Goal: Task Accomplishment & Management: Manage account settings

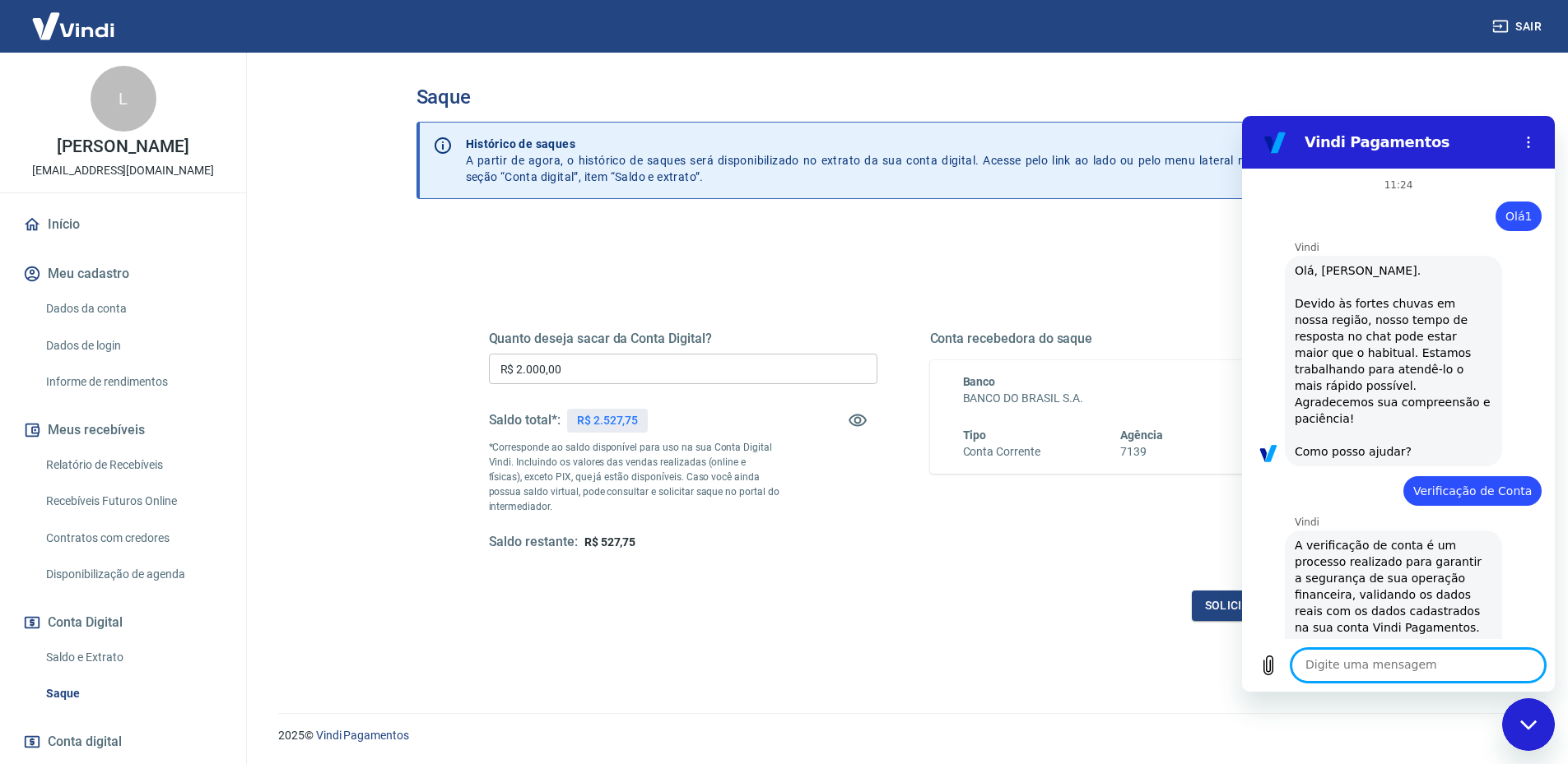
scroll to position [961, 0]
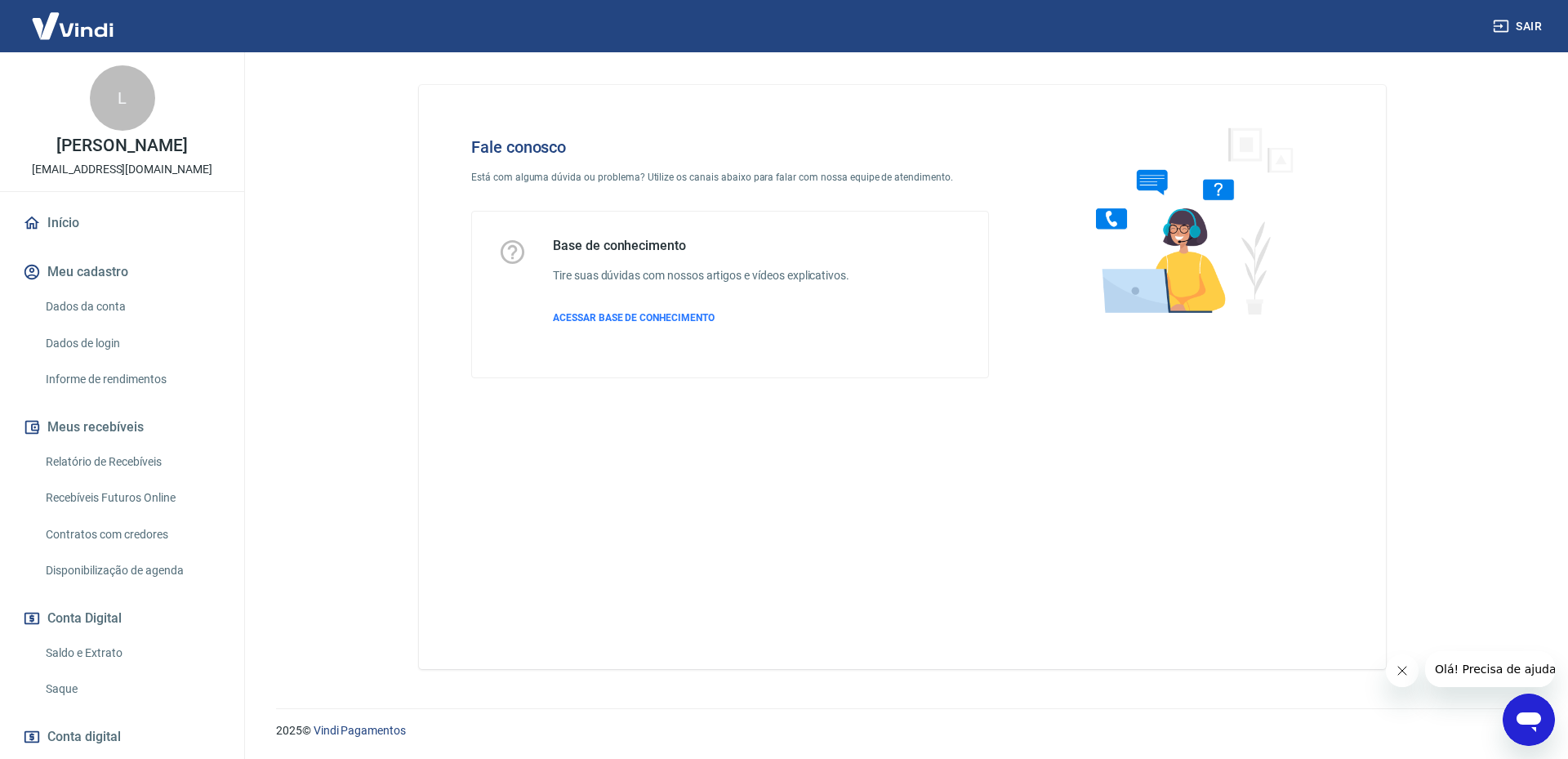
click at [1521, 738] on div "Abrir janela de mensagens" at bounding box center [1529, 720] width 49 height 49
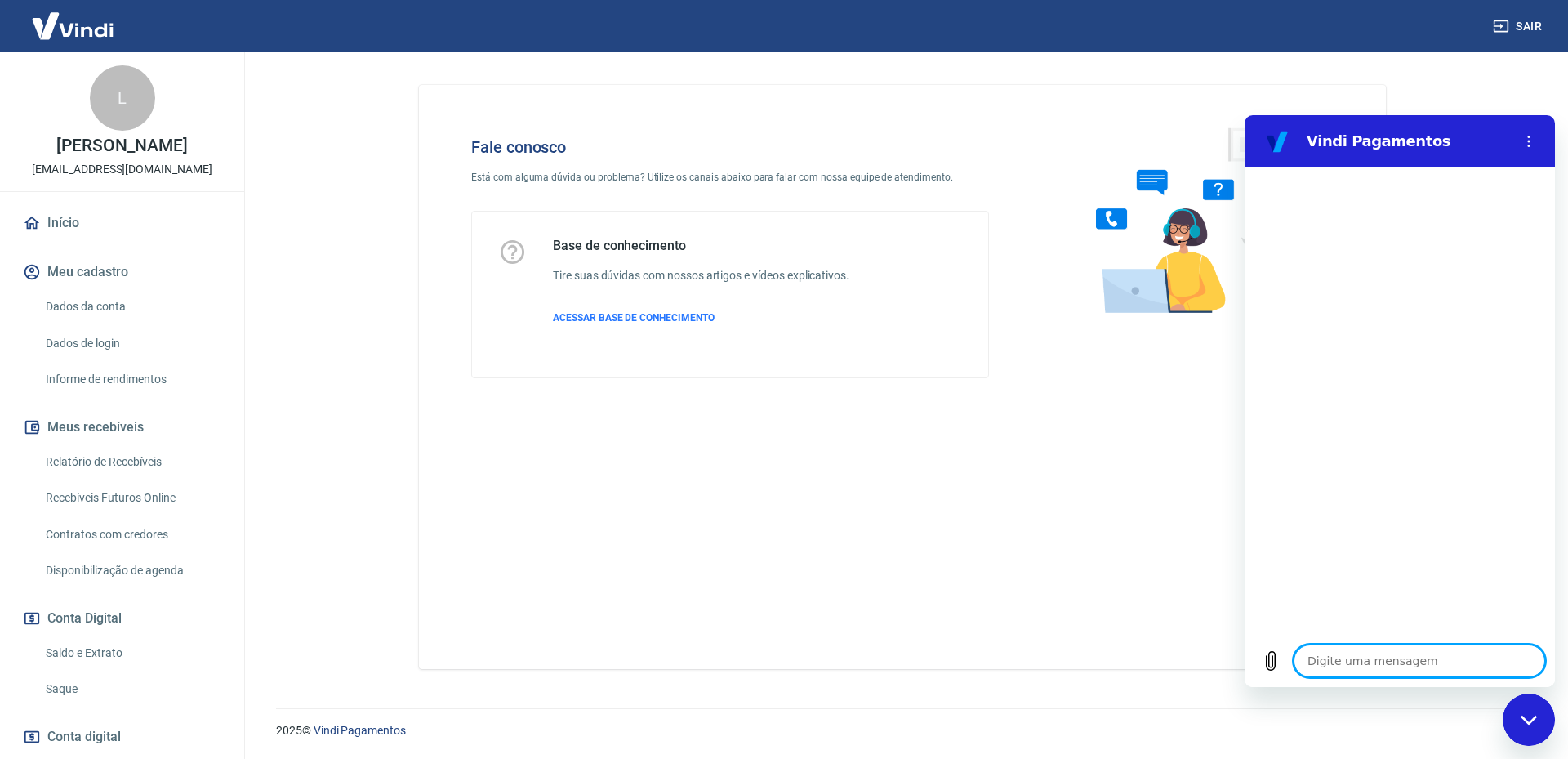
type textarea "O"
type textarea "x"
type textarea "Oi"
type textarea "x"
type textarea "Oi!"
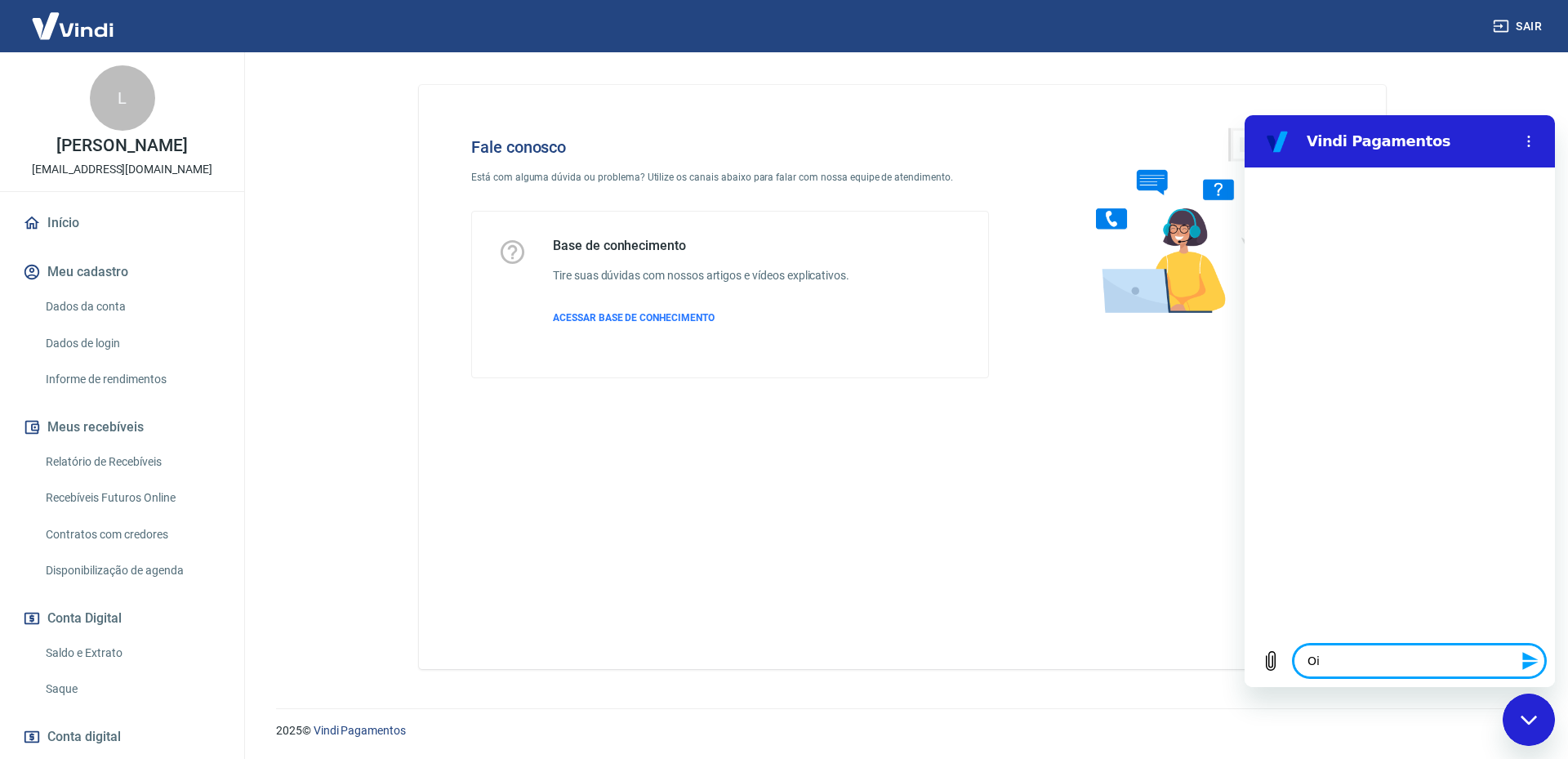
type textarea "x"
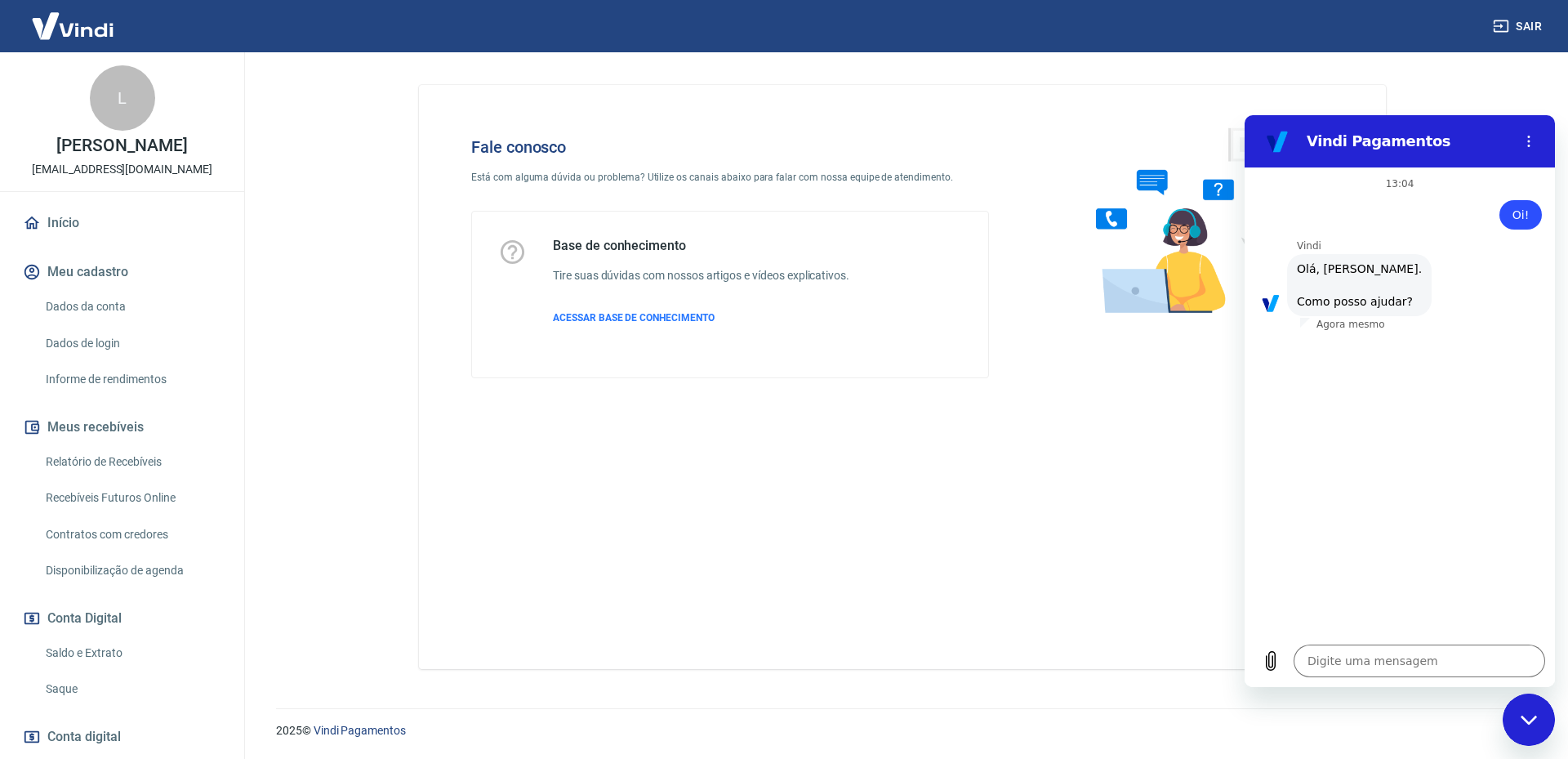
scroll to position [38, 0]
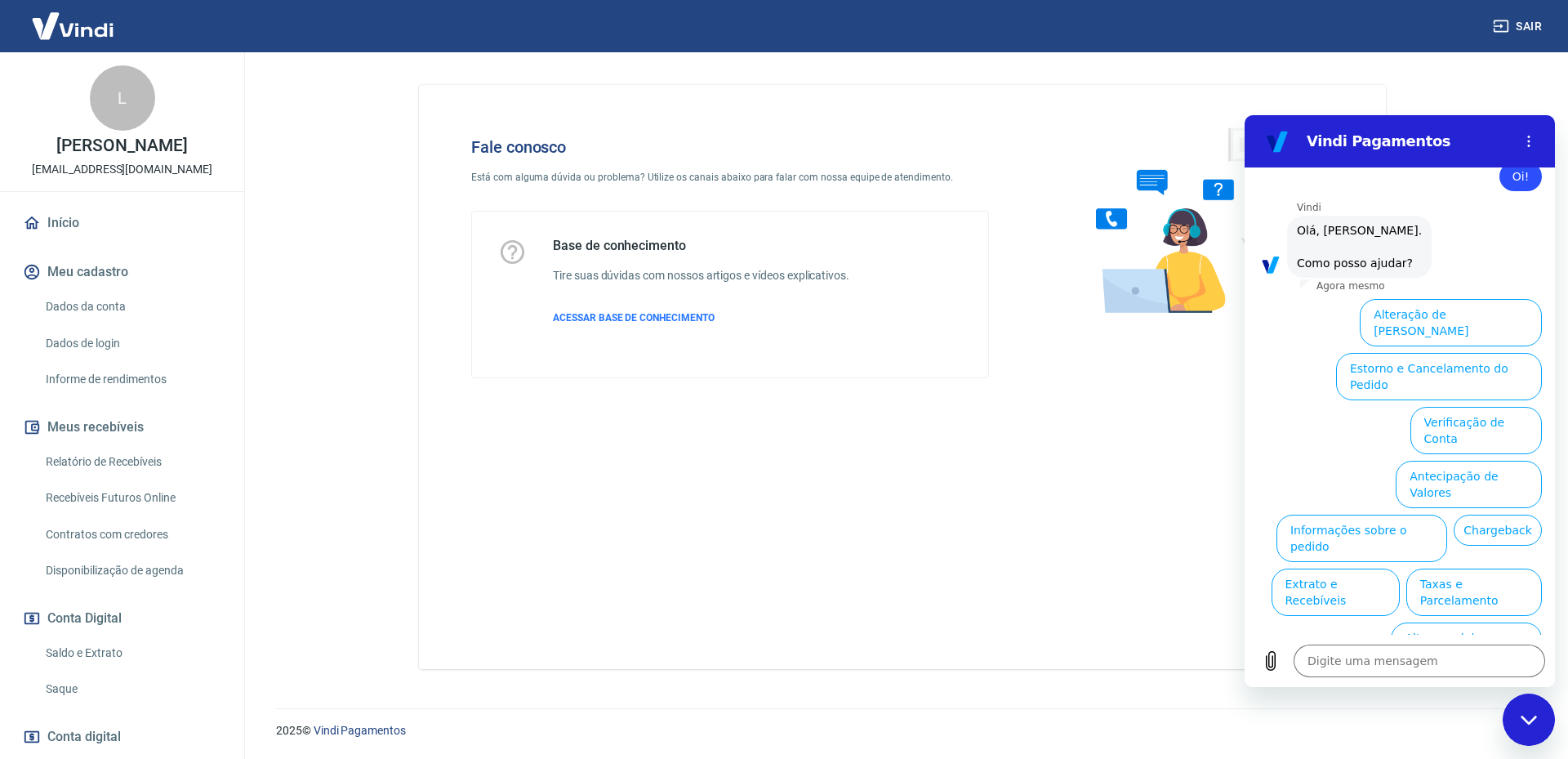
click at [1448, 515] on button "Informações sobre o pedido" at bounding box center [1361, 539] width 170 height 47
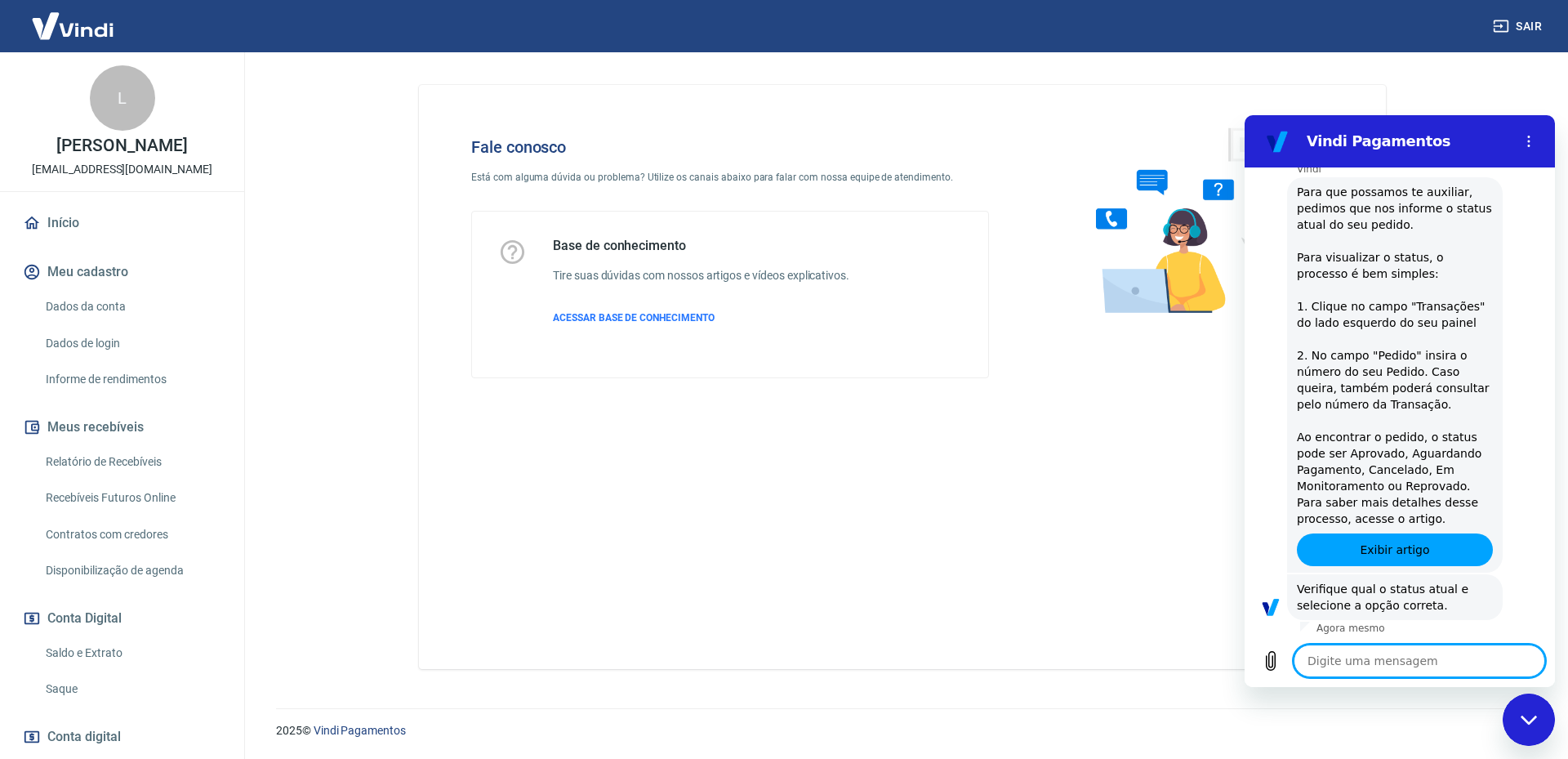
scroll to position [320, 0]
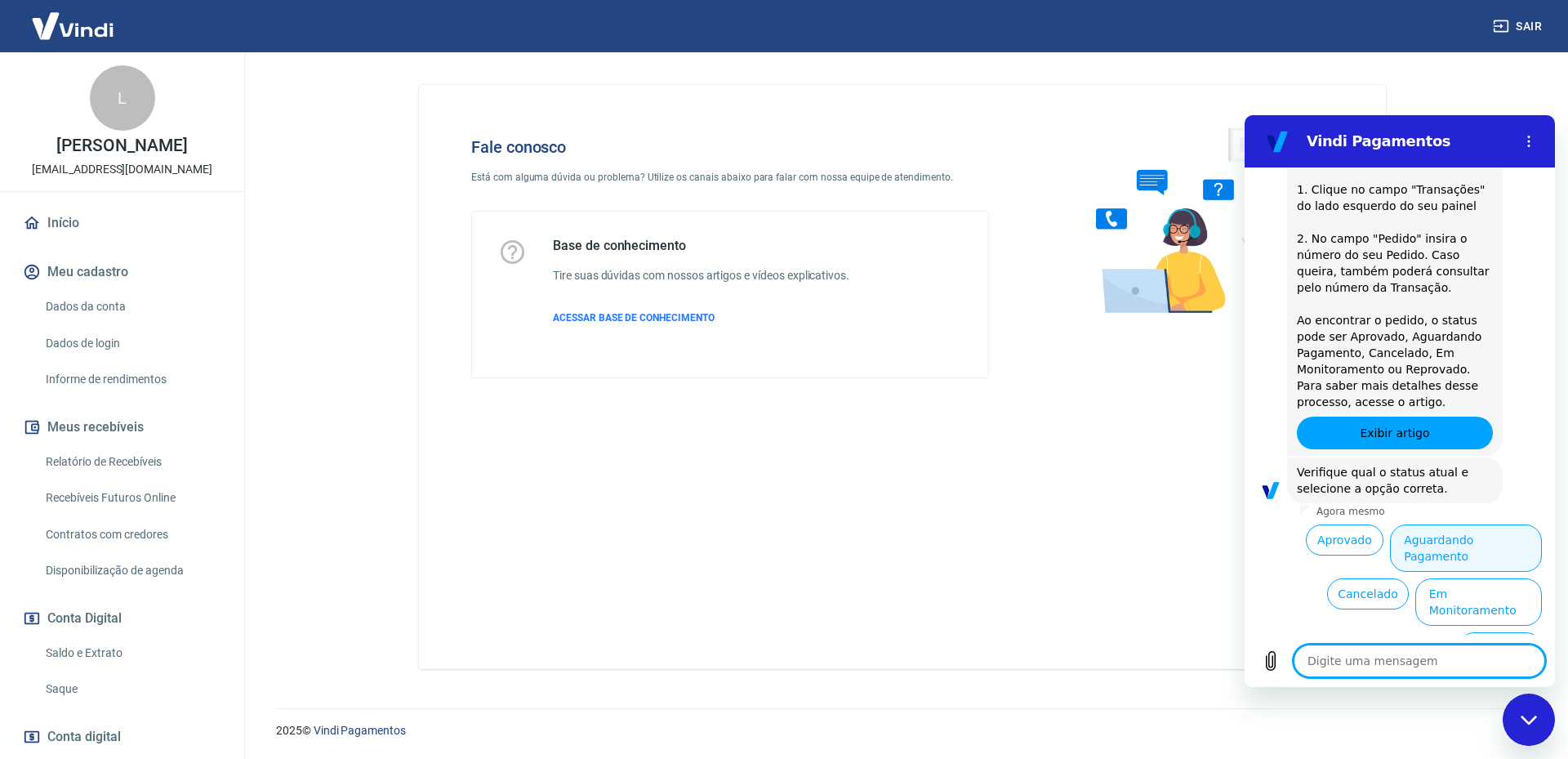
type textarea "x"
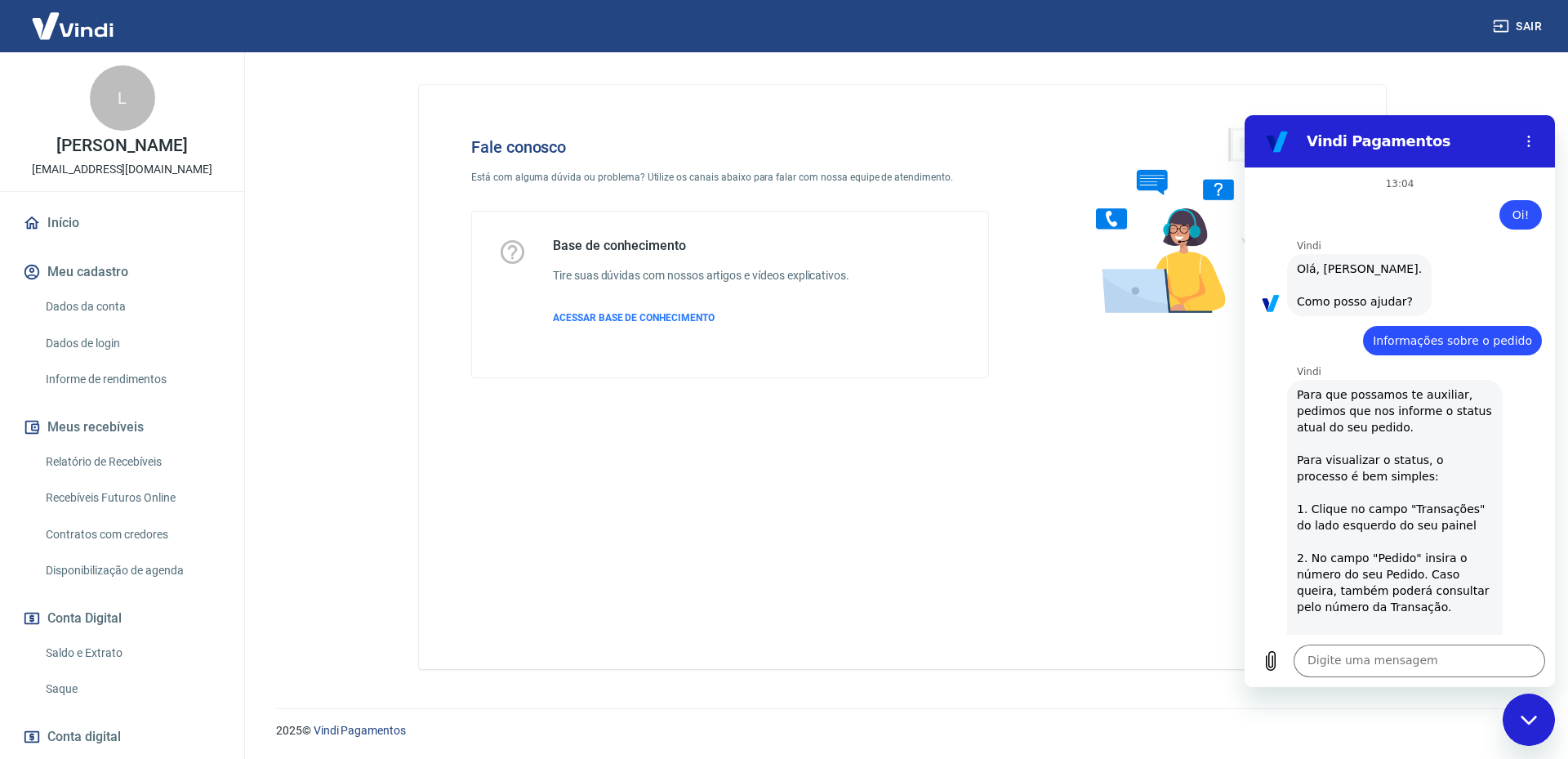
click at [1526, 162] on section "Vindi Pagamentos" at bounding box center [1400, 142] width 310 height 53
click at [1528, 148] on button "Menu de opções" at bounding box center [1529, 141] width 33 height 33
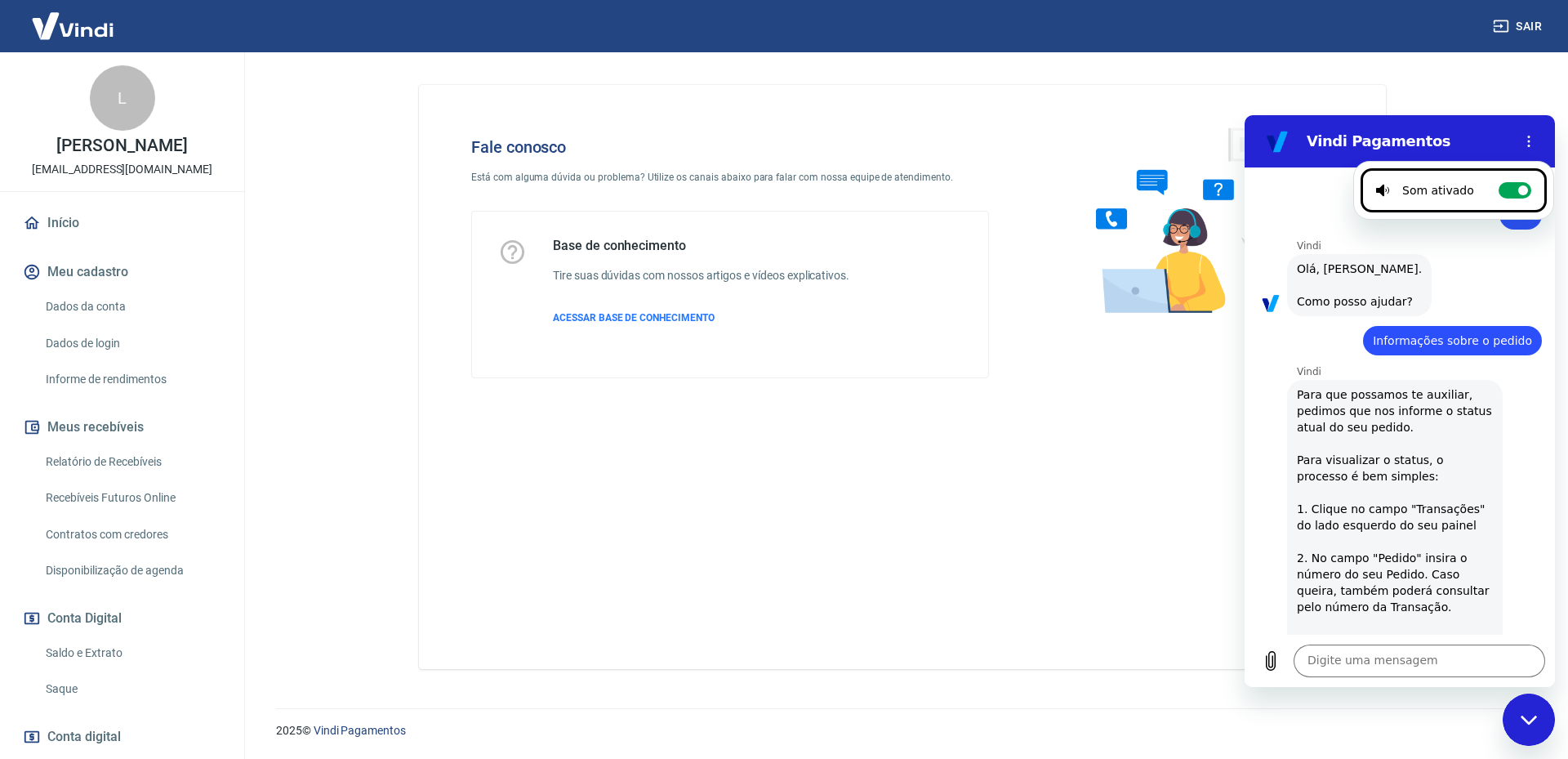
click at [1460, 352] on div "Web User 68d1817d119f8a10c8ab9dcb diz: Informações sobre o pedido" at bounding box center [1452, 340] width 179 height 30
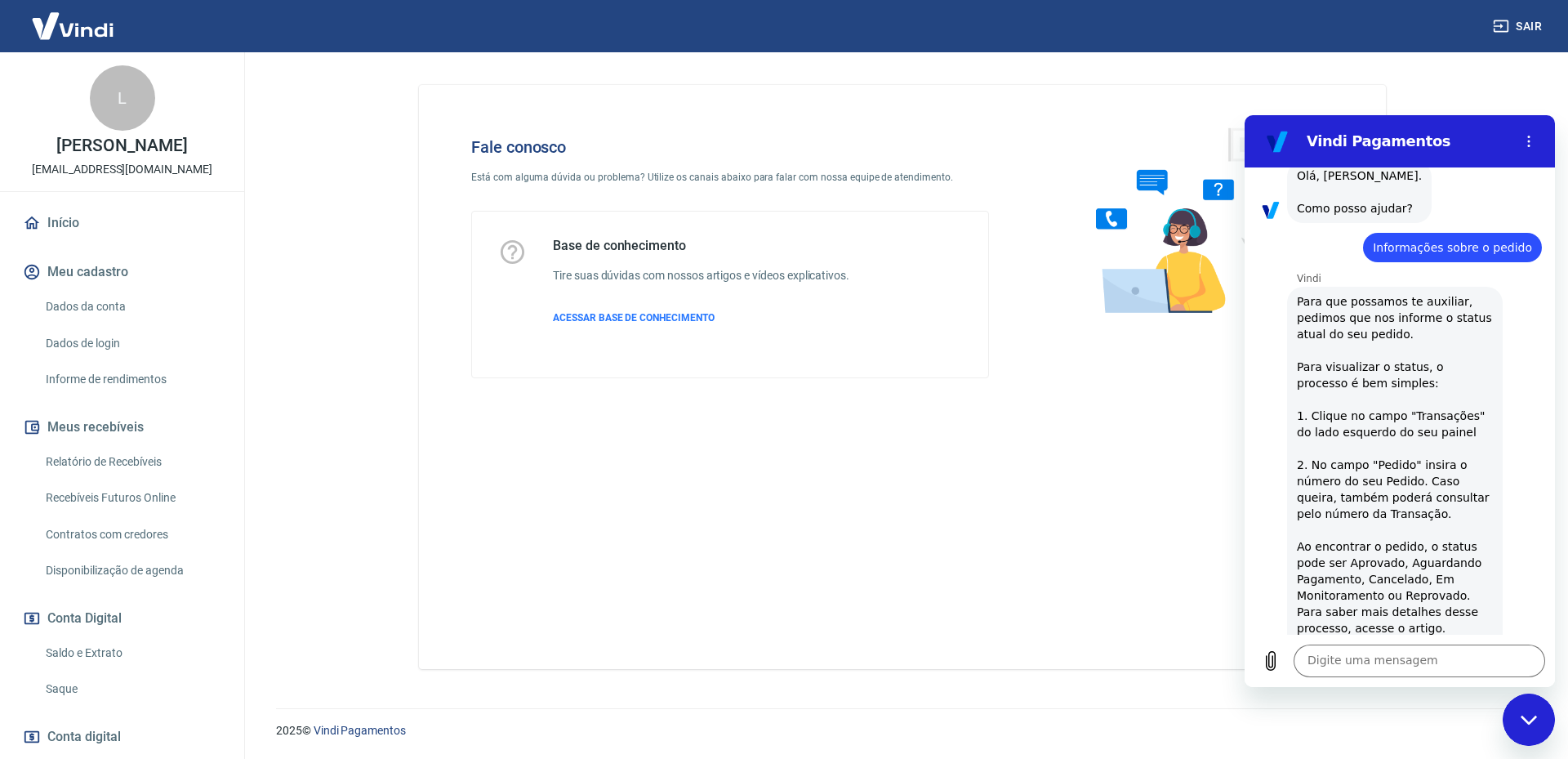
scroll to position [320, 0]
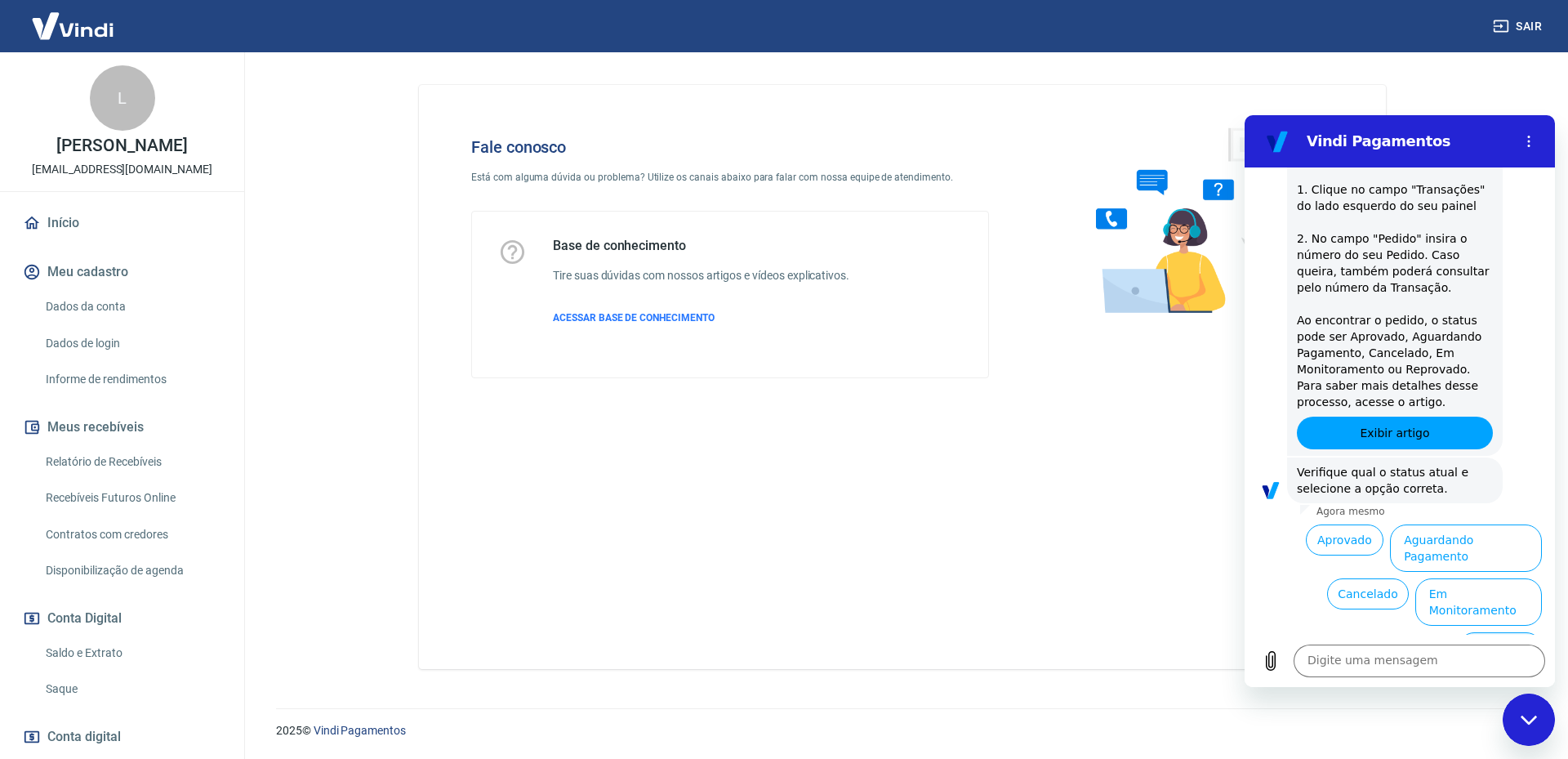
click at [1500, 633] on button "Reprovado" at bounding box center [1500, 648] width 83 height 31
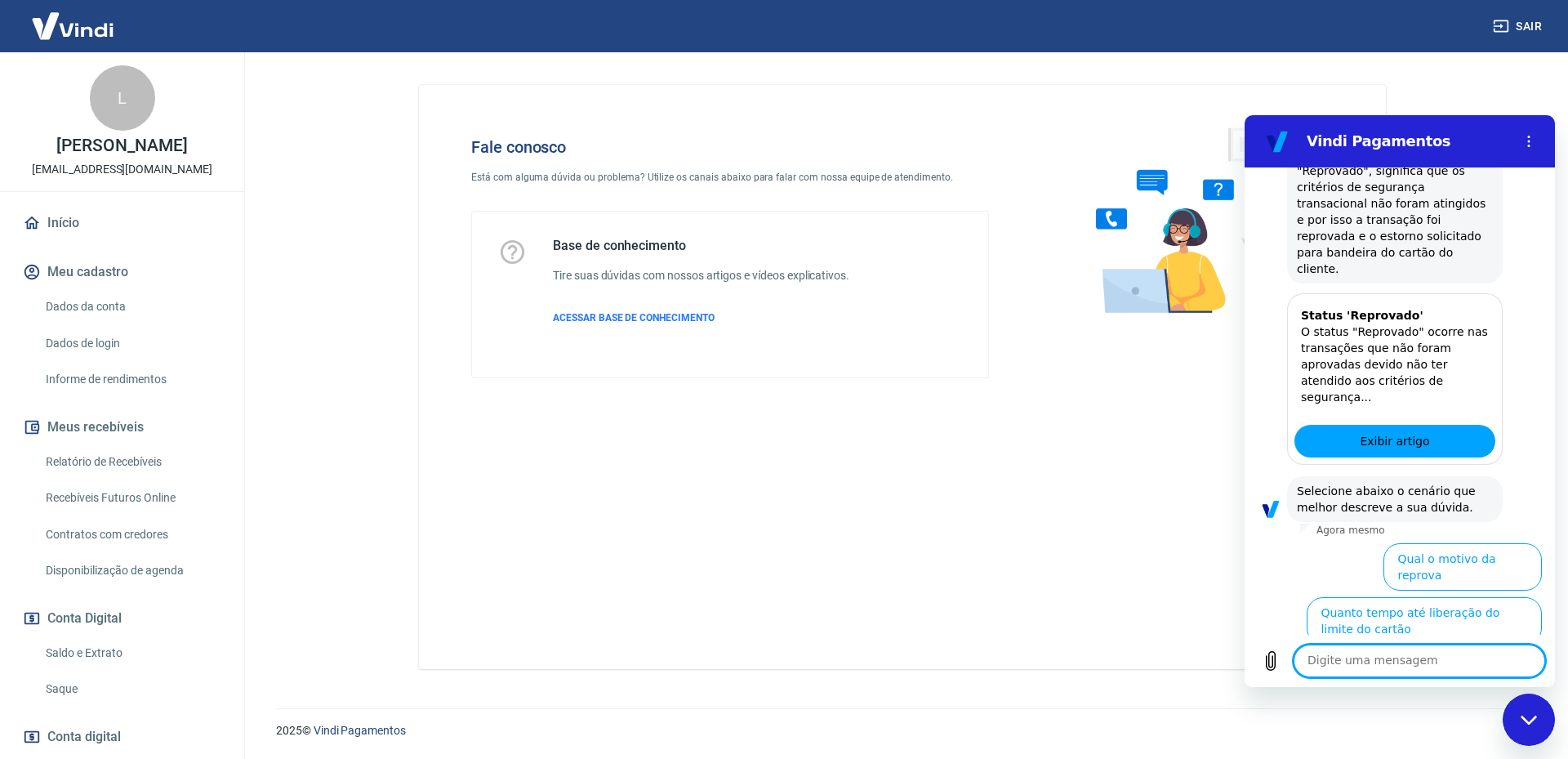
scroll to position [766, 0]
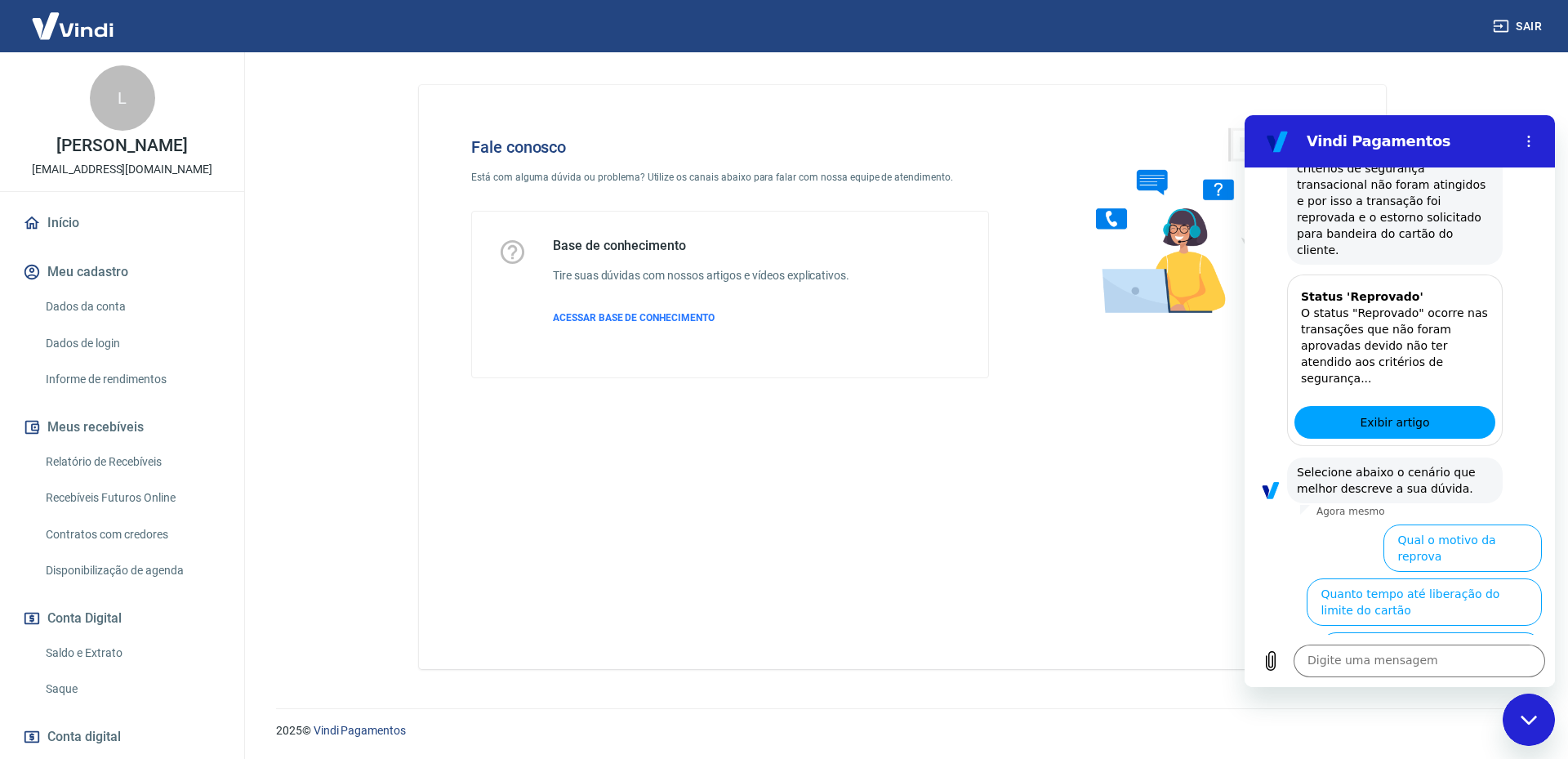
drag, startPoint x: 1533, startPoint y: 729, endPoint x: 1517, endPoint y: 717, distance: 20.0
click at [1533, 728] on div "Fechar janela de mensagens" at bounding box center [1529, 720] width 49 height 49
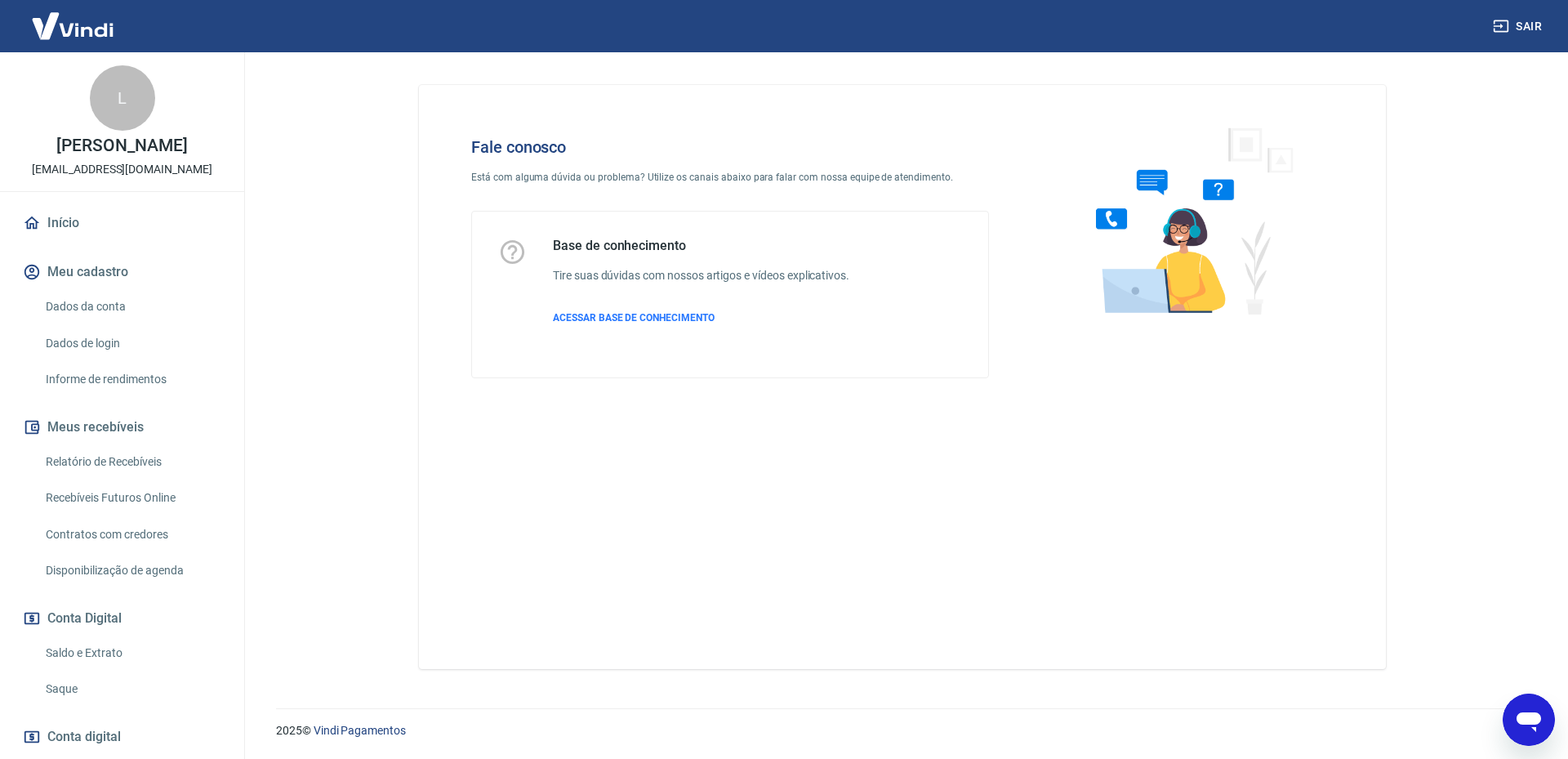
click at [1521, 717] on icon "Abrir janela de mensagens" at bounding box center [1528, 722] width 25 height 20
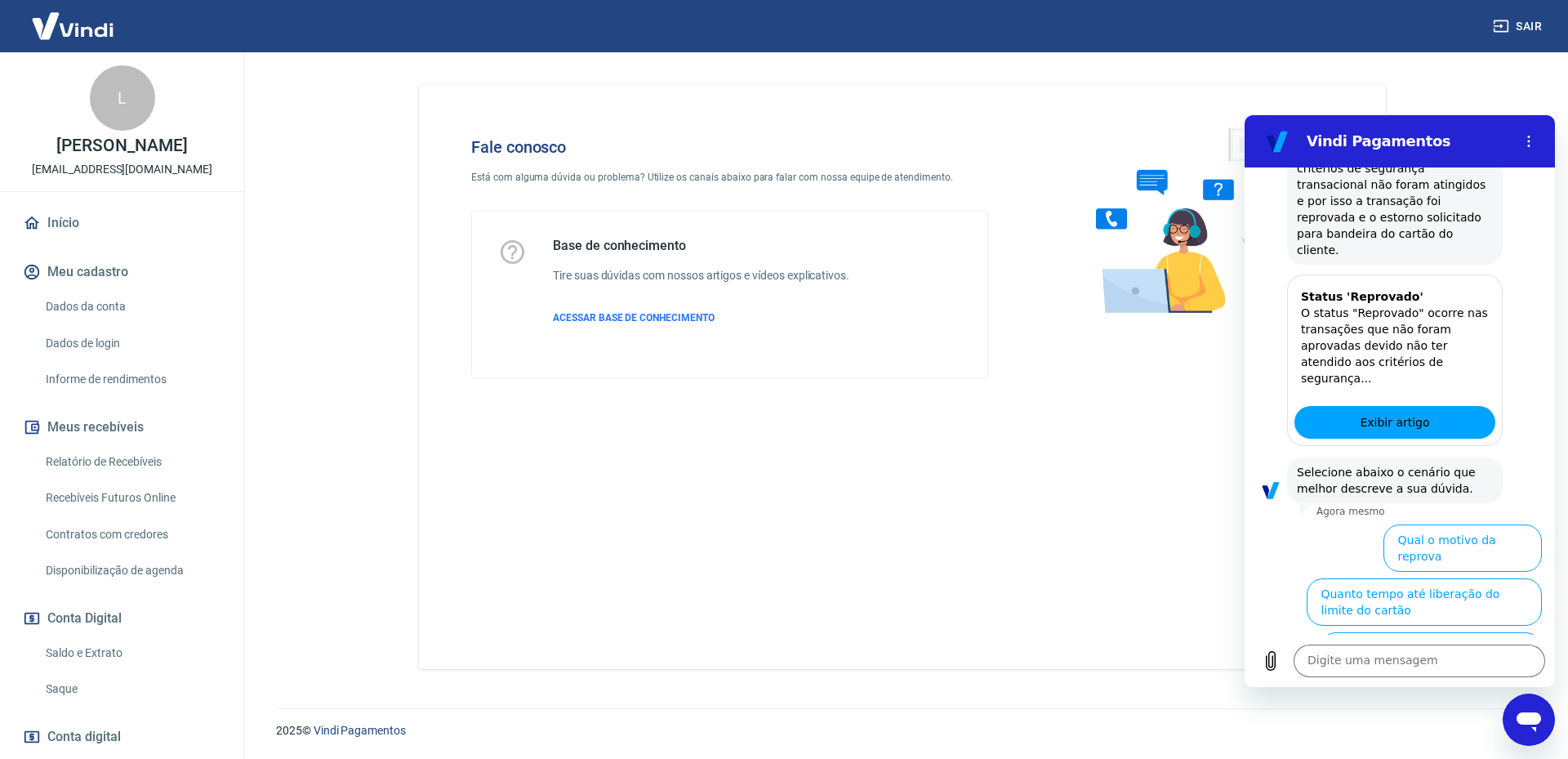
scroll to position [0, 0]
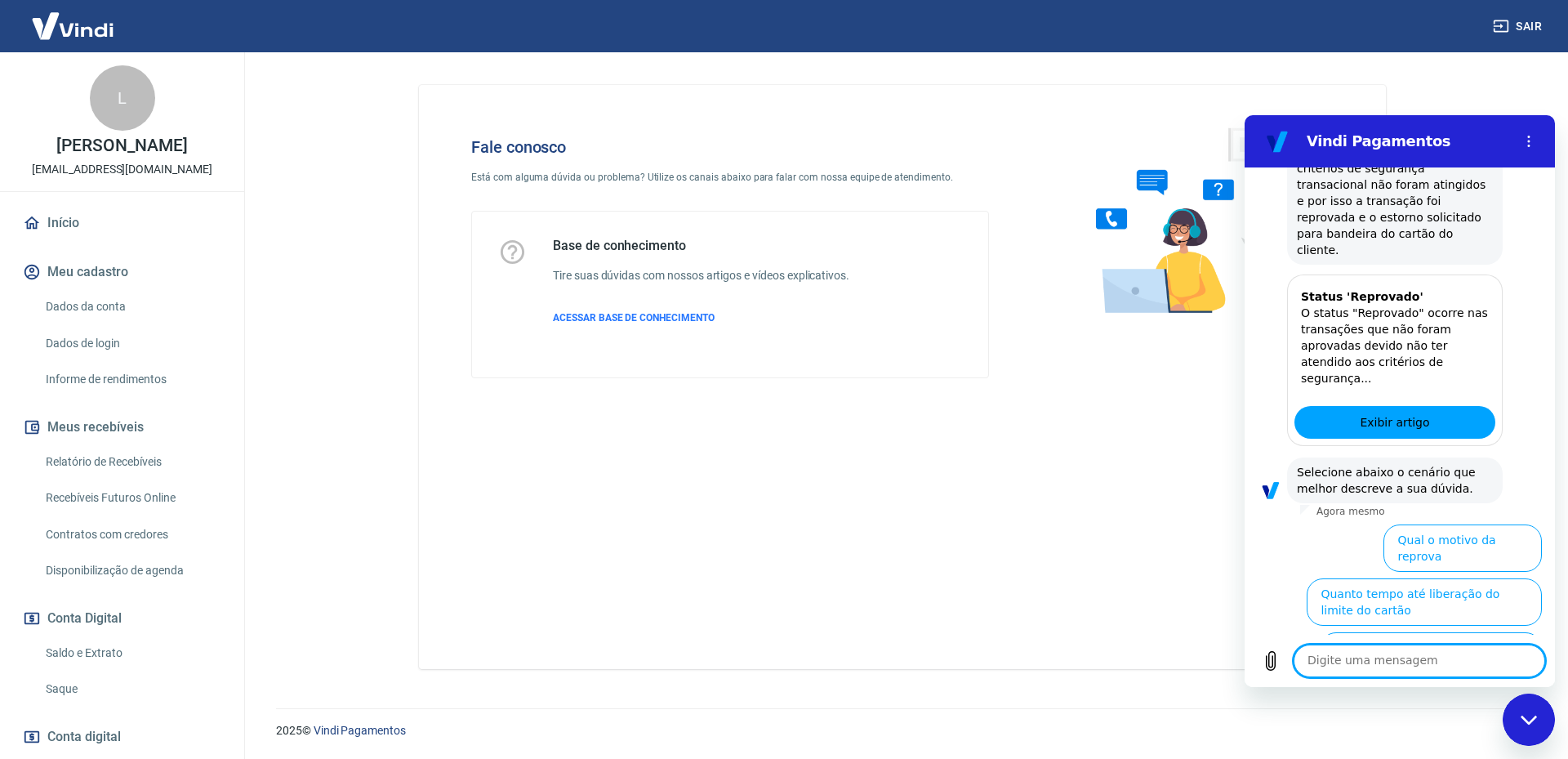
click at [1410, 684] on div "Digite uma mensagem x" at bounding box center [1400, 661] width 310 height 53
click at [1419, 657] on textarea at bounding box center [1419, 661] width 252 height 33
type textarea "Cancelar"
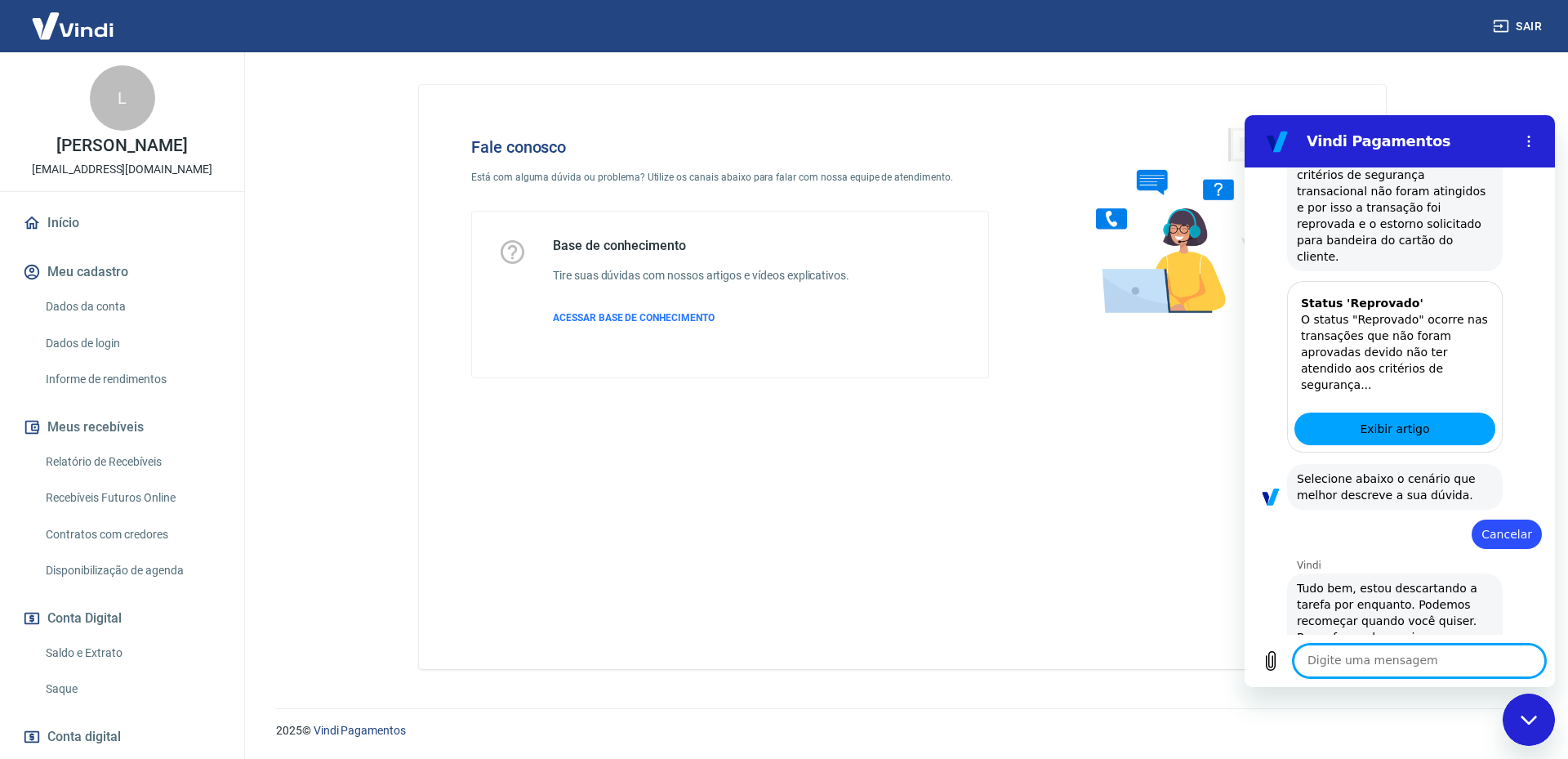
scroll to position [762, 0]
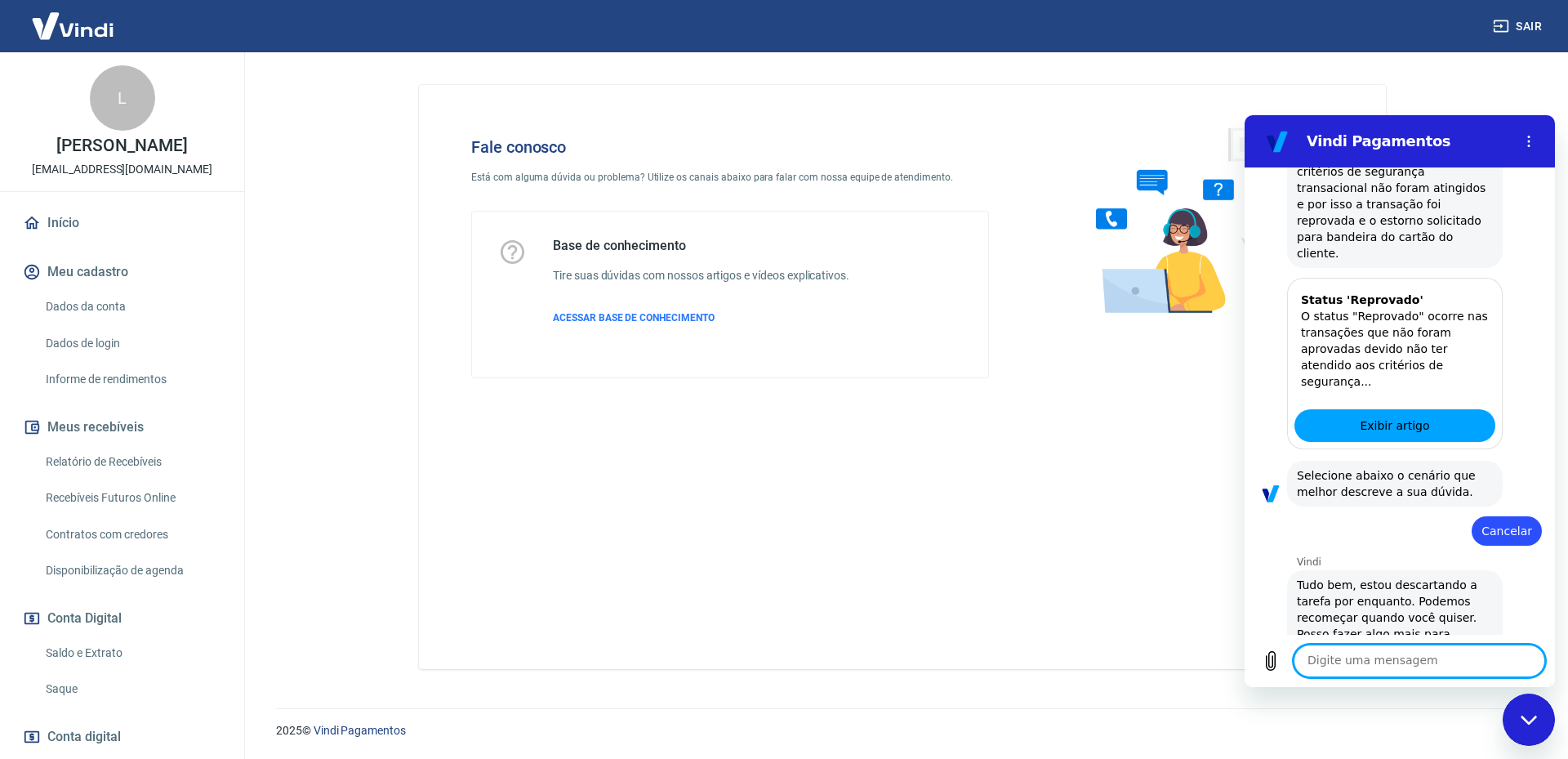
click at [1479, 660] on textarea at bounding box center [1419, 661] width 252 height 33
type textarea "Sim"
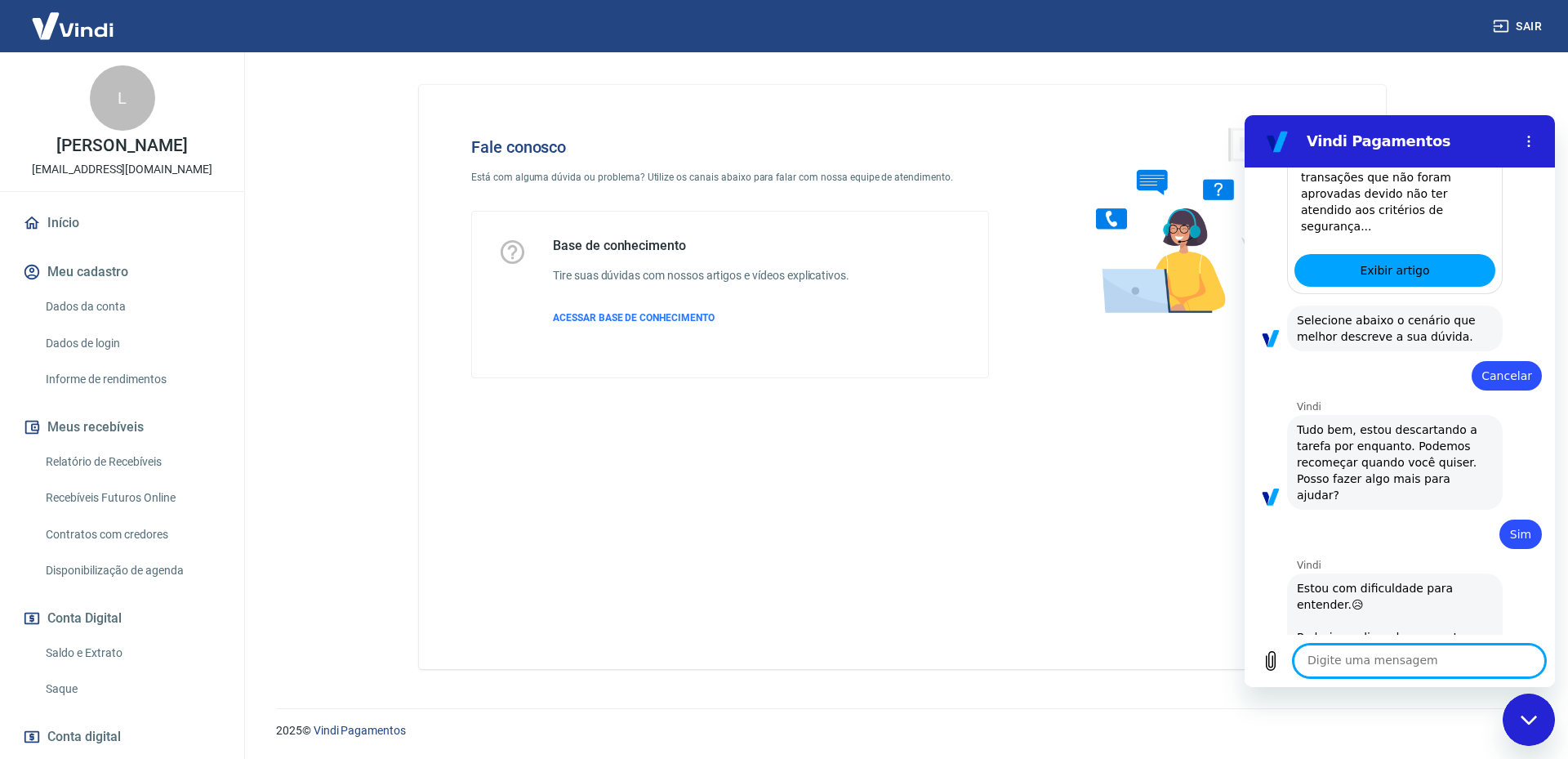
click at [1446, 663] on textarea at bounding box center [1419, 661] width 252 height 33
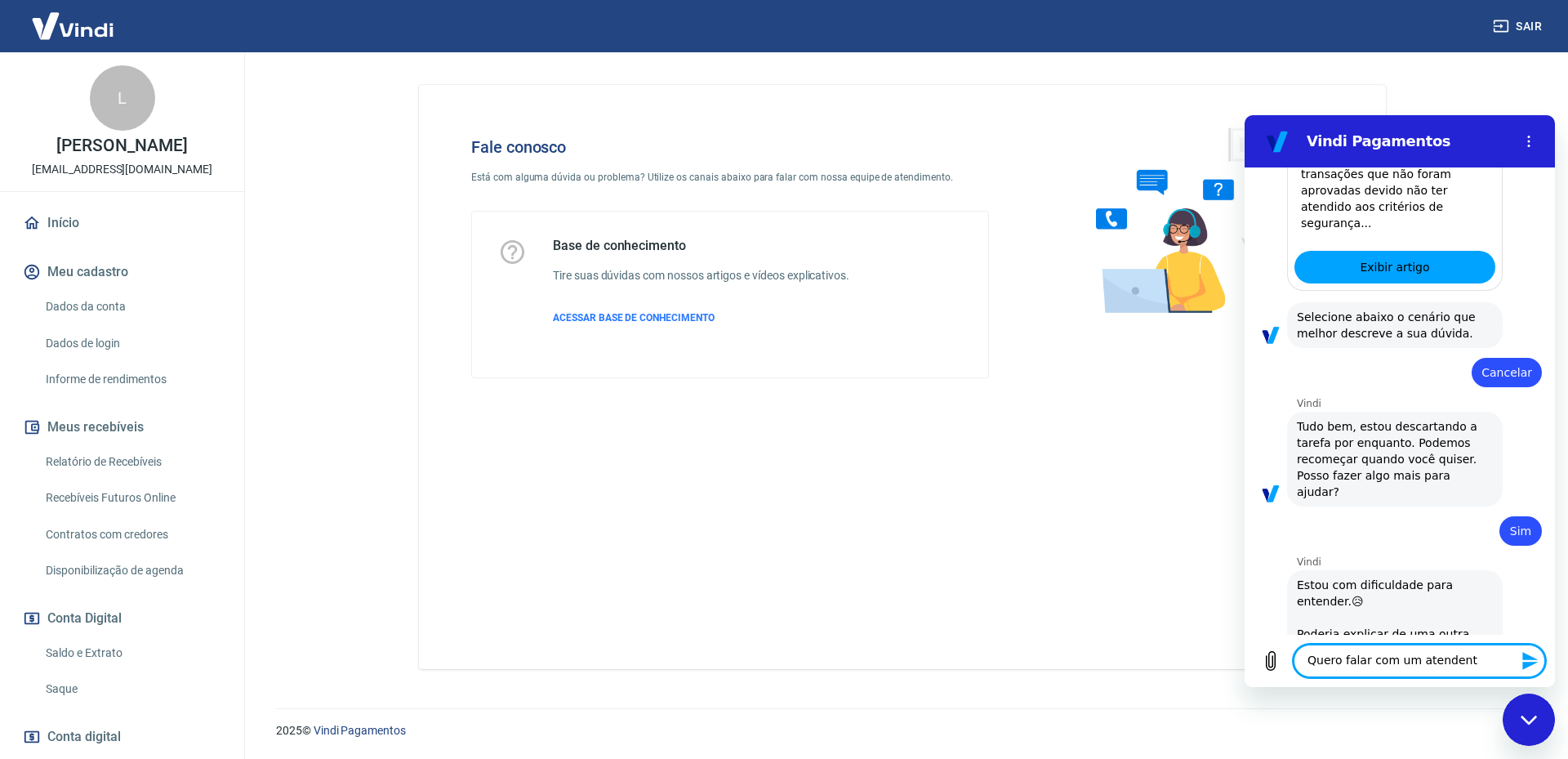
type textarea "Quero falar com um atendente"
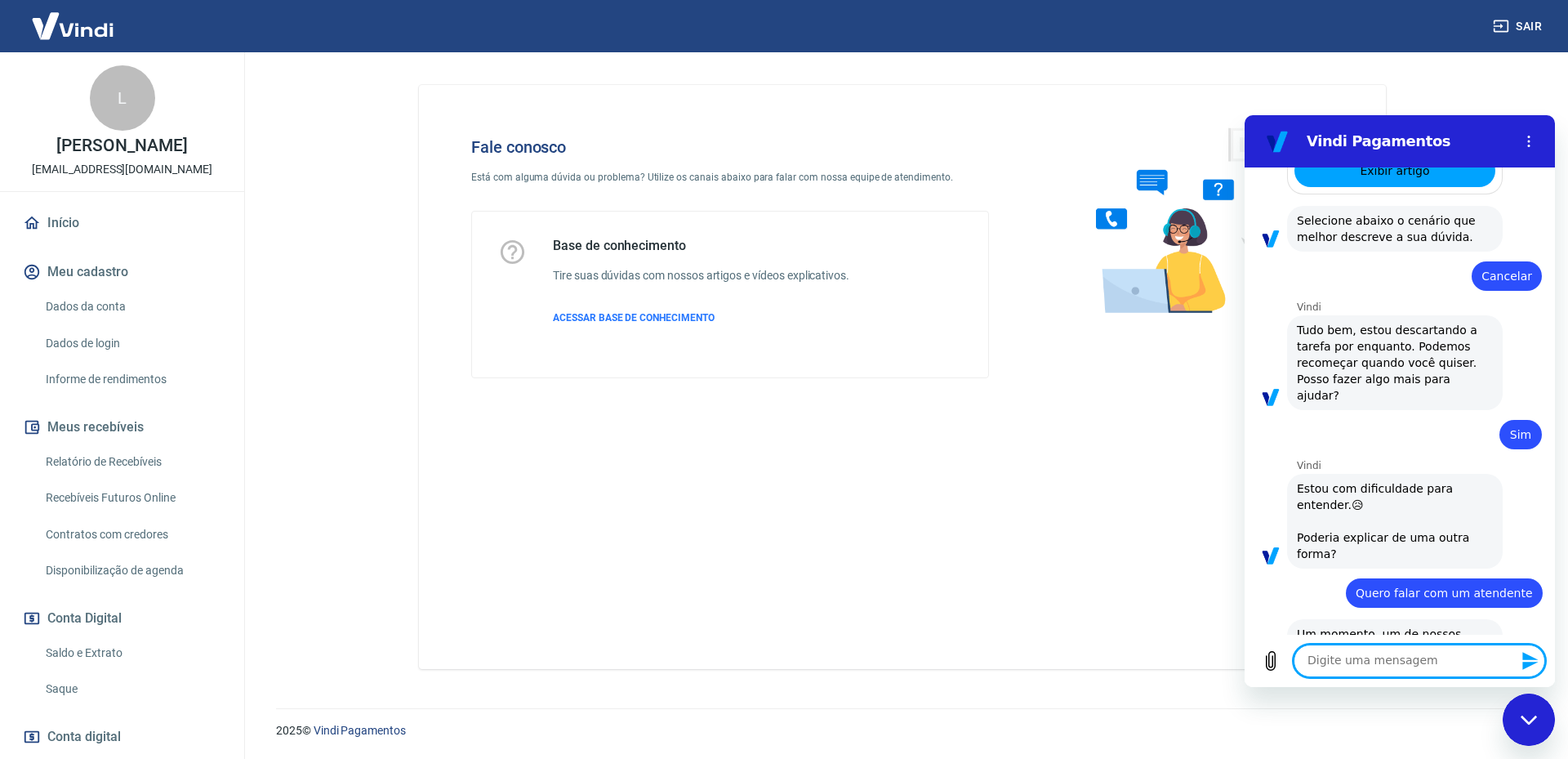
type textarea "S"
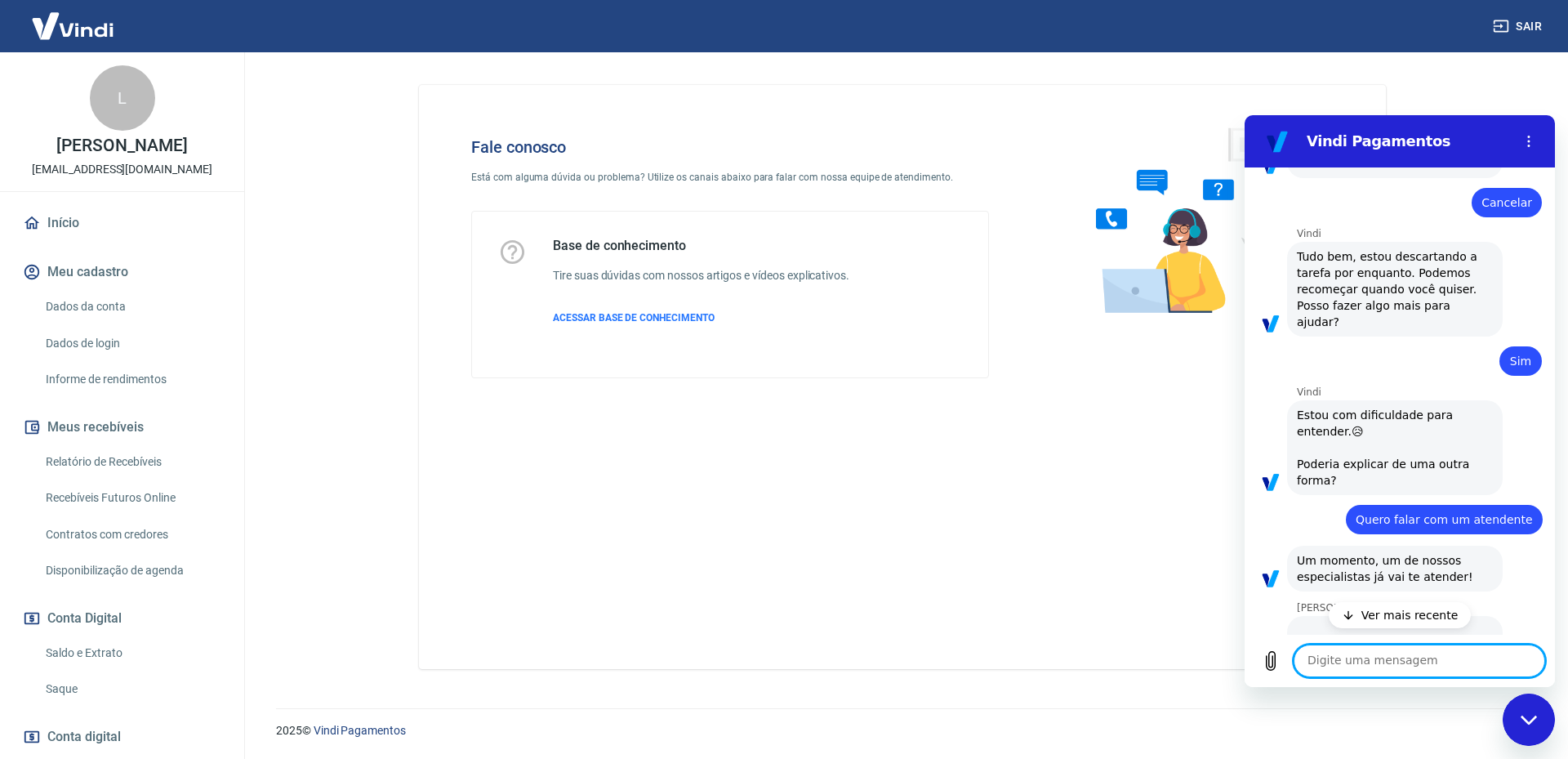
scroll to position [1201, 0]
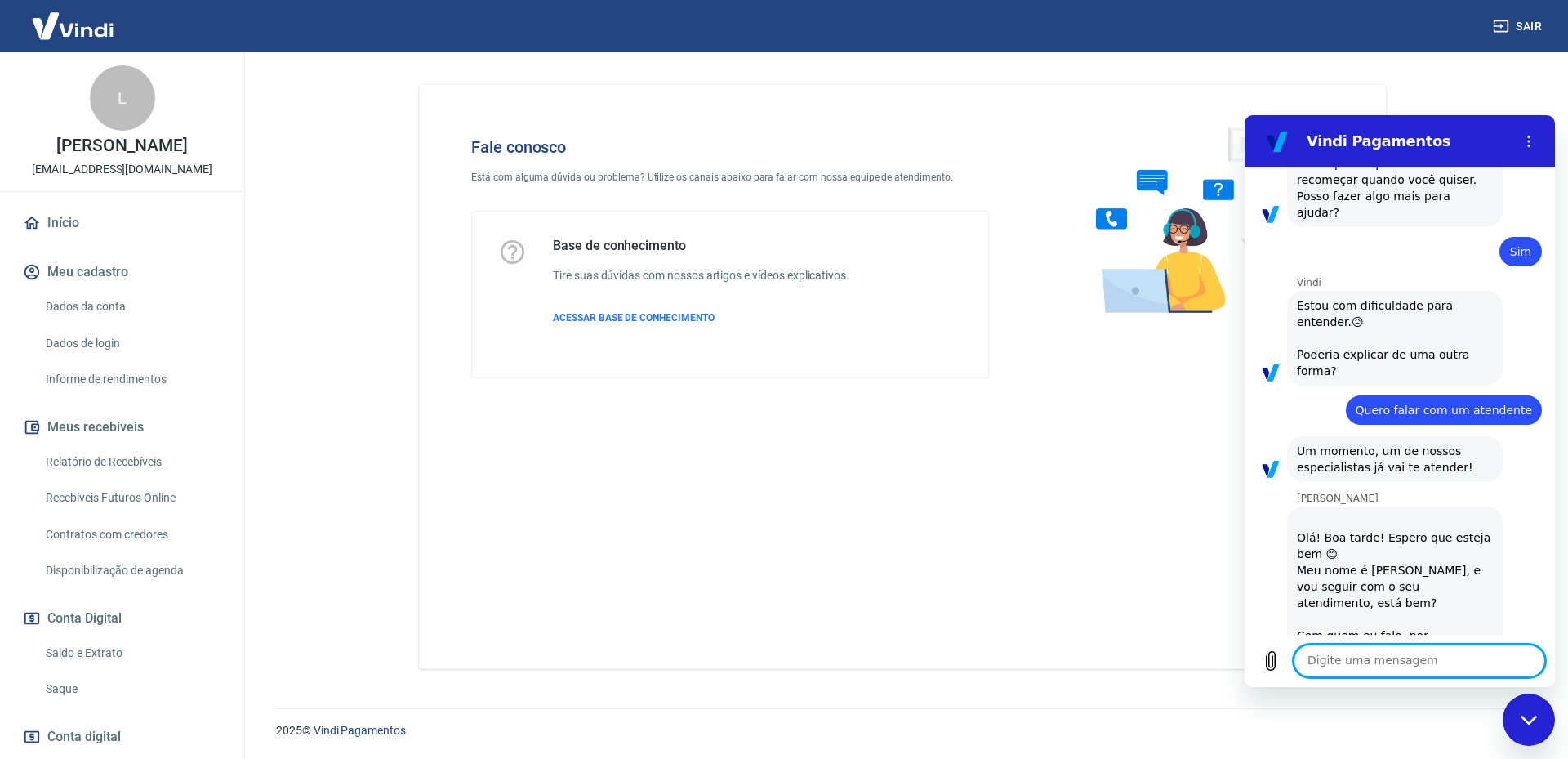
drag, startPoint x: 1415, startPoint y: 656, endPoint x: 1448, endPoint y: 656, distance: 33.0
click at [1417, 658] on textarea at bounding box center [1419, 661] width 252 height 33
type textarea "Olá"
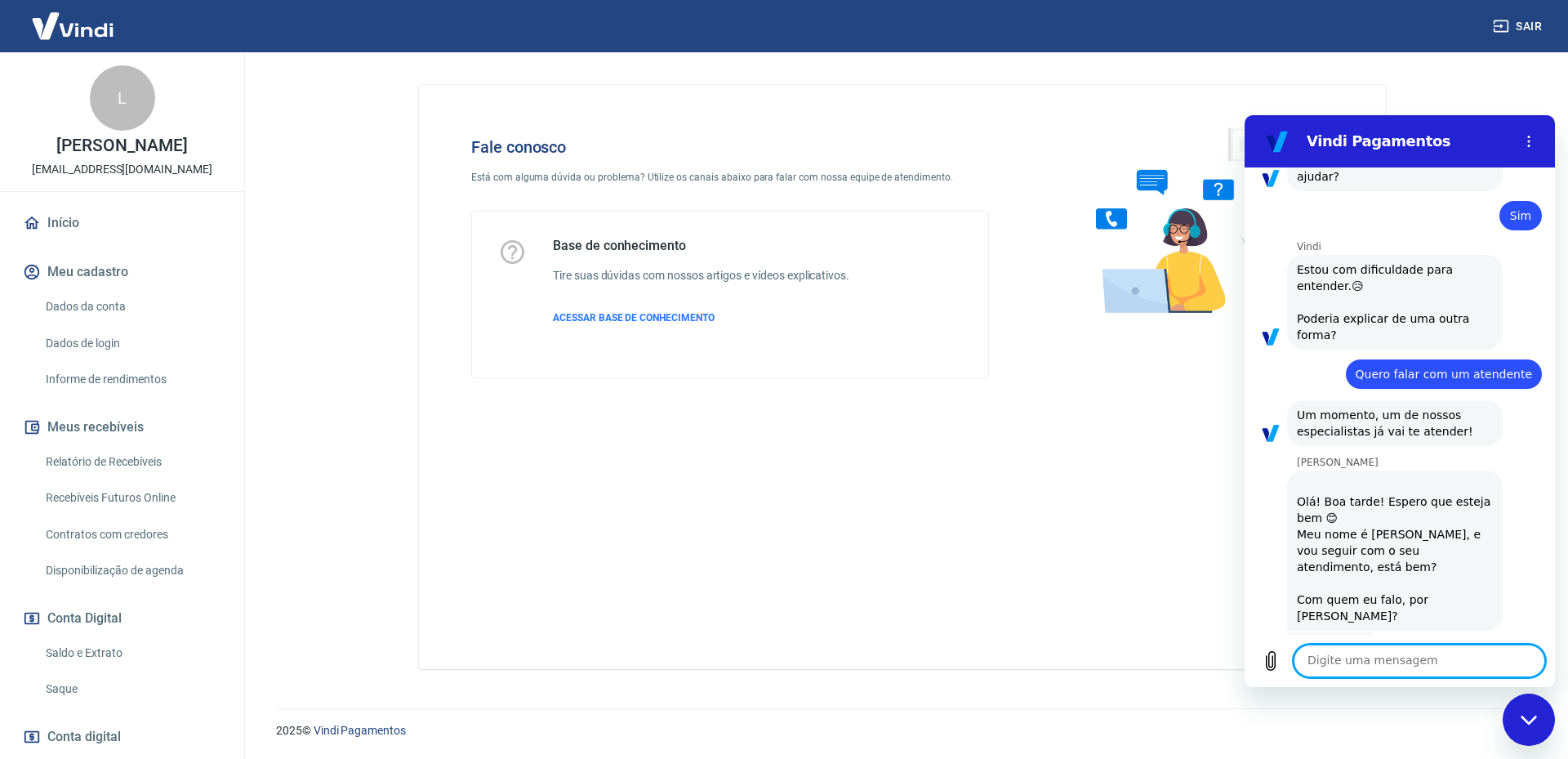
scroll to position [1240, 0]
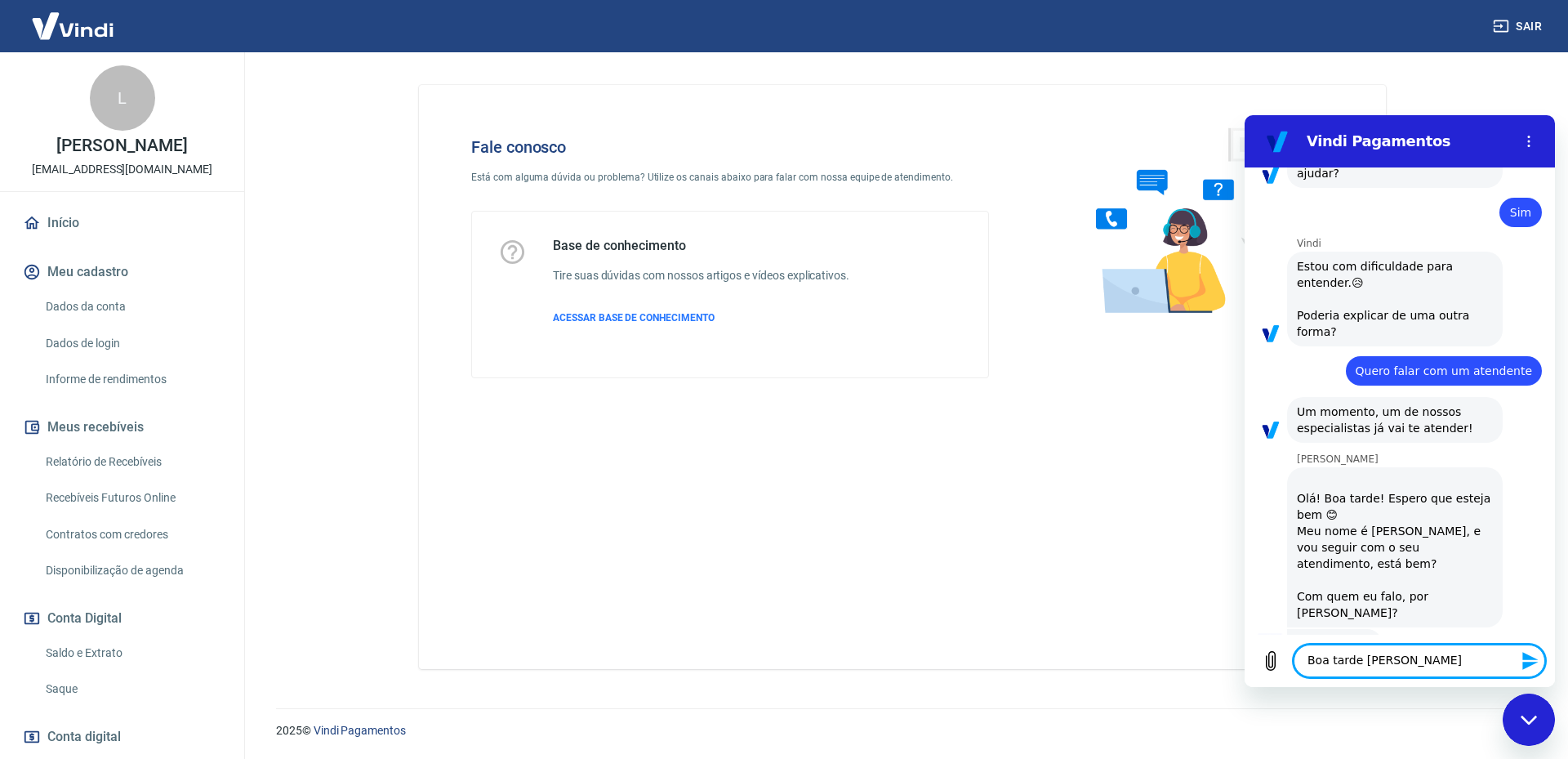
type textarea "Boa tarde [PERSON_NAME]!"
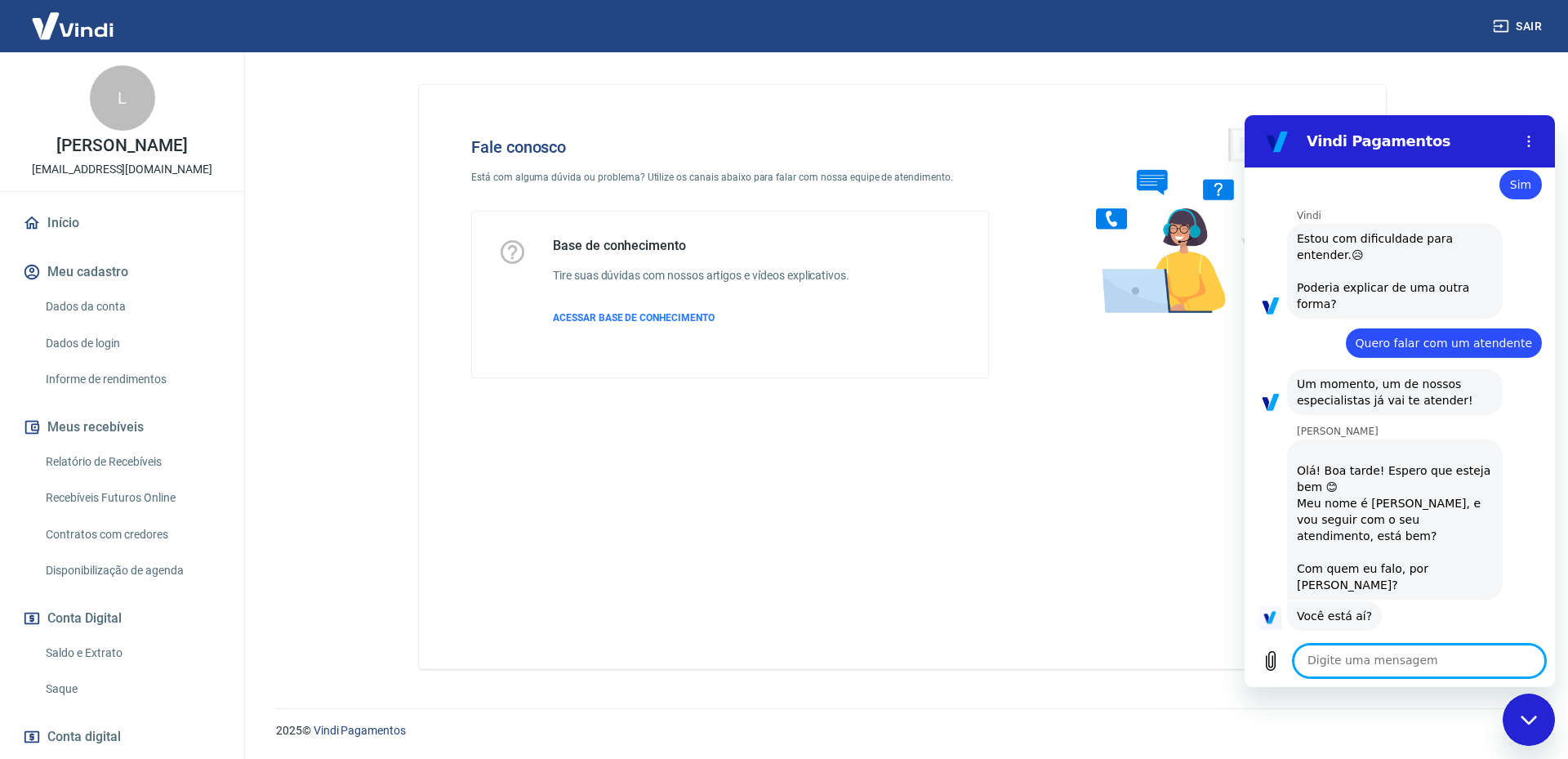
scroll to position [1270, 0]
type textarea "Preciso de uma ajuda"
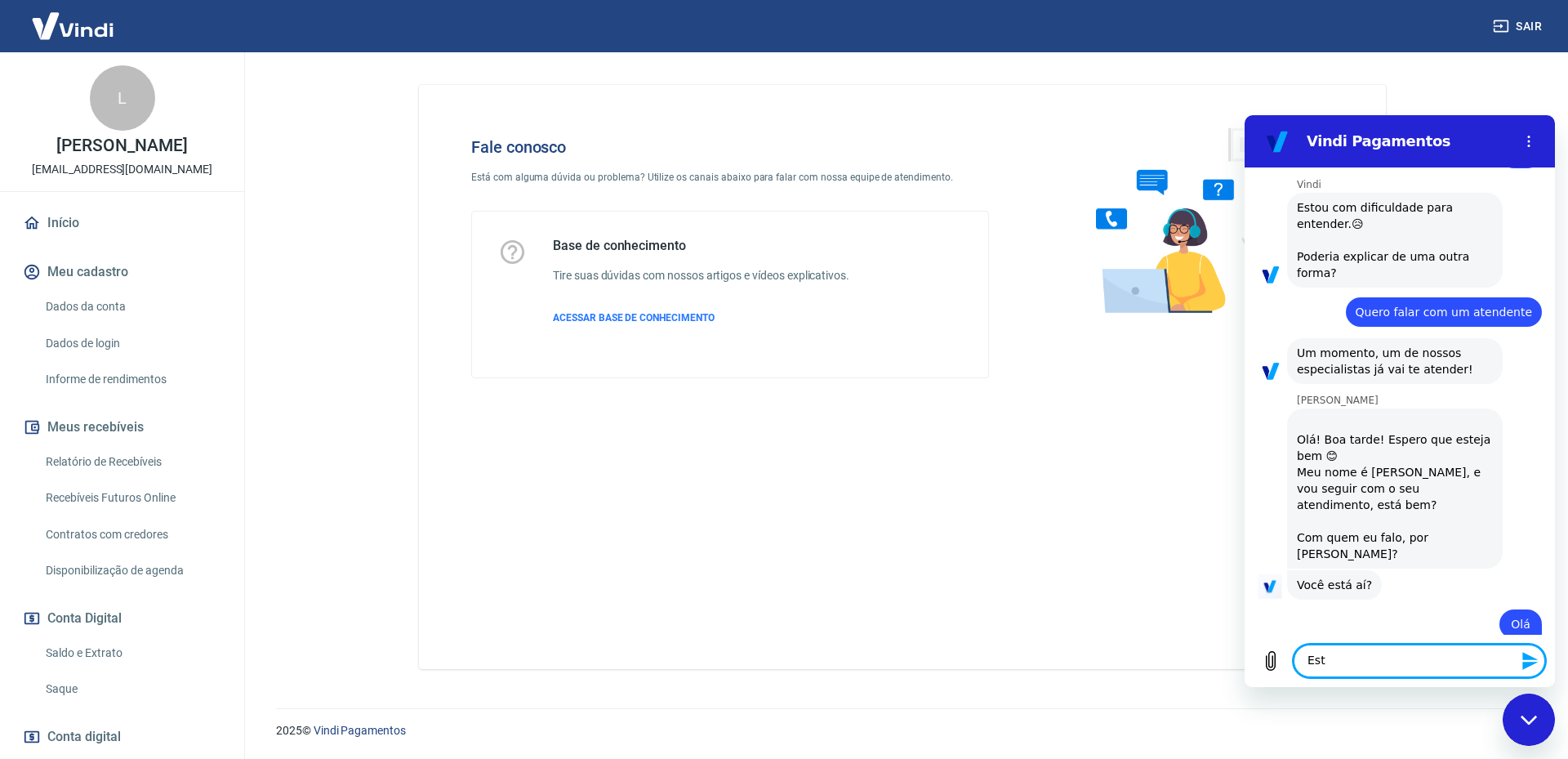
scroll to position [1302, 0]
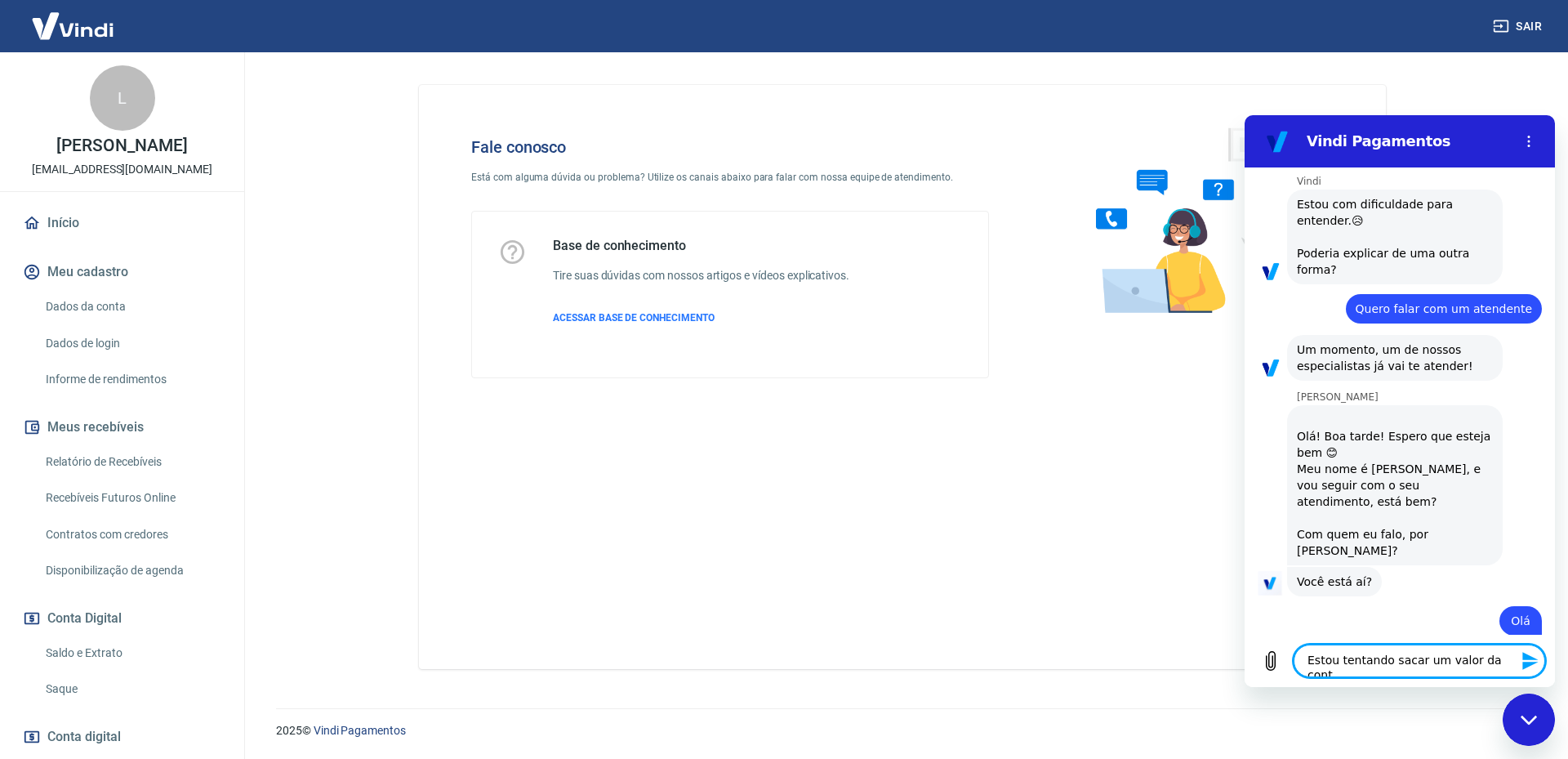
type textarea "Estou tentando sacar um valor da conta"
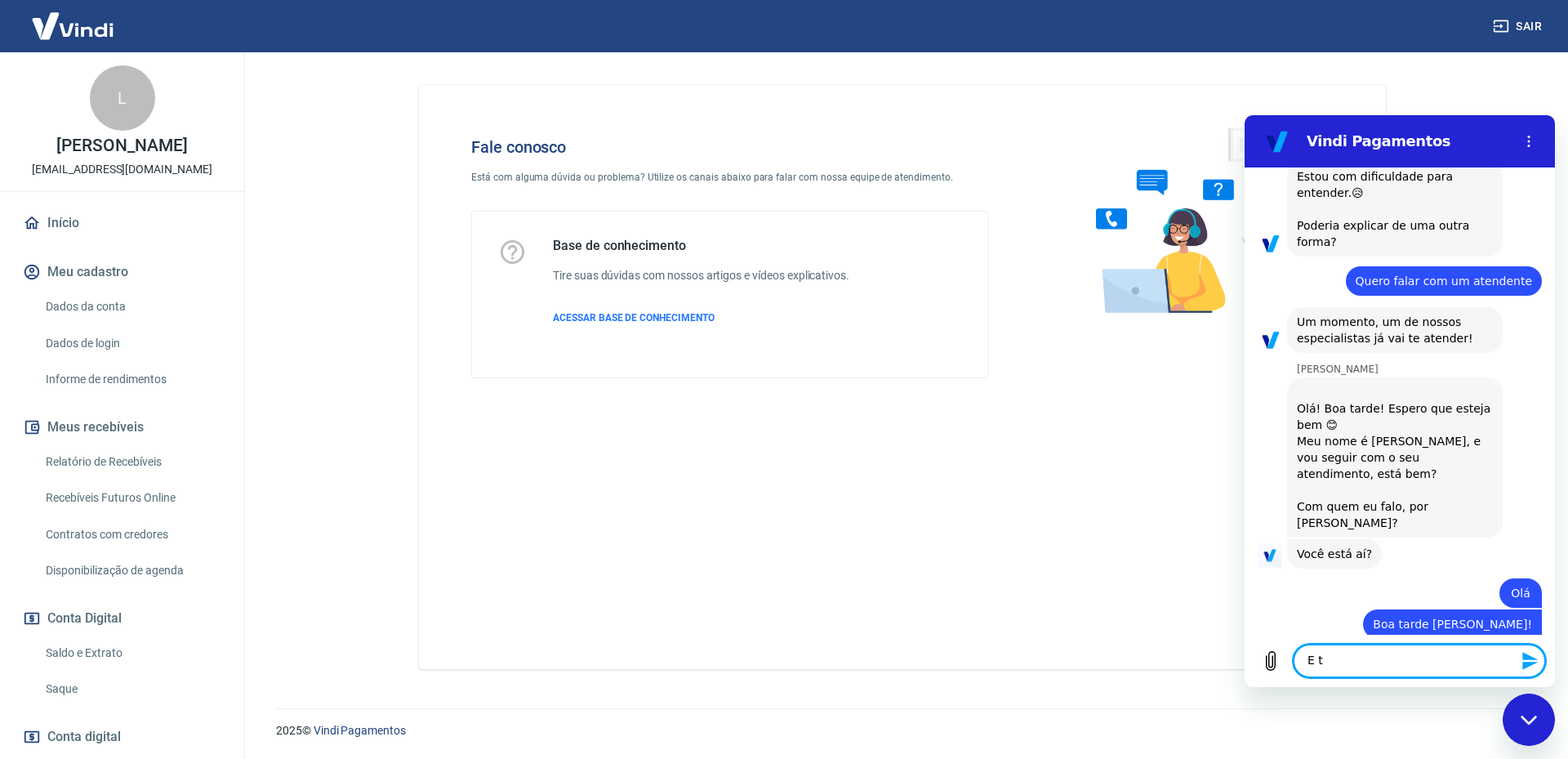
scroll to position [1333, 0]
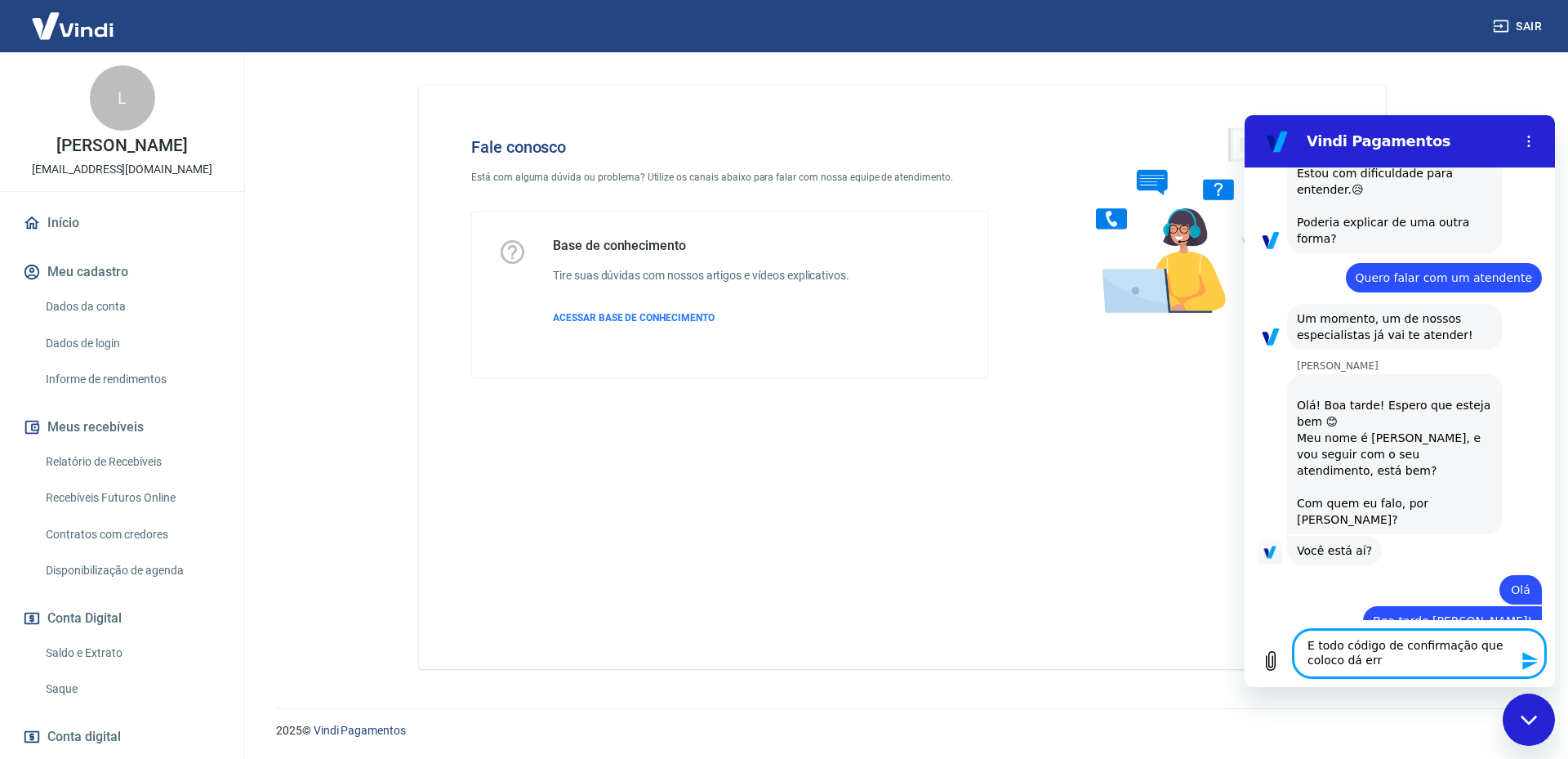
type textarea "E todo código de confirmação que coloco dá erro"
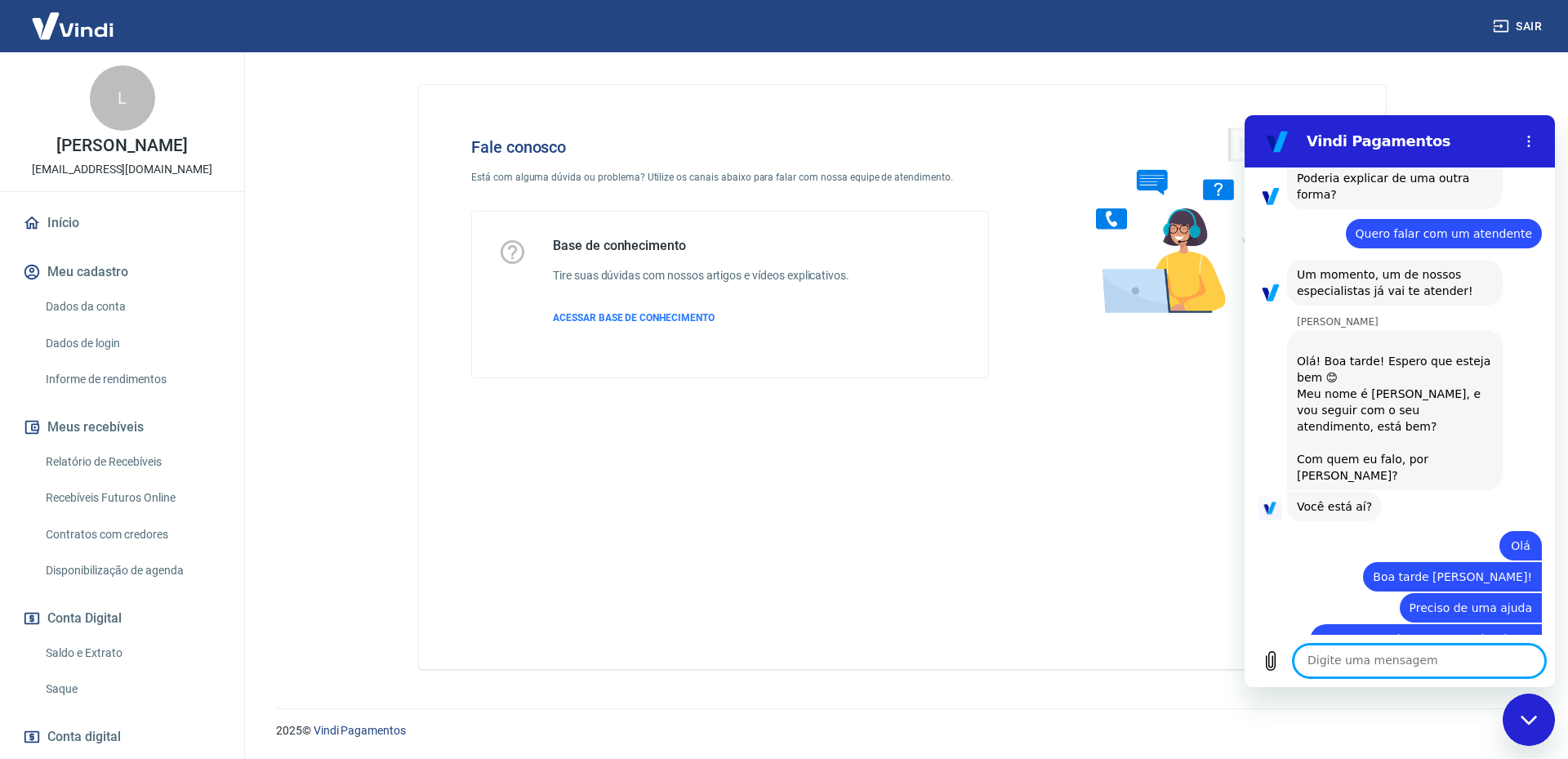
scroll to position [1381, 0]
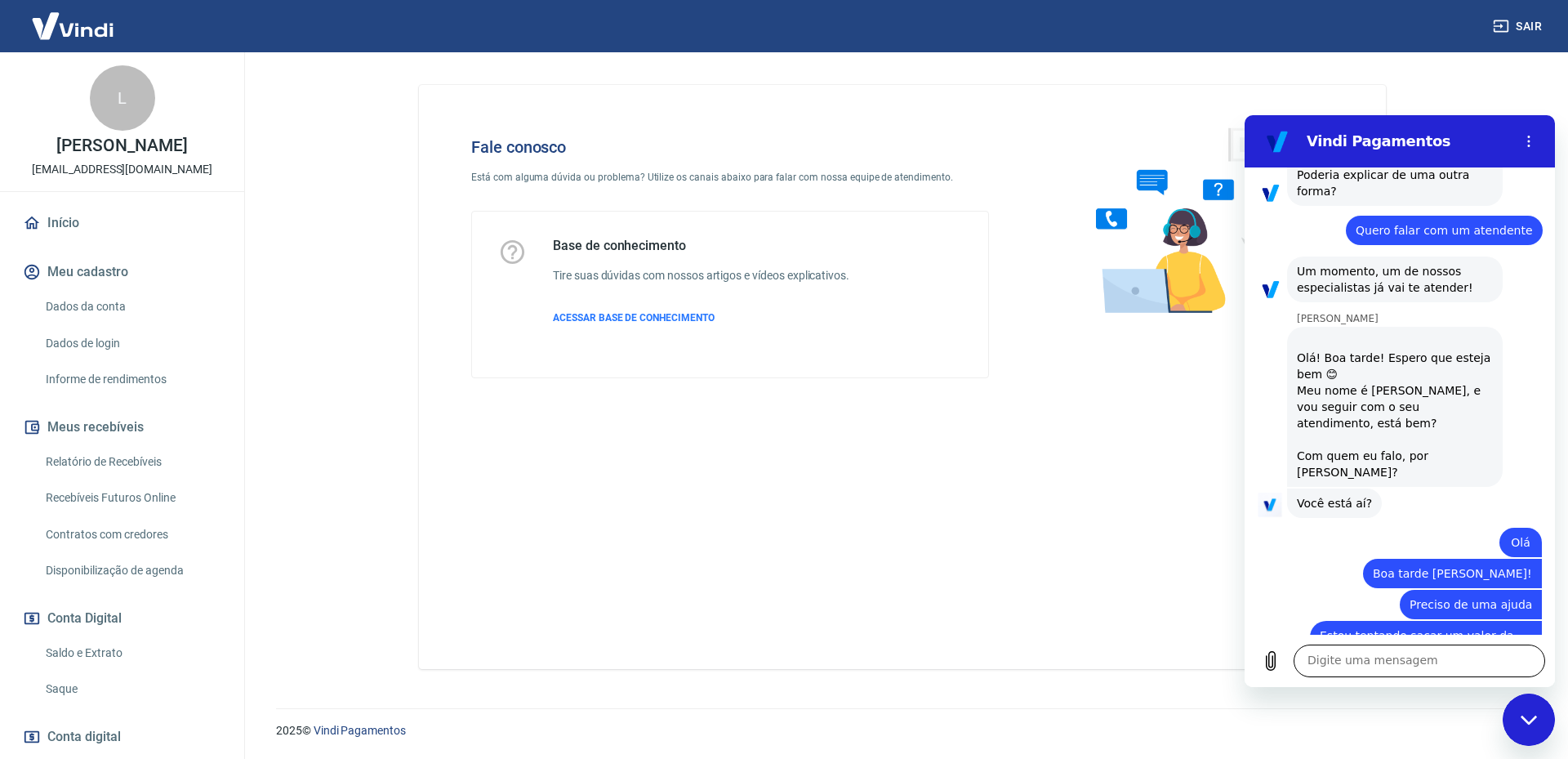
click at [1347, 659] on textarea at bounding box center [1419, 661] width 252 height 33
click at [1260, 667] on button "Carregar arquivo" at bounding box center [1271, 661] width 33 height 33
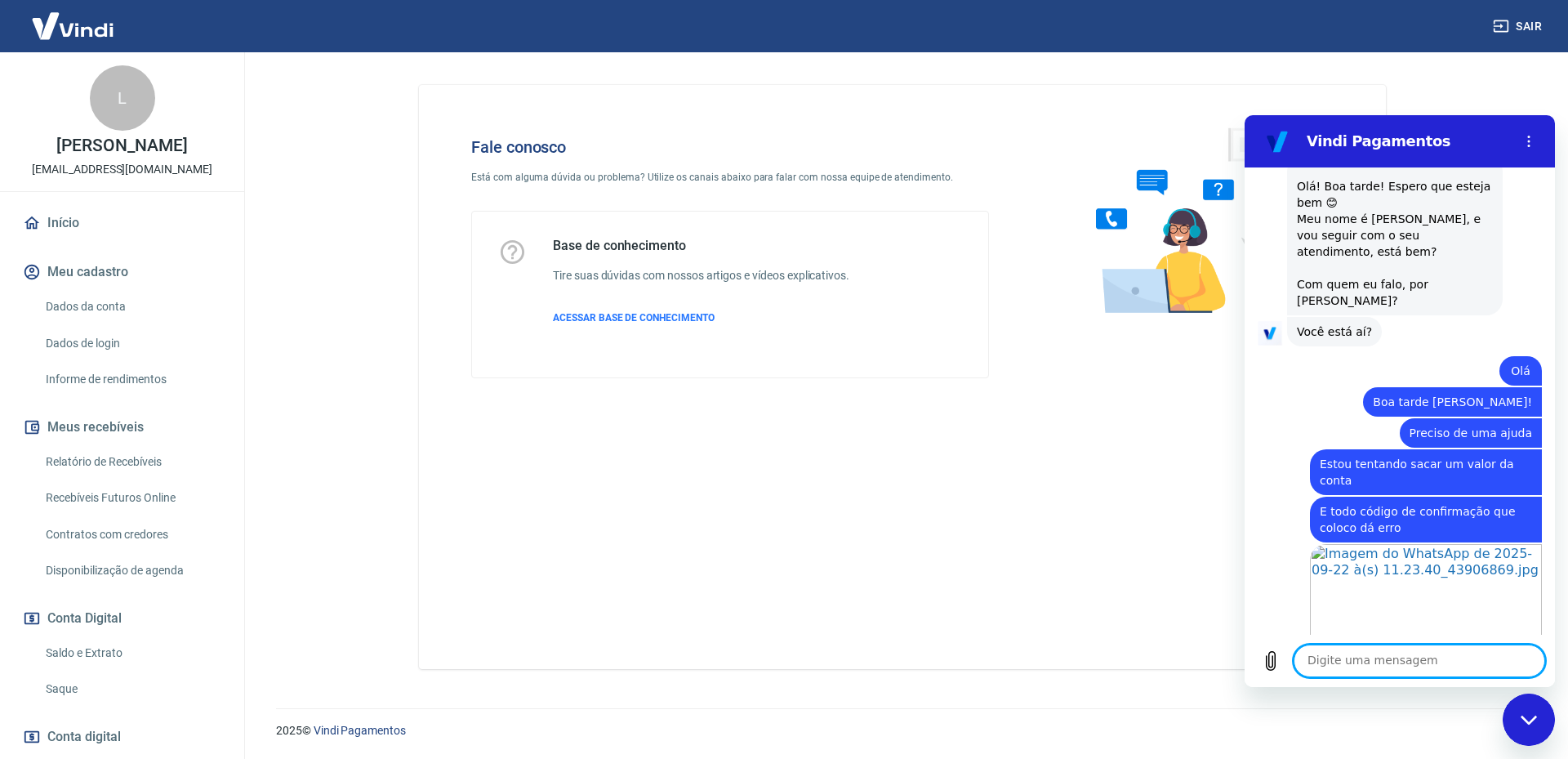
scroll to position [1555, 0]
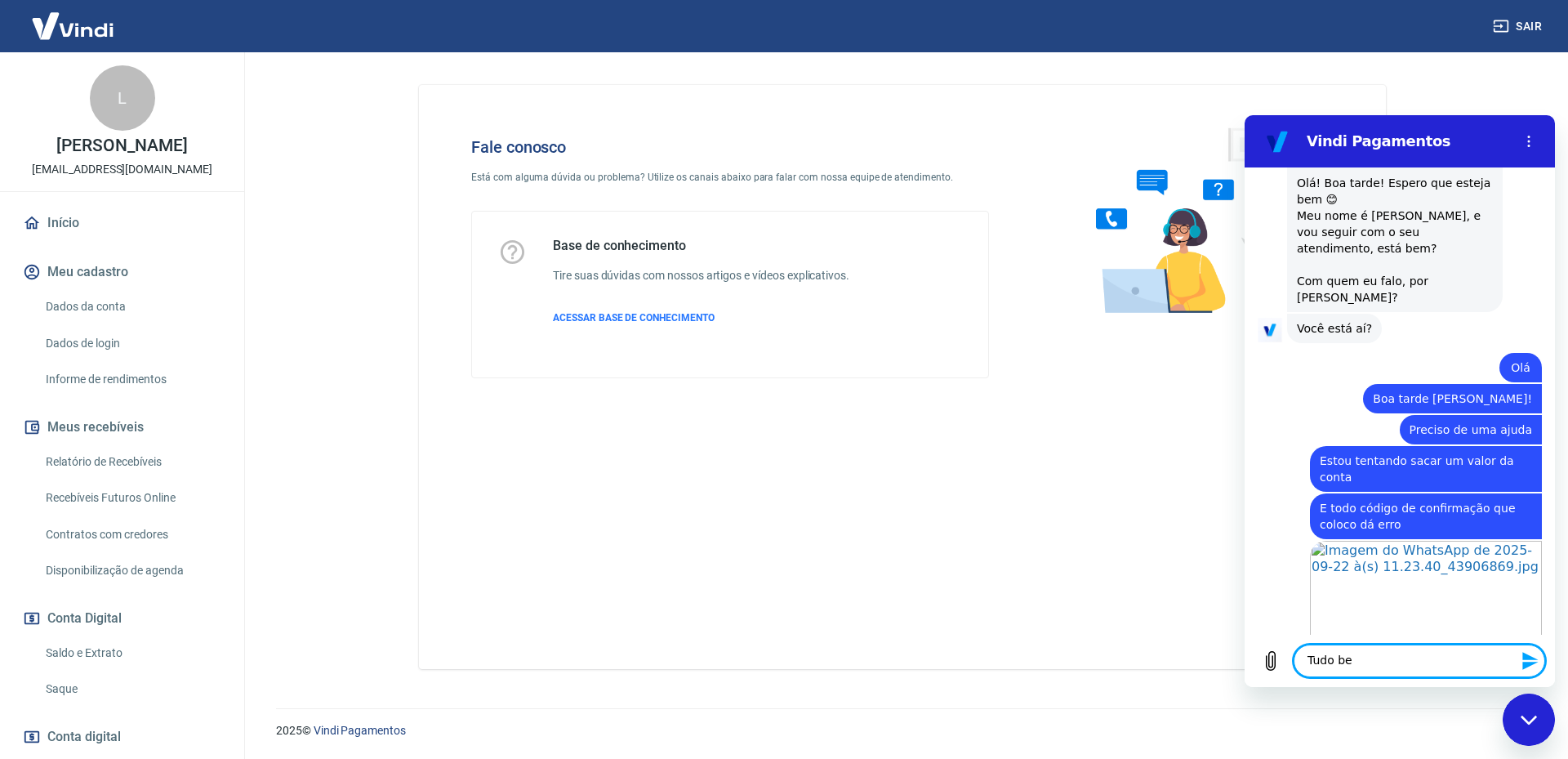
type textarea "Tudo bem"
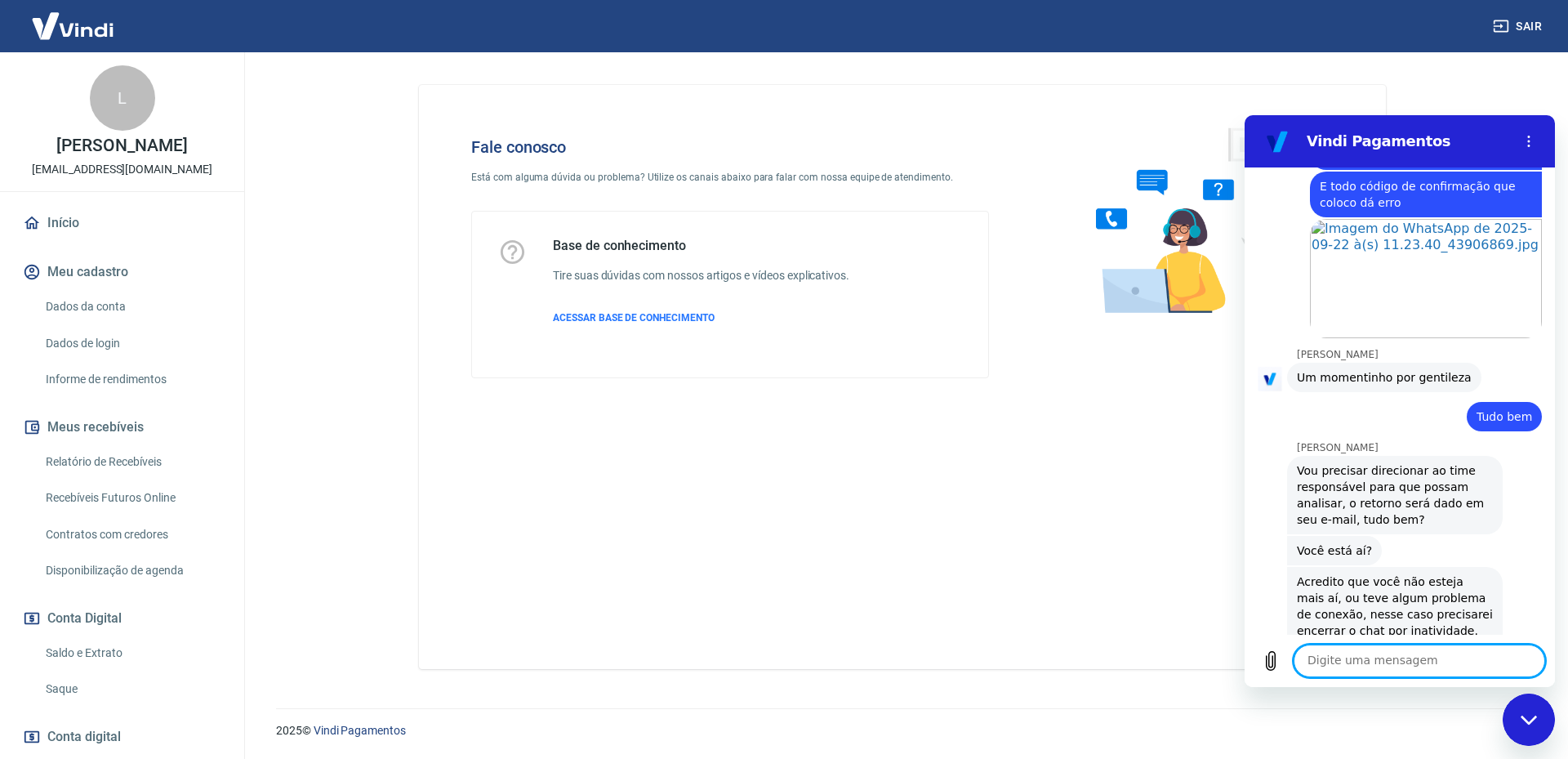
scroll to position [1890, 0]
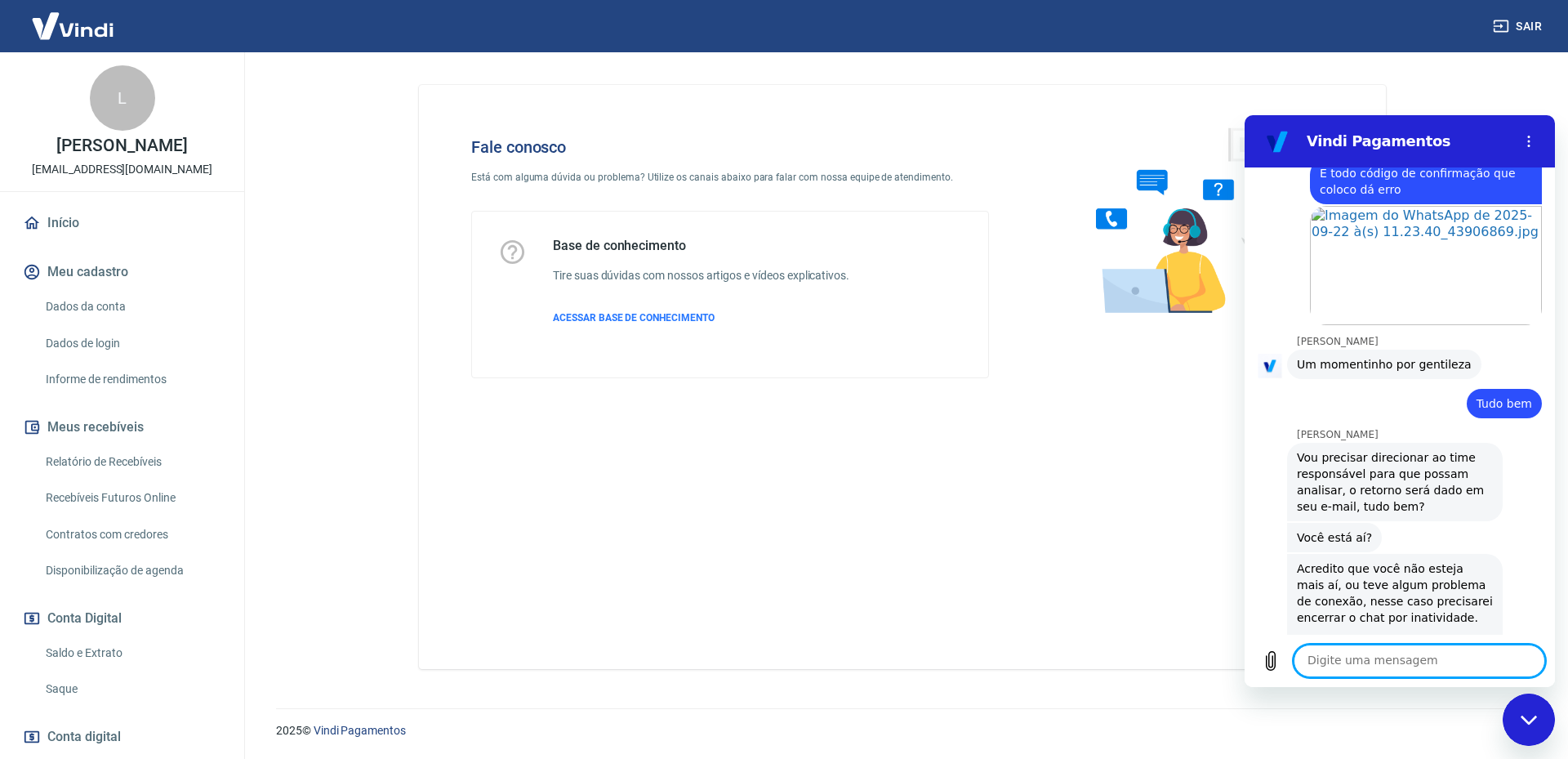
click at [1427, 653] on textarea at bounding box center [1419, 661] width 252 height 33
type textarea "Oi"
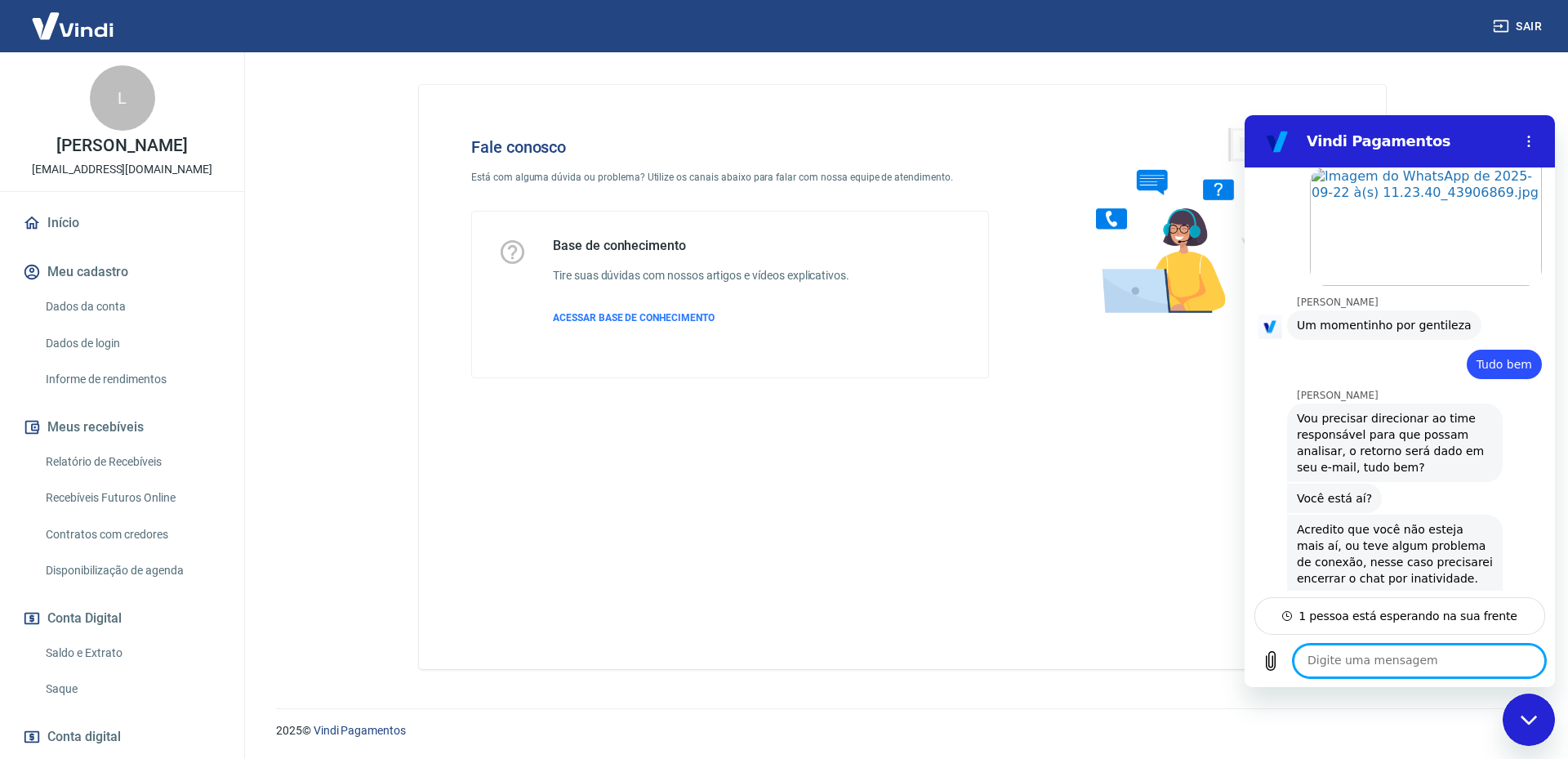
scroll to position [1973, 0]
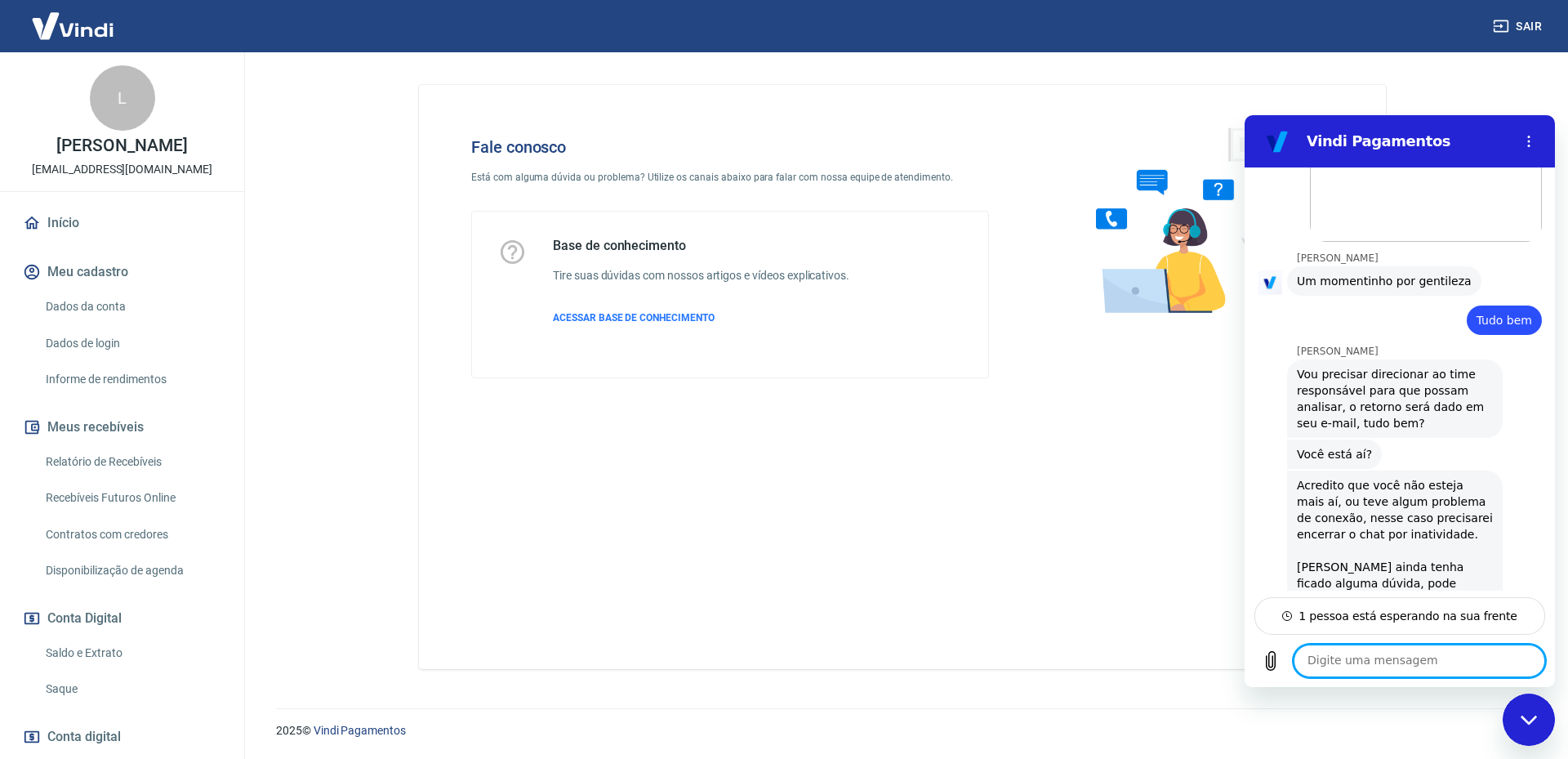
click at [1468, 655] on textarea at bounding box center [1419, 661] width 252 height 33
type textarea "Ok"
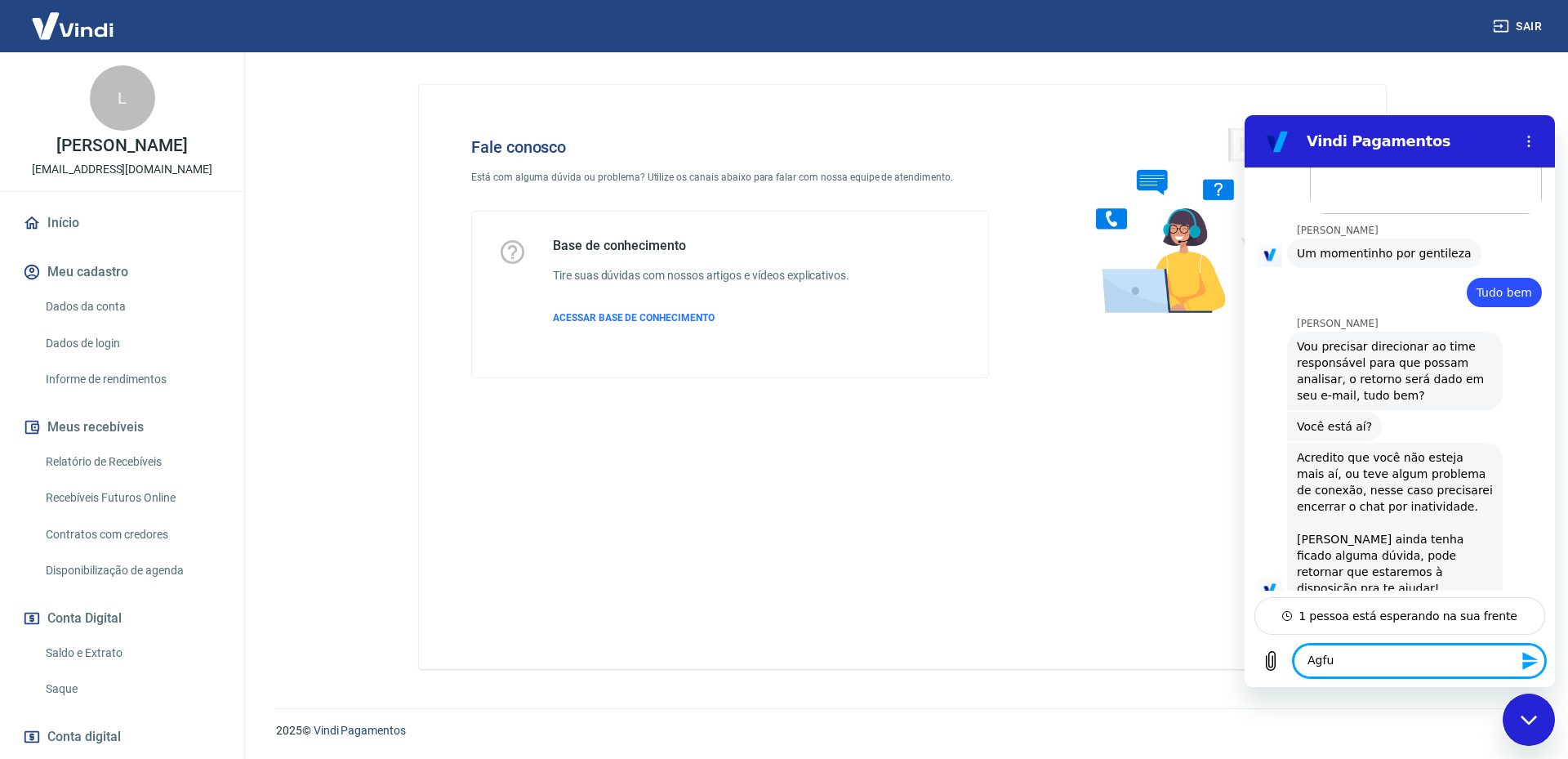
scroll to position [2005, 0]
type textarea "Aguardo"
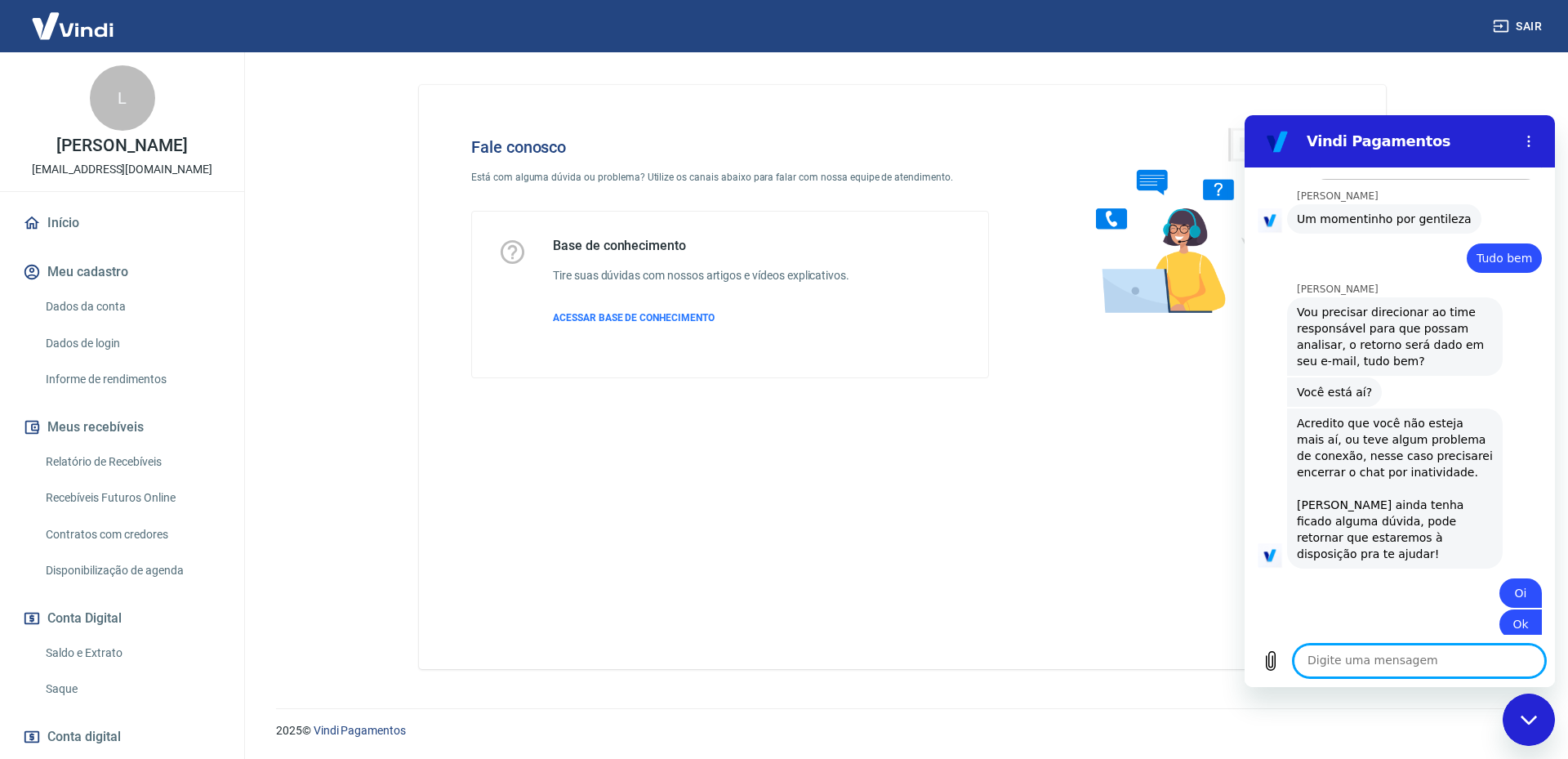
scroll to position [1991, 0]
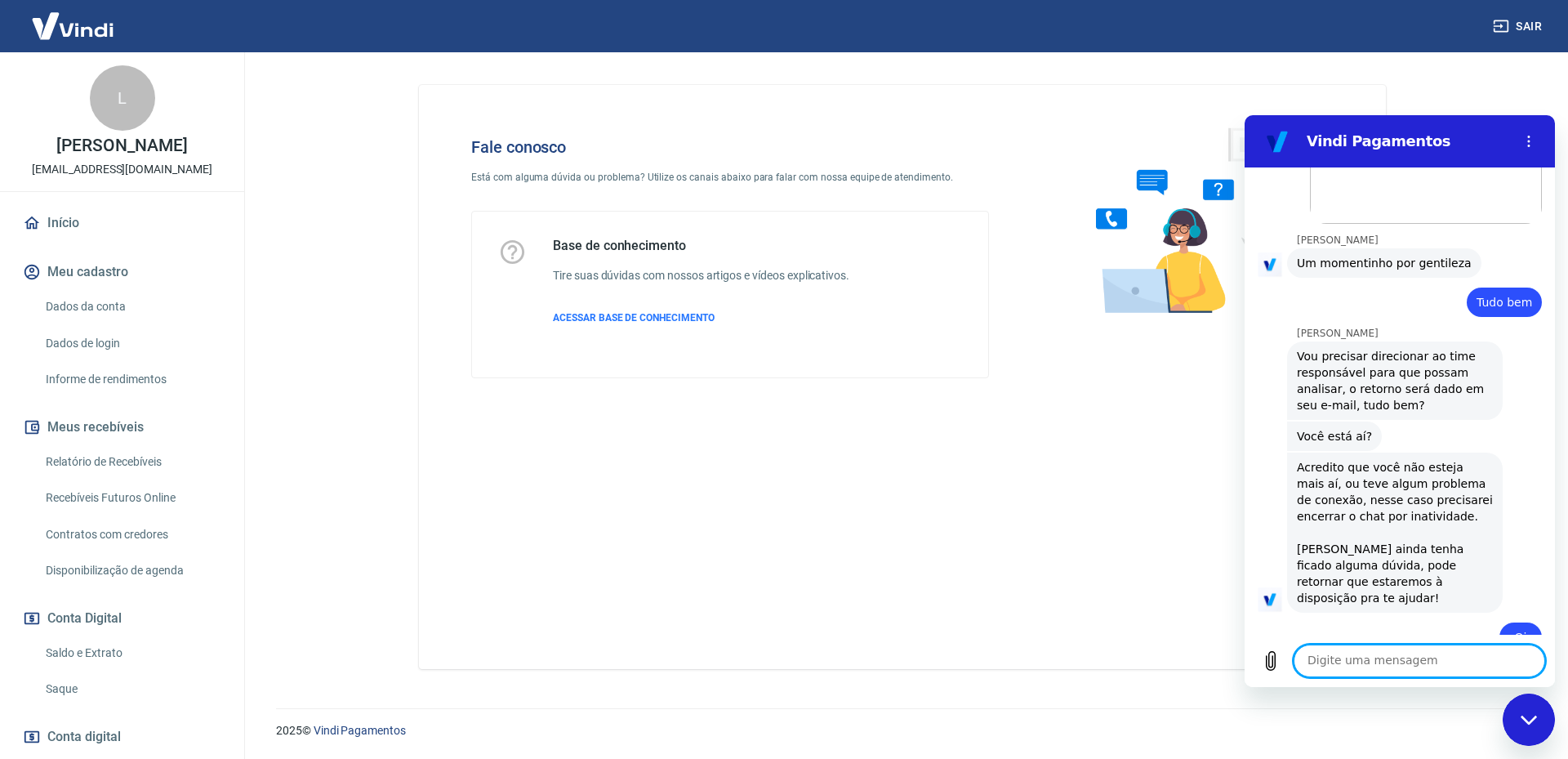
drag, startPoint x: 1448, startPoint y: 663, endPoint x: 1460, endPoint y: 650, distance: 17.7
click at [1446, 661] on textarea at bounding box center [1419, 661] width 252 height 33
type textarea "Aguardando"
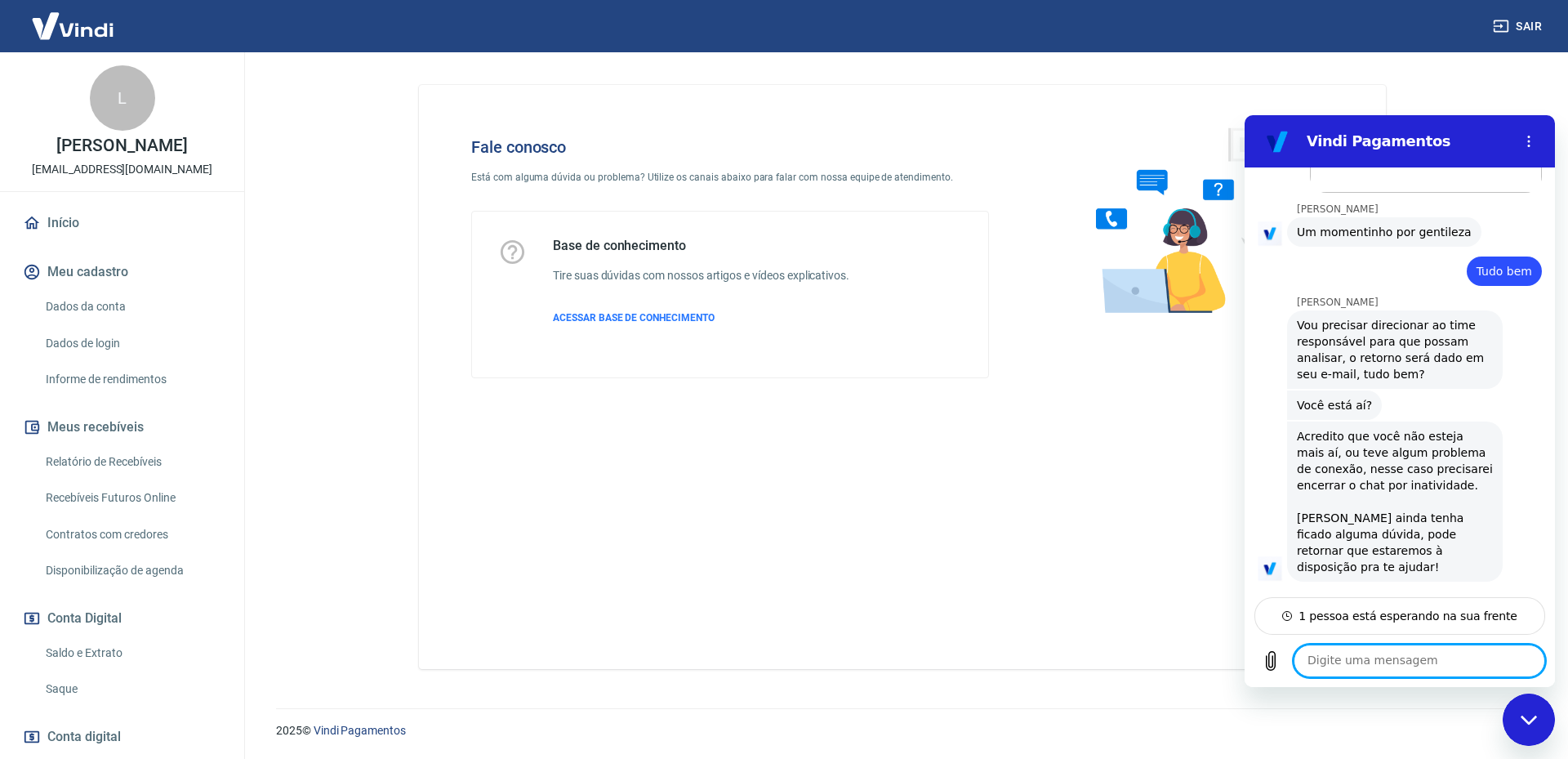
scroll to position [2067, 0]
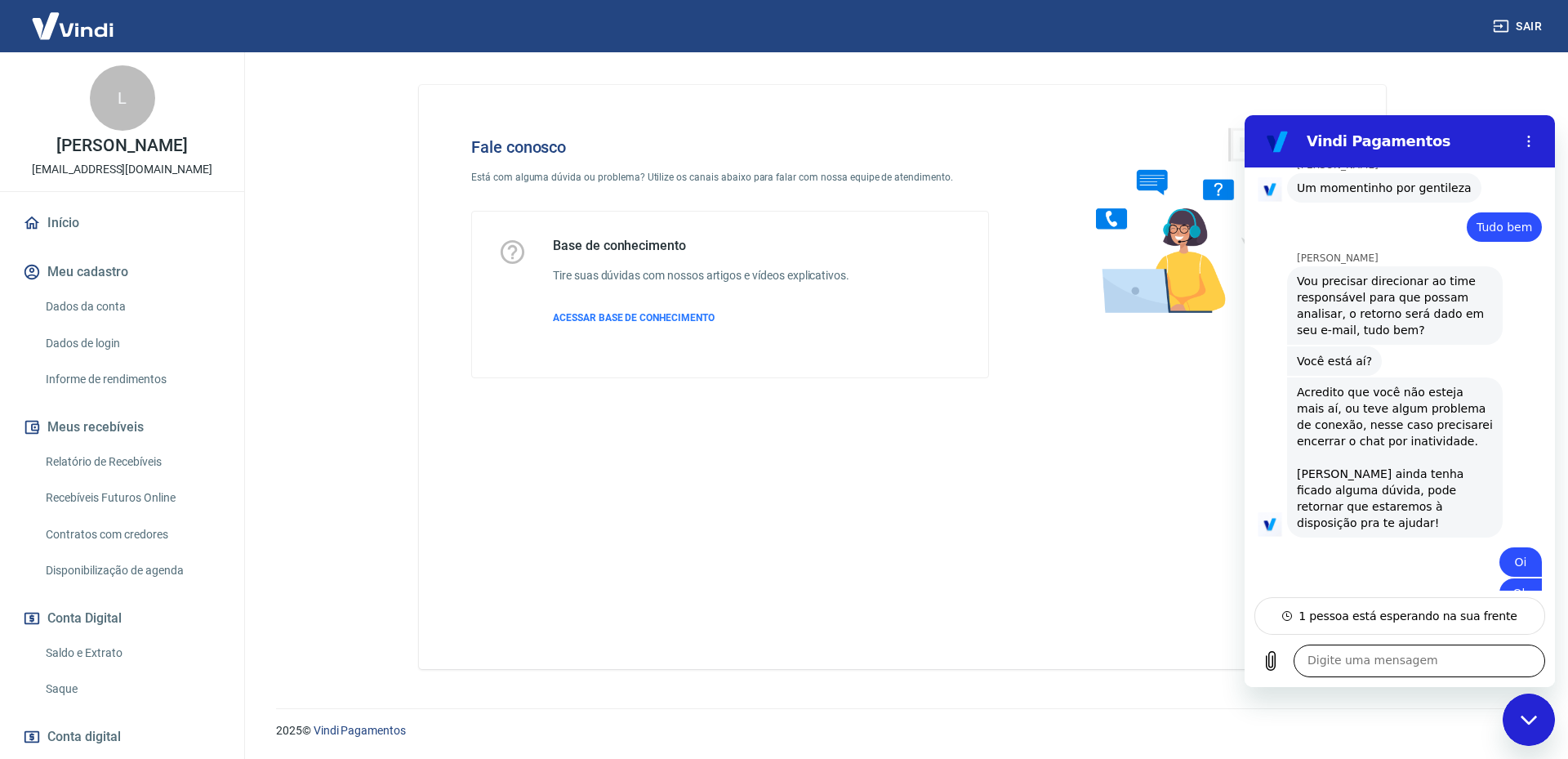
click at [1408, 648] on textarea at bounding box center [1419, 661] width 252 height 33
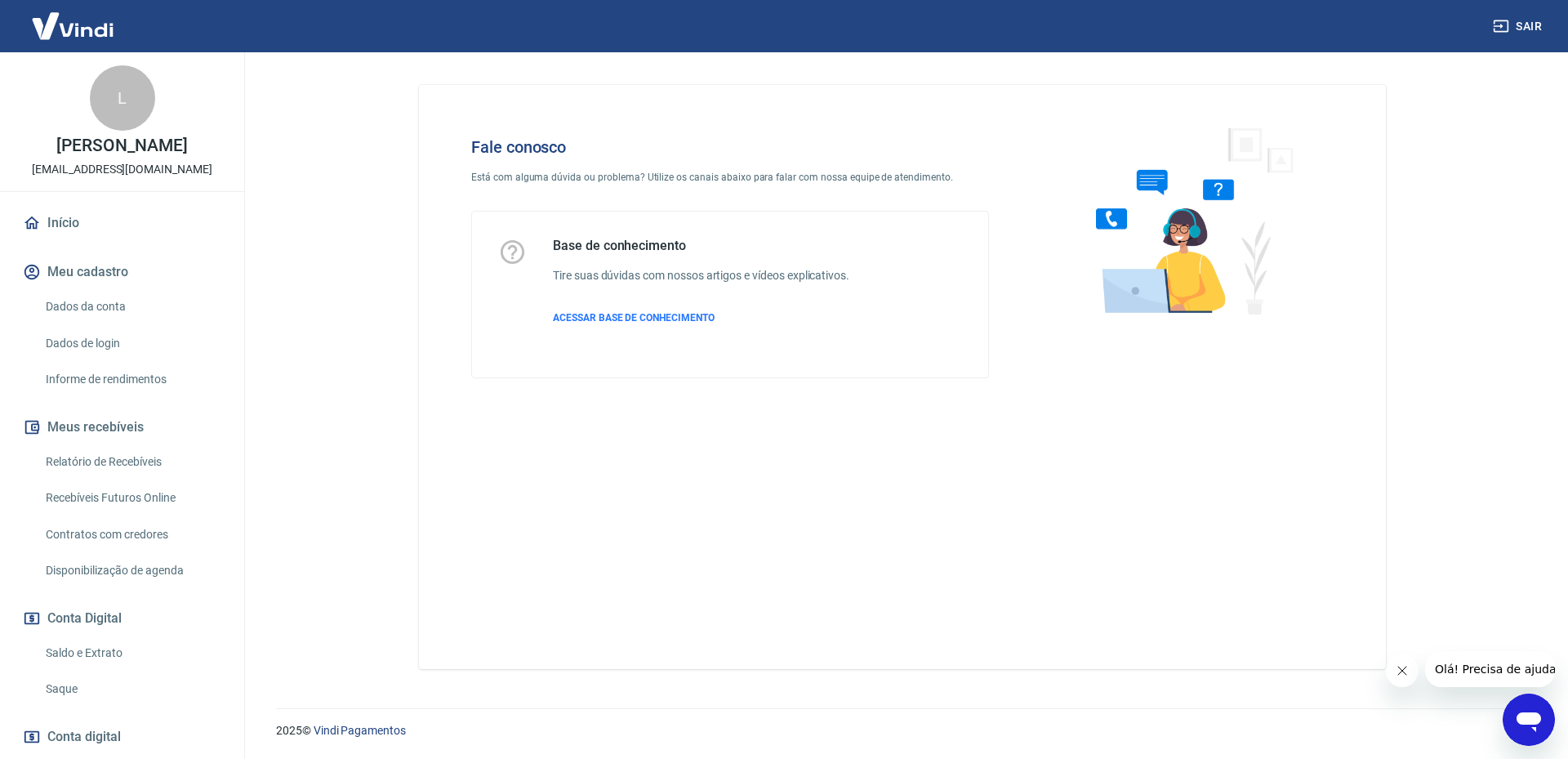
click at [1516, 719] on icon "Abrir janela de mensagens" at bounding box center [1529, 720] width 30 height 30
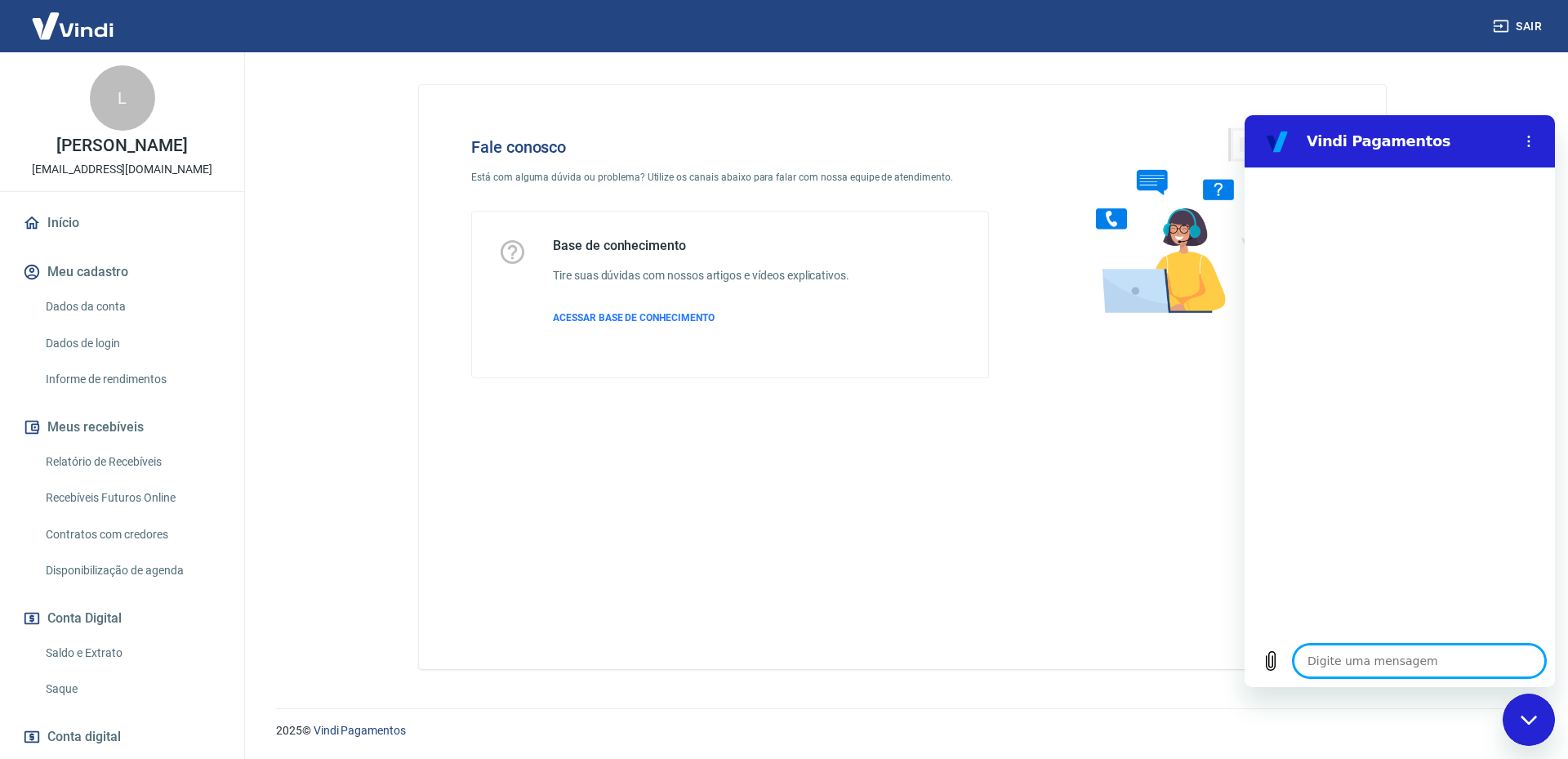
click at [1415, 660] on textarea at bounding box center [1419, 661] width 252 height 33
type textarea "O"
type textarea "x"
type textarea "Ol"
type textarea "x"
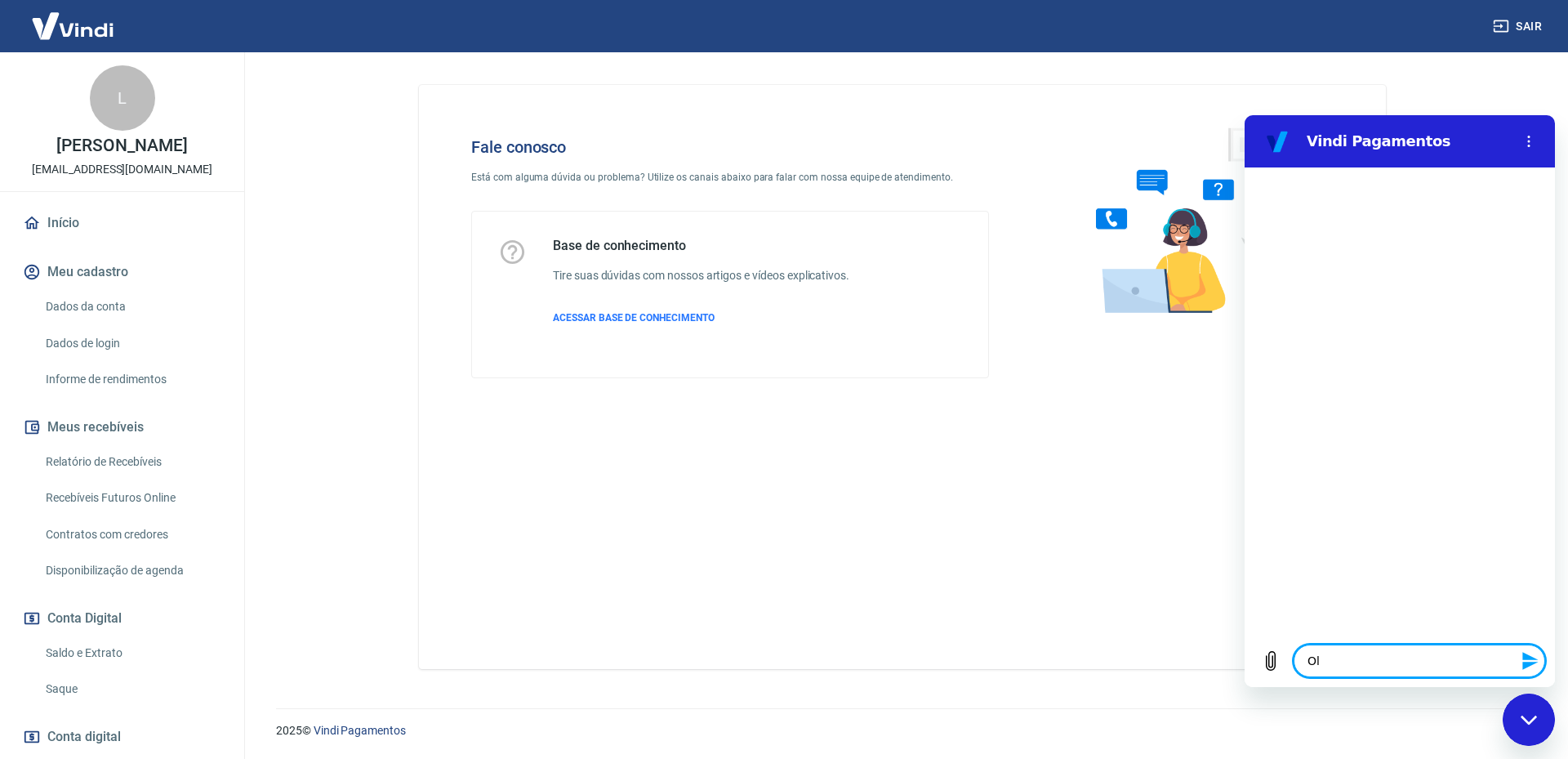
type textarea "Olá"
type textarea "x"
type textarea "Olá!"
type textarea "x"
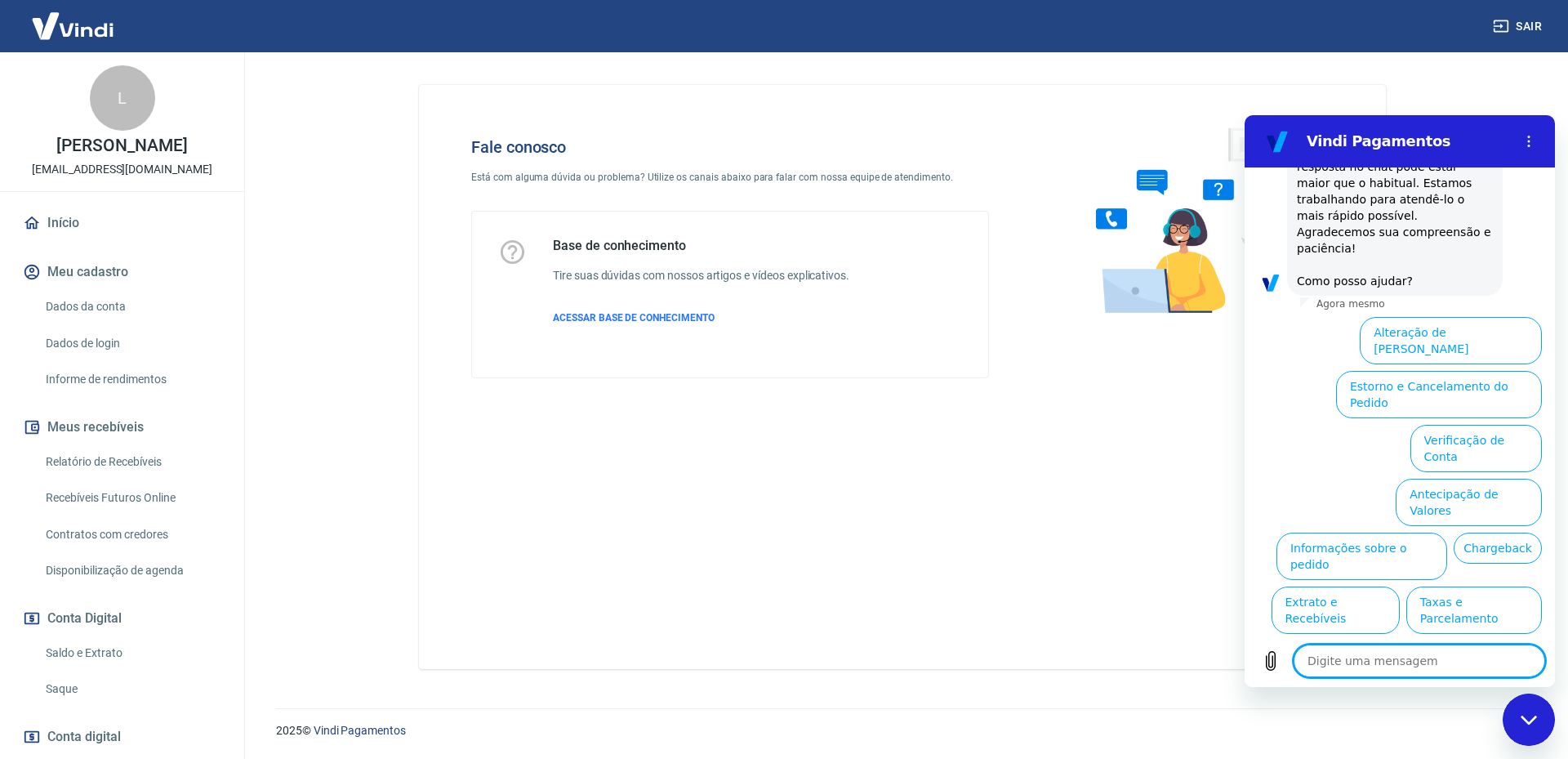
scroll to position [169, 0]
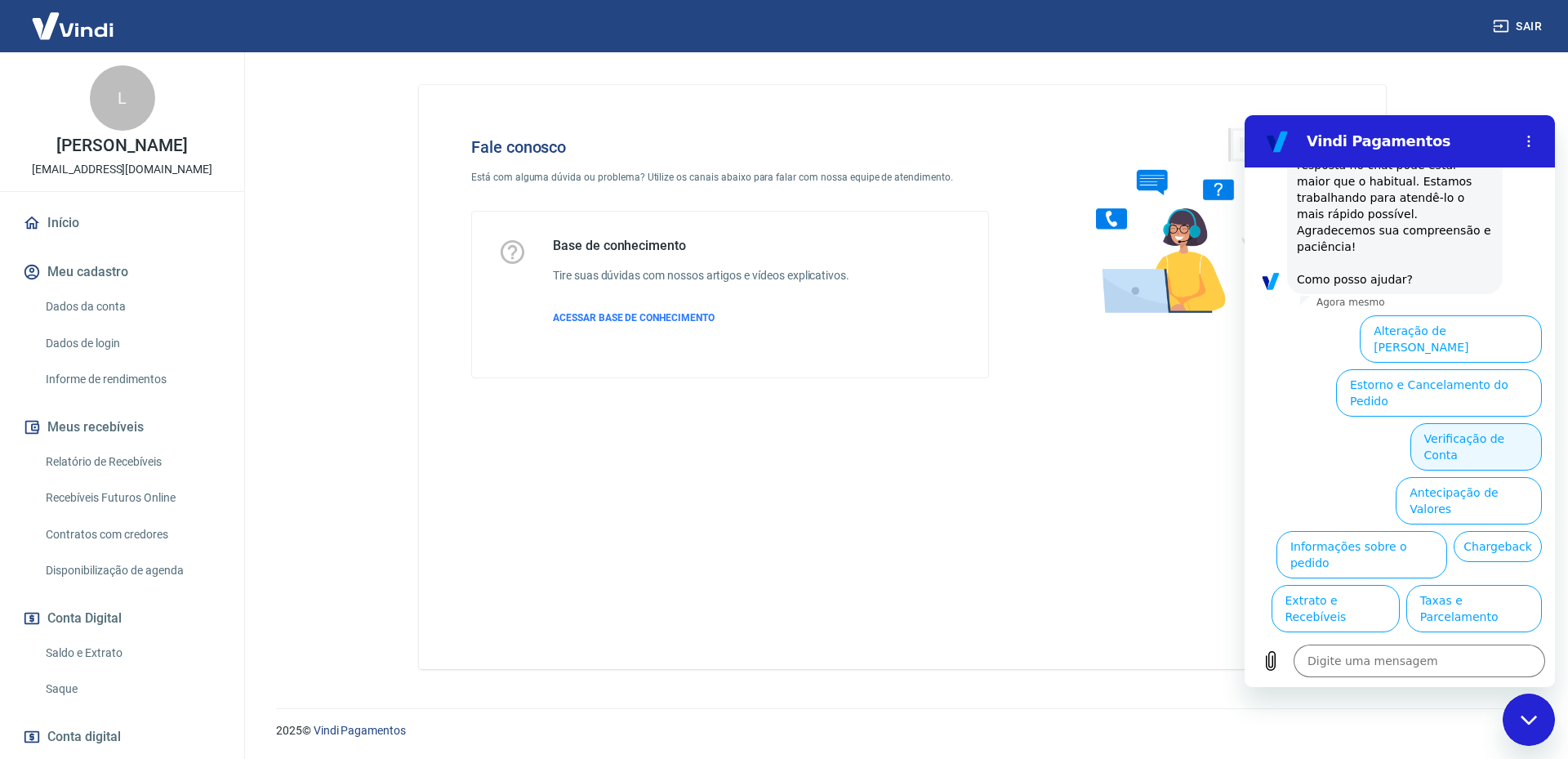
click at [1482, 423] on button "Verificação de Conta" at bounding box center [1476, 447] width 131 height 47
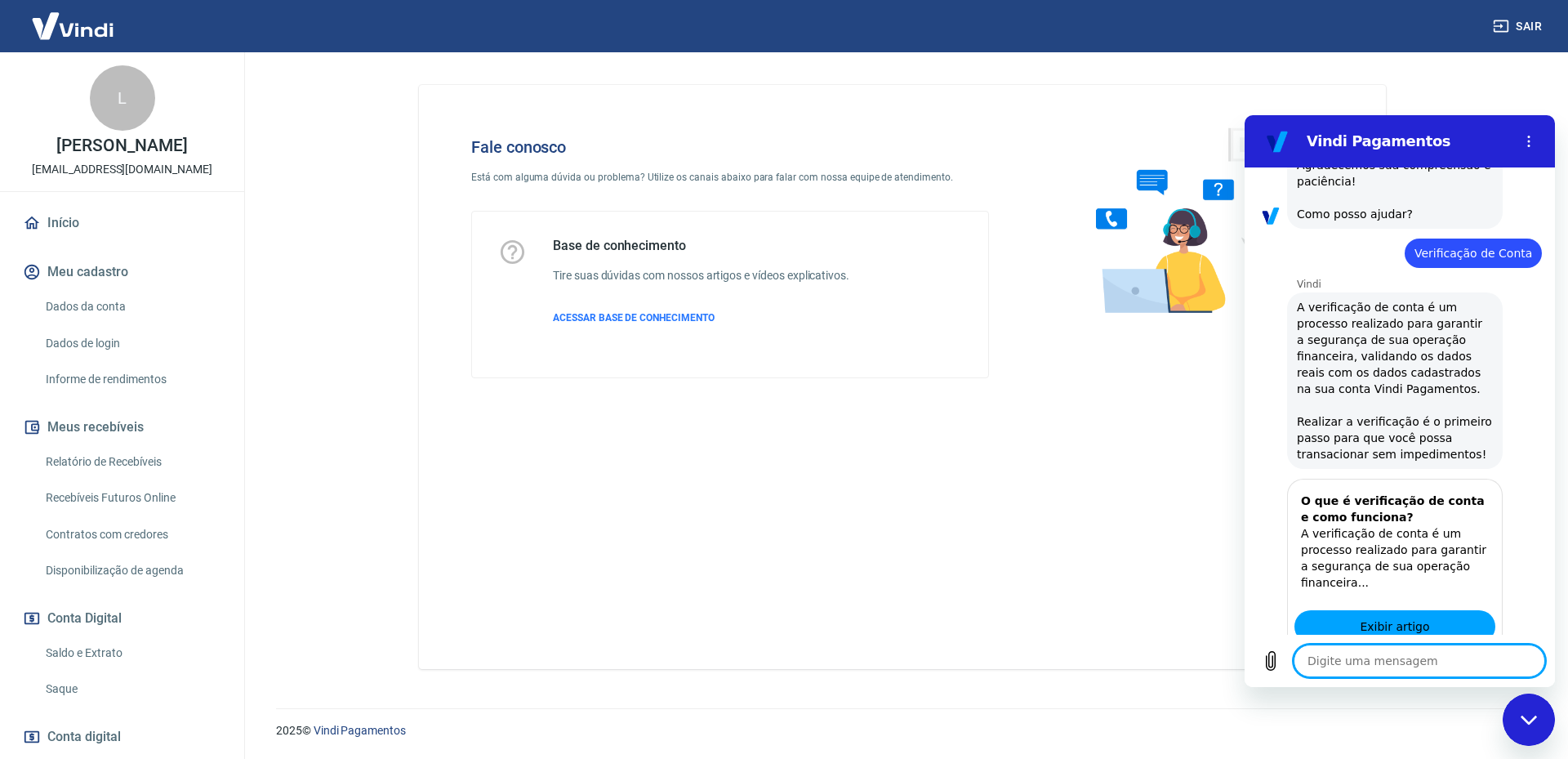
type textarea "x"
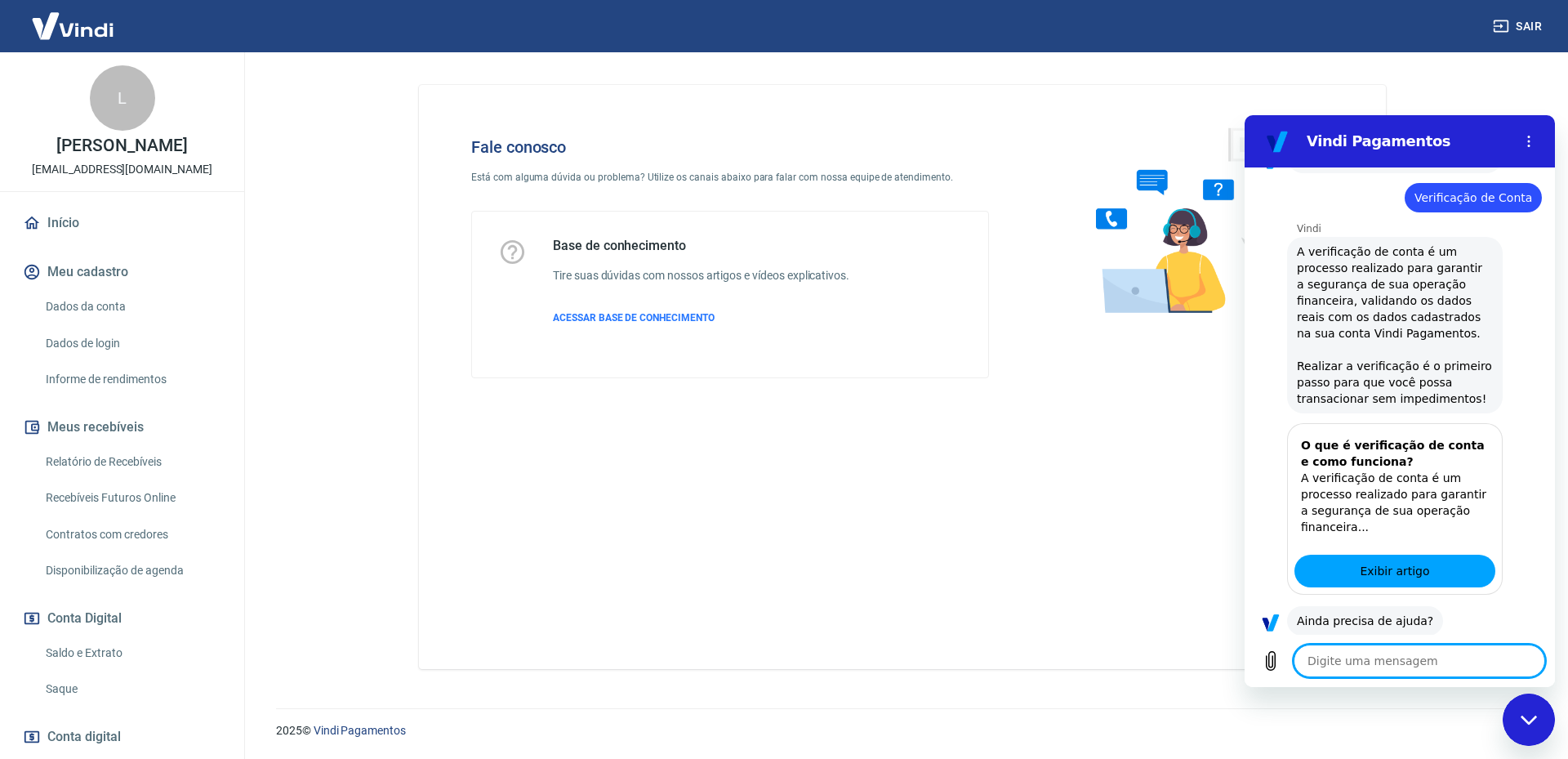
scroll to position [331, 0]
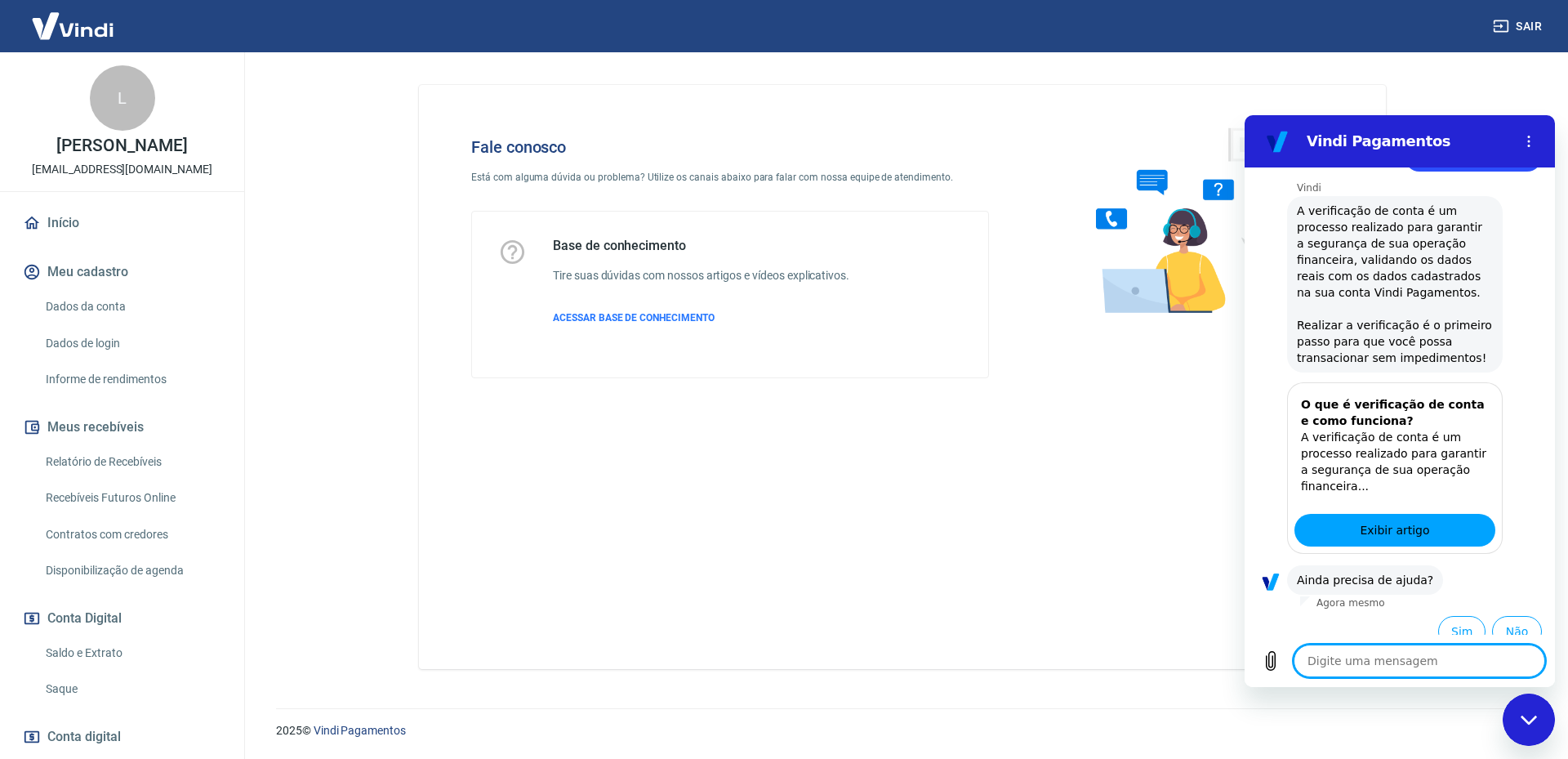
click at [1408, 672] on textarea at bounding box center [1419, 661] width 252 height 33
click at [1430, 661] on textarea at bounding box center [1419, 661] width 252 height 33
type textarea "S"
type textarea "x"
type textarea "Si"
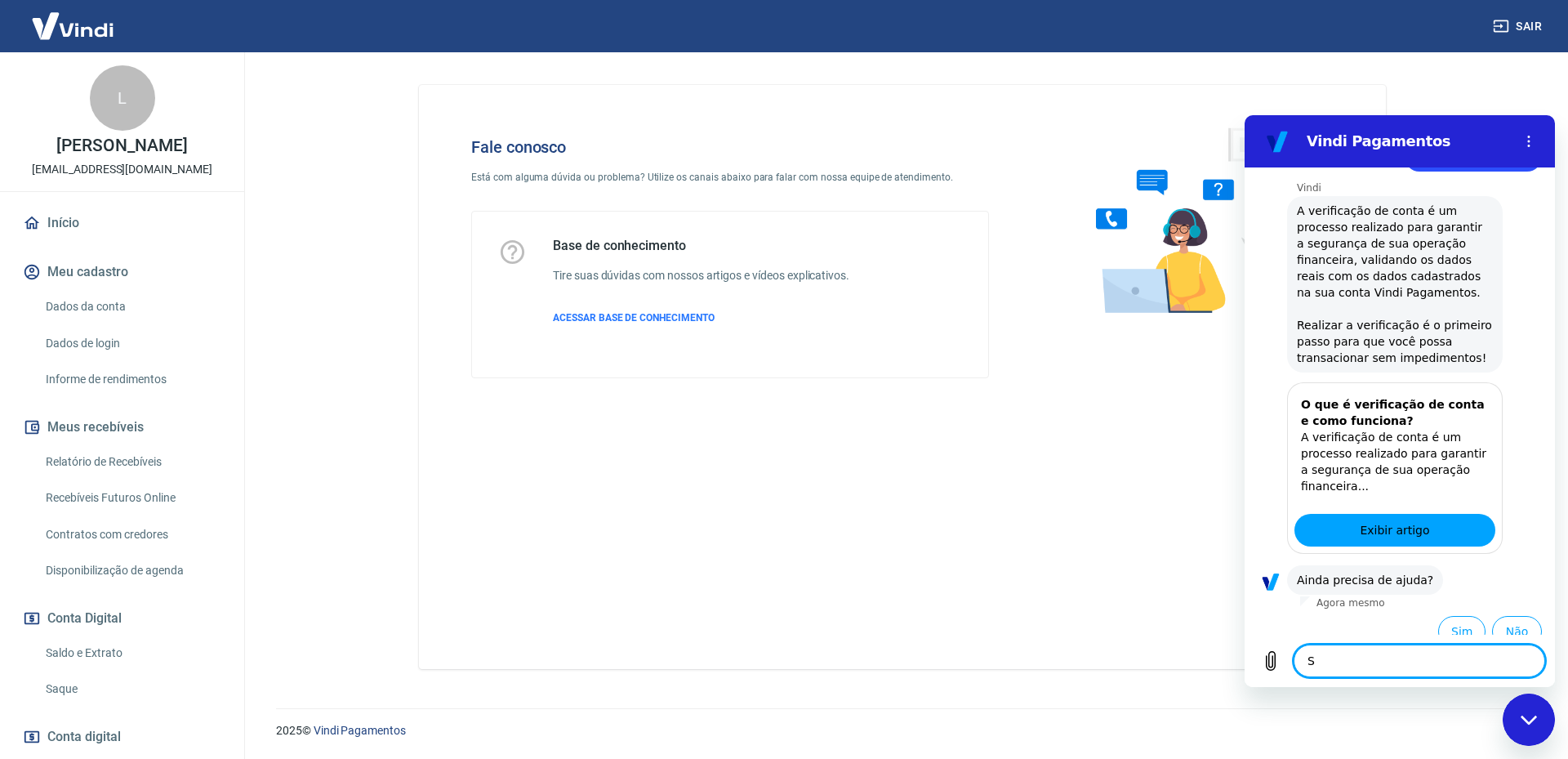
type textarea "x"
type textarea "Sim"
type textarea "x"
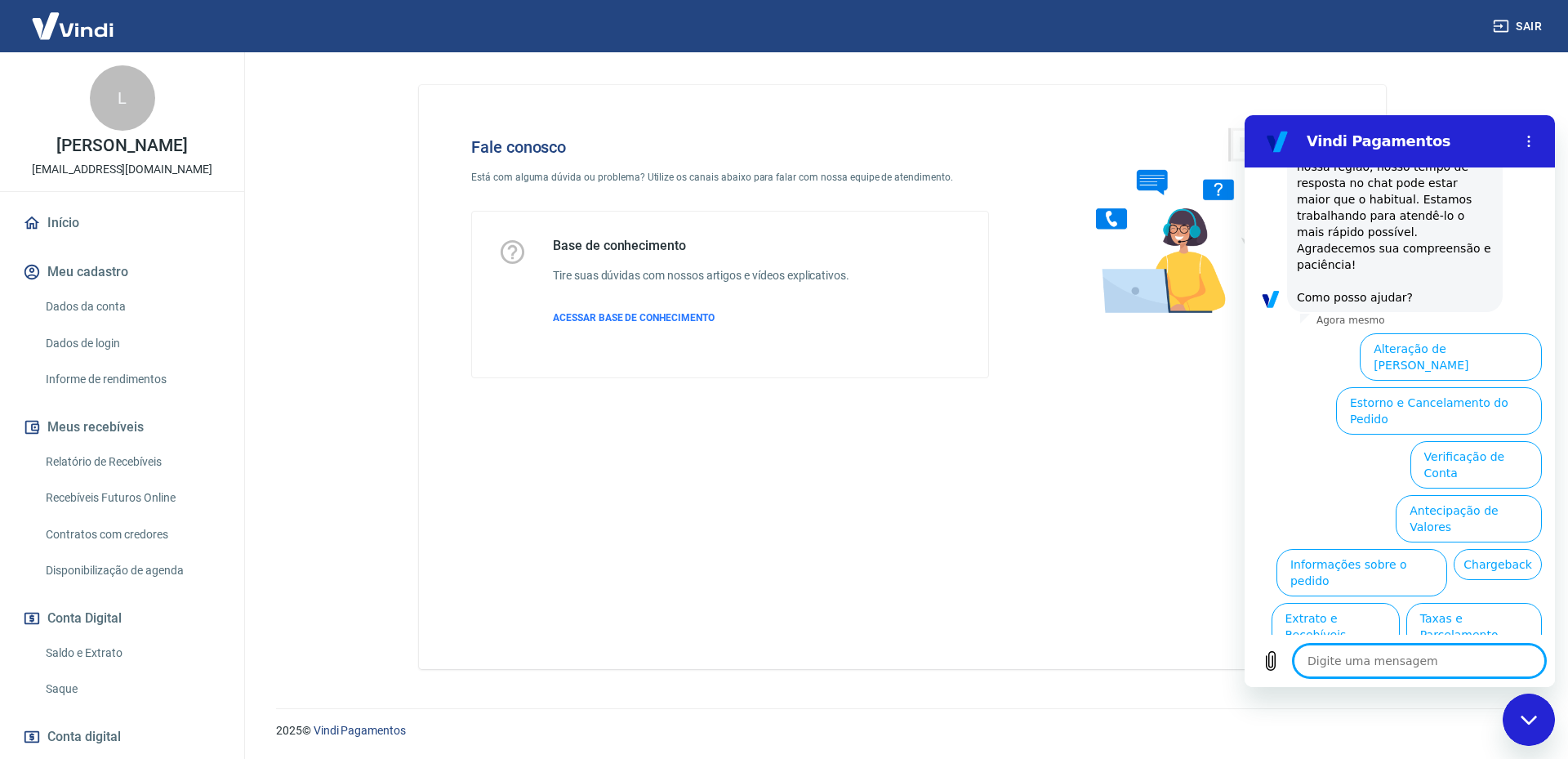
scroll to position [888, 0]
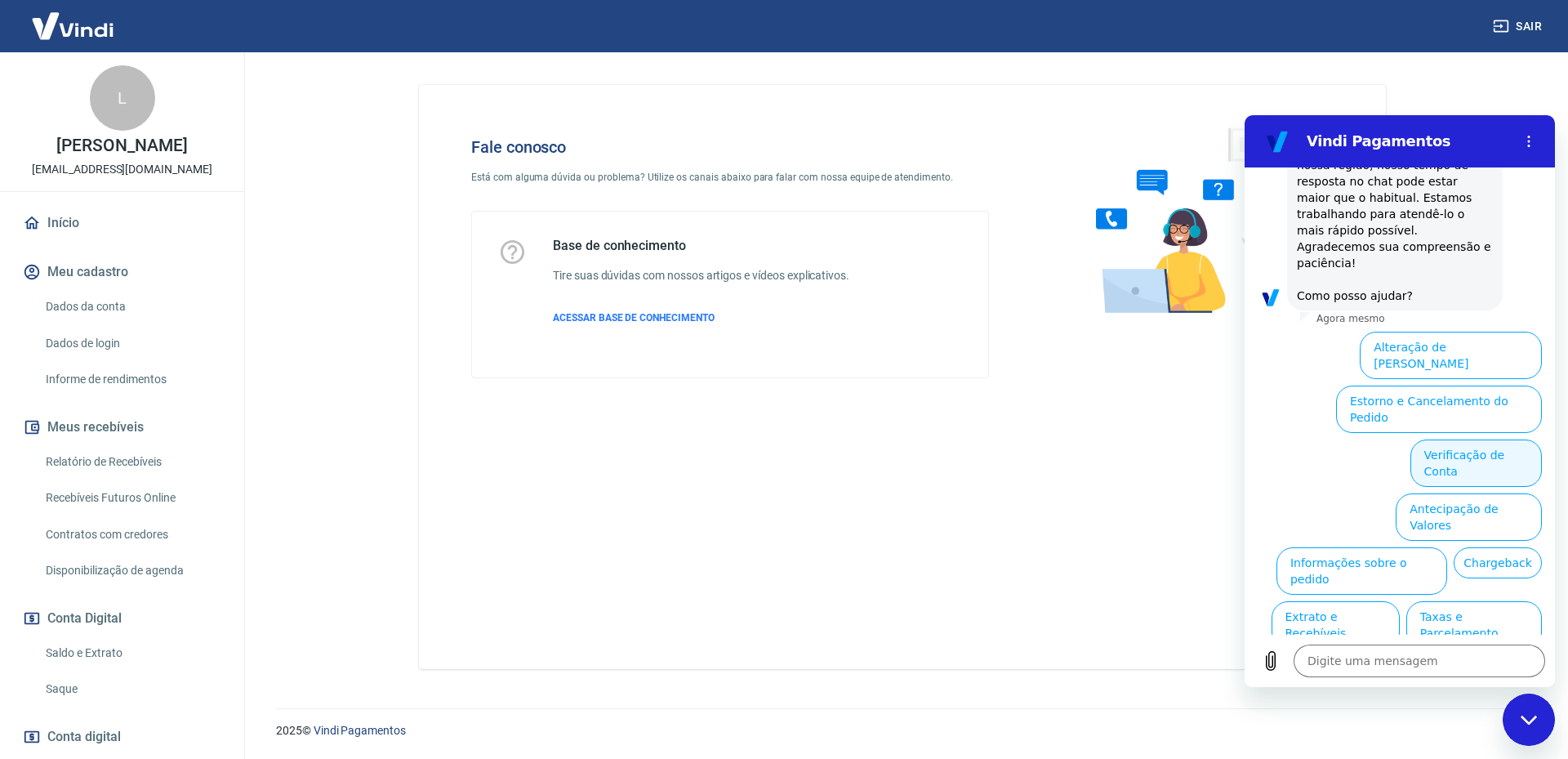
click at [1495, 439] on button "Verificação de Conta" at bounding box center [1476, 463] width 131 height 47
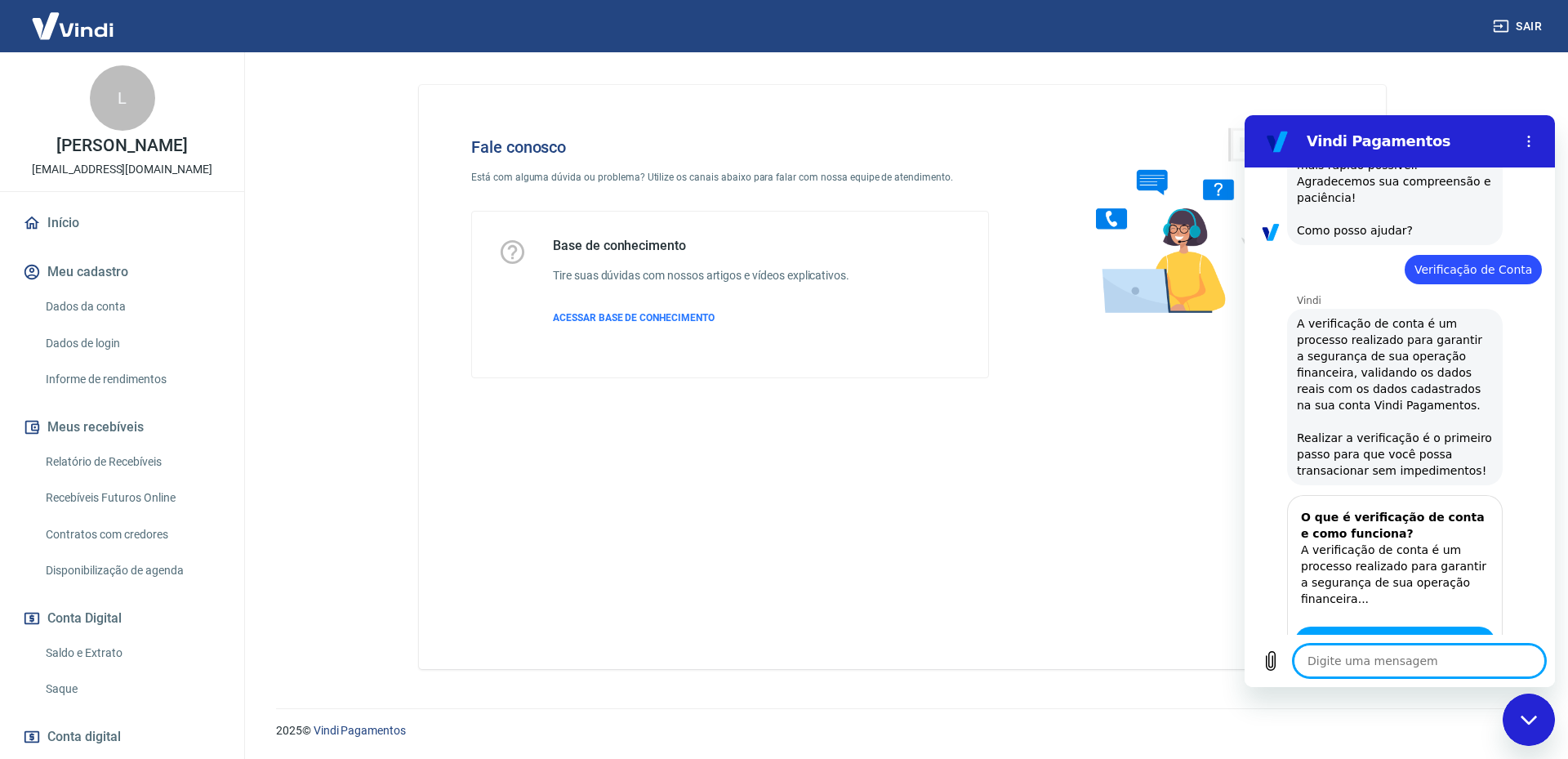
type textarea "x"
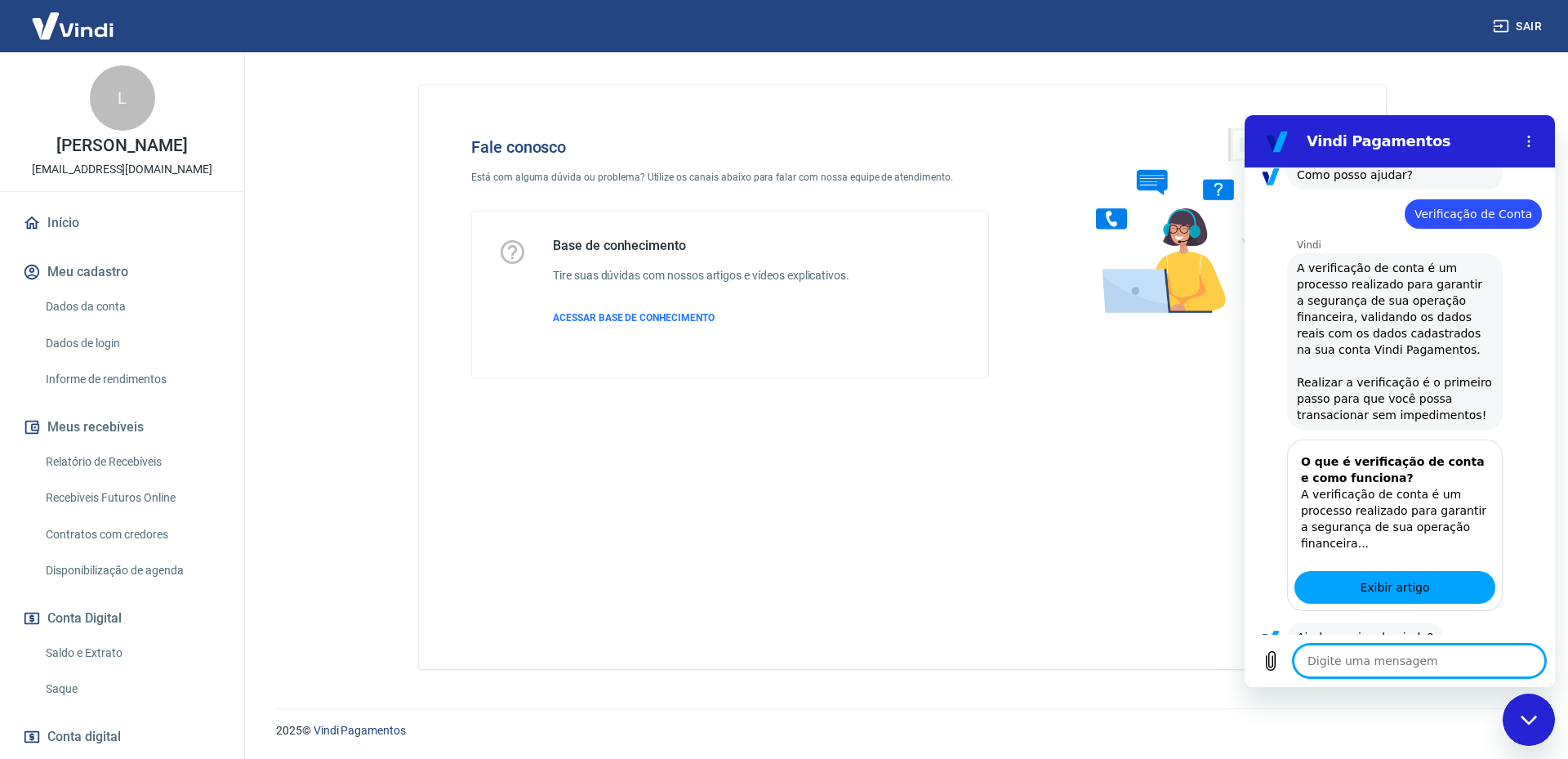
click at [1421, 667] on textarea at bounding box center [1419, 661] width 252 height 33
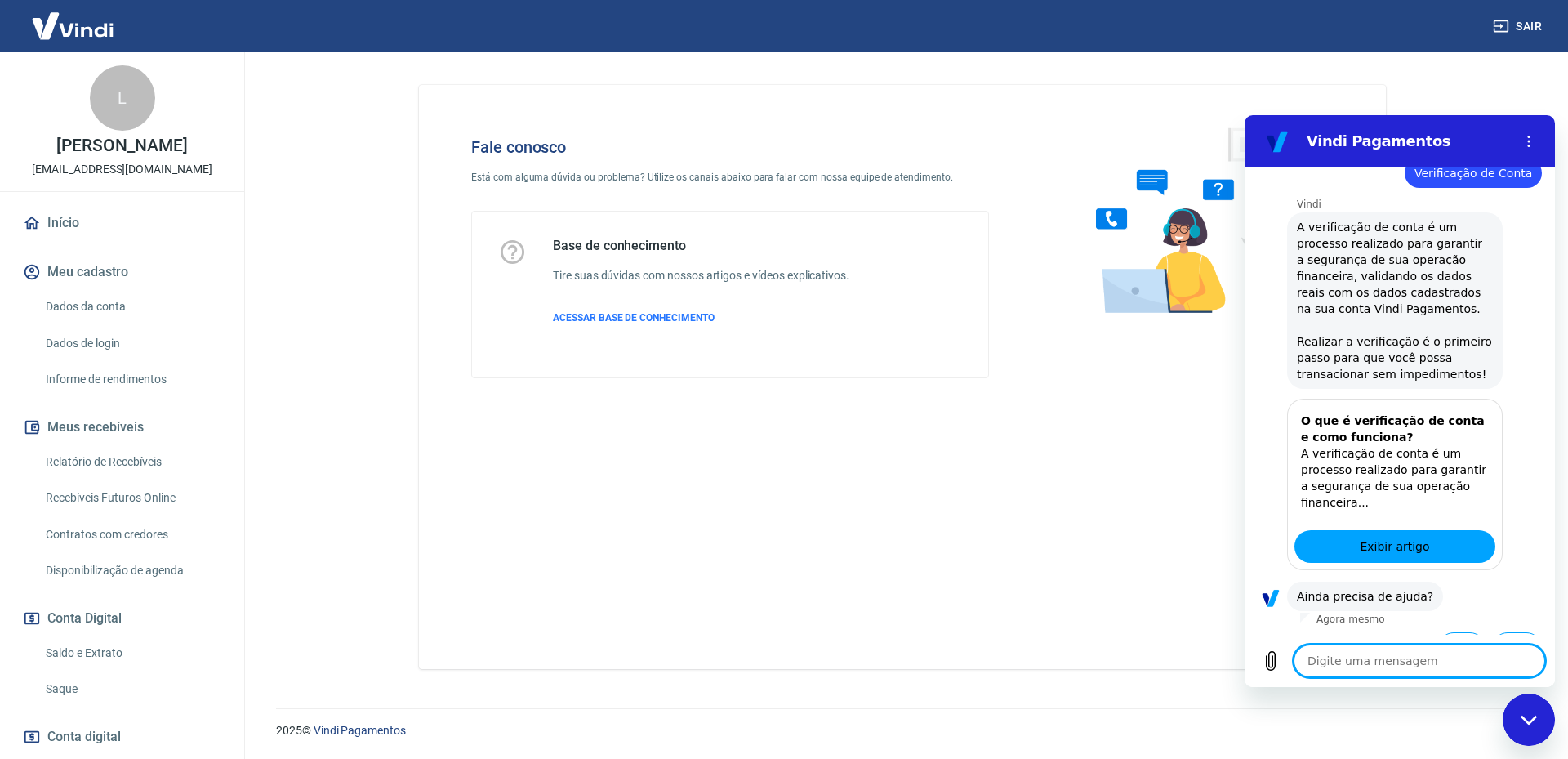
type textarea "Q"
type textarea "x"
type textarea "Qu"
type textarea "x"
type textarea "Que"
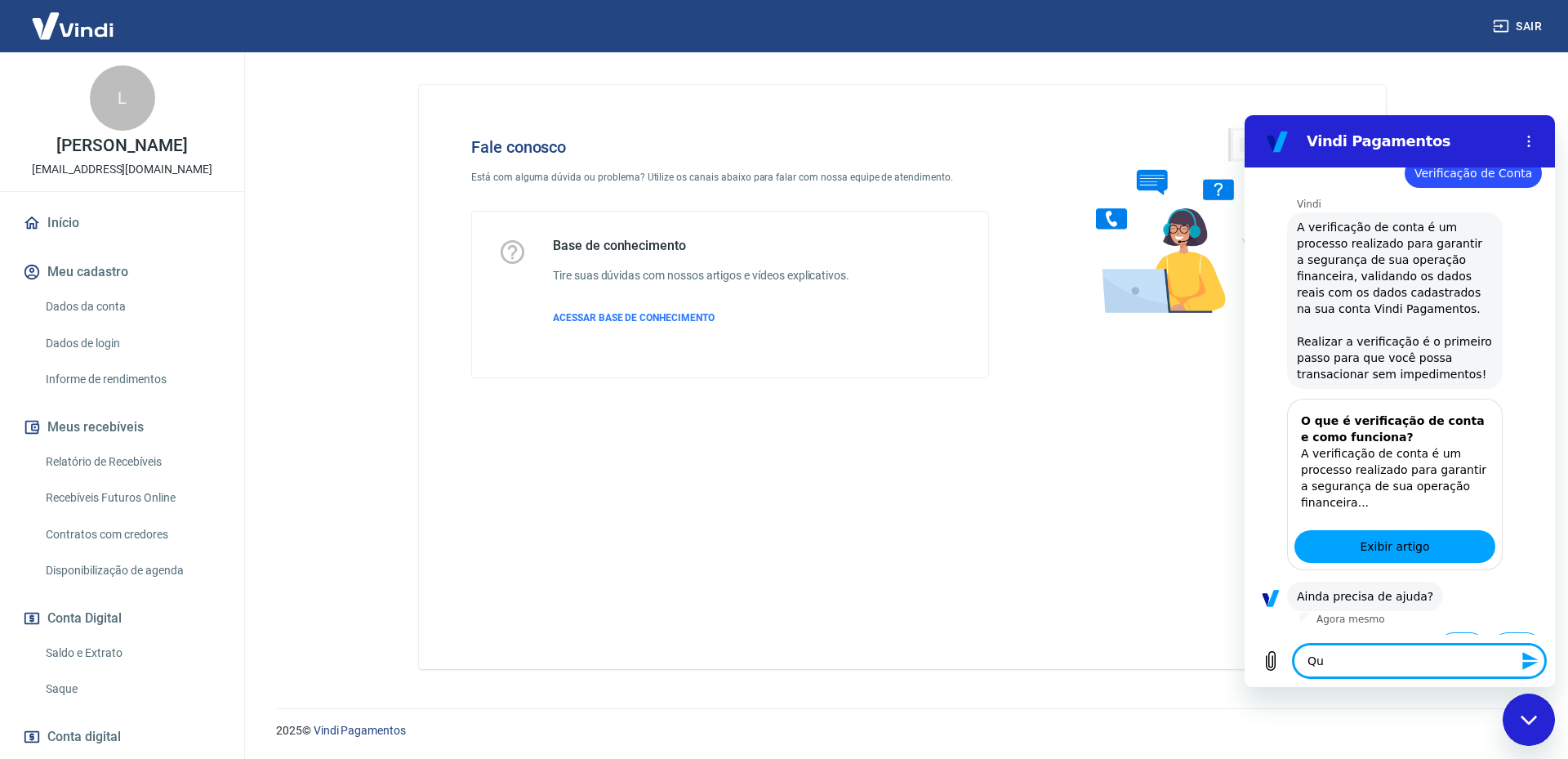
type textarea "x"
type textarea "Quer"
type textarea "x"
type textarea "Quero"
type textarea "x"
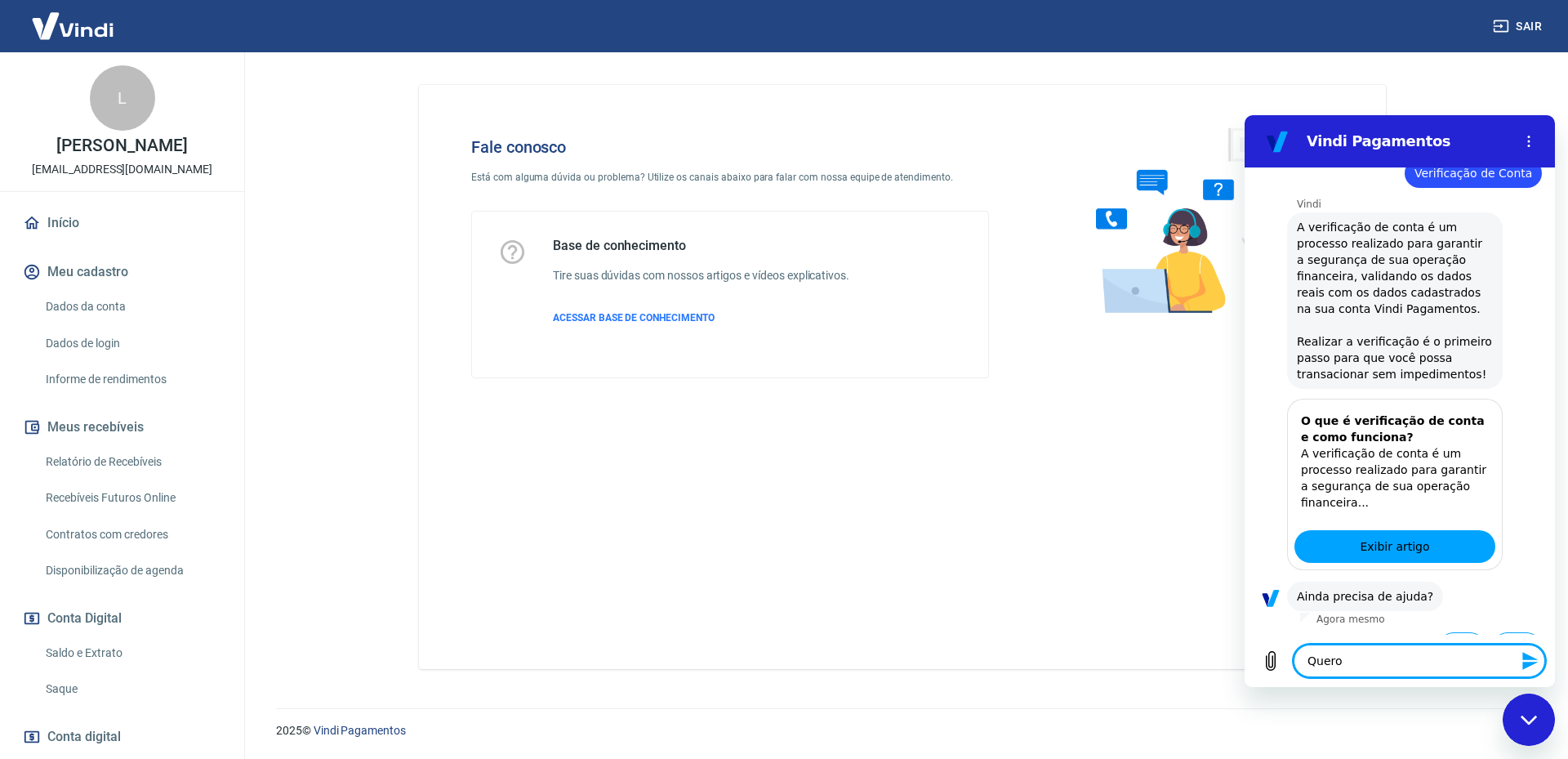
type textarea "Quero"
type textarea "x"
type textarea "Quero f"
type textarea "x"
type textarea "Quero fa"
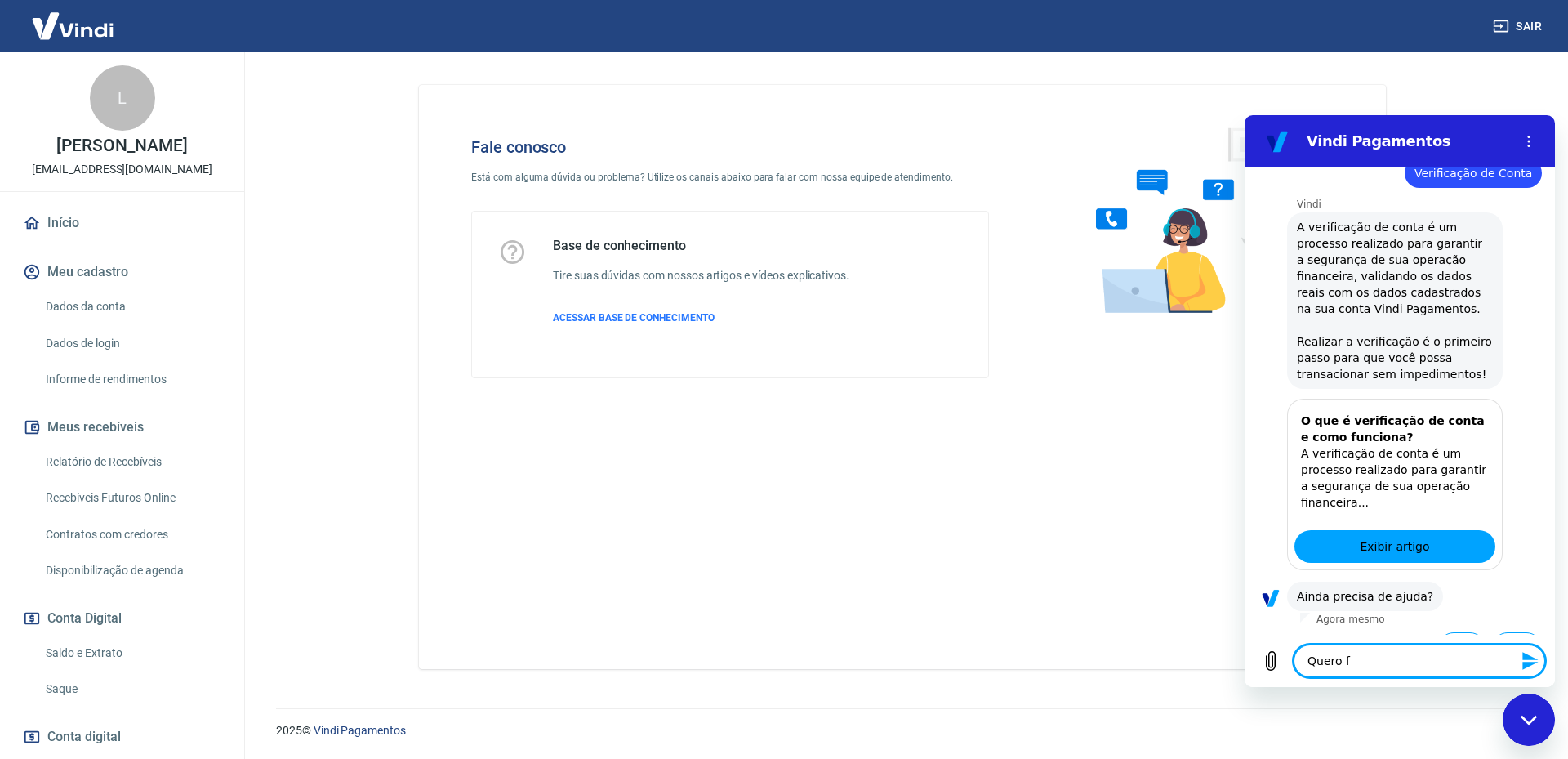
type textarea "x"
type textarea "Quero fal"
type textarea "x"
type textarea "Quero fala"
type textarea "x"
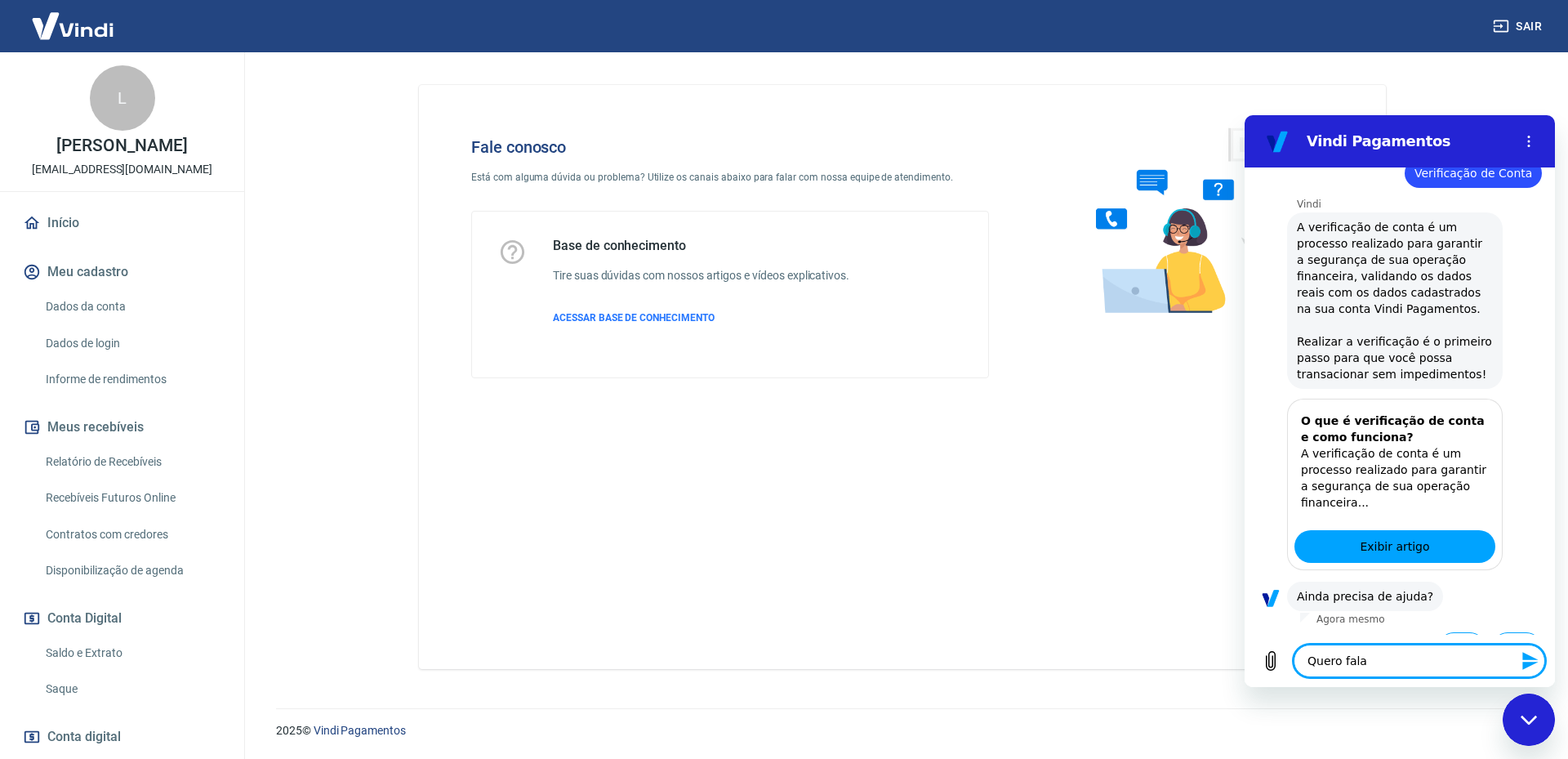
type textarea "Quero falar"
type textarea "x"
type textarea "Quero falar"
type textarea "x"
type textarea "Quero falar u"
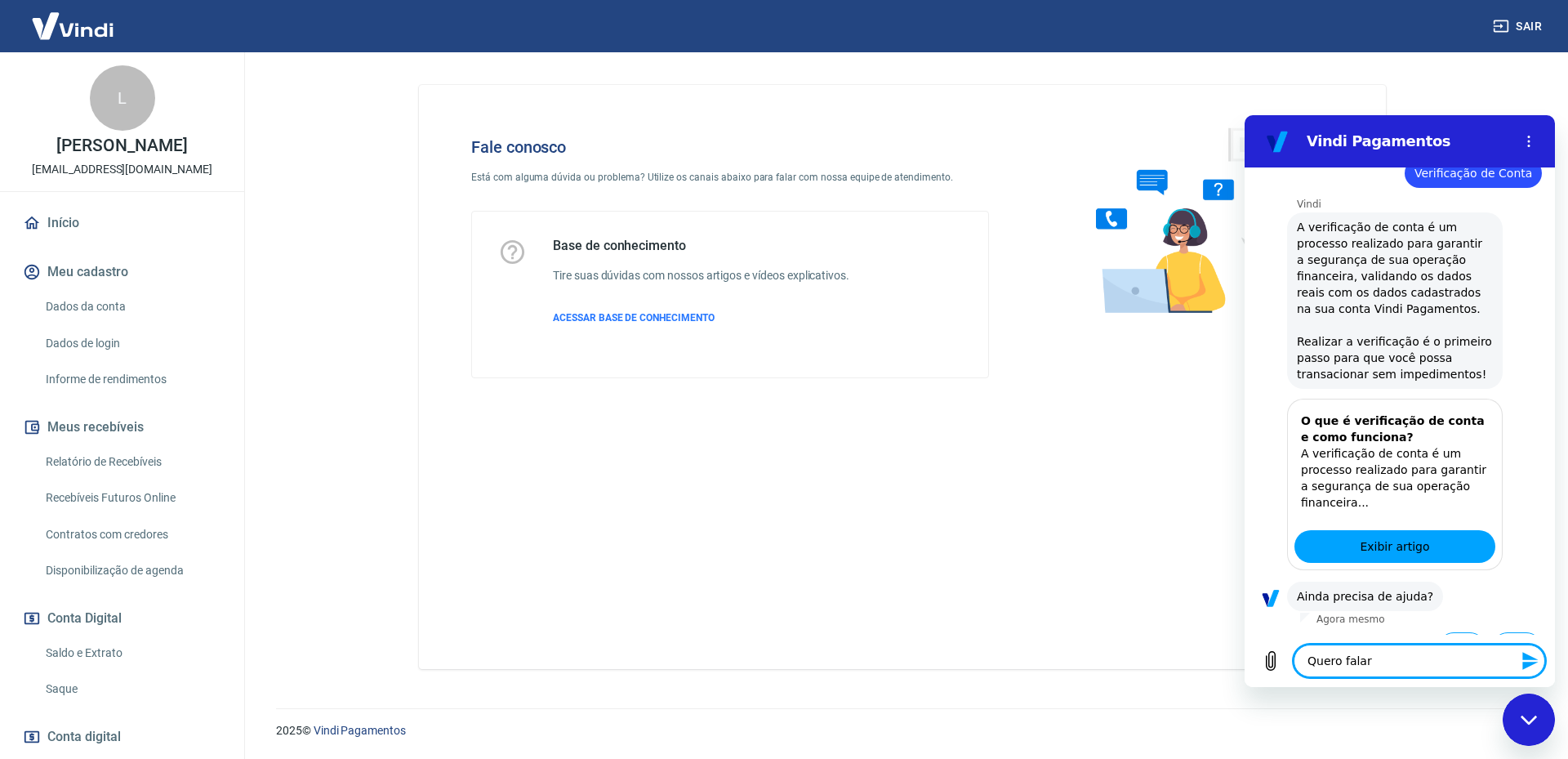
type textarea "x"
type textarea "Quero falar"
type textarea "x"
type textarea "Quero falar c"
type textarea "x"
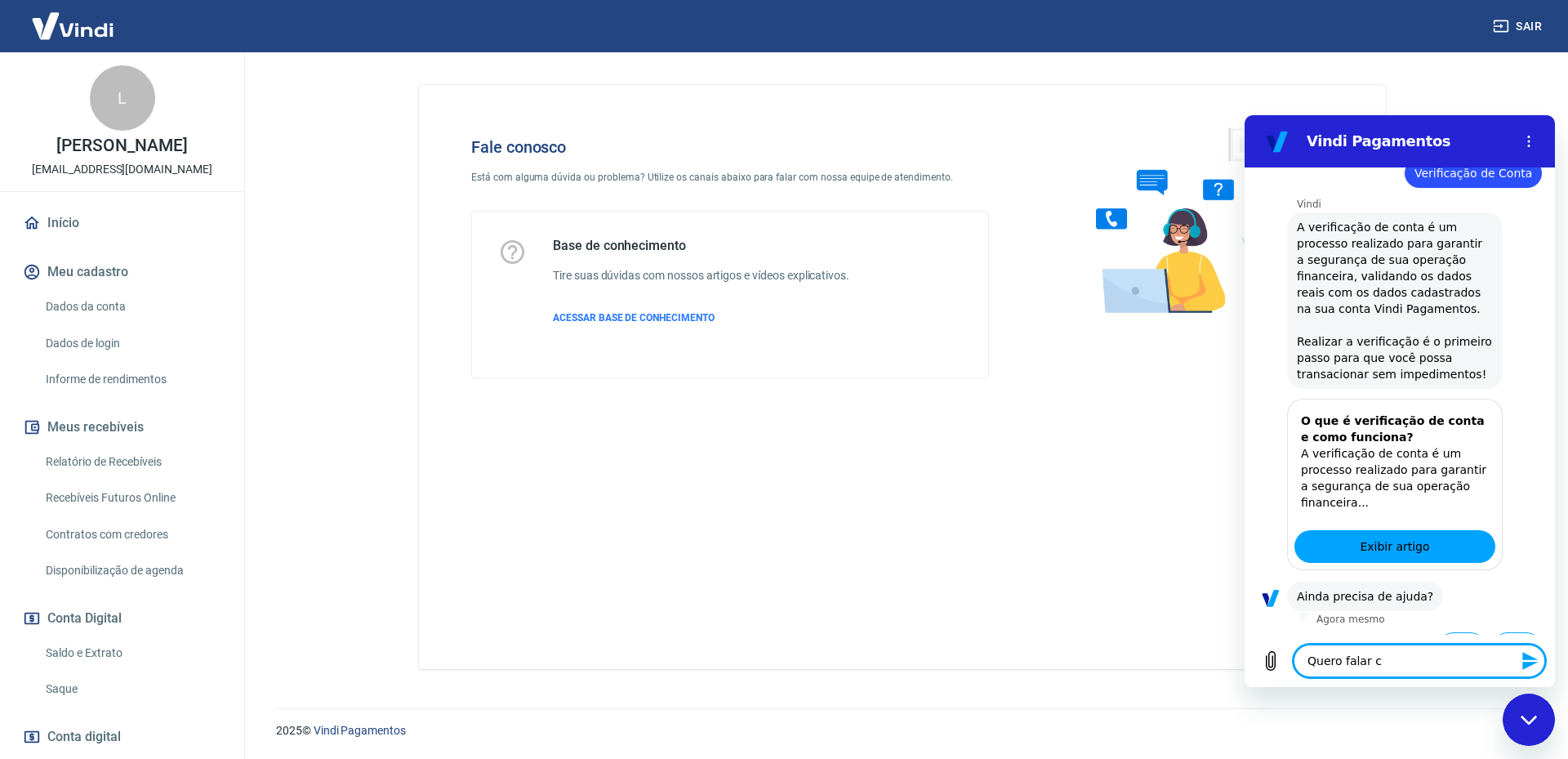
type textarea "Quero falar co"
type textarea "x"
type textarea "Quero falar com"
type textarea "x"
type textarea "Quero falar com"
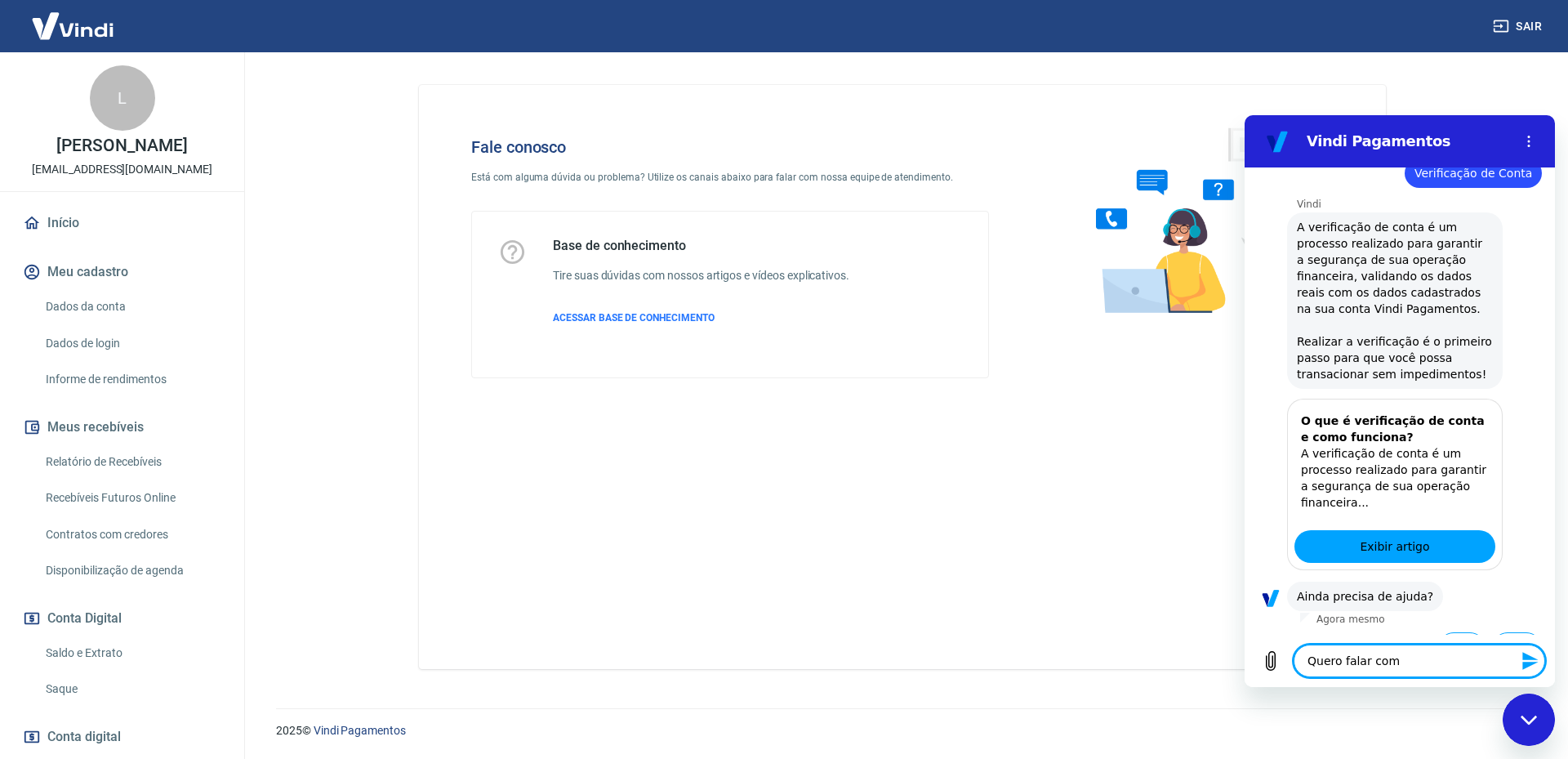
type textarea "x"
type textarea "Quero falar com u"
type textarea "x"
type textarea "Quero falar com um"
type textarea "x"
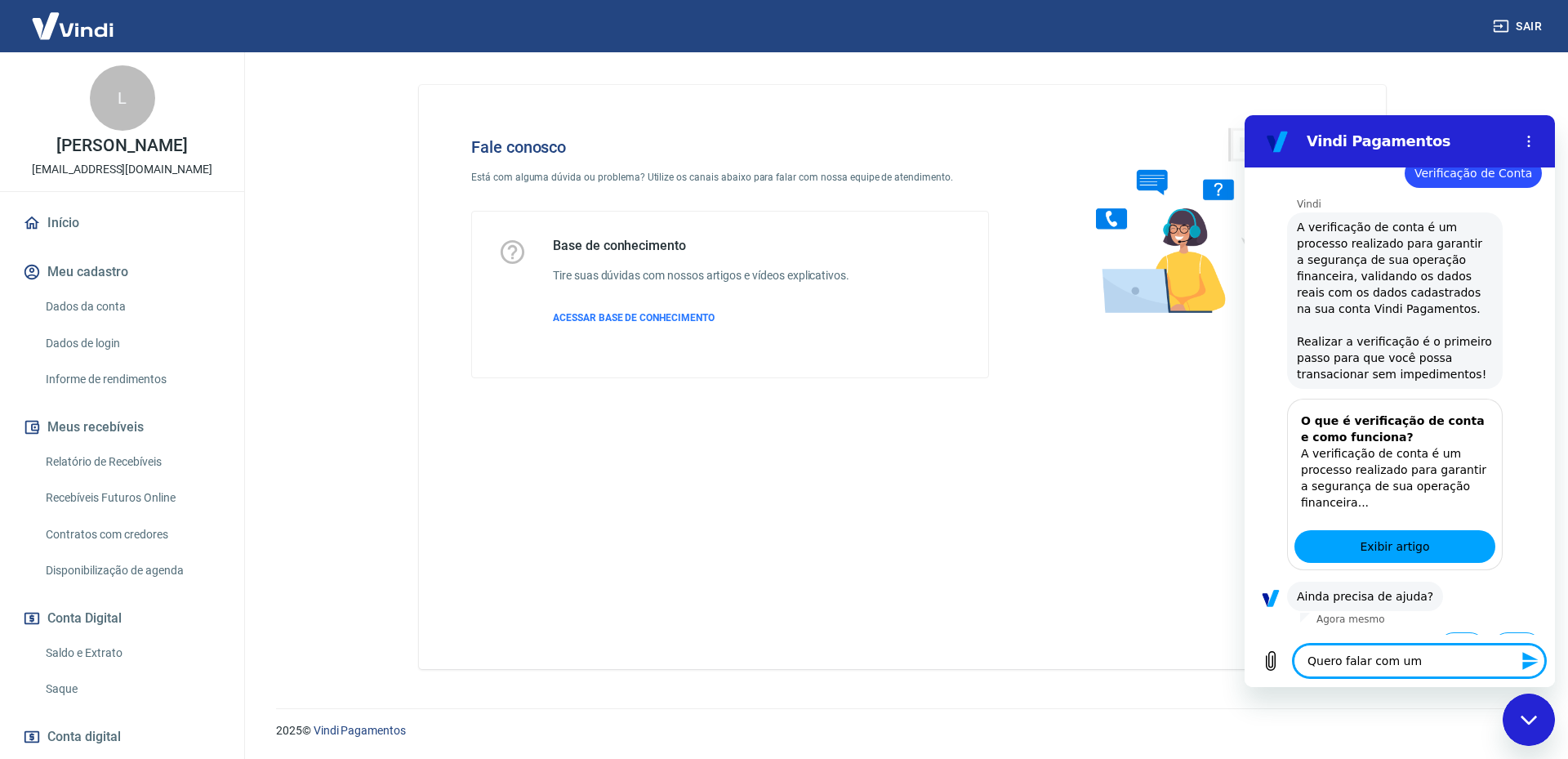
type textarea "Quero falar com um"
type textarea "x"
type textarea "Quero falar com um a"
type textarea "x"
type textarea "Quero falar com um at"
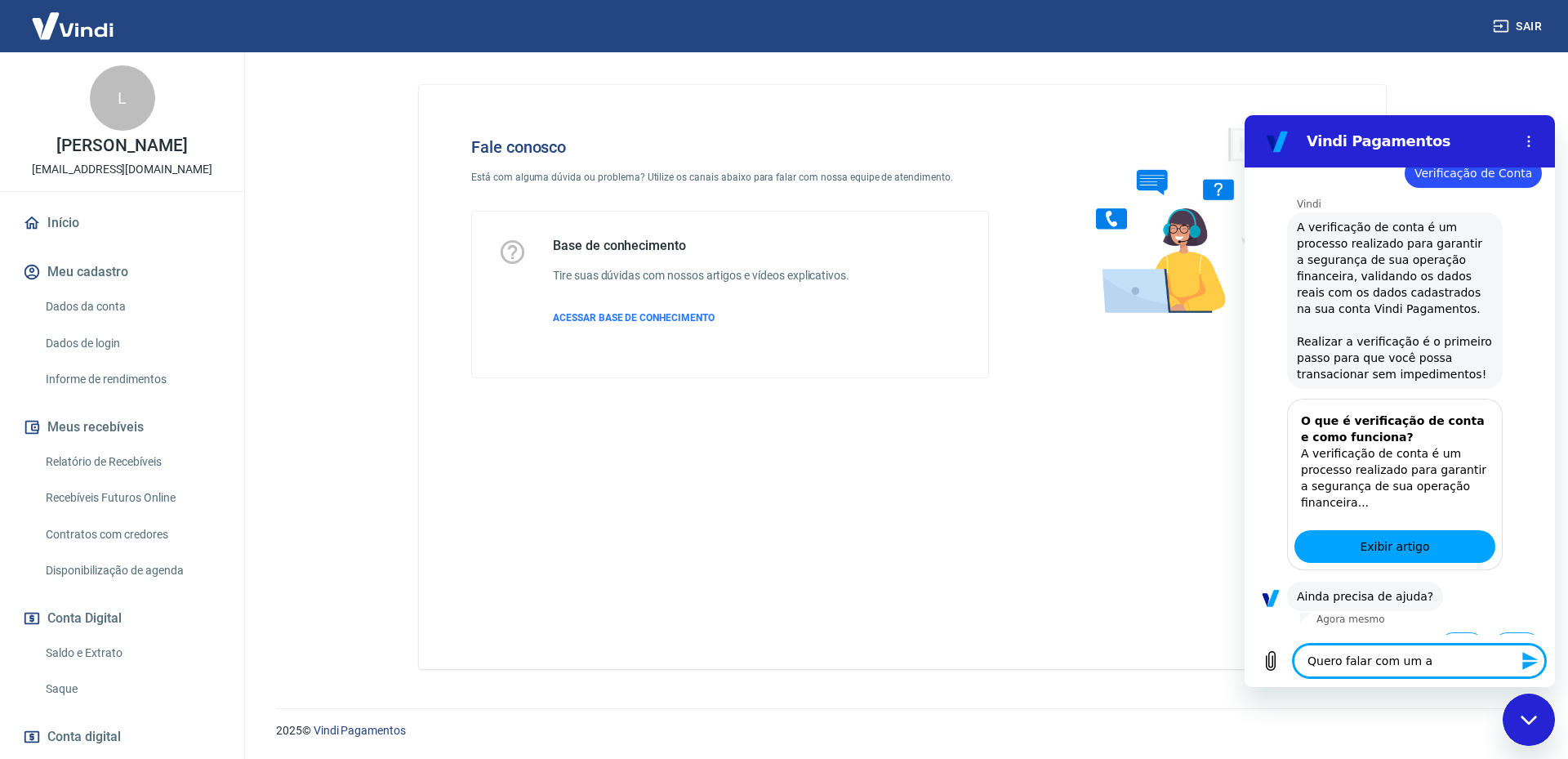
type textarea "x"
type textarea "Quero falar com um ate"
type textarea "x"
type textarea "Quero falar com um aten"
type textarea "x"
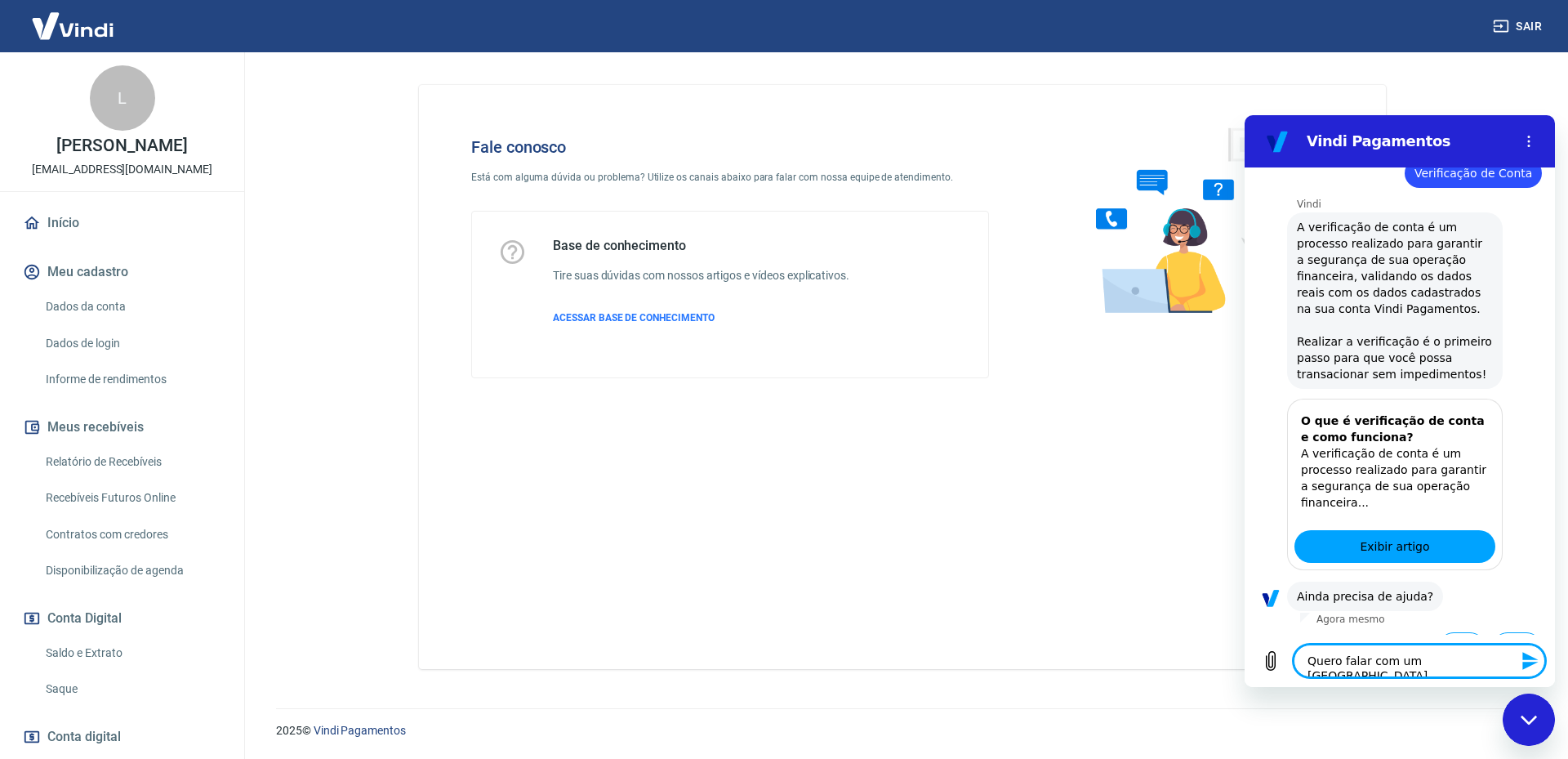
type textarea "Quero falar com um atend"
type textarea "x"
type textarea "Quero falar com um atendn"
type textarea "x"
type textarea "Quero falar com um atend"
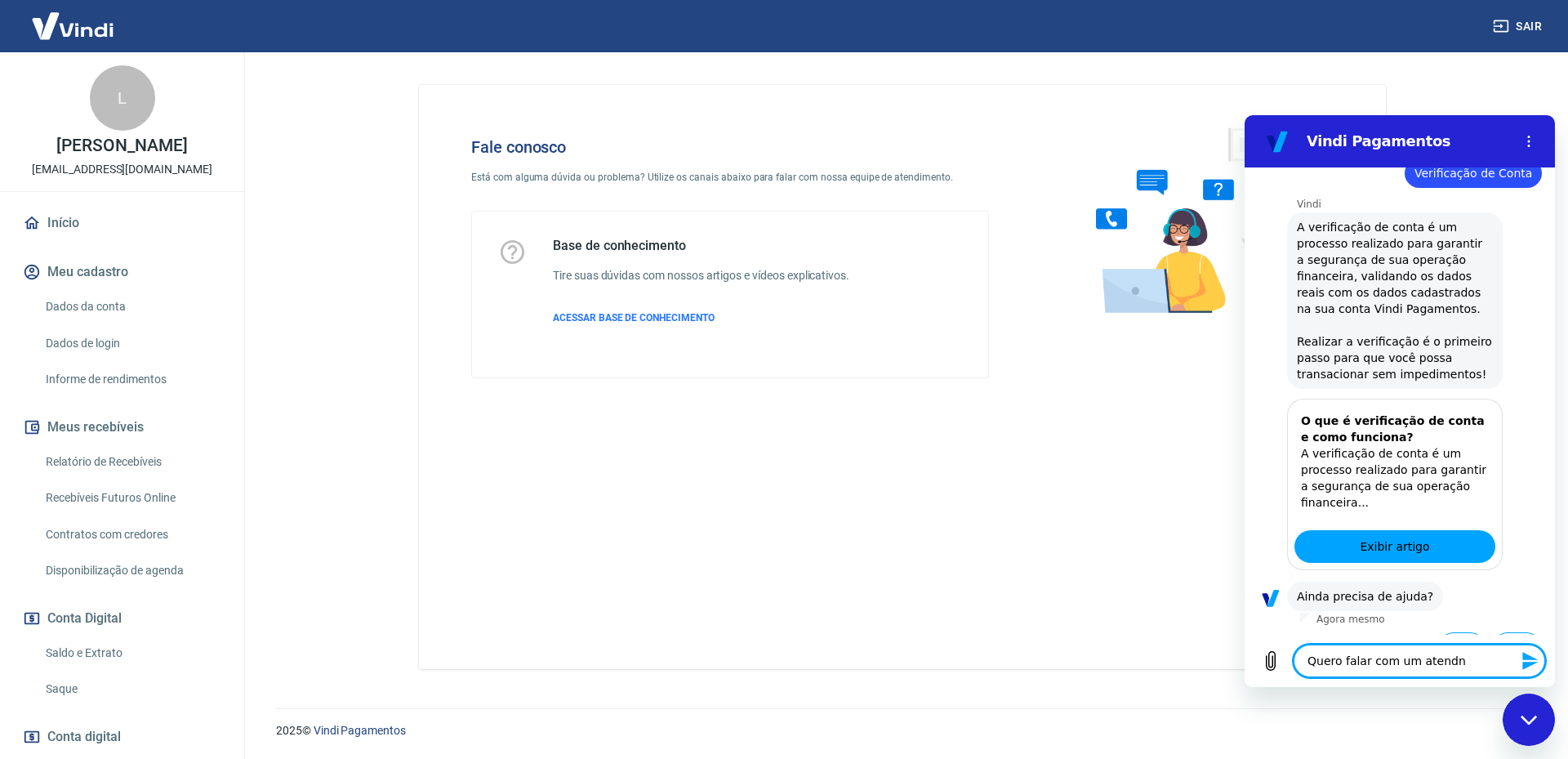
type textarea "x"
type textarea "Quero falar com um atende"
type textarea "x"
type textarea "Quero falar com um atenden"
type textarea "x"
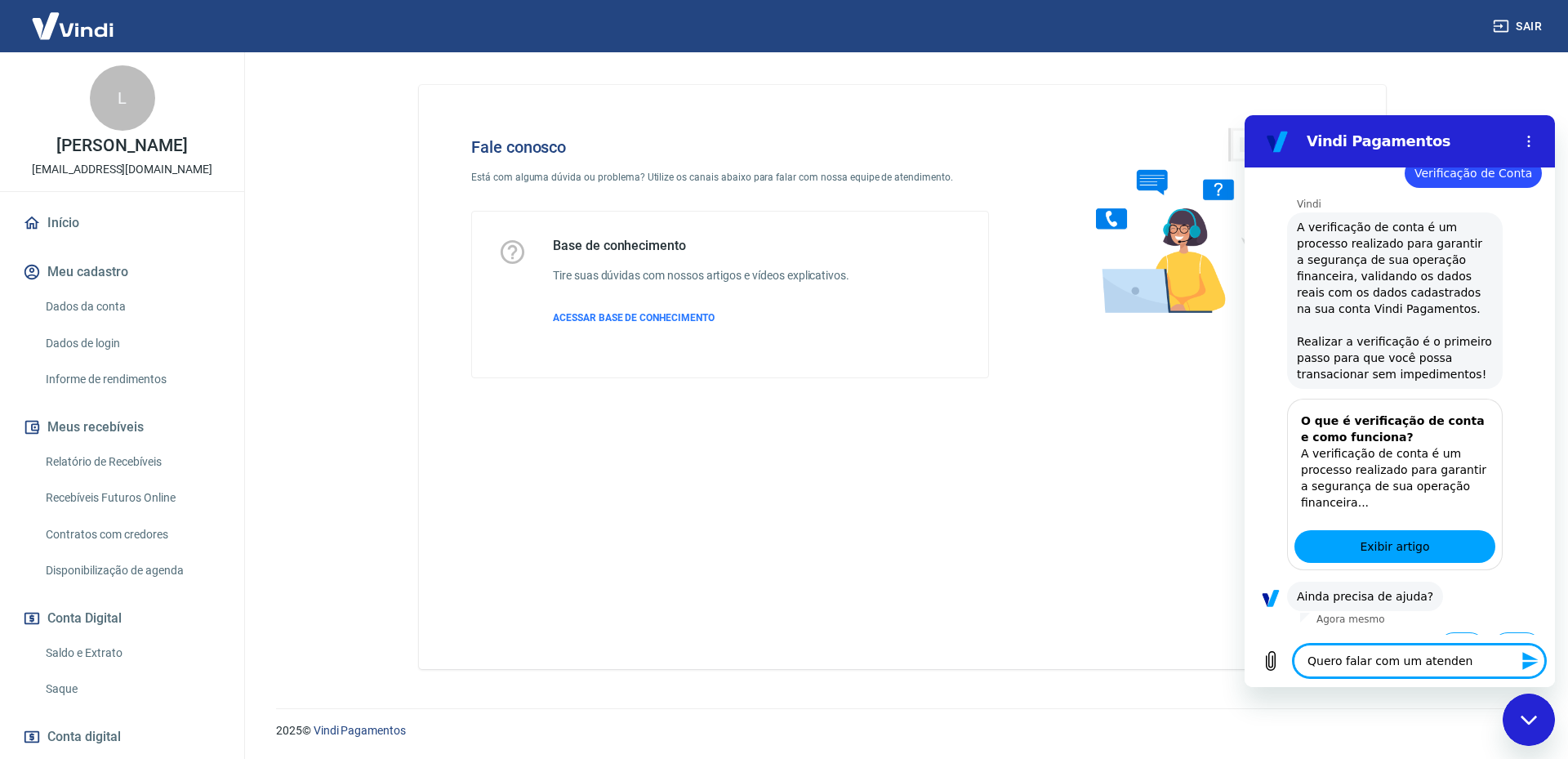
type textarea "Quero falar com um atendent"
type textarea "x"
type textarea "Quero falar com um atendente"
type textarea "x"
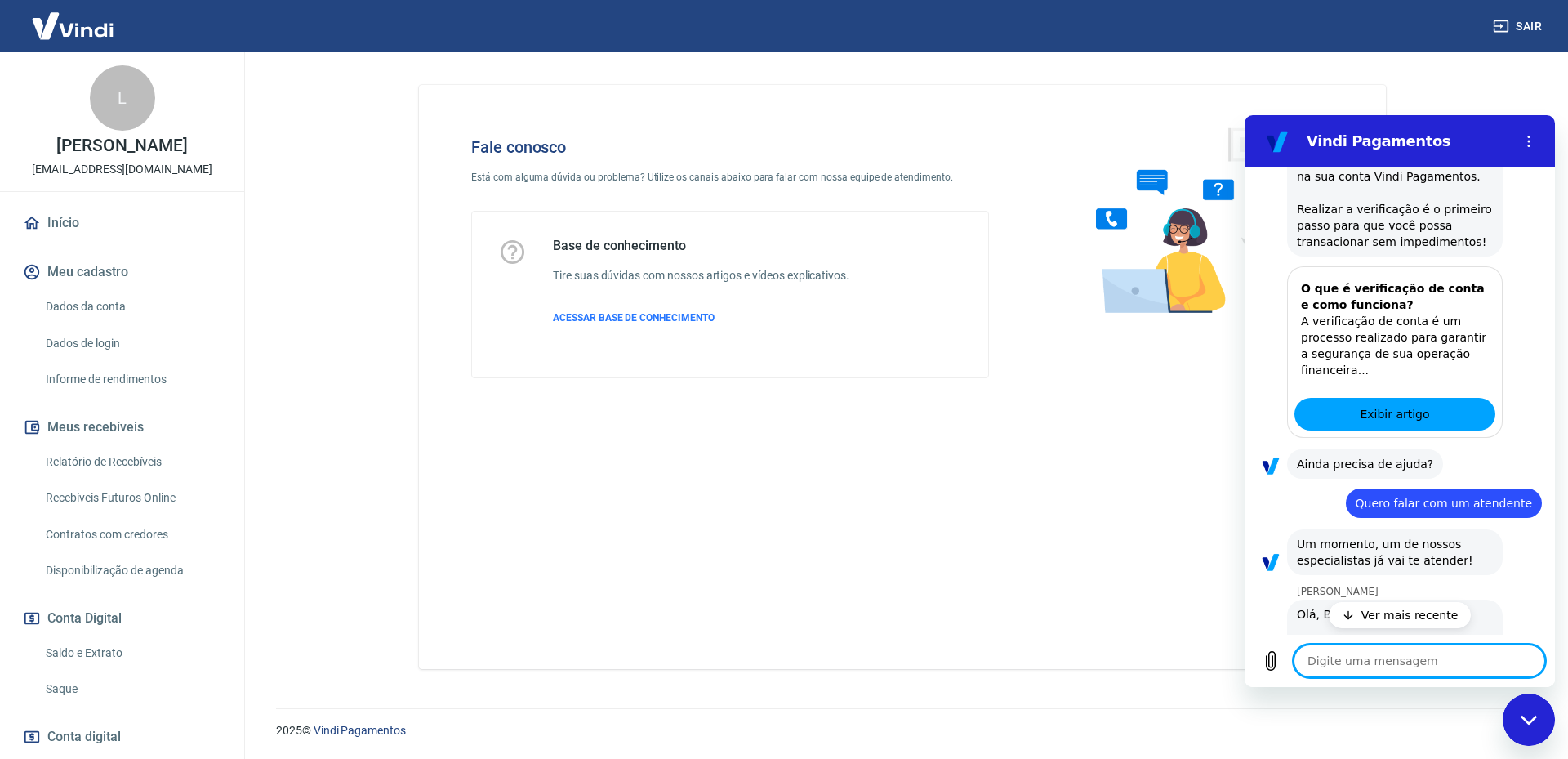
scroll to position [1245, 0]
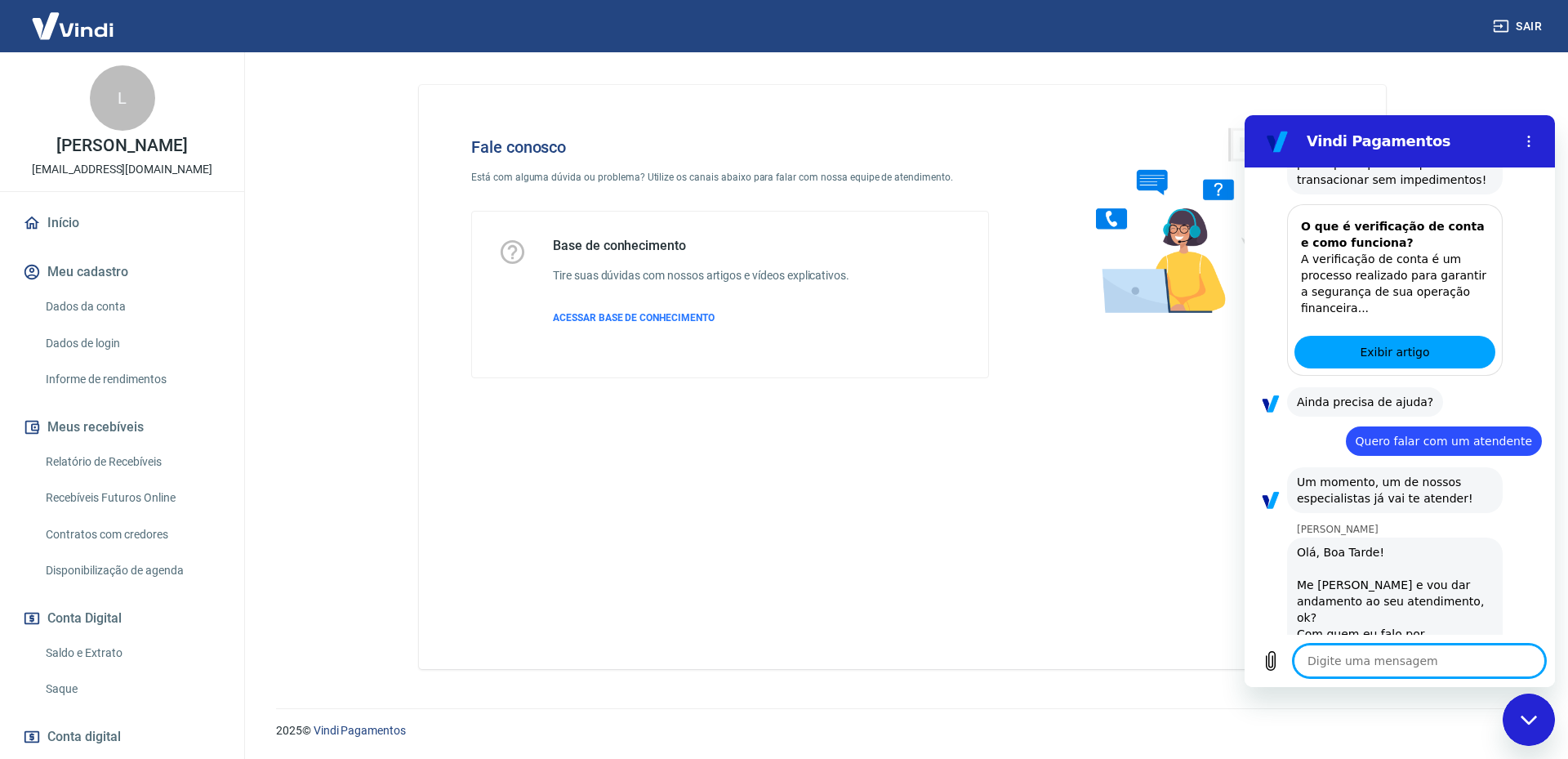
type textarea "x"
click at [1437, 665] on textarea at bounding box center [1419, 661] width 252 height 33
type textarea "O"
type textarea "x"
type textarea "Oi"
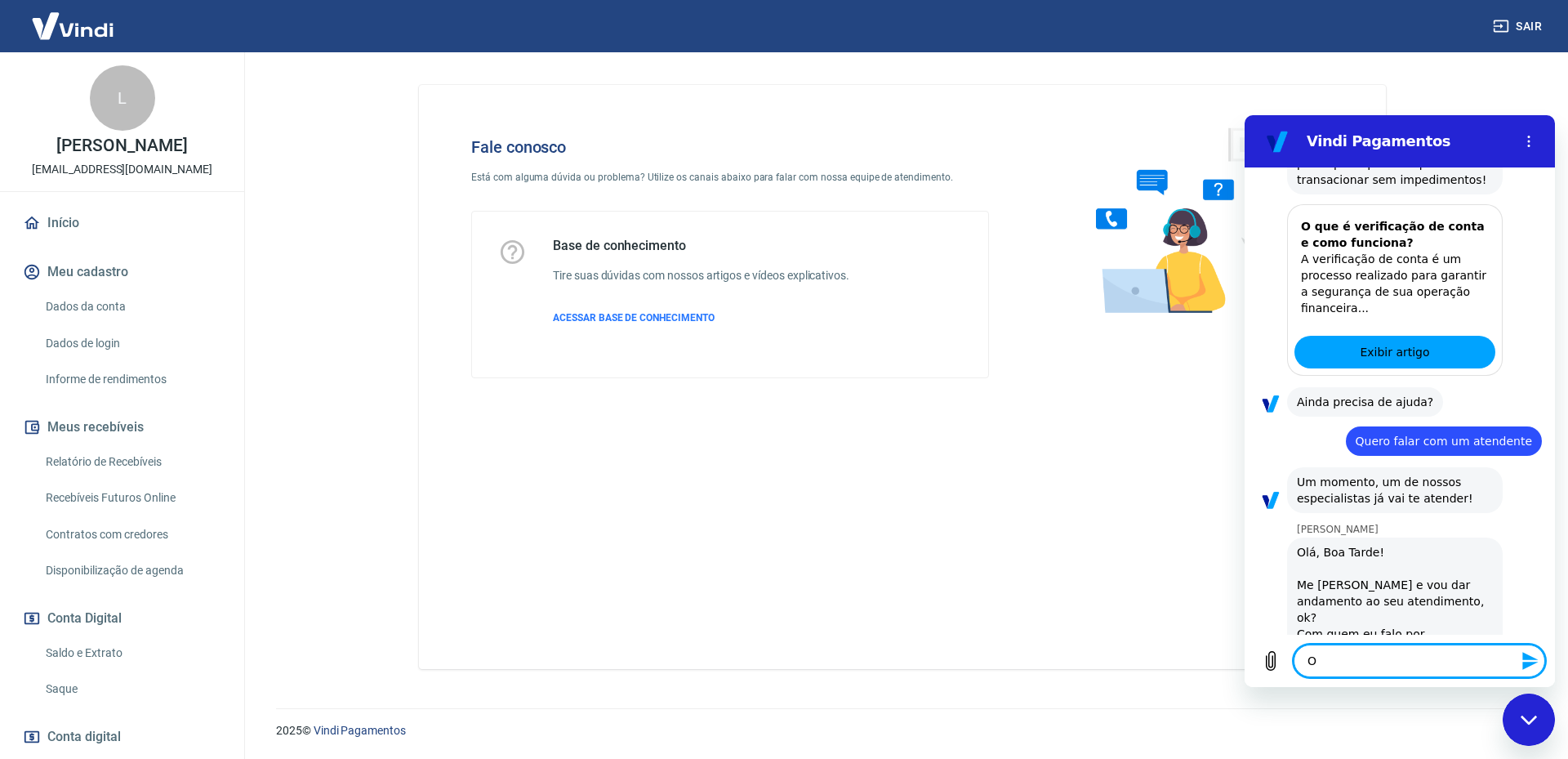
type textarea "x"
type textarea "Oi"
type textarea "x"
type textarea "Oi S"
type textarea "x"
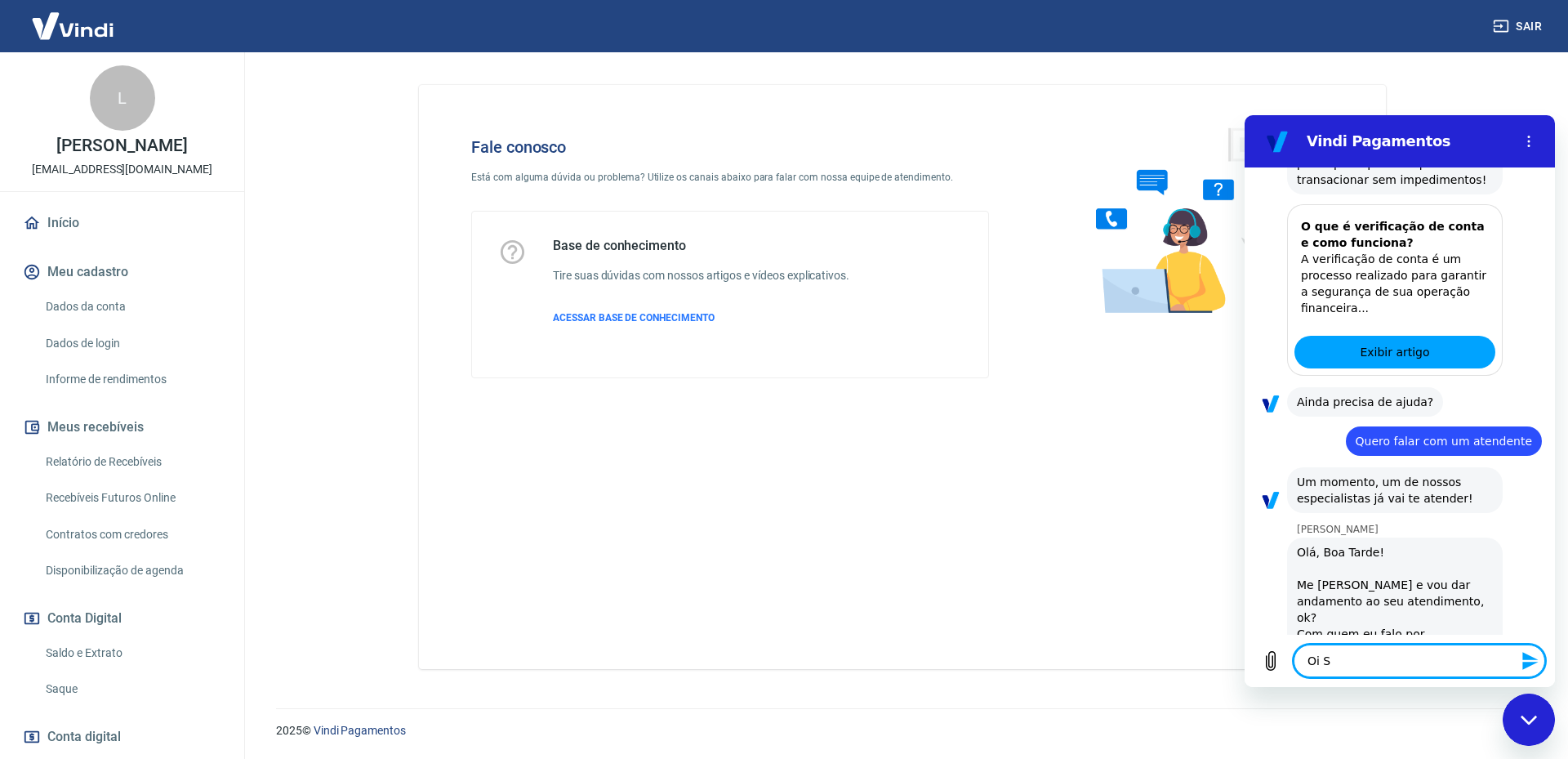
type textarea "Oi Si"
type textarea "x"
type textarea "Oi Sil"
type textarea "x"
type textarea "Oi Silv"
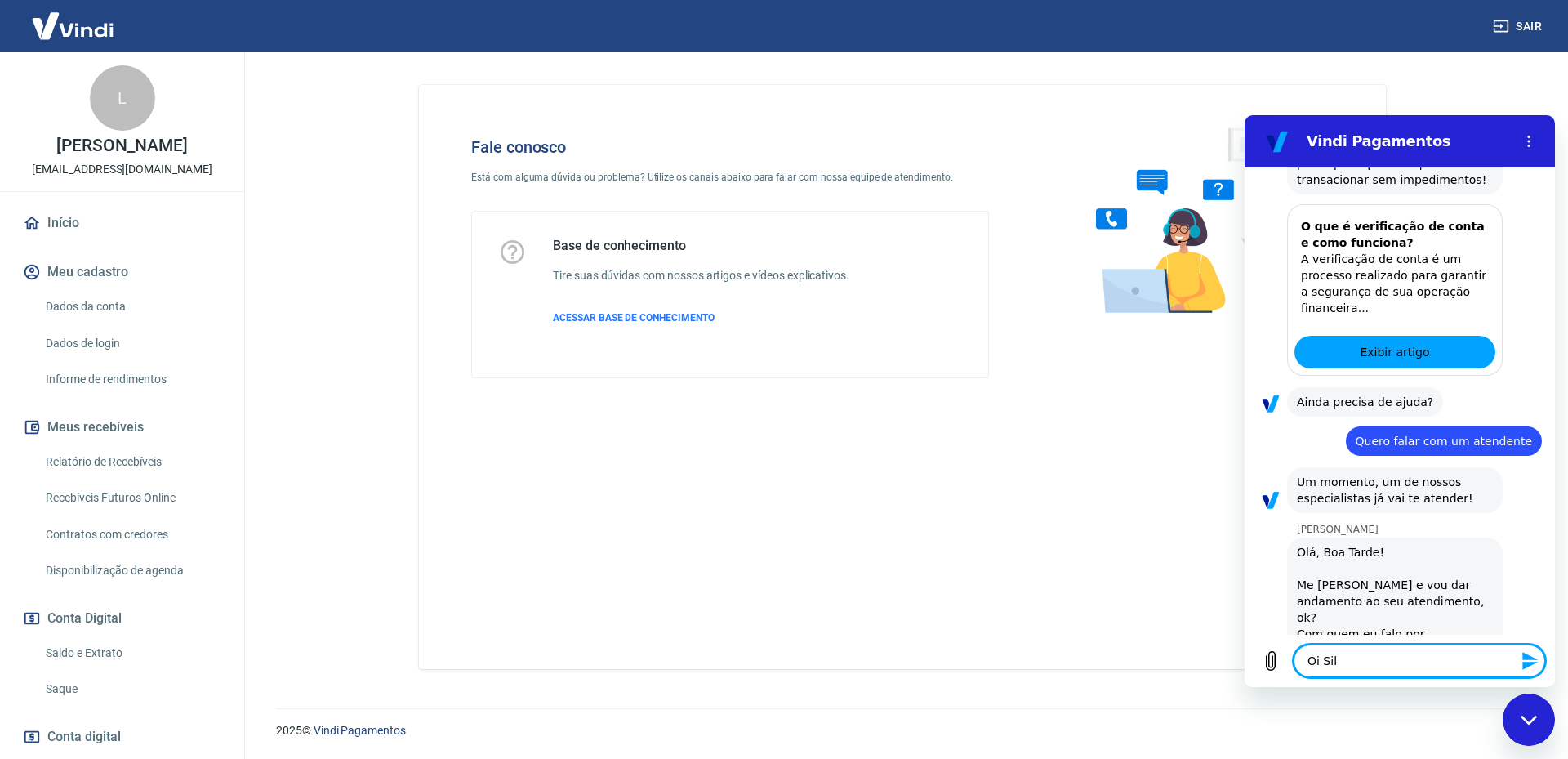
type textarea "x"
type textarea "Oi Silva"
type textarea "x"
type textarea "Oi Silvan"
type textarea "x"
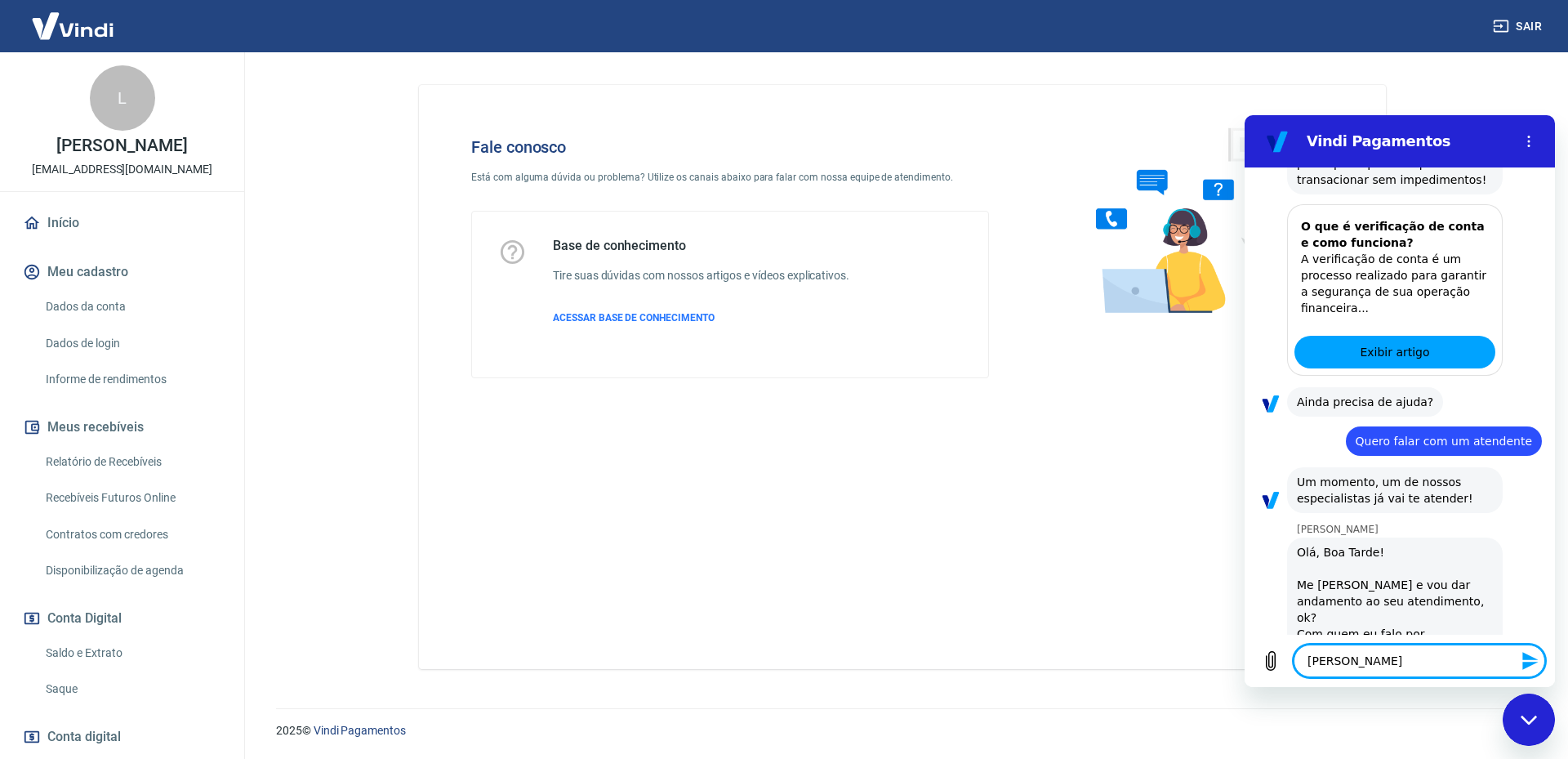
type textarea "Oi Silvana"
type textarea "x"
type textarea "Oi Silvana"
type textarea "x"
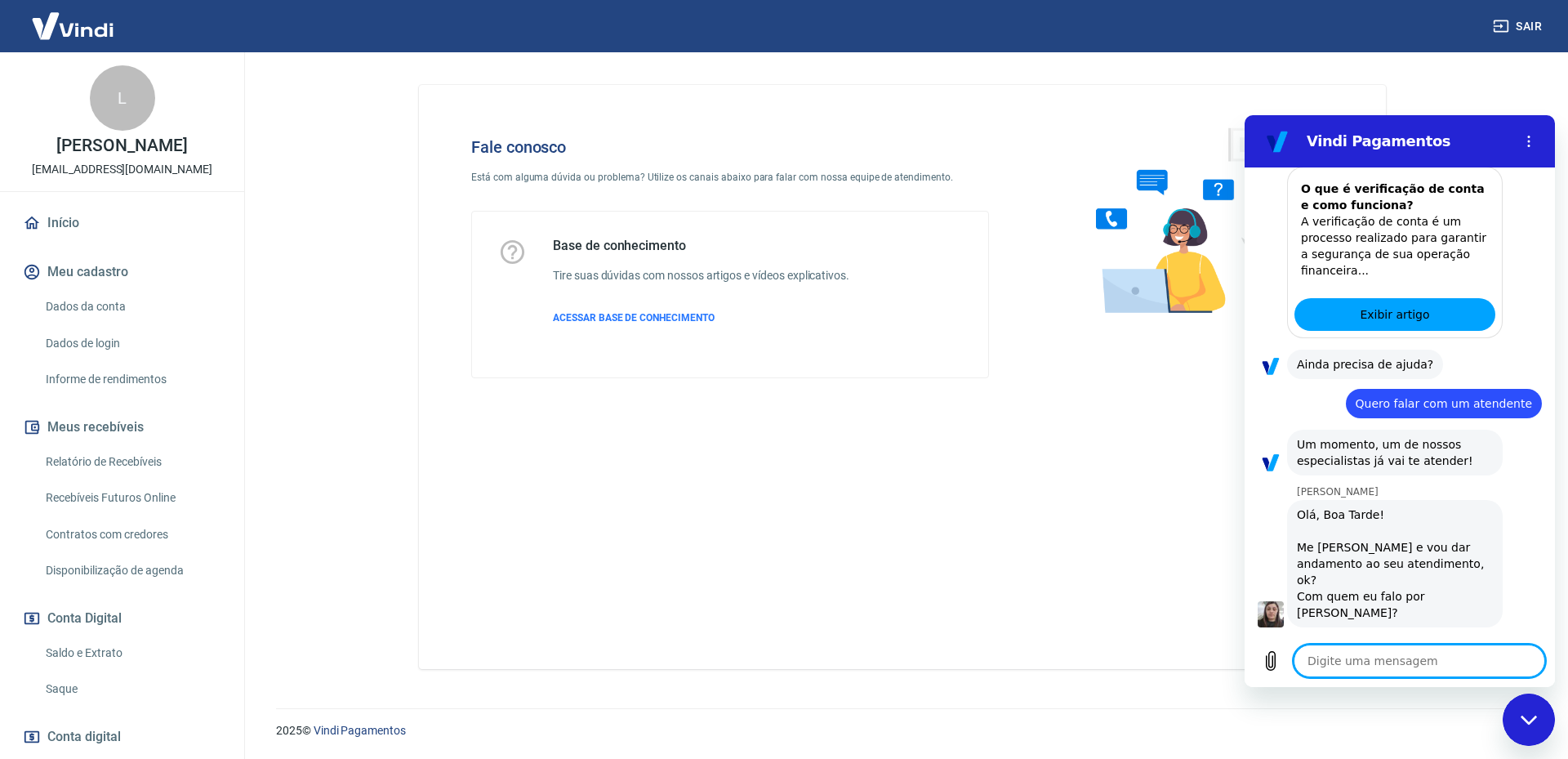
type textarea "x"
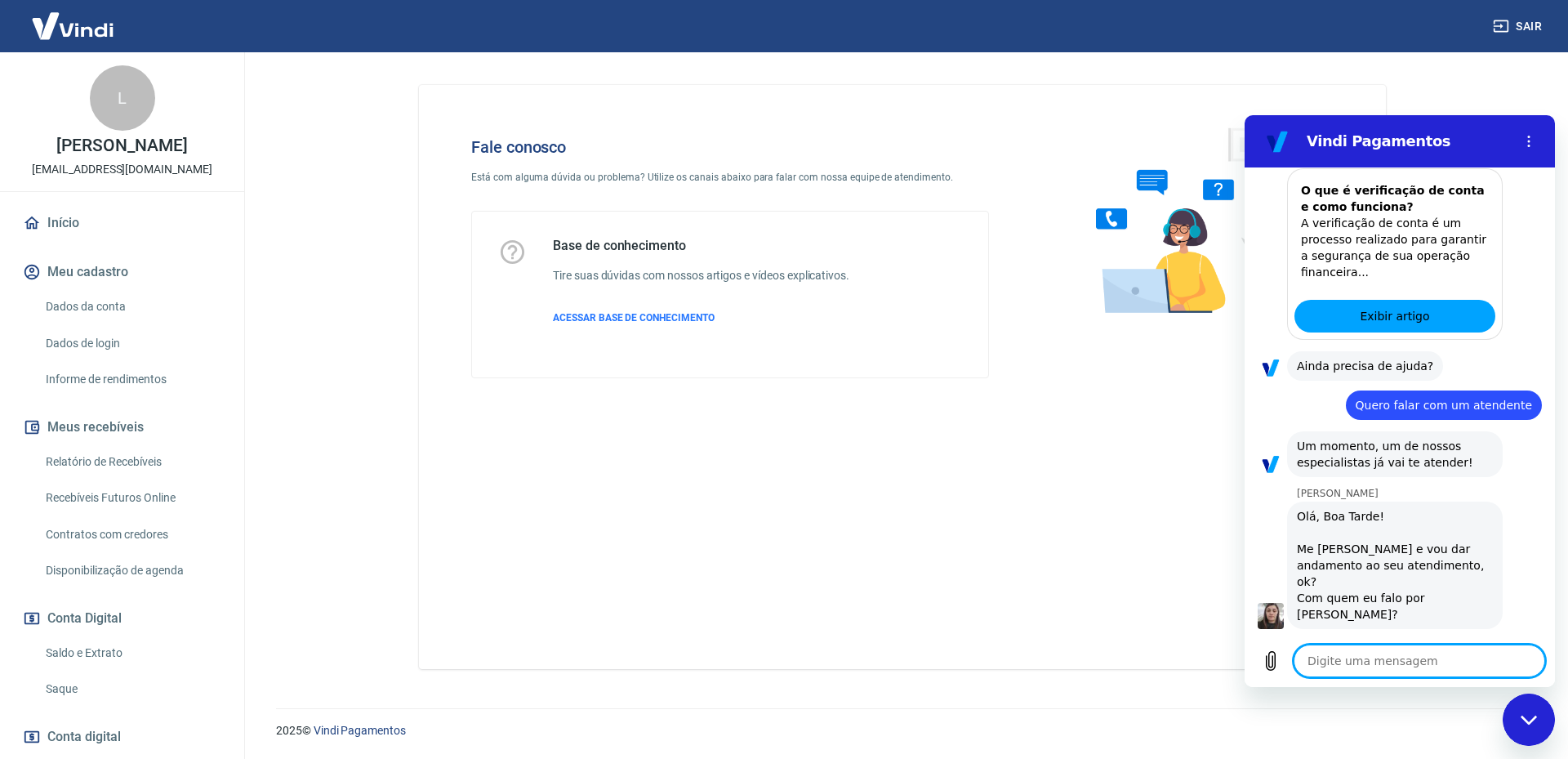
type textarea "E"
type textarea "x"
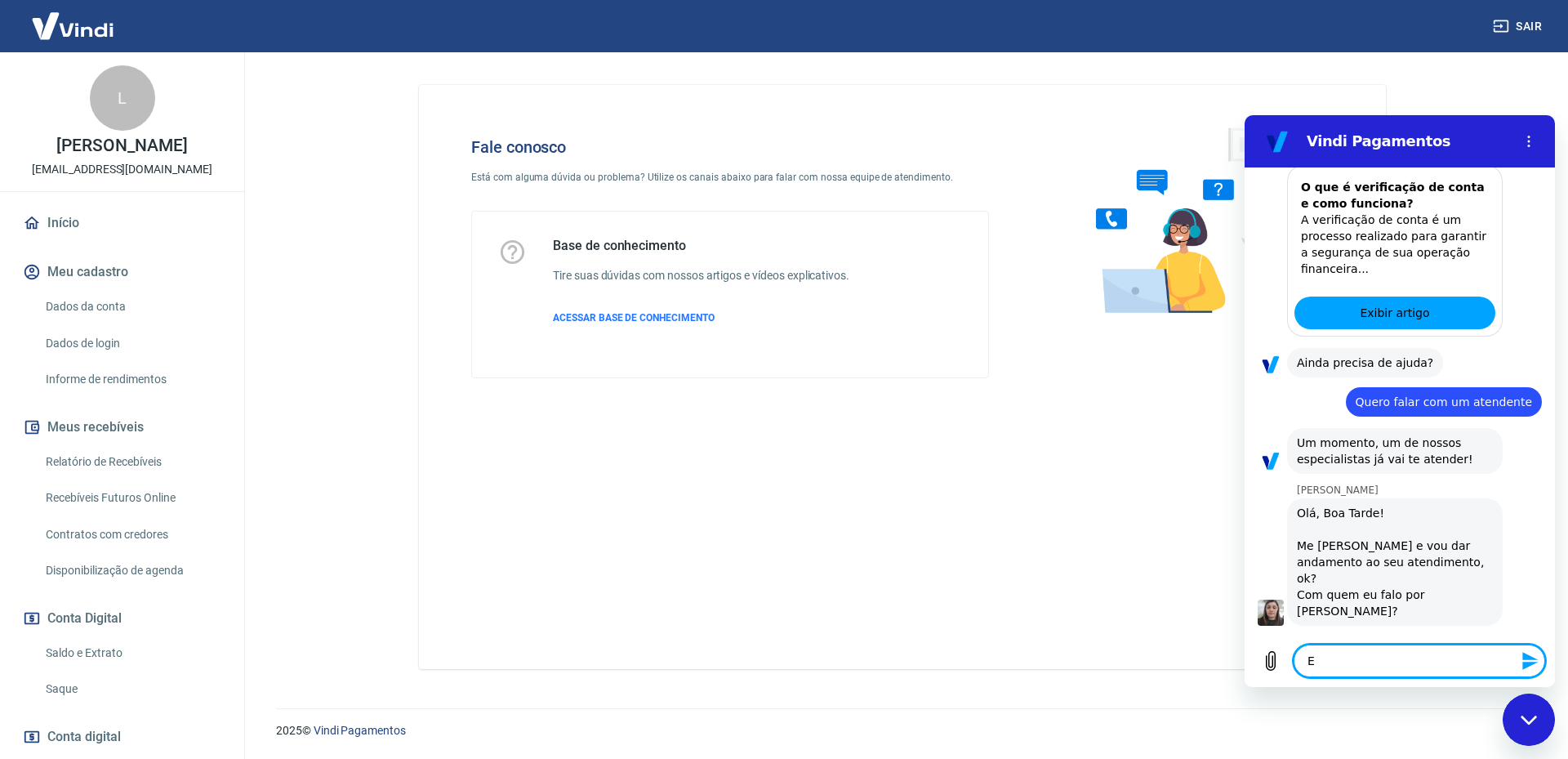
type textarea "Es"
type textarea "x"
type textarea "Est"
type textarea "x"
type textarea "Esto"
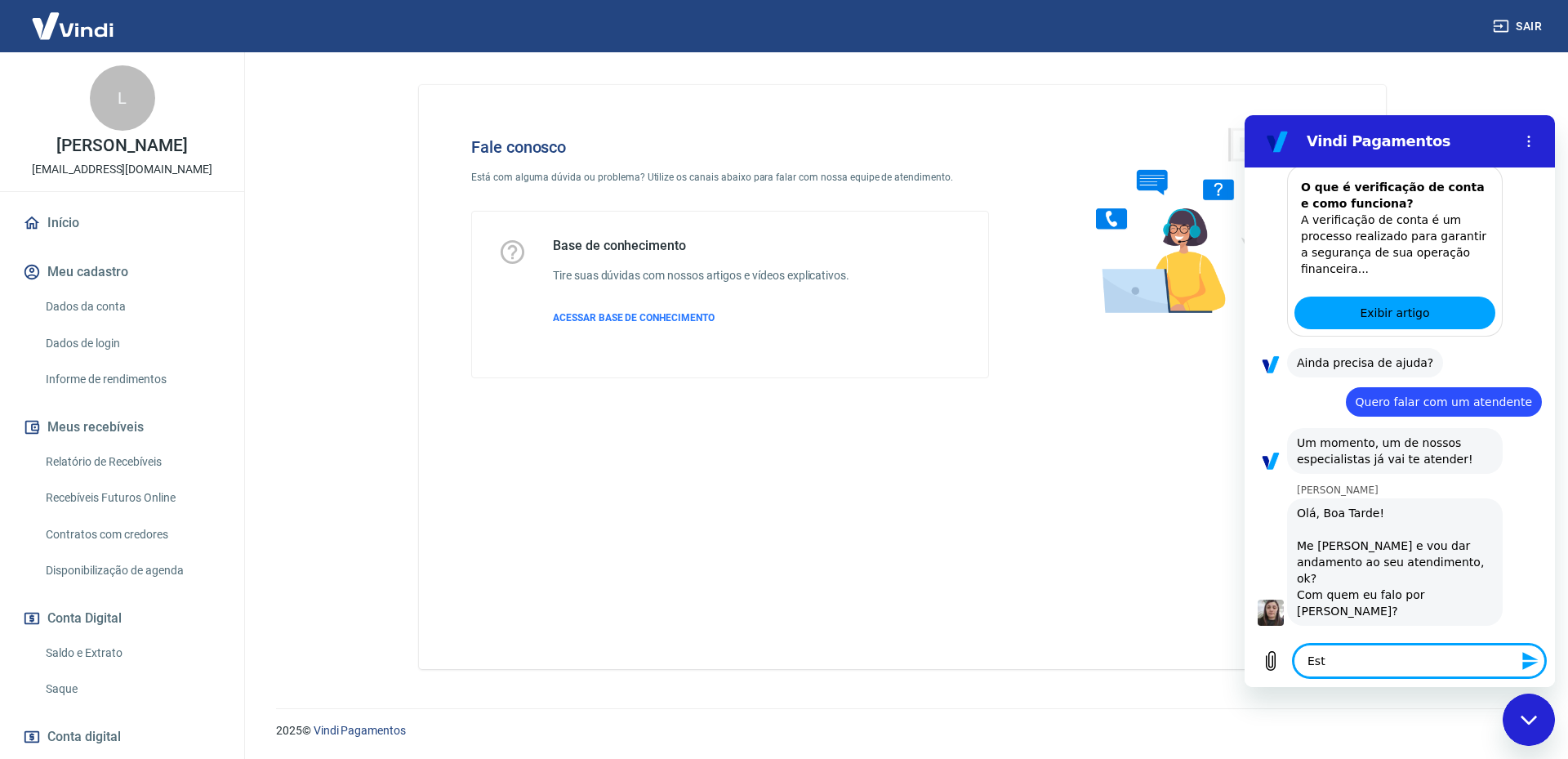
type textarea "x"
type textarea "Estou"
type textarea "x"
type textarea "Estou"
type textarea "x"
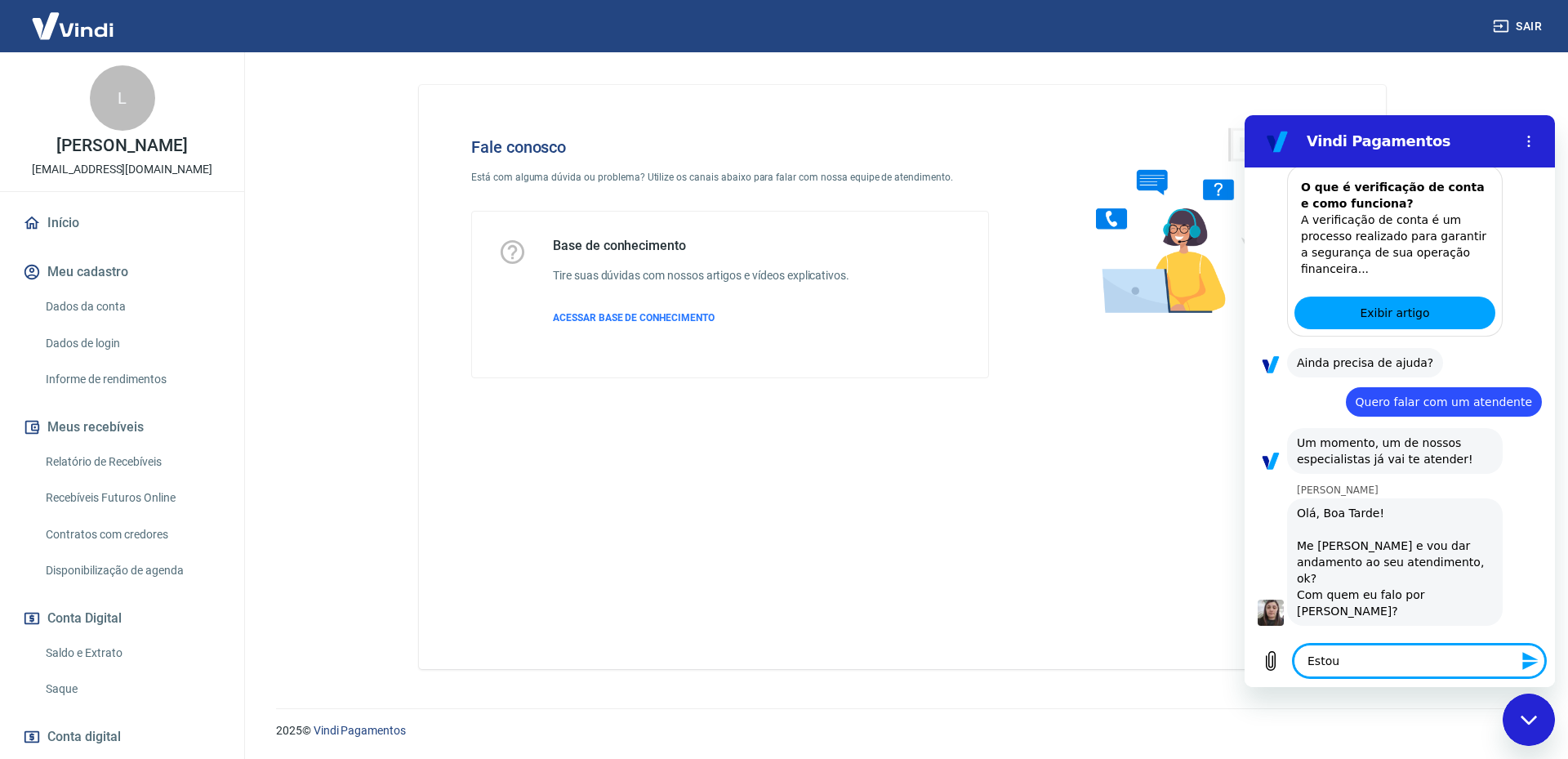
type textarea "Estou t"
type textarea "x"
type textarea "Estou te"
type textarea "x"
type textarea "Estou ten"
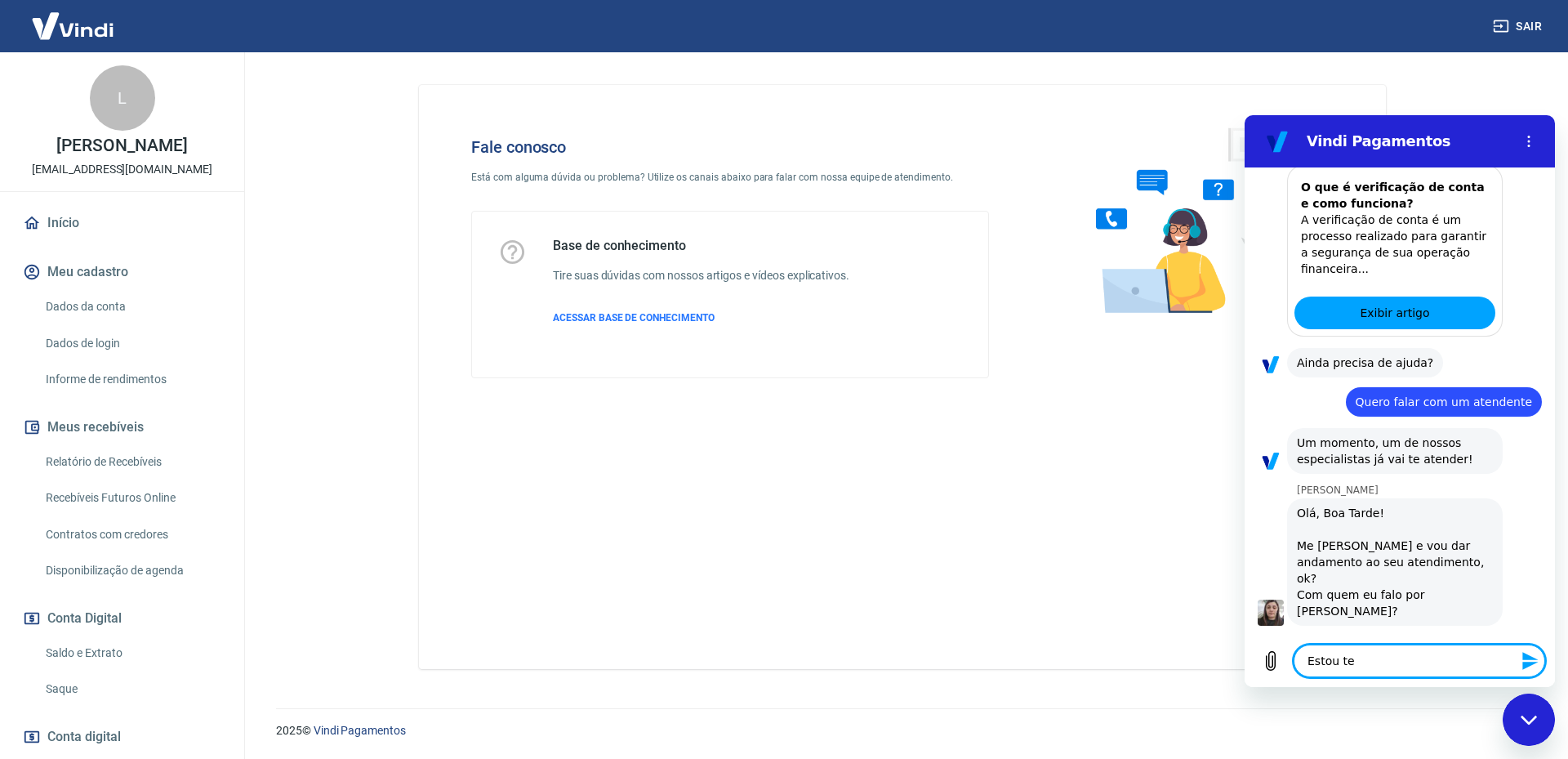
type textarea "x"
type textarea "Estou tena"
type textarea "x"
type textarea "Estou tenad"
type textarea "x"
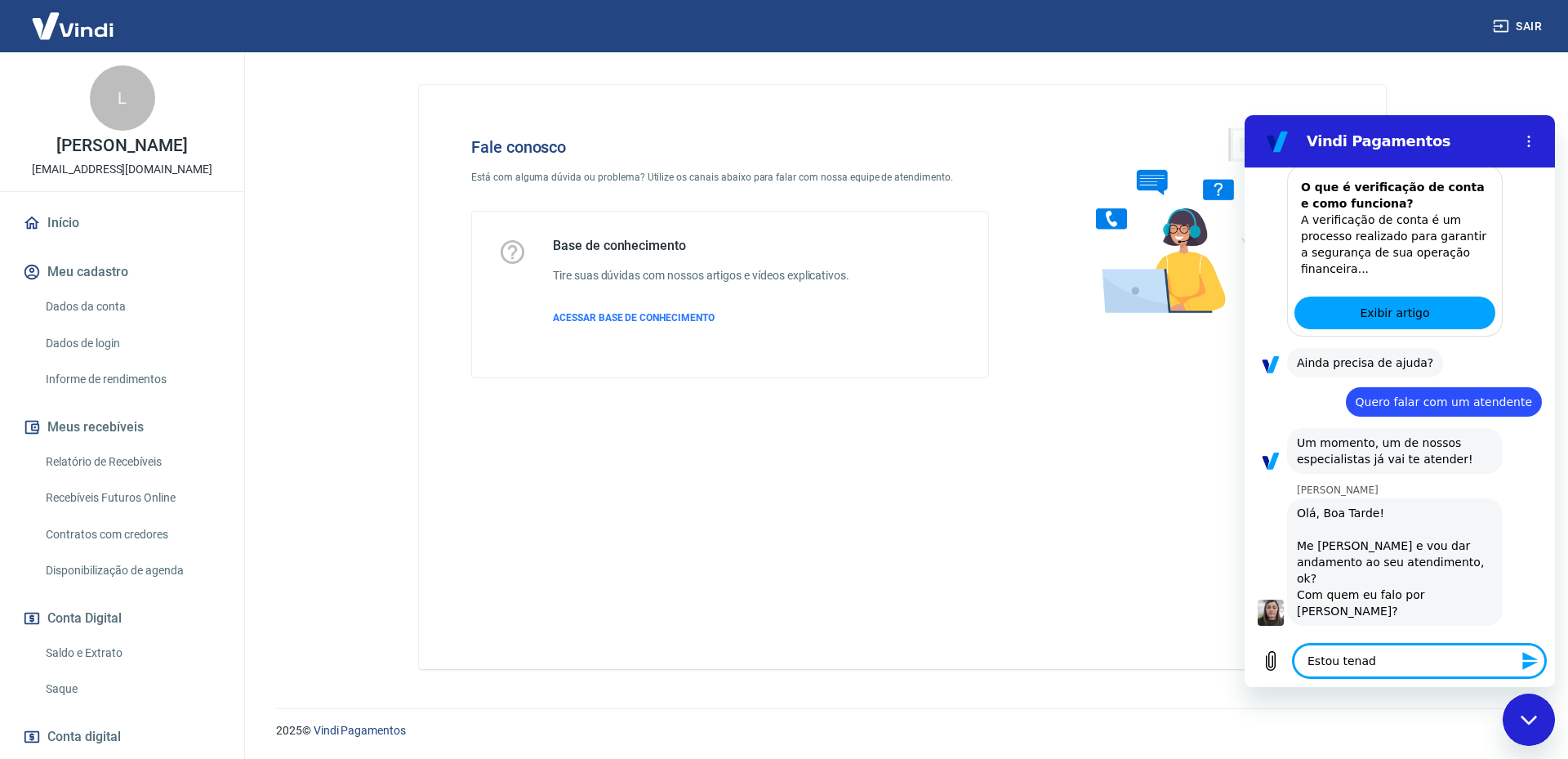
type textarea "Estou tenado"
type textarea "x"
type textarea "Estou tenado"
type textarea "x"
type textarea "Estou tenado"
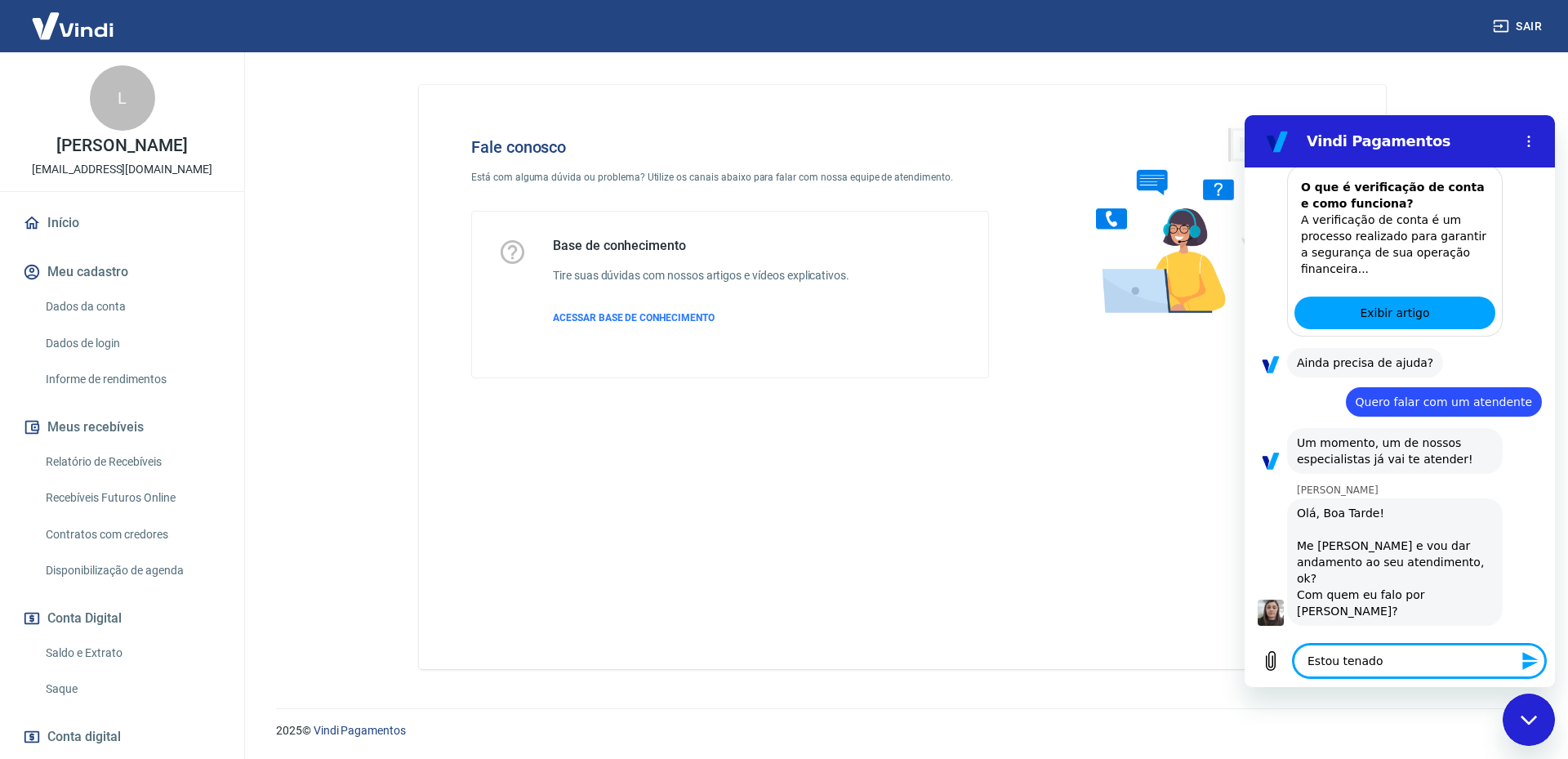
type textarea "x"
type textarea "Estou tenad"
type textarea "x"
type textarea "Estou tena"
type textarea "x"
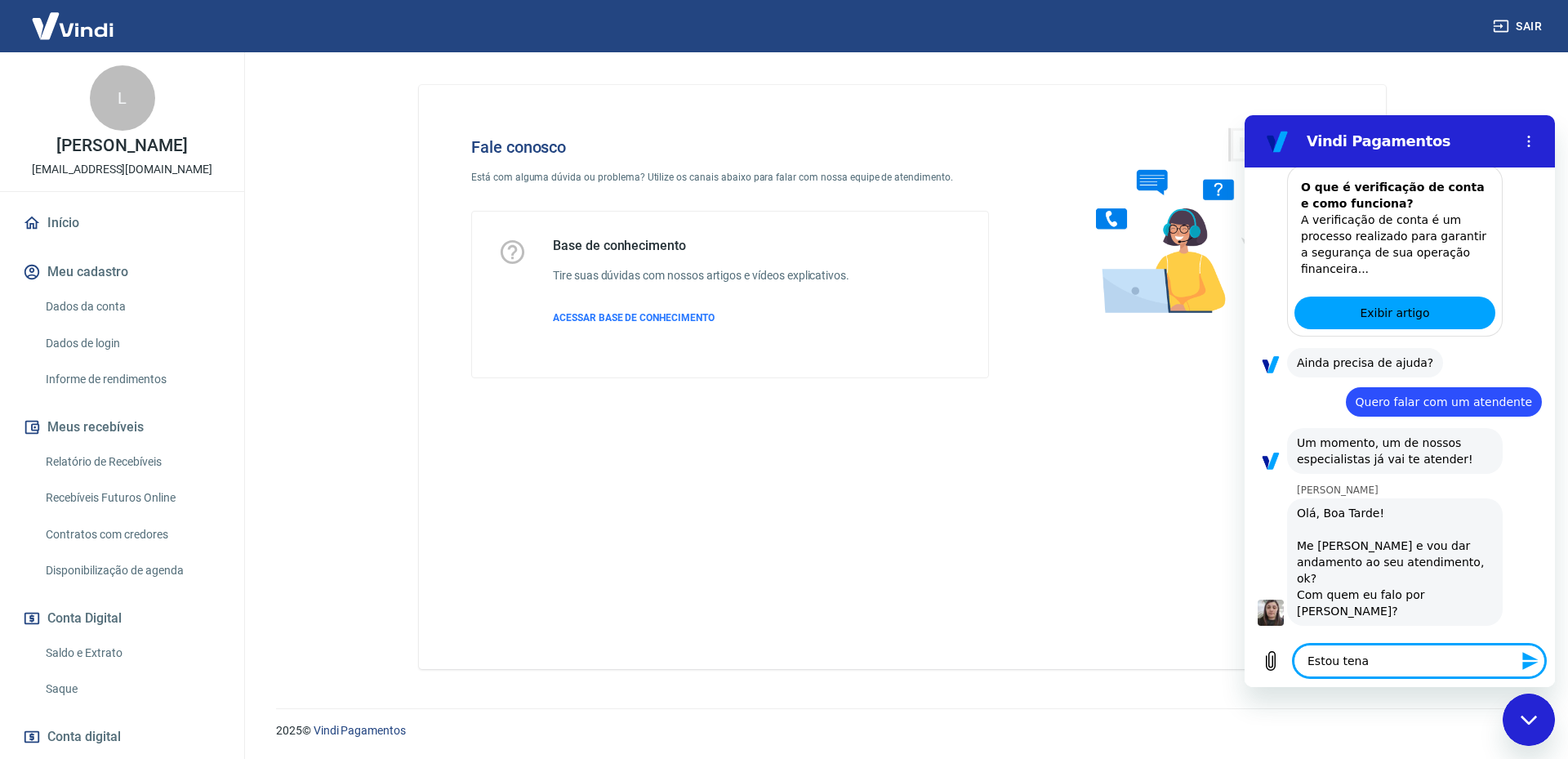
type textarea "Estou ten"
type textarea "x"
type textarea "Estou tent"
type textarea "x"
type textarea "Estou tenta"
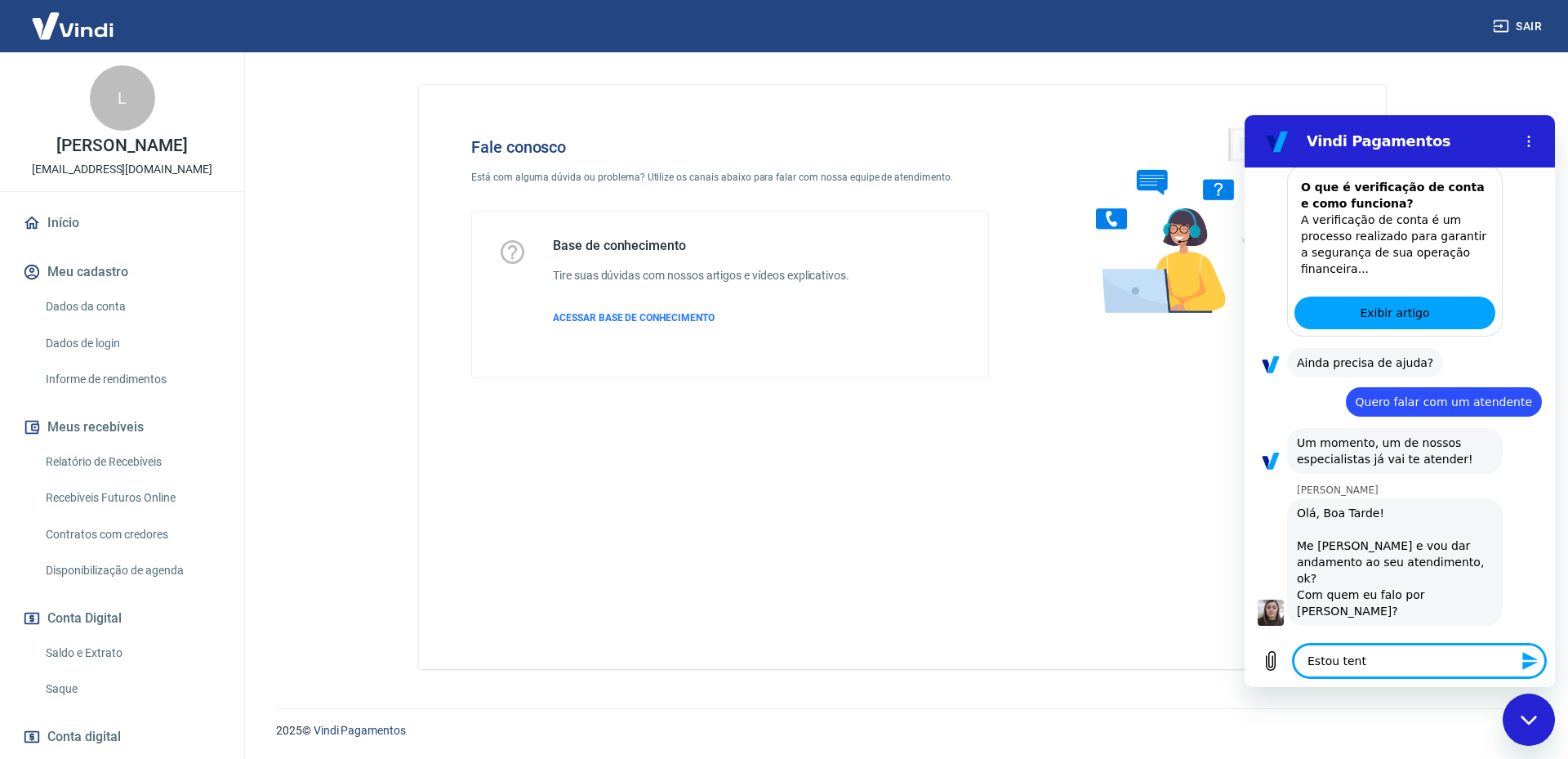
type textarea "x"
type textarea "Estou tentan"
type textarea "x"
type textarea "Estou tentand"
type textarea "x"
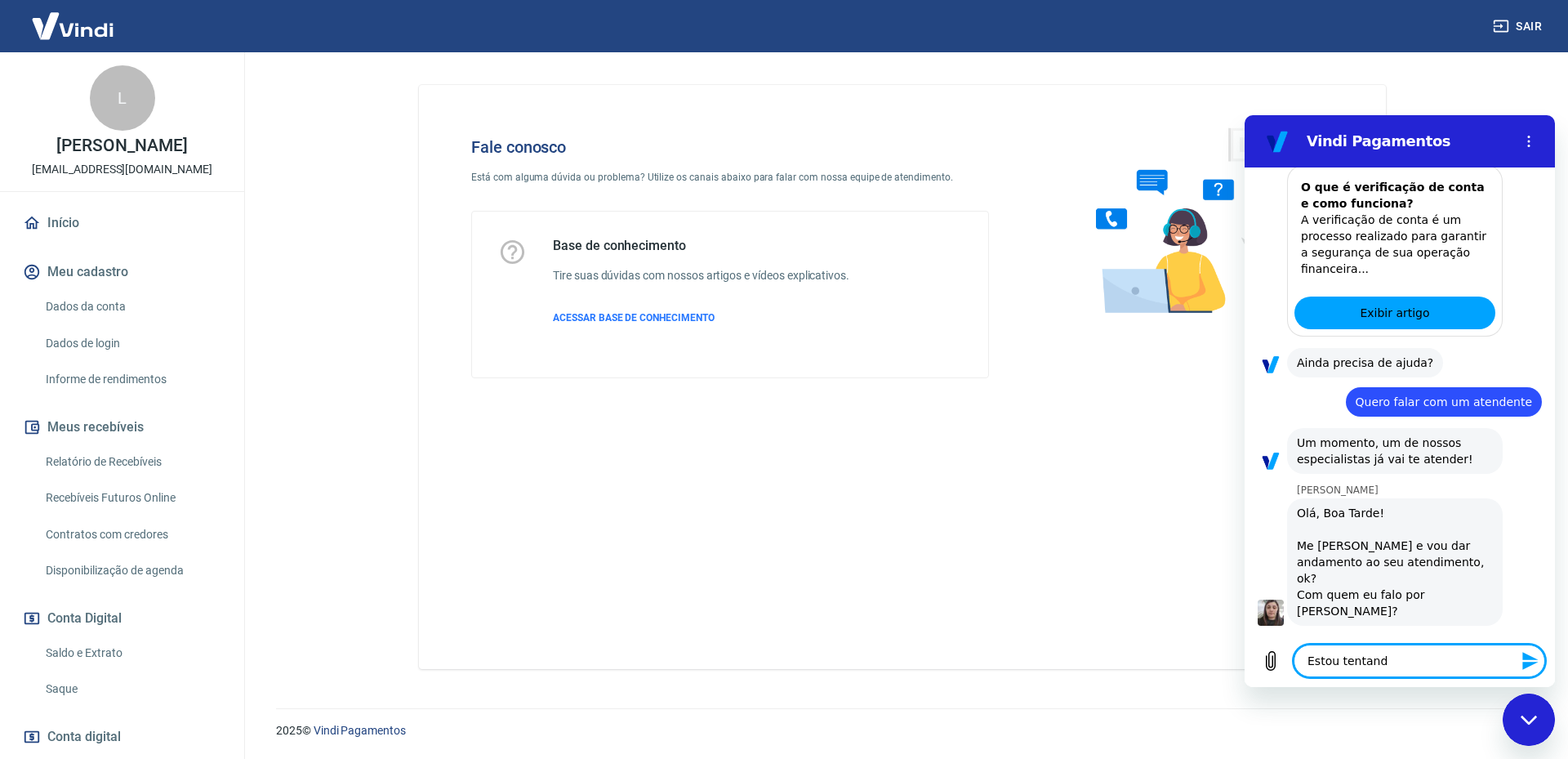
type textarea "Estou tentando"
type textarea "x"
type textarea "Estou tentando"
type textarea "x"
type textarea "Estou tentando s"
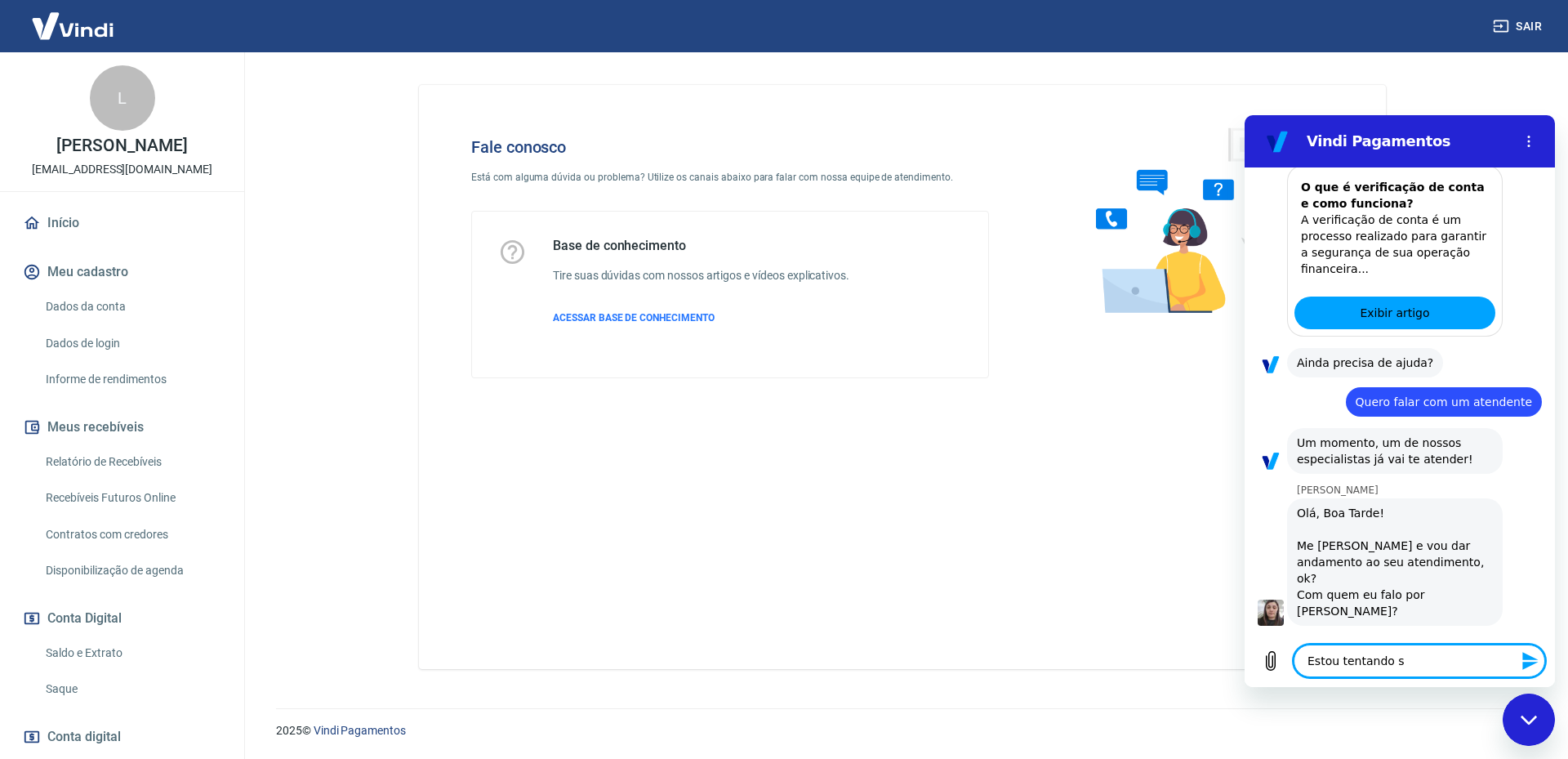
type textarea "x"
type textarea "Estou tentando sa"
type textarea "x"
type textarea "Estou tentando sac"
type textarea "x"
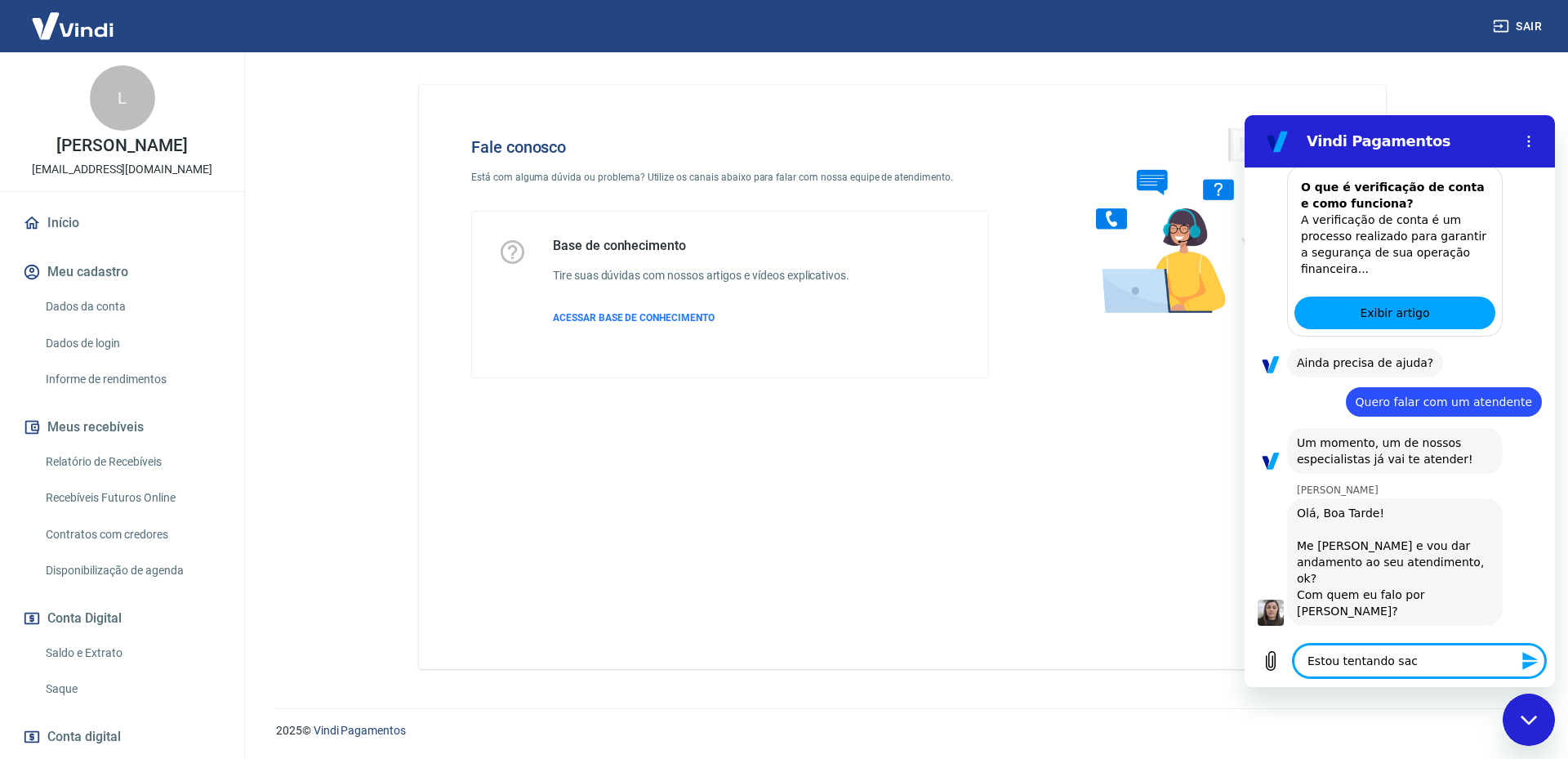
type textarea "Estou tentando saca"
type textarea "x"
type textarea "Estou tentando sacar"
type textarea "x"
type textarea "Estou tentando sacar"
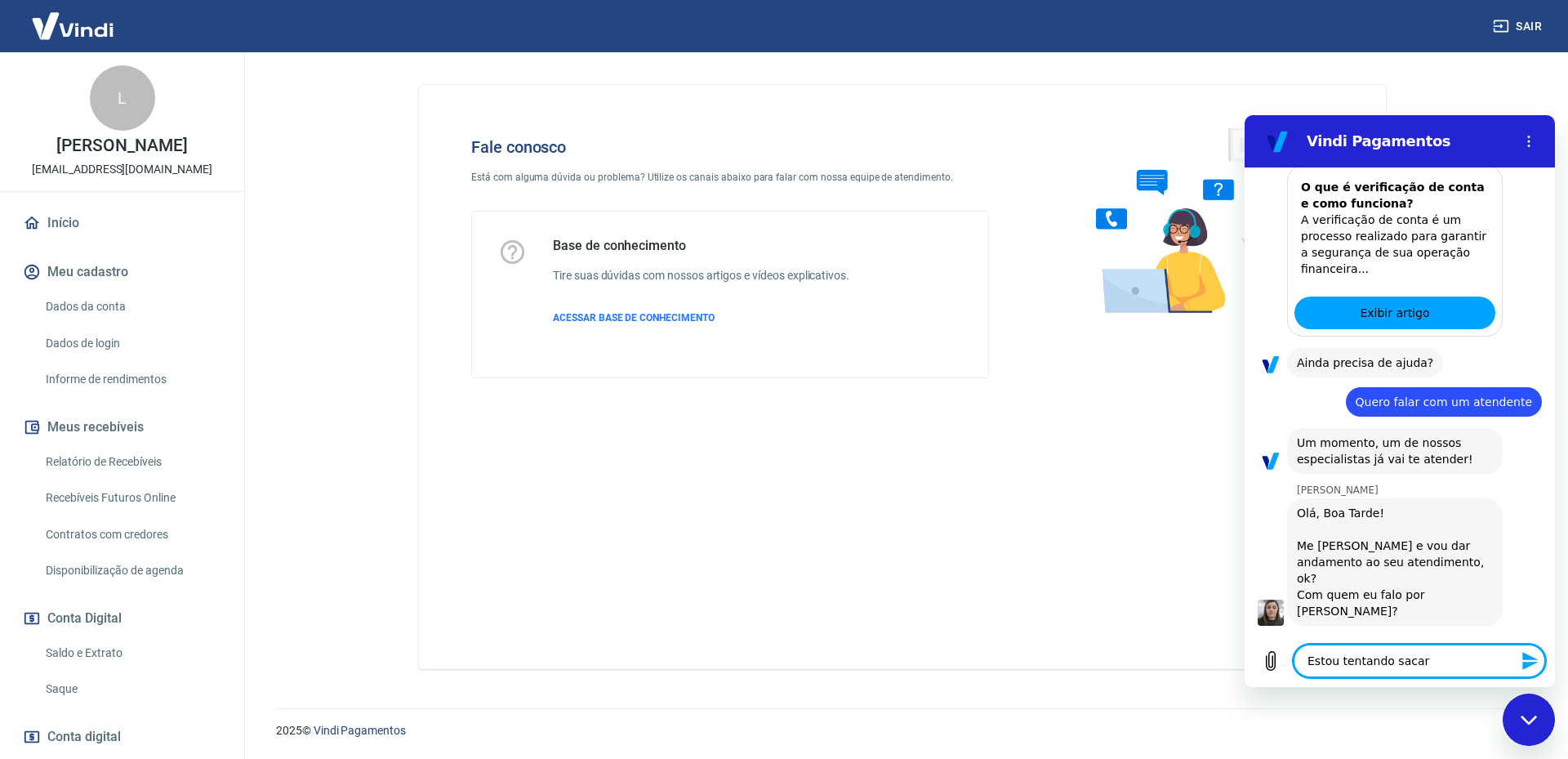
type textarea "x"
type textarea "Estou tentando sacar u"
type textarea "x"
type textarea "Estou tentando sacar um"
type textarea "x"
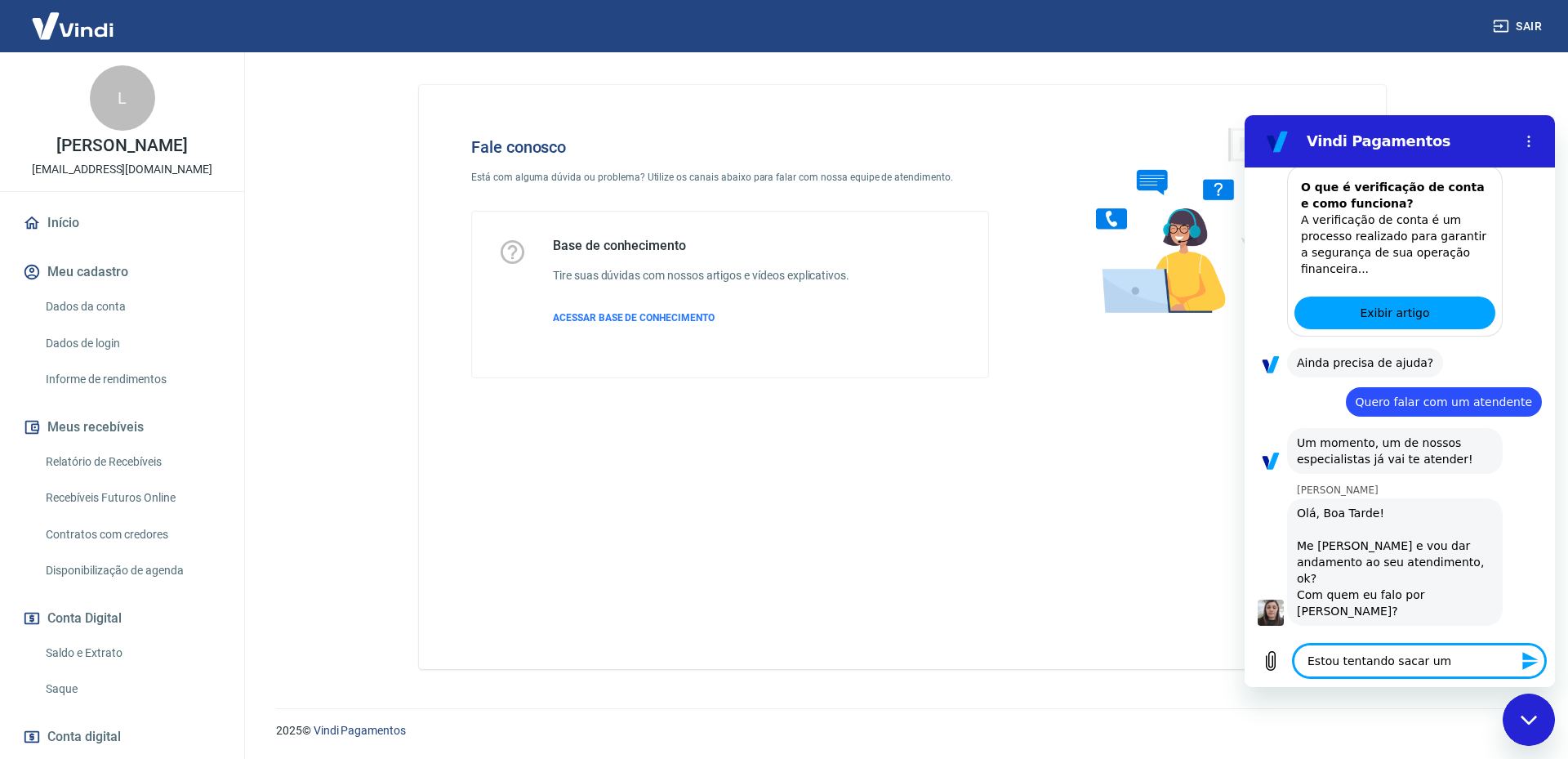
type textarea "Estou tentando sacar um"
type textarea "x"
type textarea "Estou tentando sacar um v"
type textarea "x"
type textarea "Estou tentando sacar um va"
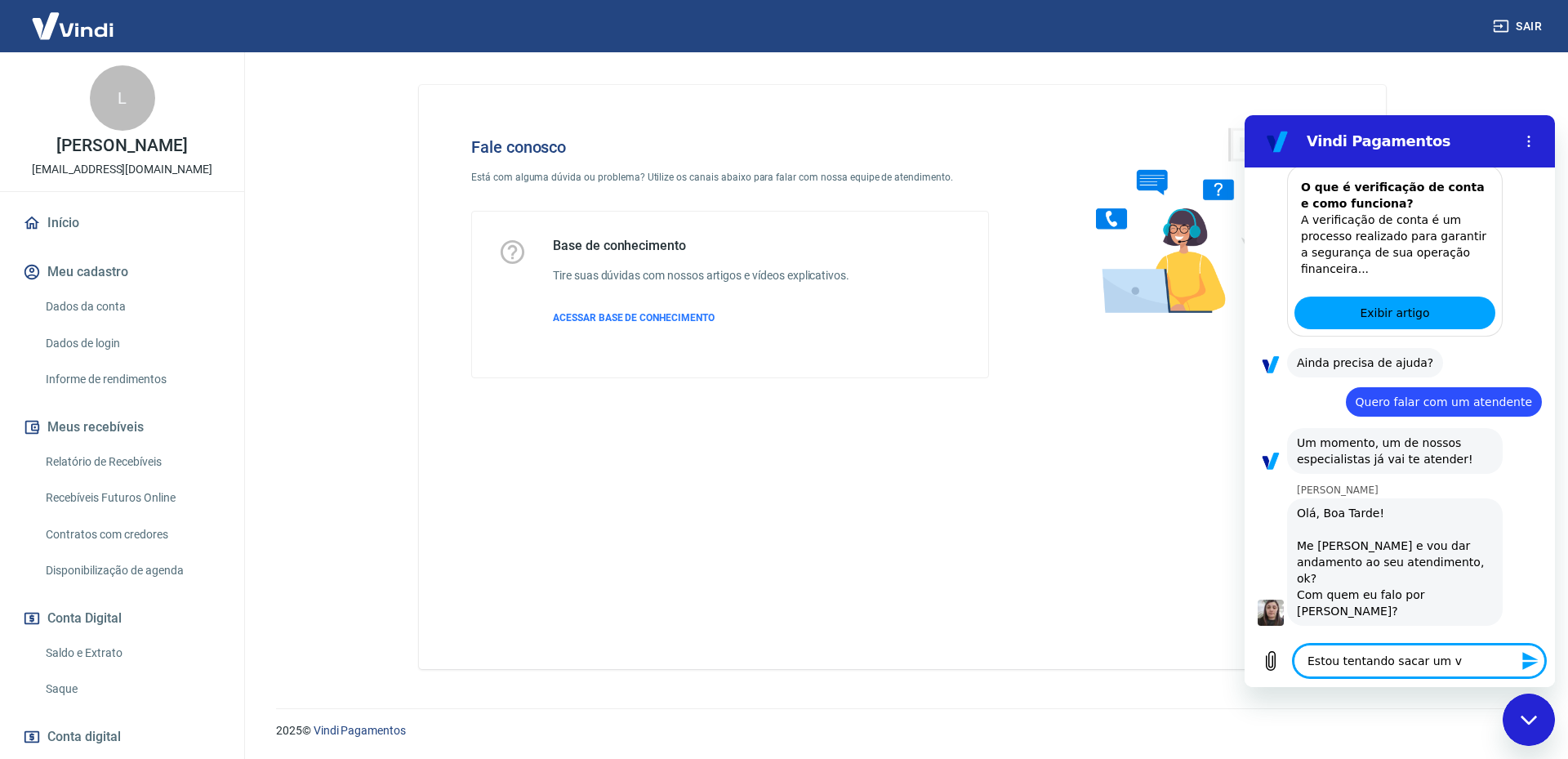
type textarea "x"
type textarea "Estou tentando sacar um val"
type textarea "x"
type textarea "Estou tentando sacar um valo"
type textarea "x"
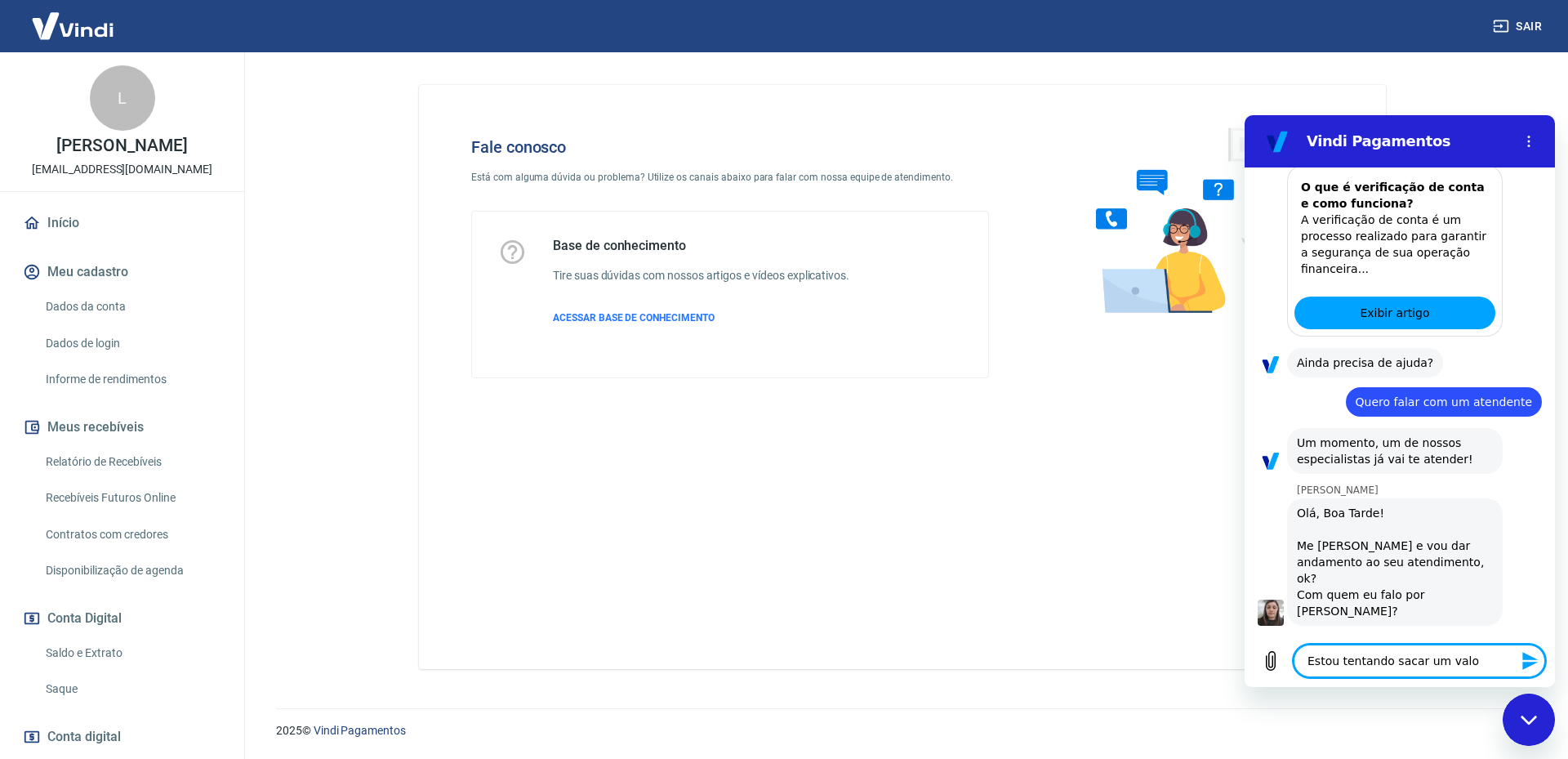
type textarea "Estou tentando sacar um valo"
type textarea "x"
type textarea "Estou tentando sacar um valo"
type textarea "x"
type textarea "Estou tentando sacar um valor"
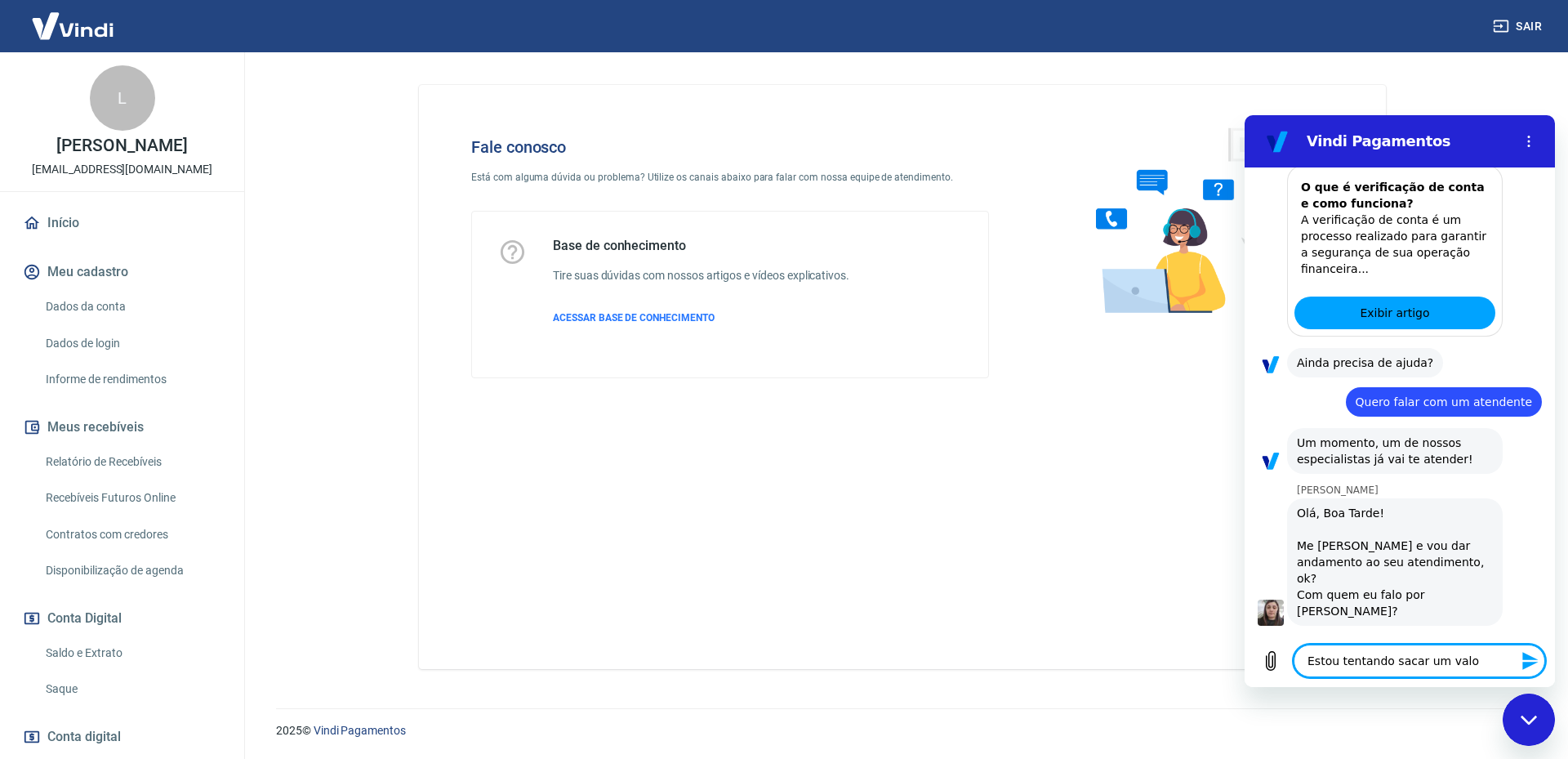
type textarea "x"
type textarea "Estou tentando sacar um valor"
type textarea "x"
type textarea "Estou tentando sacar um valor d"
type textarea "x"
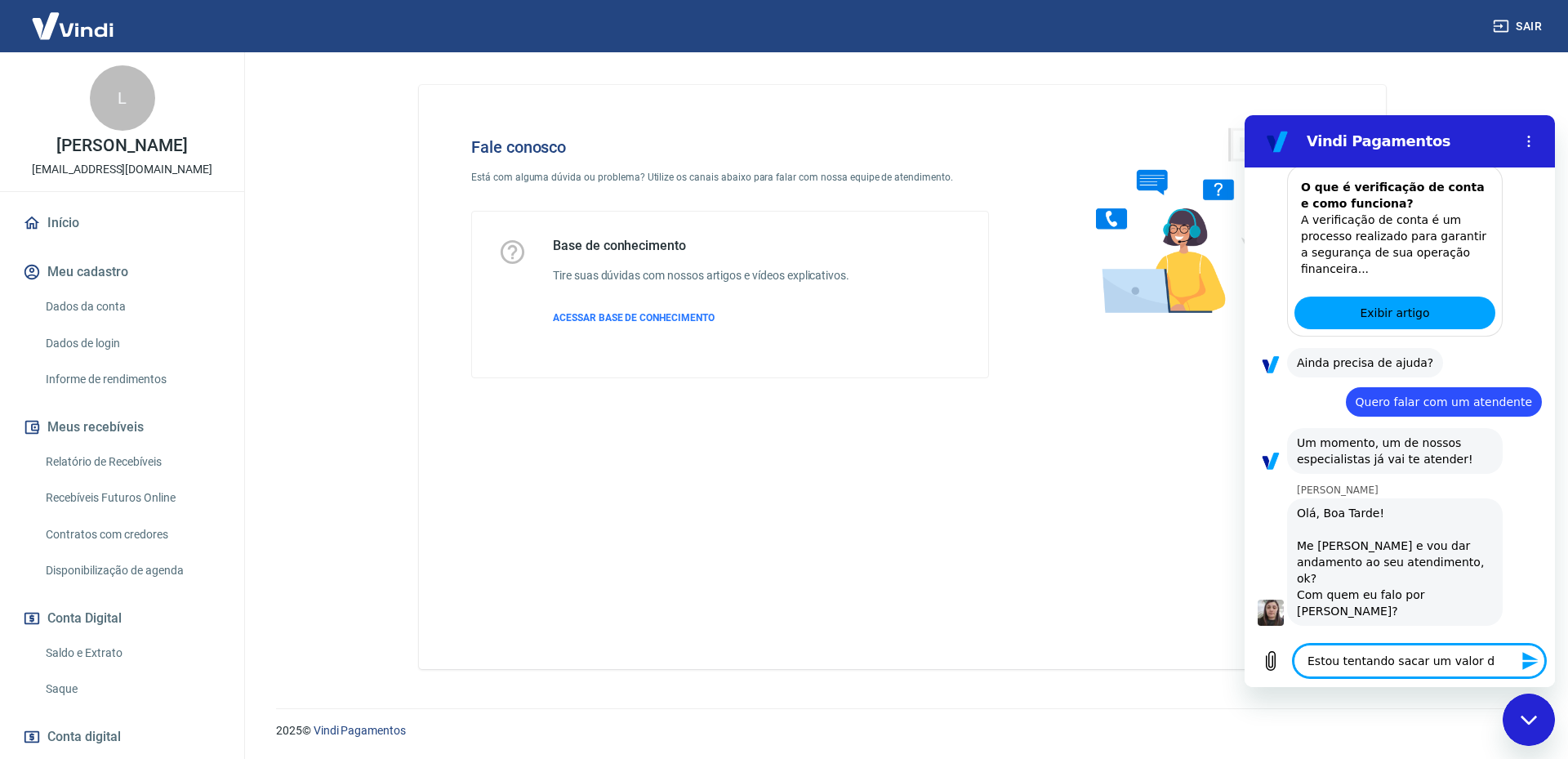
type textarea "Estou tentando sacar um valor da"
type textarea "x"
type textarea "Estou tentando sacar um valor da"
type textarea "x"
type textarea "Estou tentando sacar um valor da m"
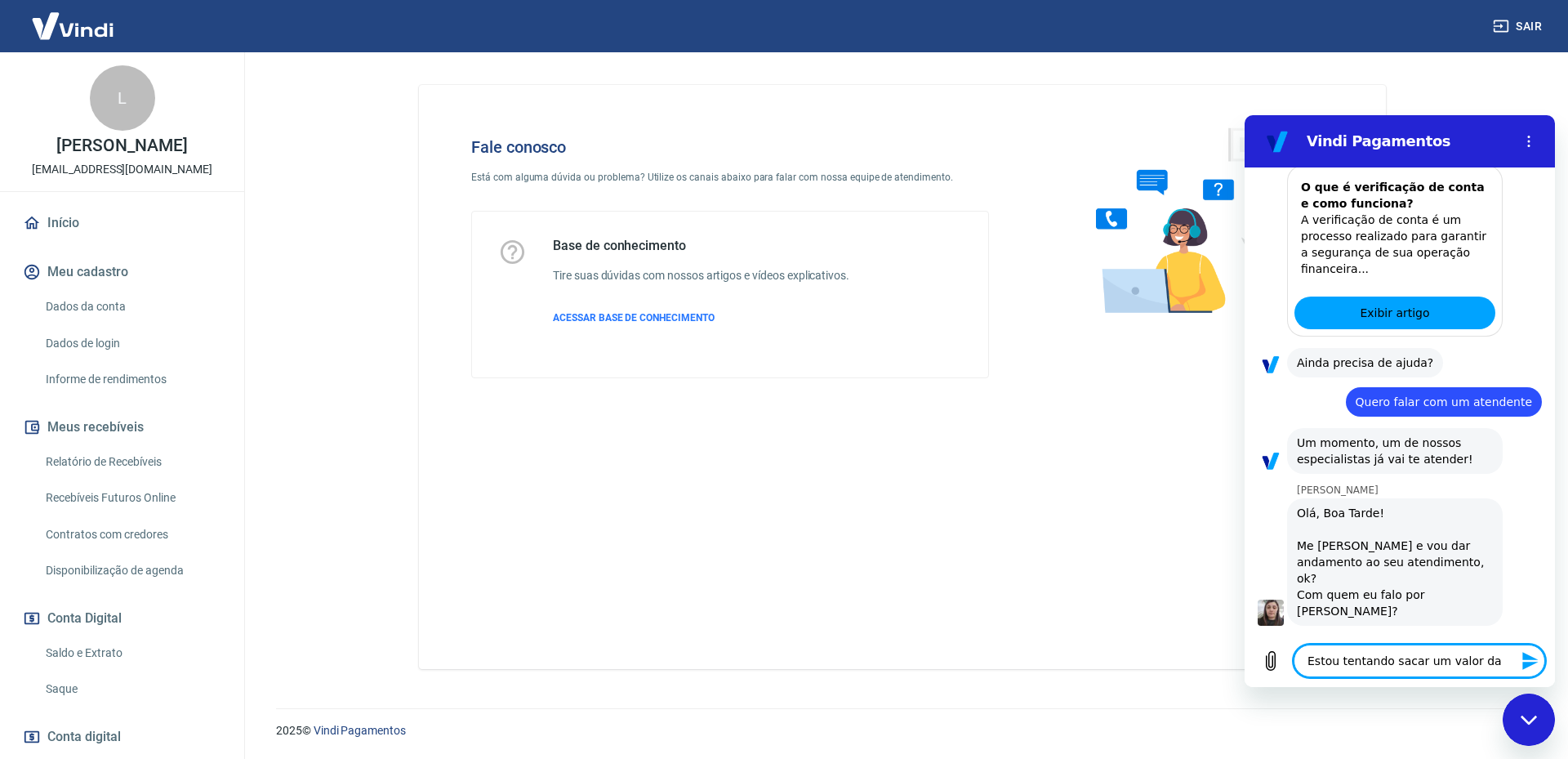
type textarea "x"
type textarea "Estou tentando sacar um valor da mi"
type textarea "x"
type textarea "Estou tentando sacar um valor da min"
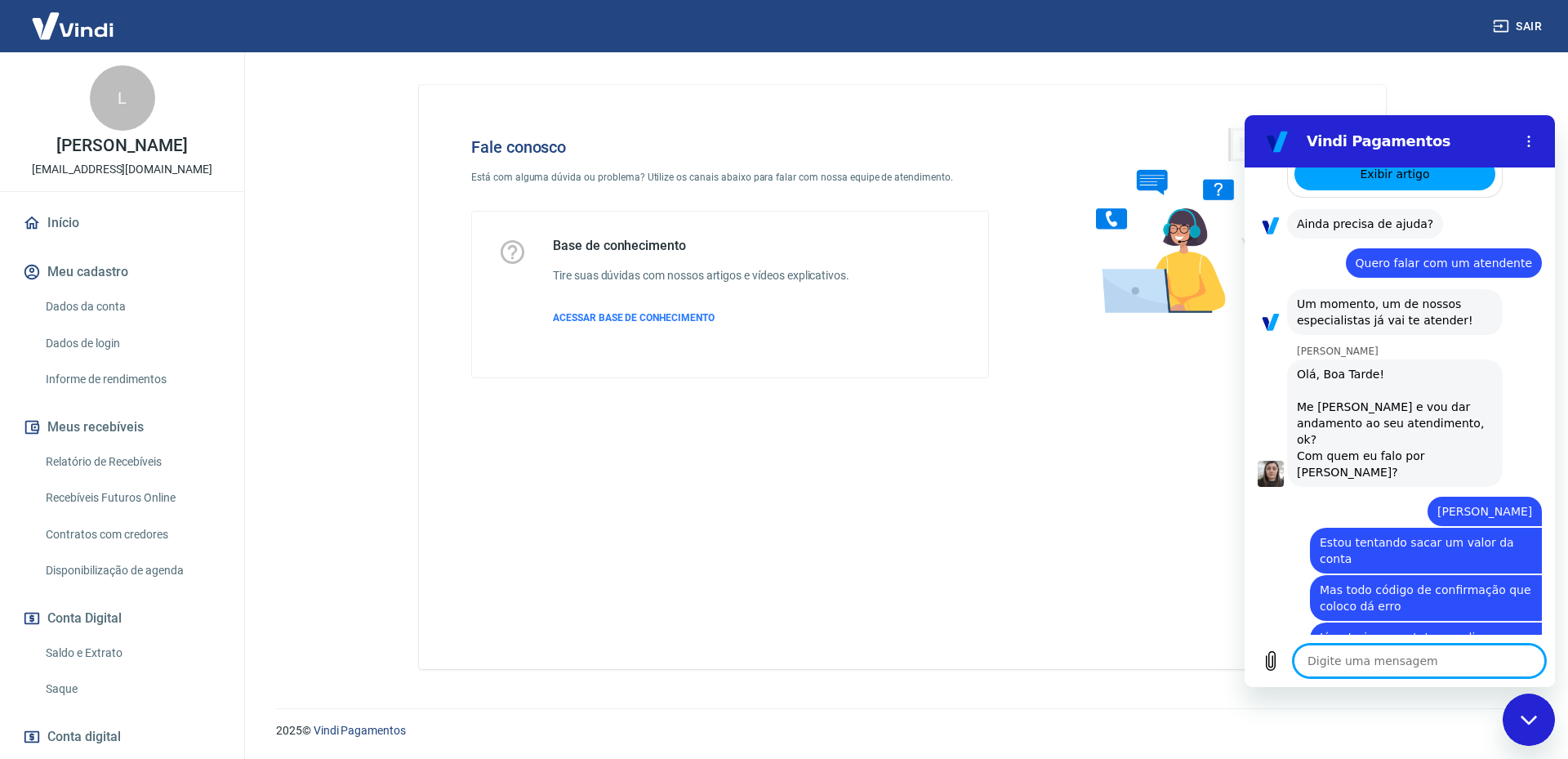
scroll to position [1426, 0]
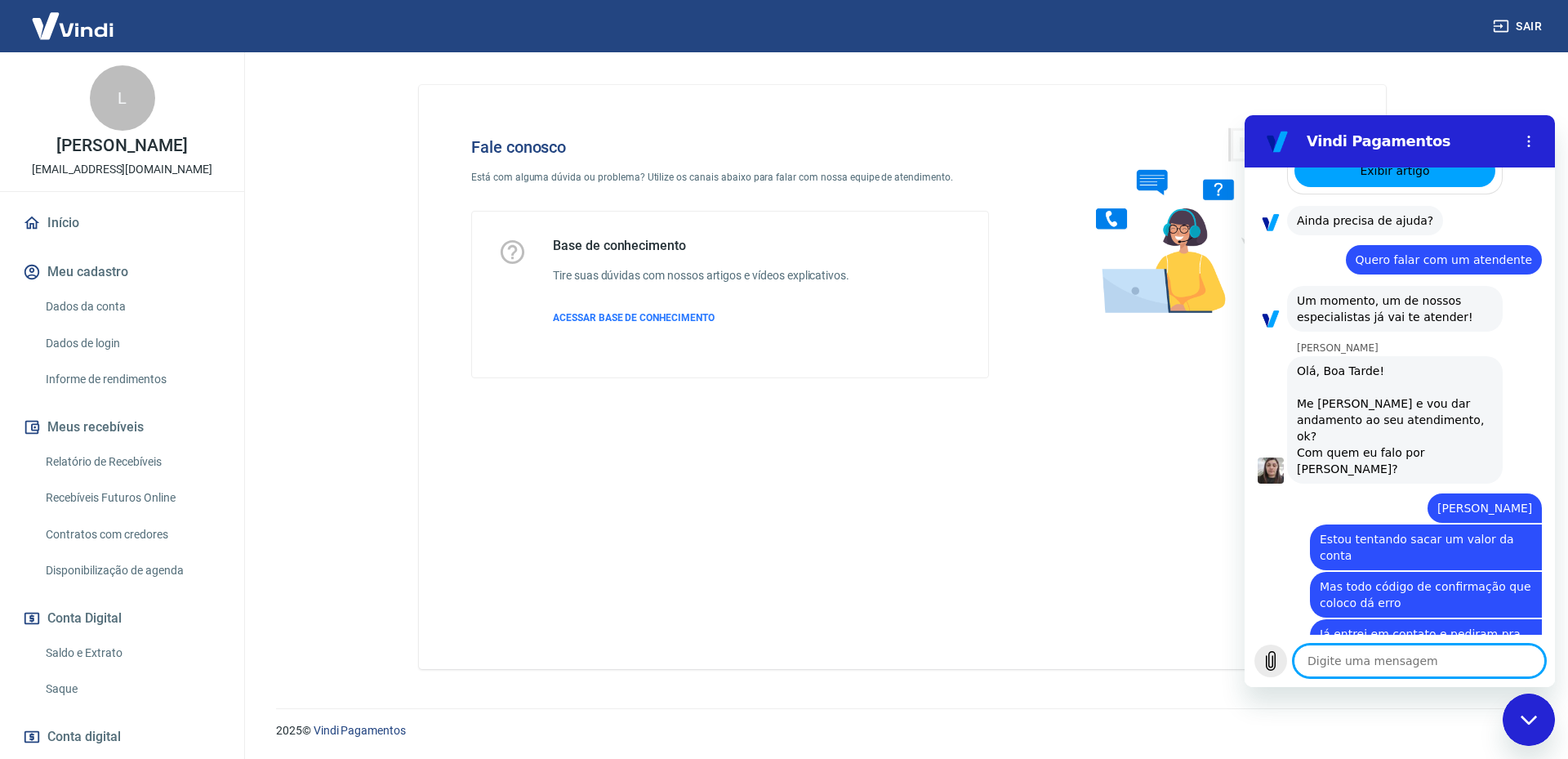
click at [1261, 669] on button "Carregar arquivo" at bounding box center [1271, 661] width 33 height 33
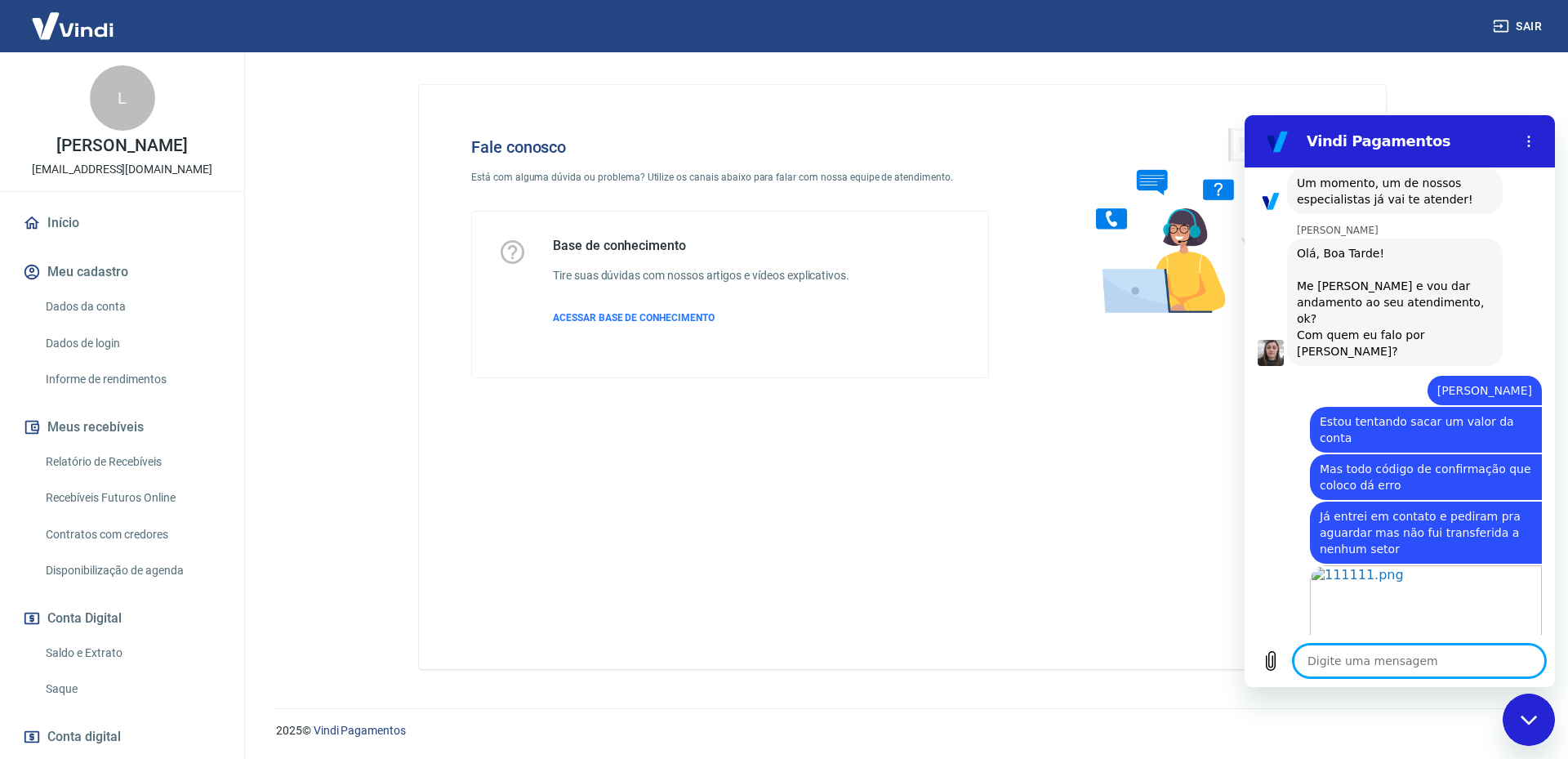
scroll to position [1547, 0]
click at [1373, 663] on textarea at bounding box center [1419, 661] width 252 height 33
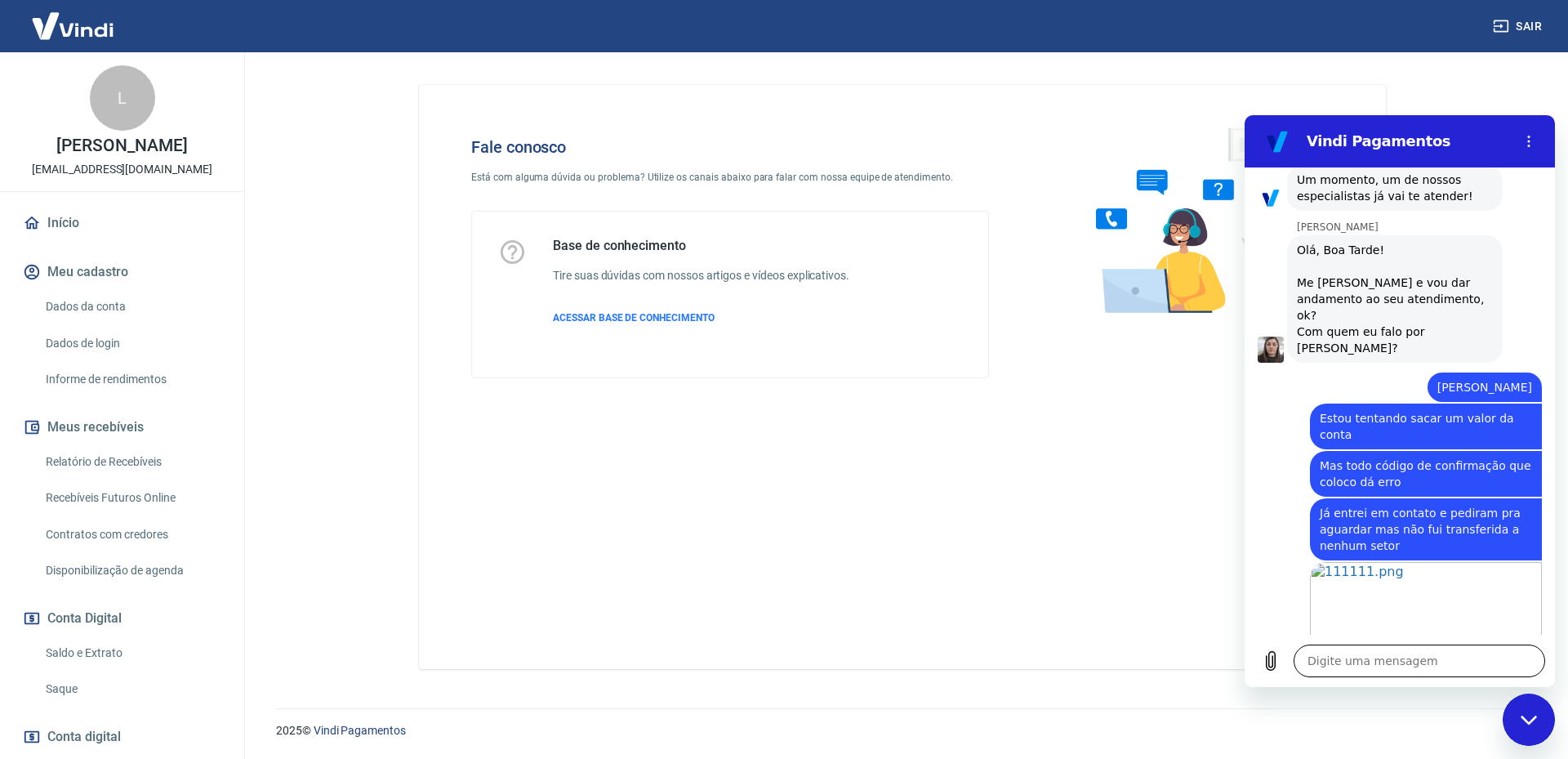
drag, startPoint x: 1412, startPoint y: 554, endPoint x: 1360, endPoint y: 663, distance: 120.8
click at [1360, 667] on textarea at bounding box center [1419, 661] width 252 height 33
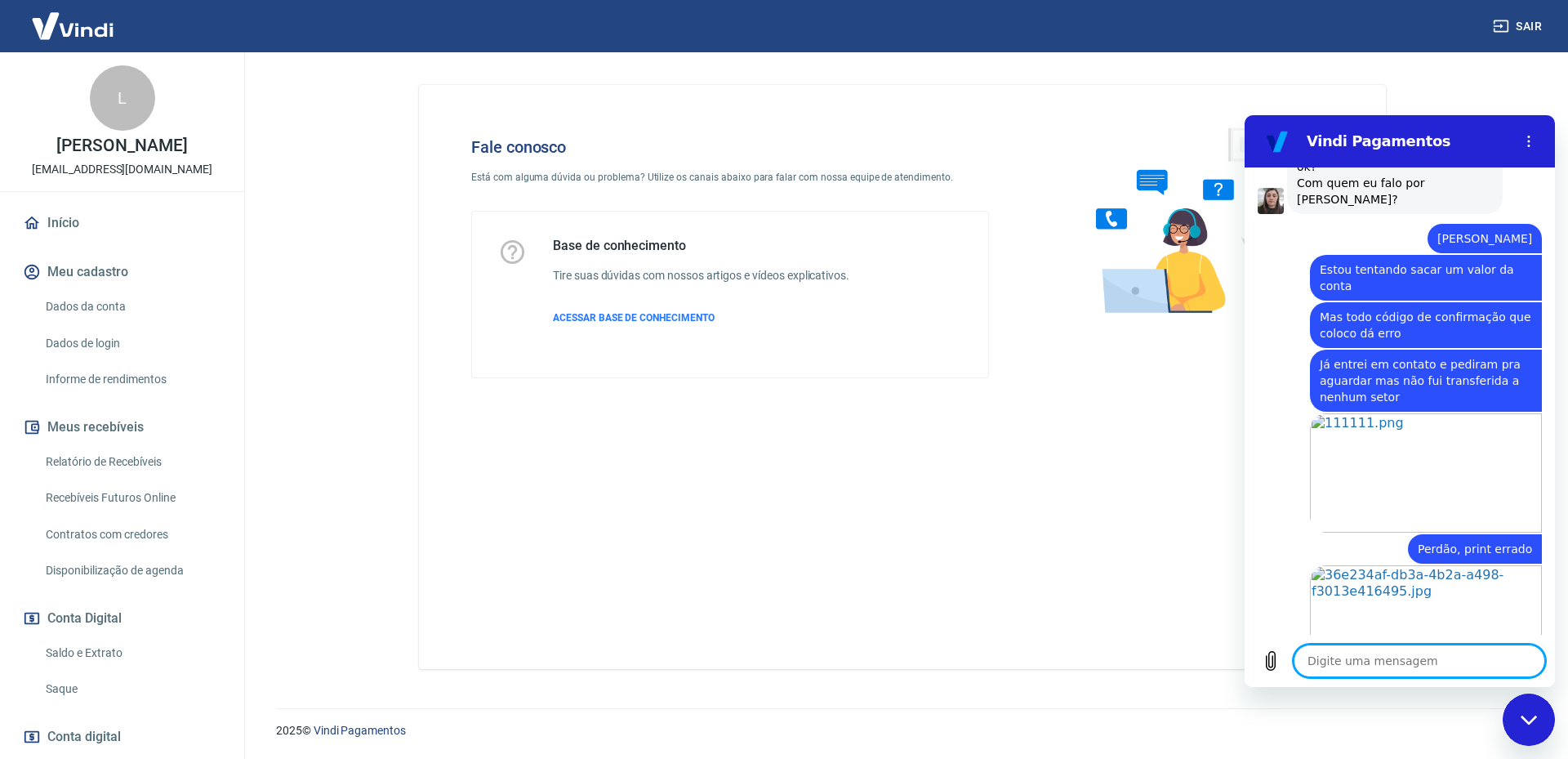
scroll to position [1699, 0]
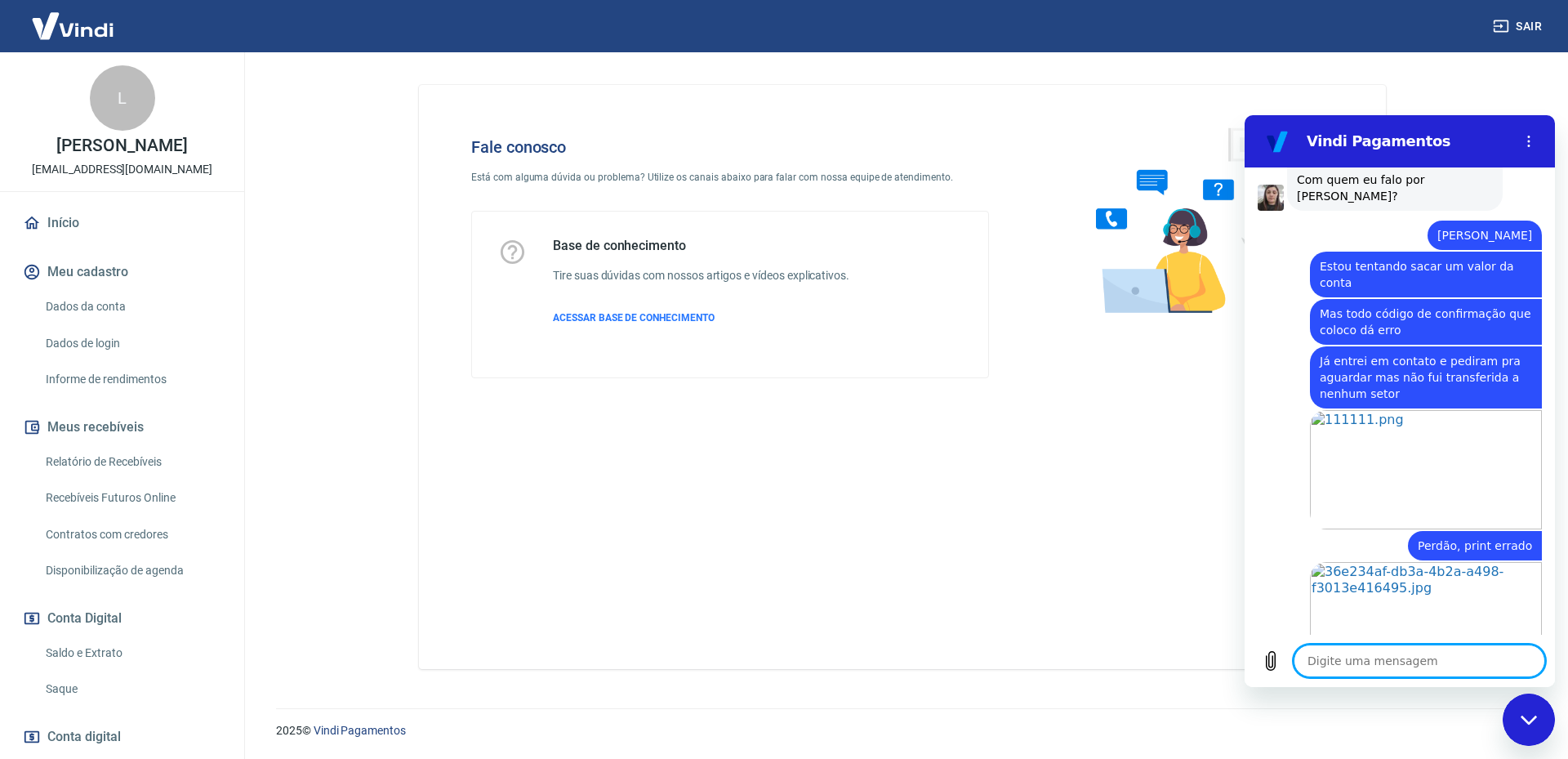
click at [1395, 671] on textarea at bounding box center [1419, 661] width 252 height 33
click at [1434, 672] on textarea at bounding box center [1419, 661] width 252 height 33
click at [1399, 659] on textarea at bounding box center [1419, 661] width 252 height 33
click at [1358, 663] on textarea at bounding box center [1419, 661] width 252 height 33
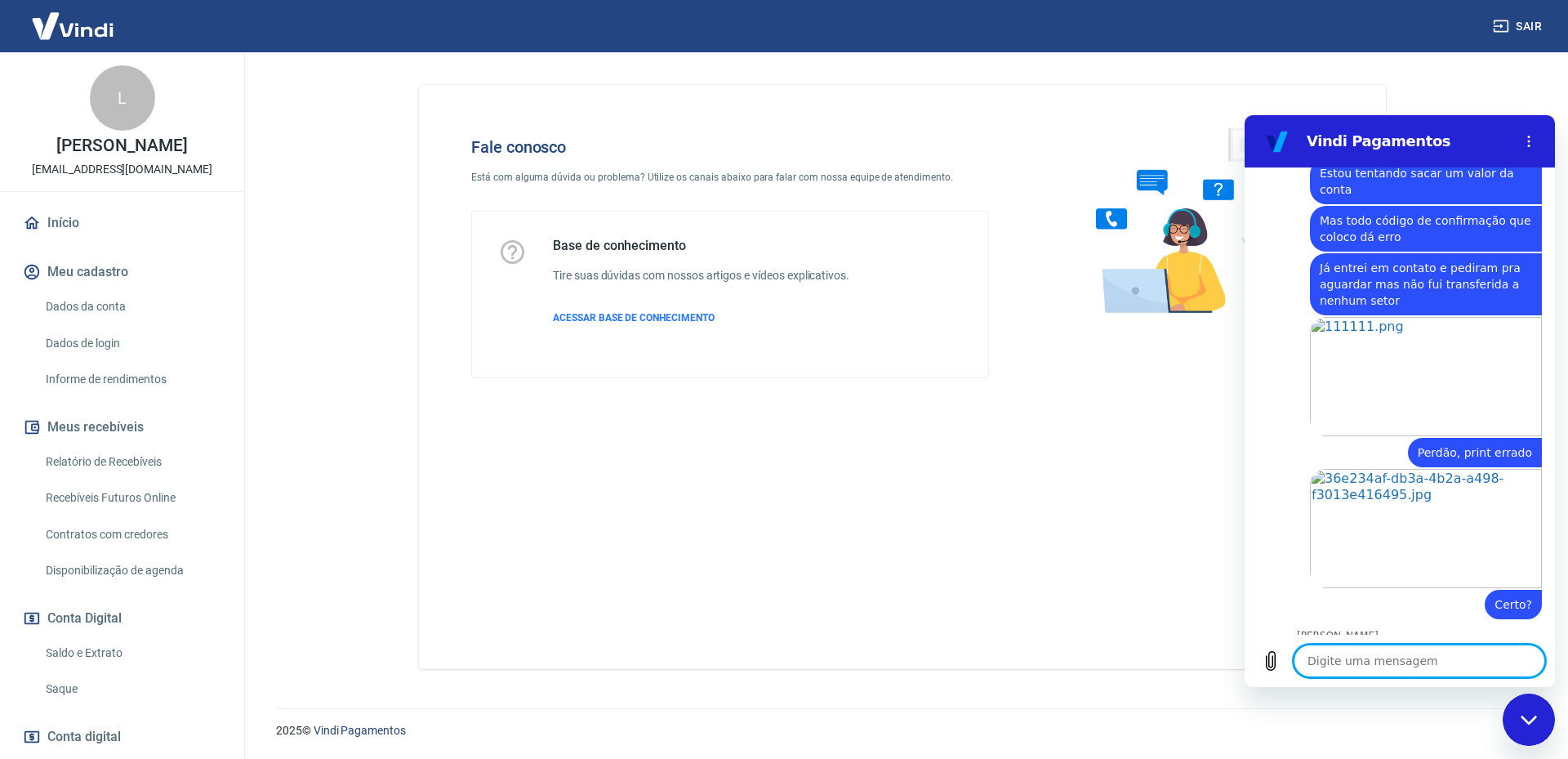
scroll to position [1833, 0]
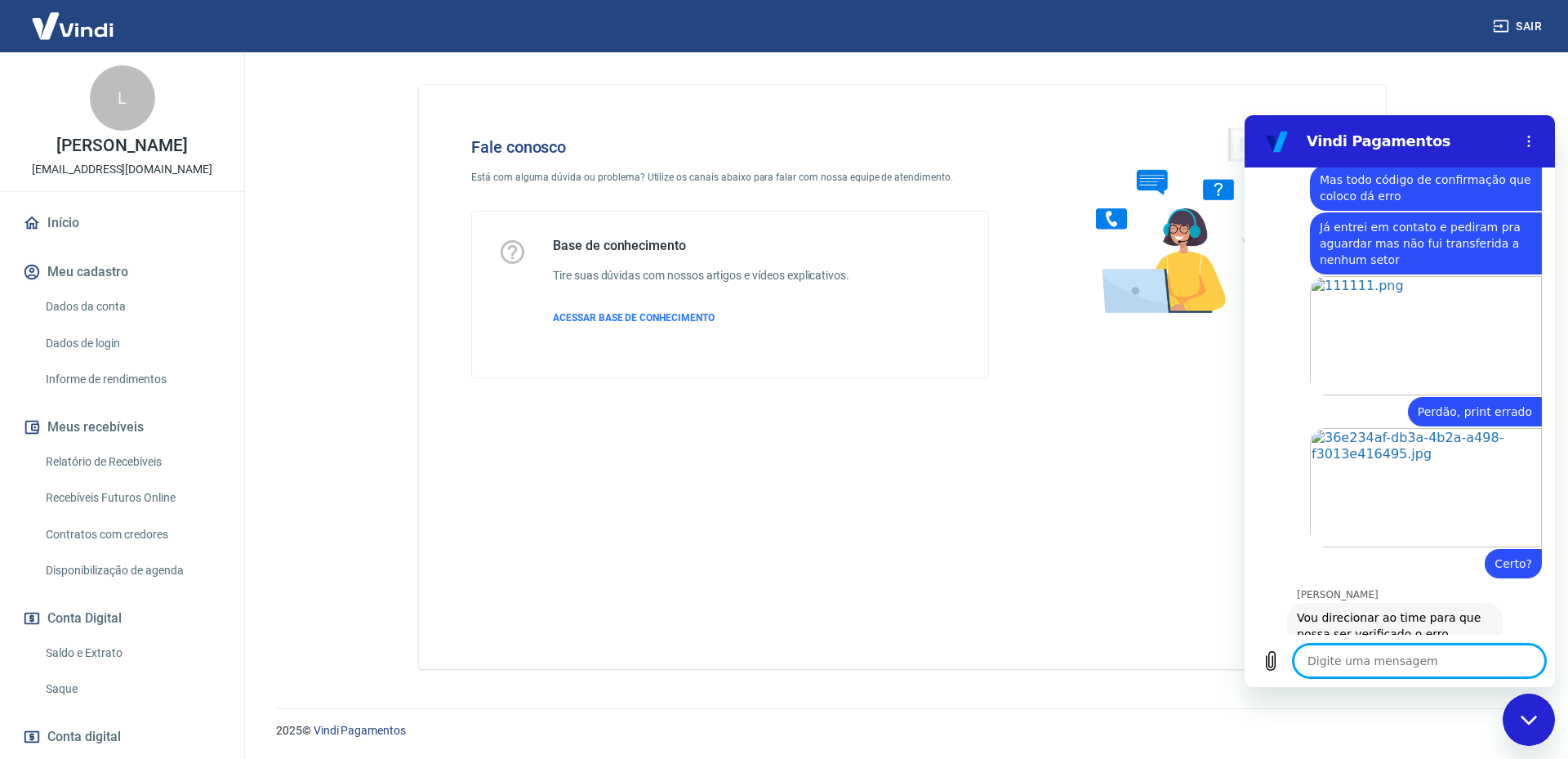
click at [1421, 674] on textarea at bounding box center [1419, 661] width 252 height 33
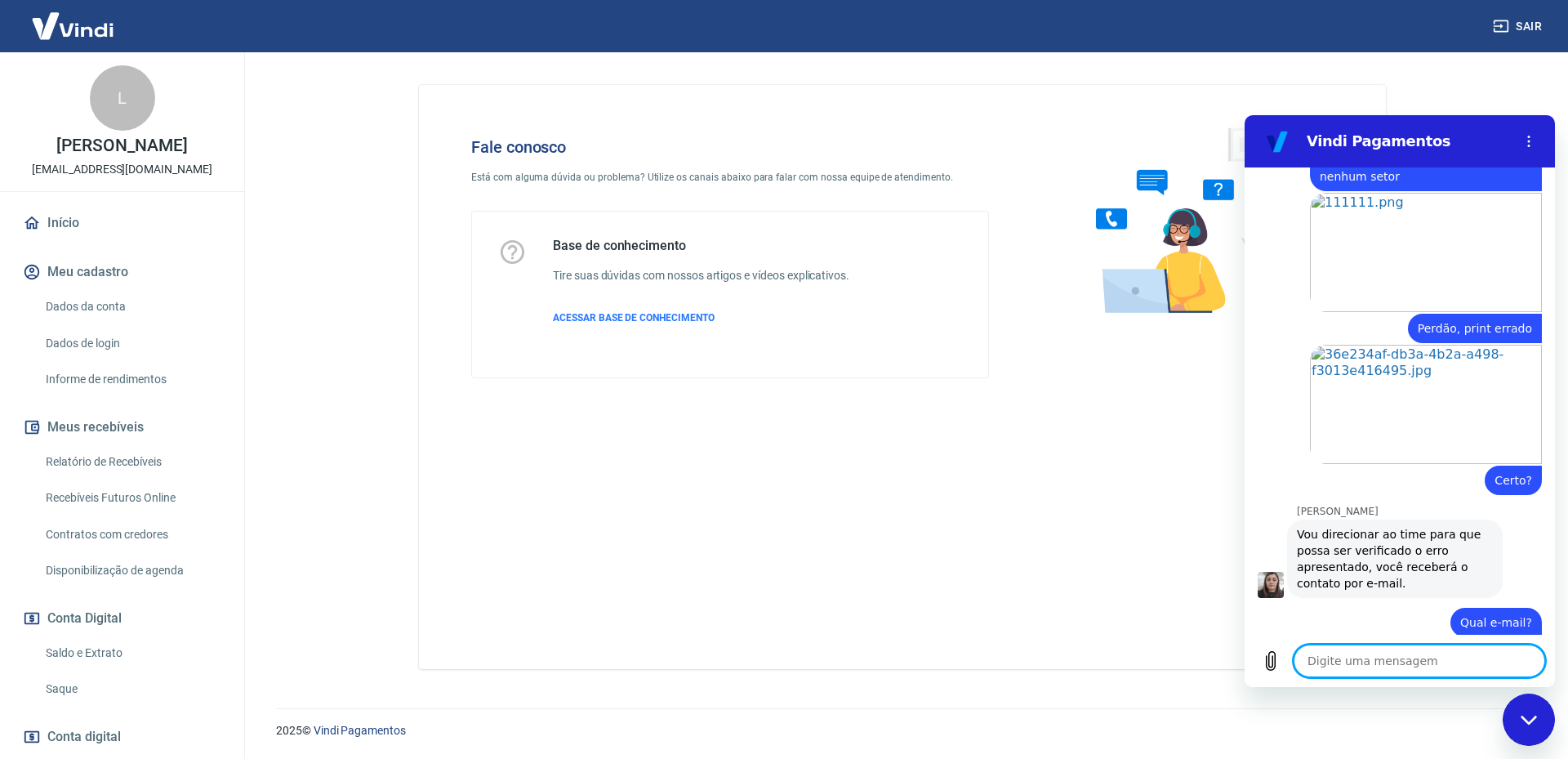
scroll to position [1920, 0]
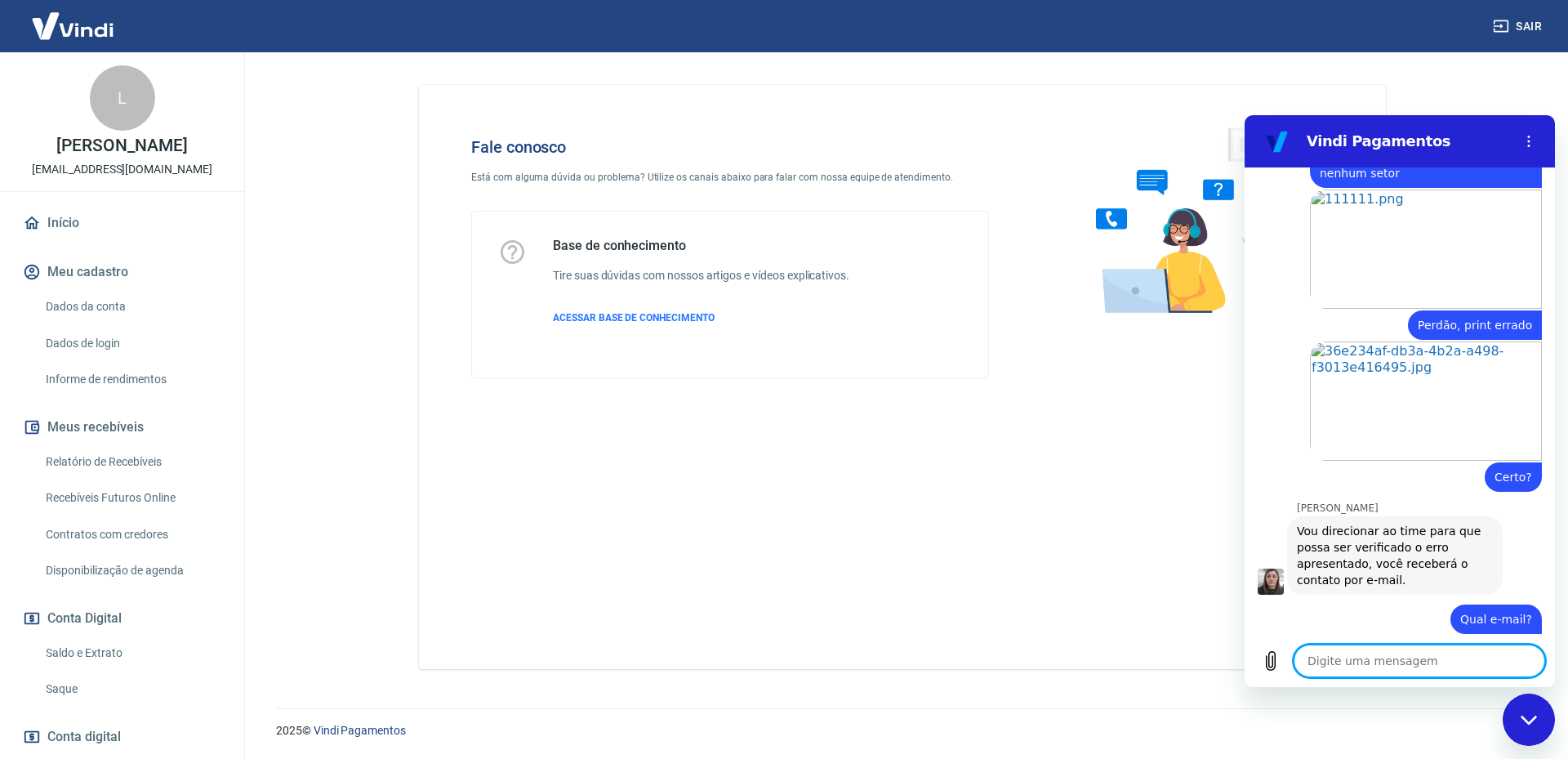
click at [1368, 664] on textarea at bounding box center [1419, 661] width 252 height 33
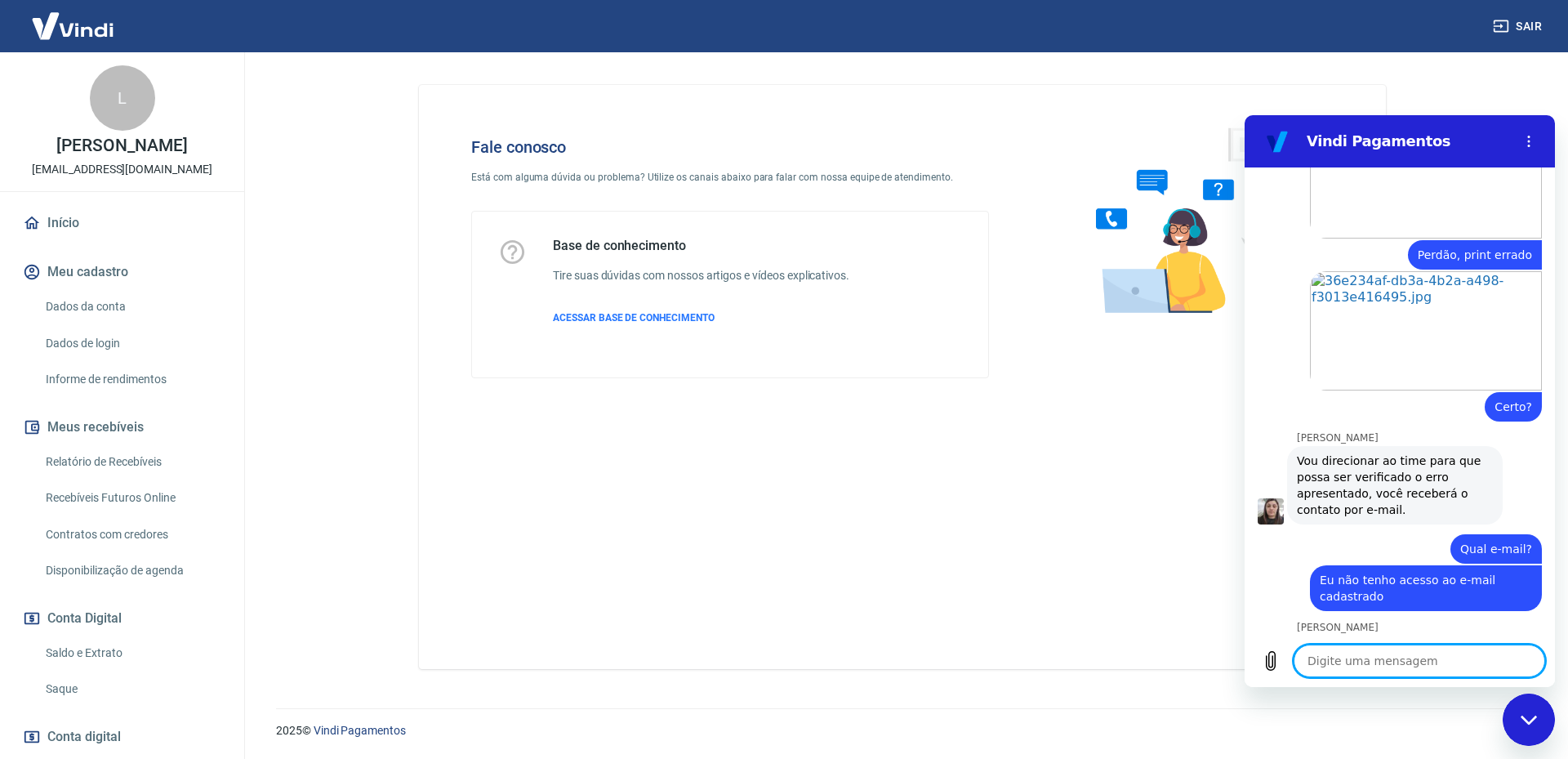
click at [1394, 656] on textarea at bounding box center [1419, 661] width 252 height 33
drag, startPoint x: 1347, startPoint y: 653, endPoint x: 1223, endPoint y: 656, distance: 124.0
click at [1245, 656] on html "Vindi Pagamentos 13:52 diz: Olá! Enviado · 13:52 Vindi Vindi diz: Olá, Luanna M…" at bounding box center [1400, 401] width 310 height 572
paste textarea "atendimento@lojasgrafitte.com.br"
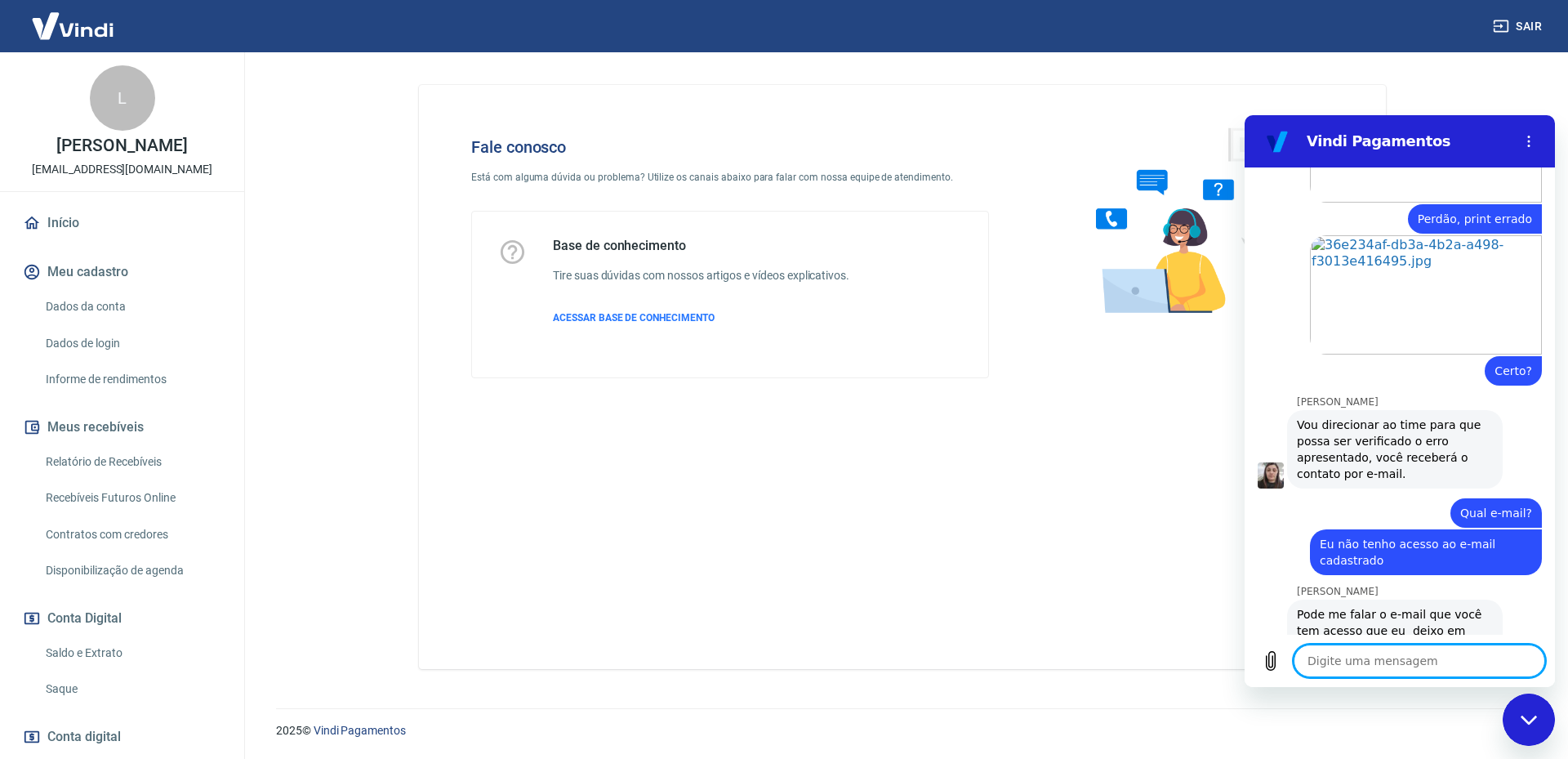
scroll to position [2029, 0]
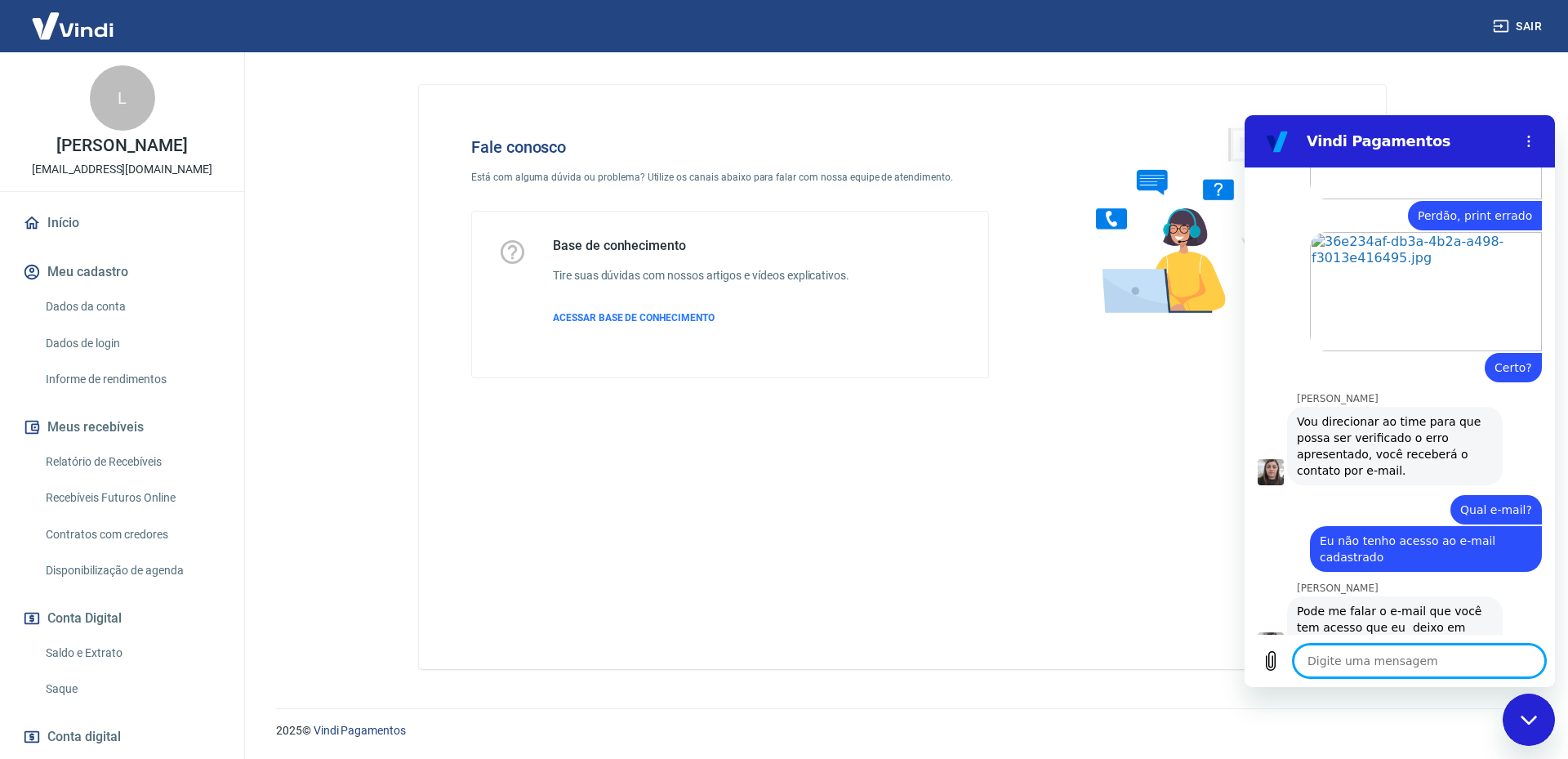
click at [1375, 650] on textarea at bounding box center [1419, 661] width 252 height 33
drag, startPoint x: 1295, startPoint y: 650, endPoint x: 1104, endPoint y: 633, distance: 191.8
click at [1245, 633] on html "Vindi Pagamentos 13:52 diz: Olá! Enviado · 13:52 Vindi Vindi diz: Olá, Luanna M…" at bounding box center [1400, 401] width 310 height 572
click at [1366, 672] on textarea at bounding box center [1419, 661] width 252 height 33
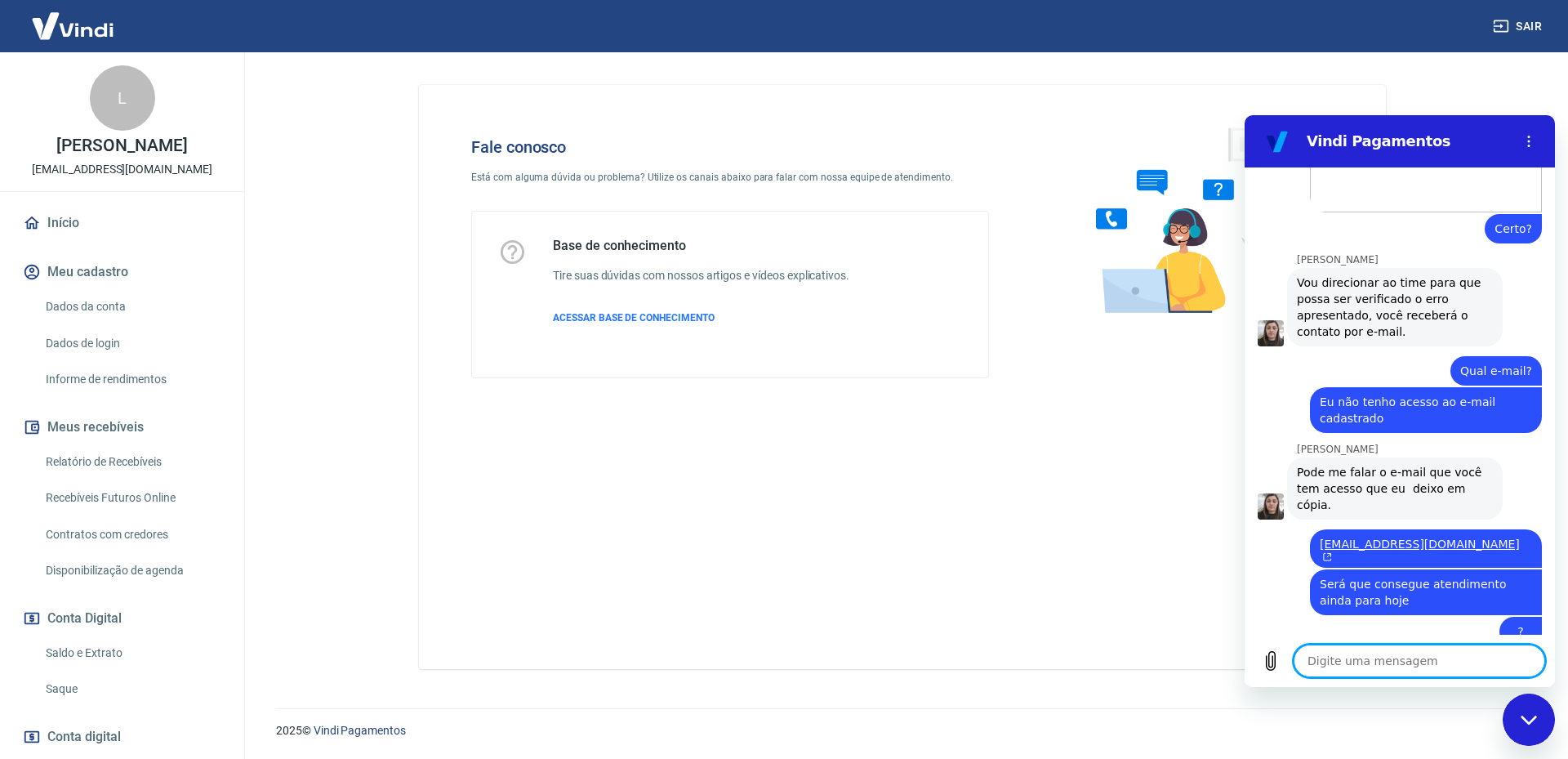
scroll to position [2171, 0]
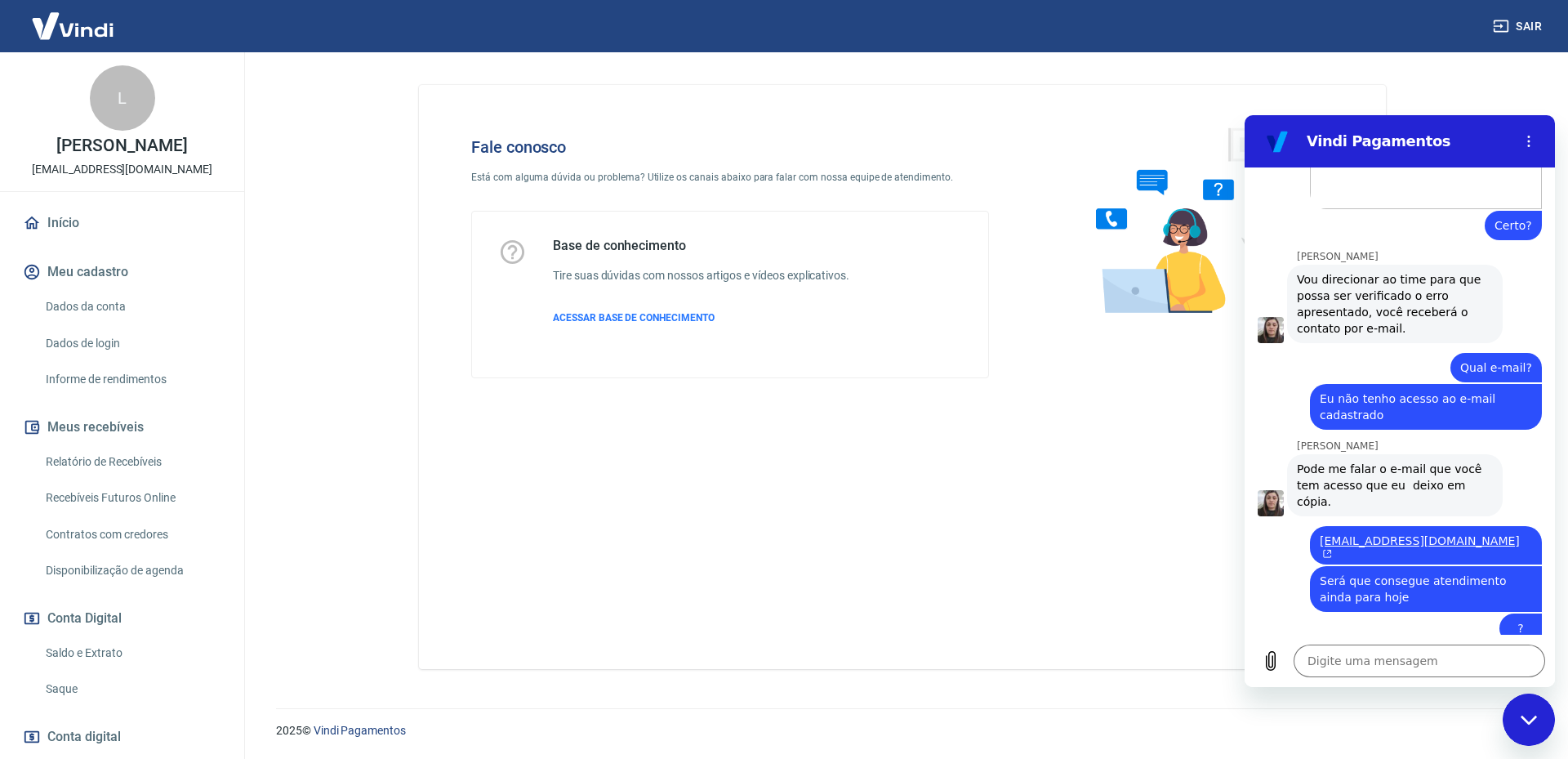
click at [1390, 637] on div "Digite uma mensagem x" at bounding box center [1400, 661] width 310 height 53
click at [1390, 653] on textarea at bounding box center [1419, 661] width 252 height 33
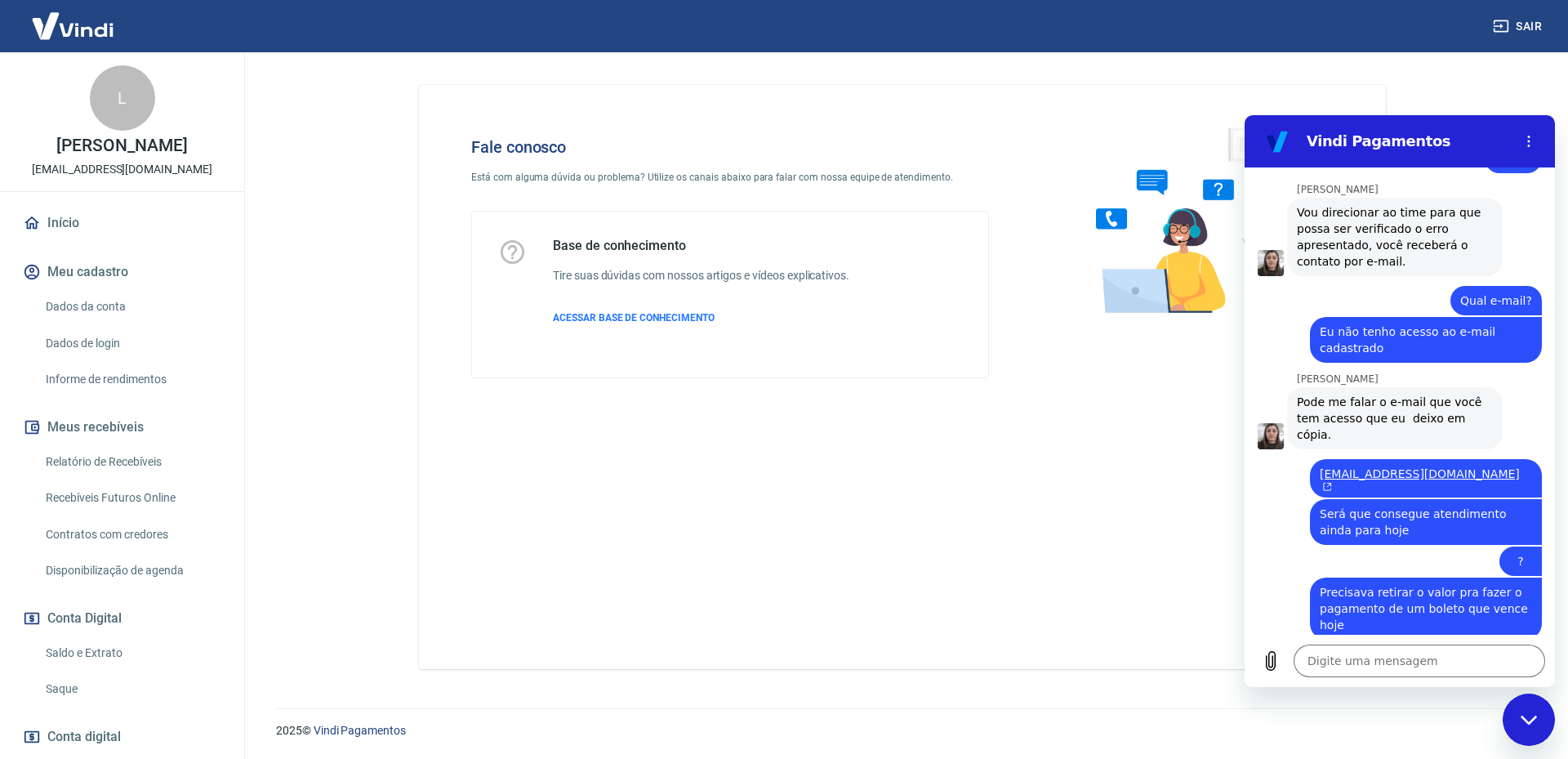
scroll to position [2241, 0]
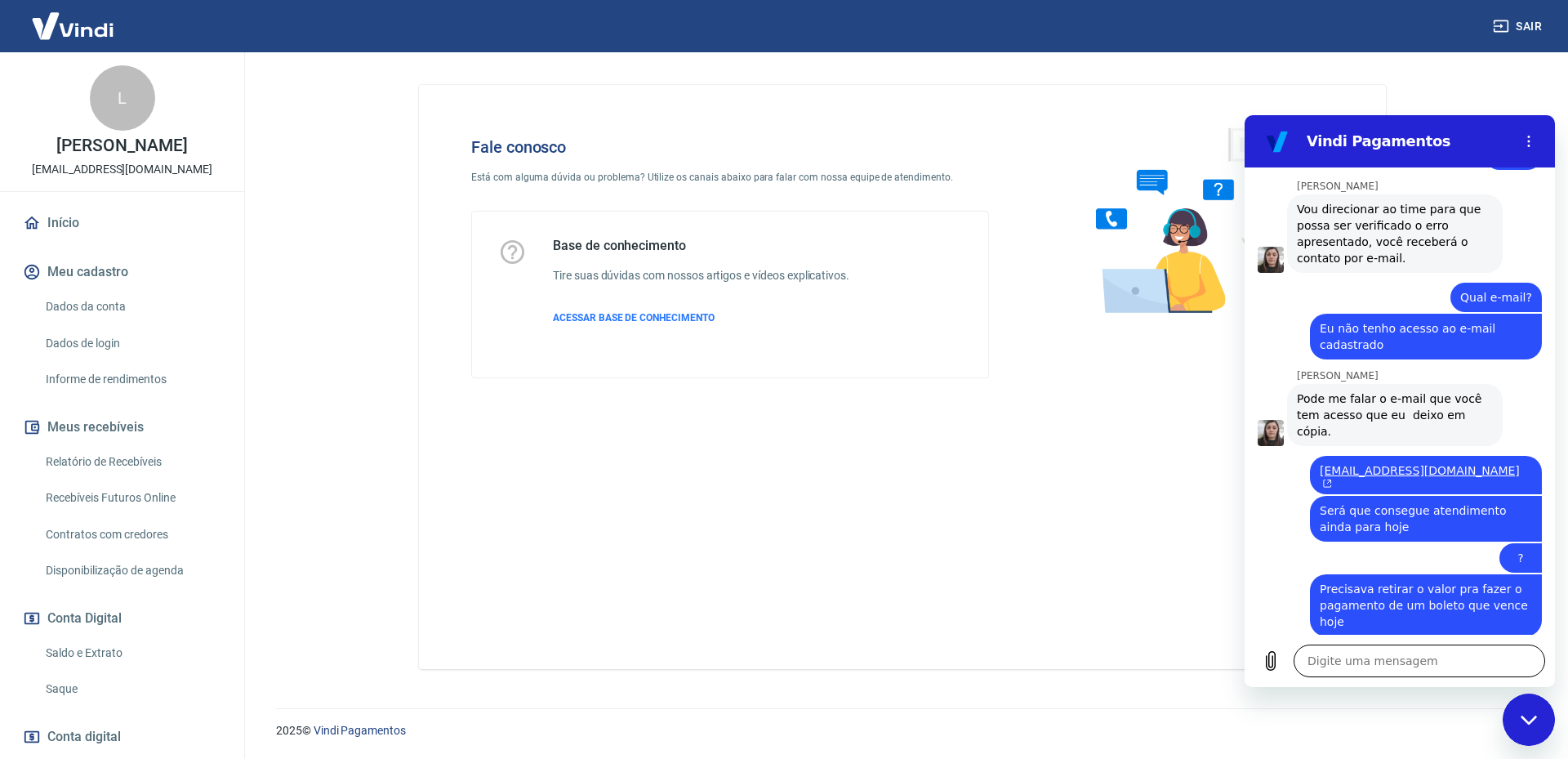
click at [1393, 656] on textarea at bounding box center [1419, 661] width 252 height 33
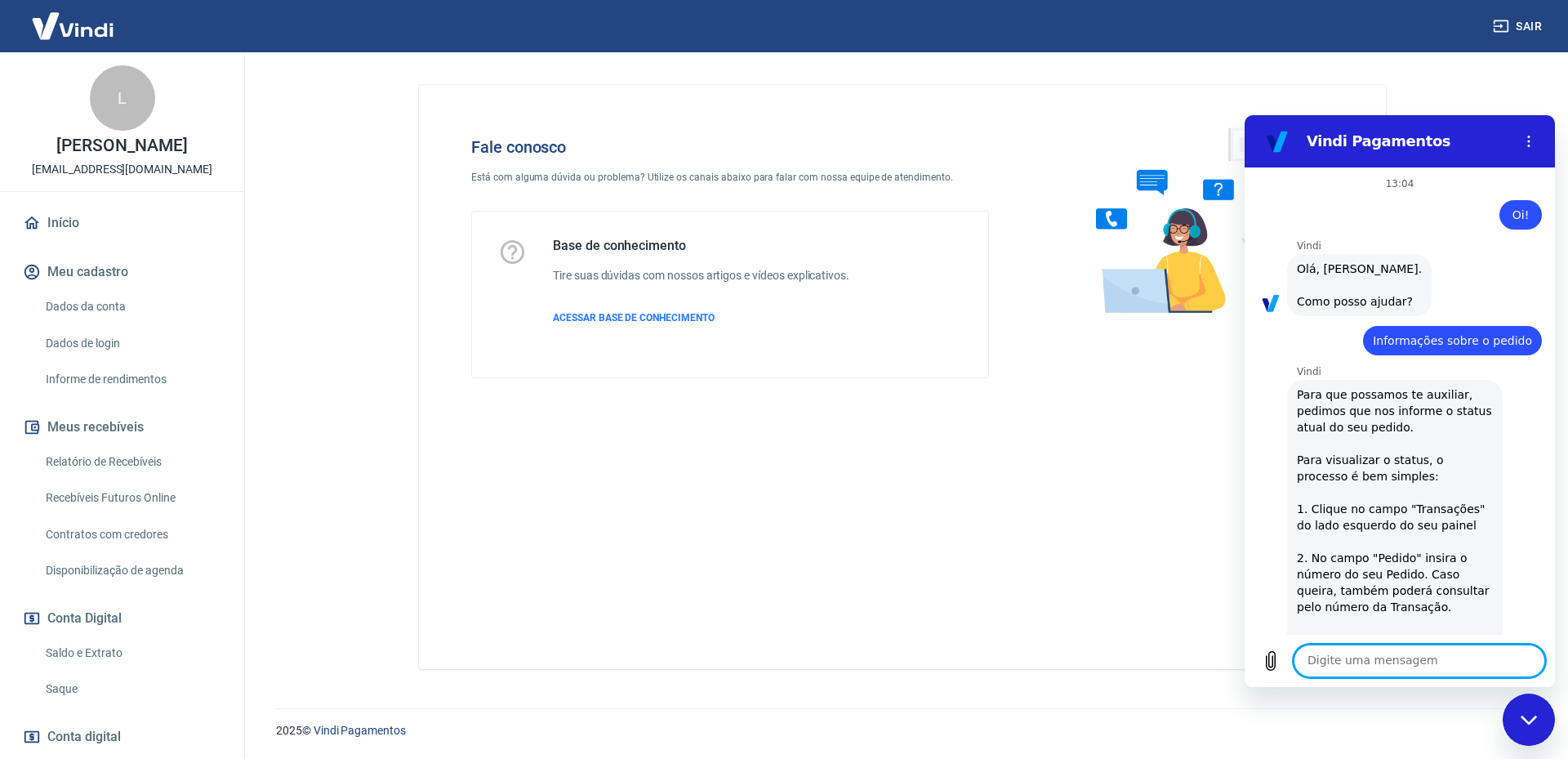
scroll to position [2023, 0]
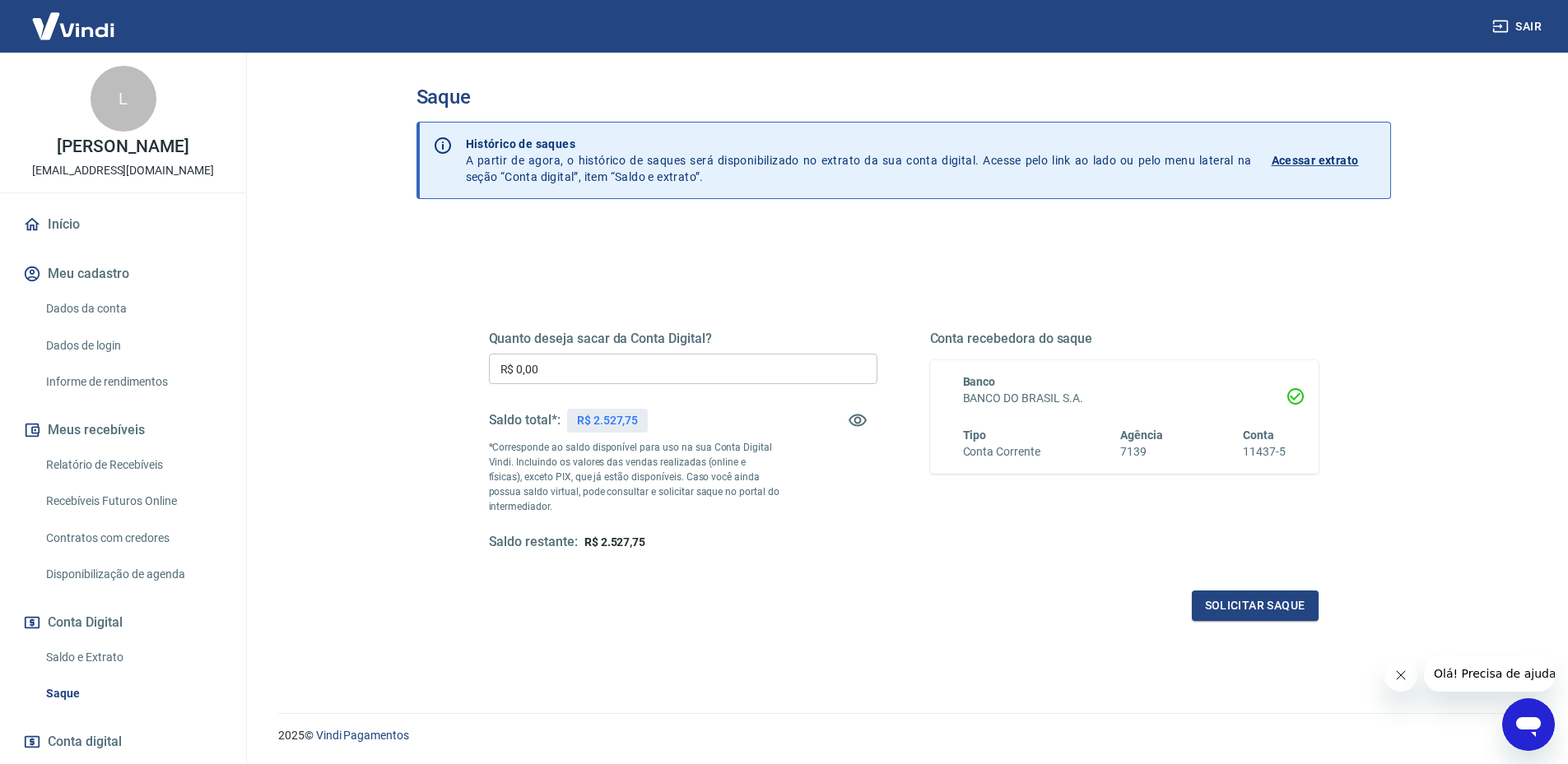
click at [735, 364] on input "R$ 0,00" at bounding box center [682, 369] width 389 height 31
drag, startPoint x: 556, startPoint y: 367, endPoint x: 387, endPoint y: 361, distance: 169.1
click at [420, 364] on div "Quanto deseja sacar da Conta Digital? R$ 0,00 ​ Saldo total*: R$ 2.527,75 *Corr…" at bounding box center [904, 519] width 974 height 588
type input "R$ 2.000,00"
click at [1260, 608] on button "Solicitar saque" at bounding box center [1255, 606] width 126 height 31
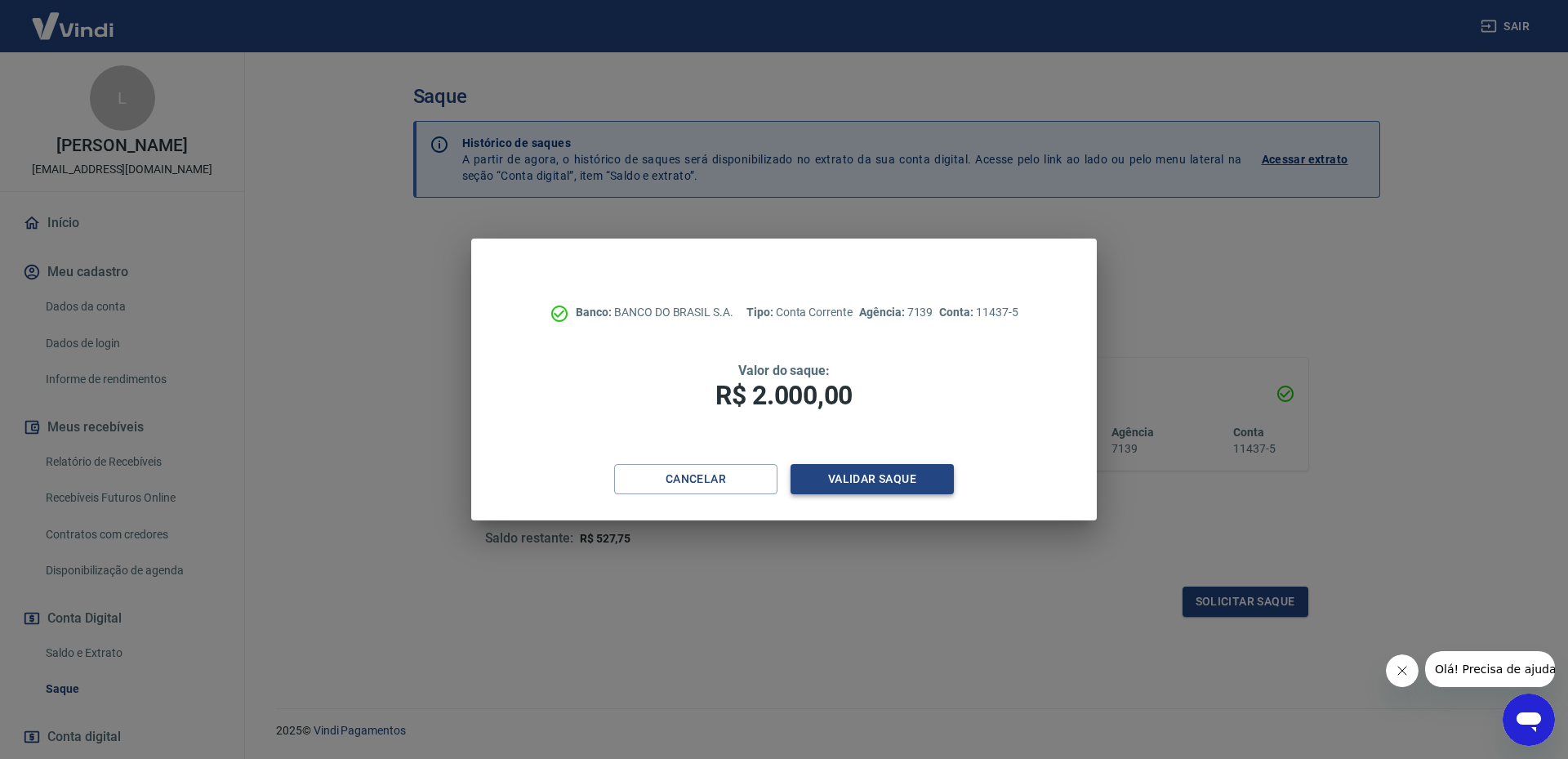
click at [940, 467] on button "Validar saque" at bounding box center [872, 479] width 164 height 31
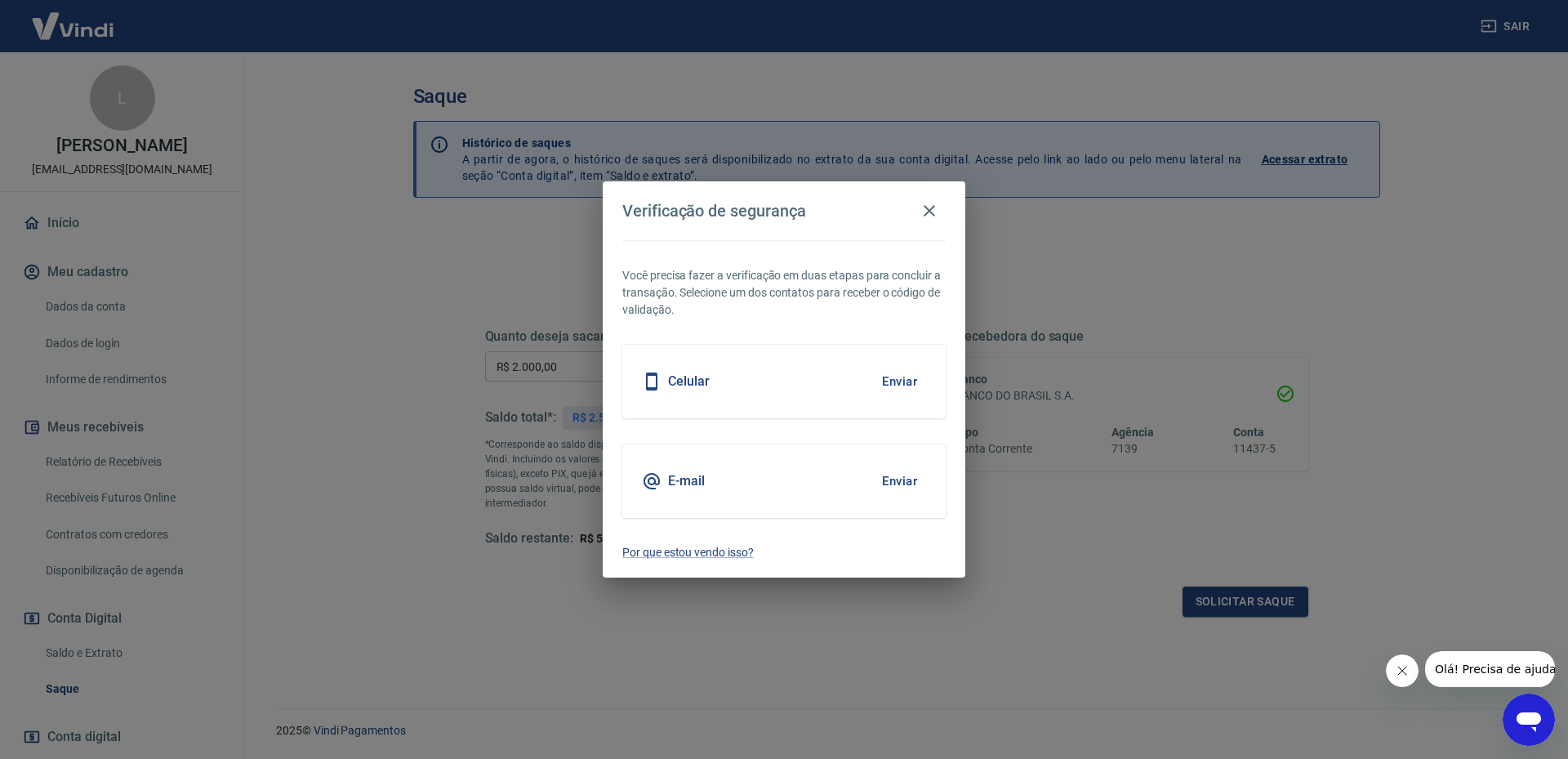
click at [909, 483] on button "Enviar" at bounding box center [899, 481] width 53 height 34
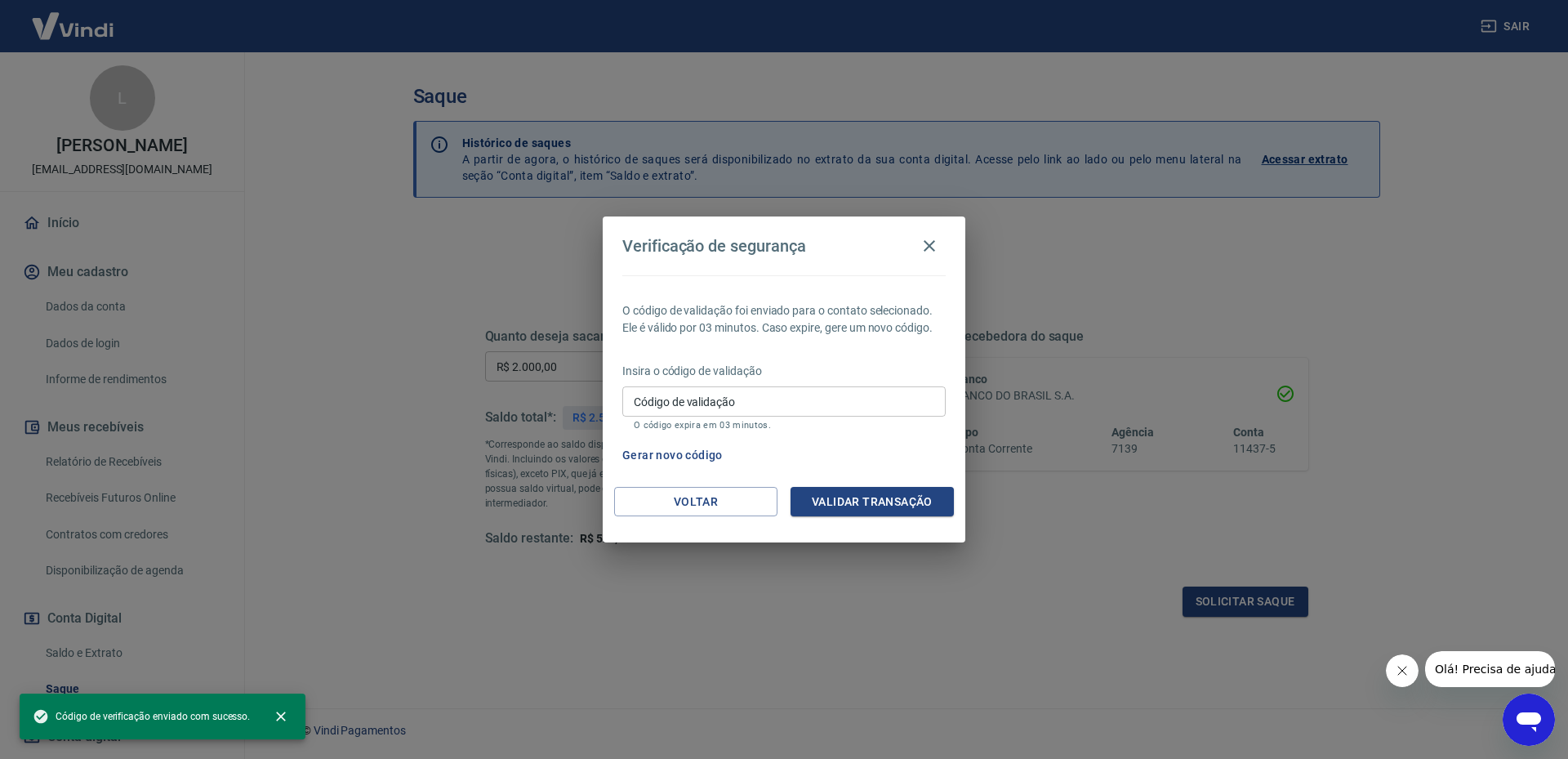
drag, startPoint x: 865, startPoint y: 395, endPoint x: 1373, endPoint y: 438, distance: 509.8
click at [865, 394] on input "Código de validação" at bounding box center [784, 402] width 324 height 31
